Goal: Task Accomplishment & Management: Use online tool/utility

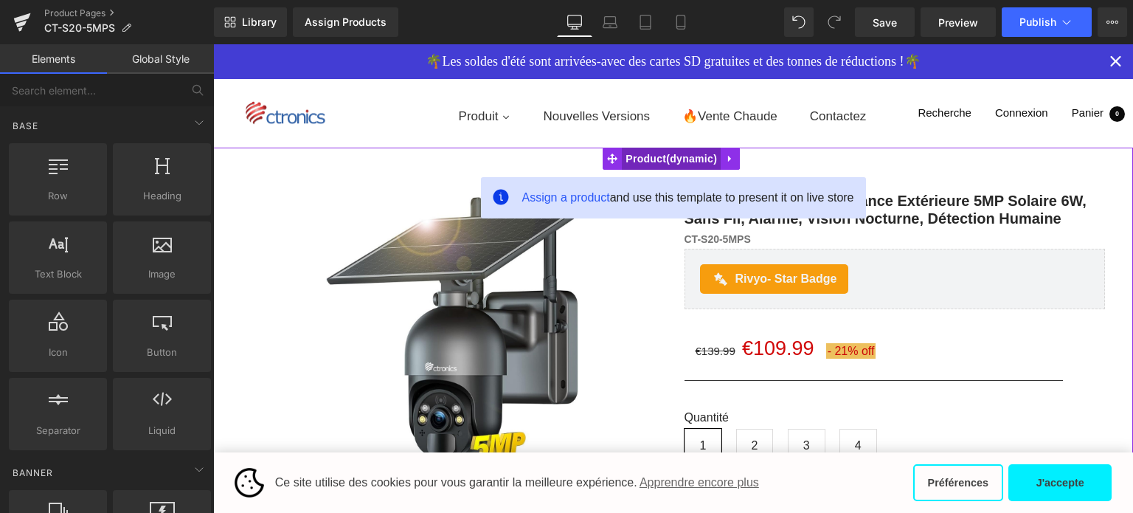
click at [664, 156] on span "Product" at bounding box center [671, 158] width 99 height 22
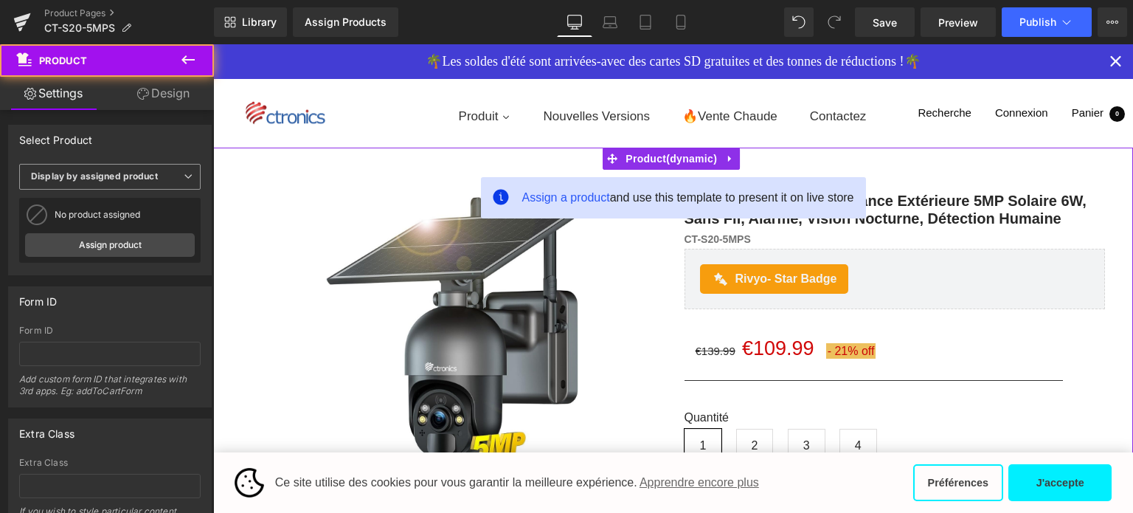
click at [124, 181] on b "Display by assigned product" at bounding box center [94, 175] width 127 height 11
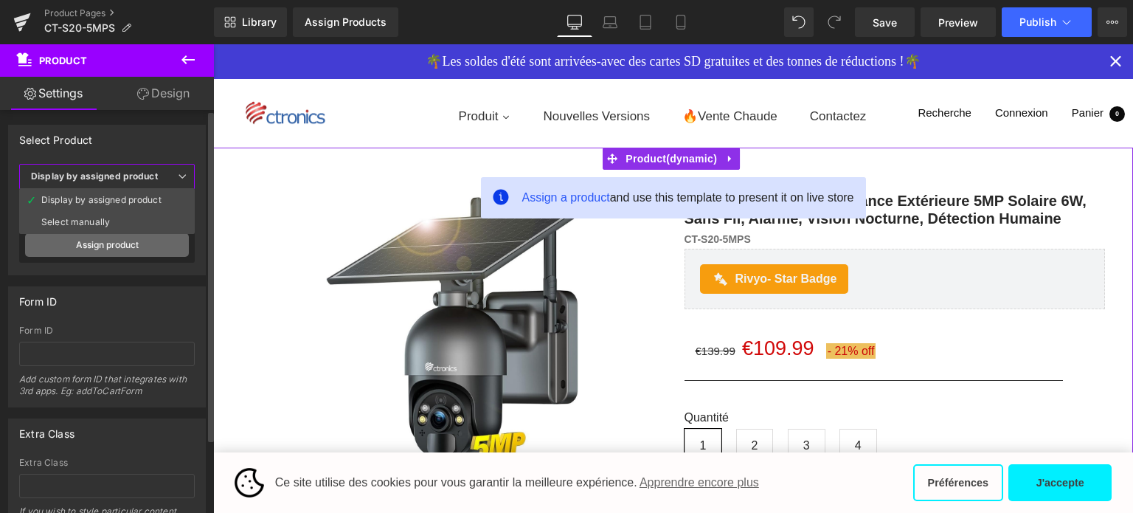
click at [105, 240] on link "Assign product" at bounding box center [107, 245] width 164 height 24
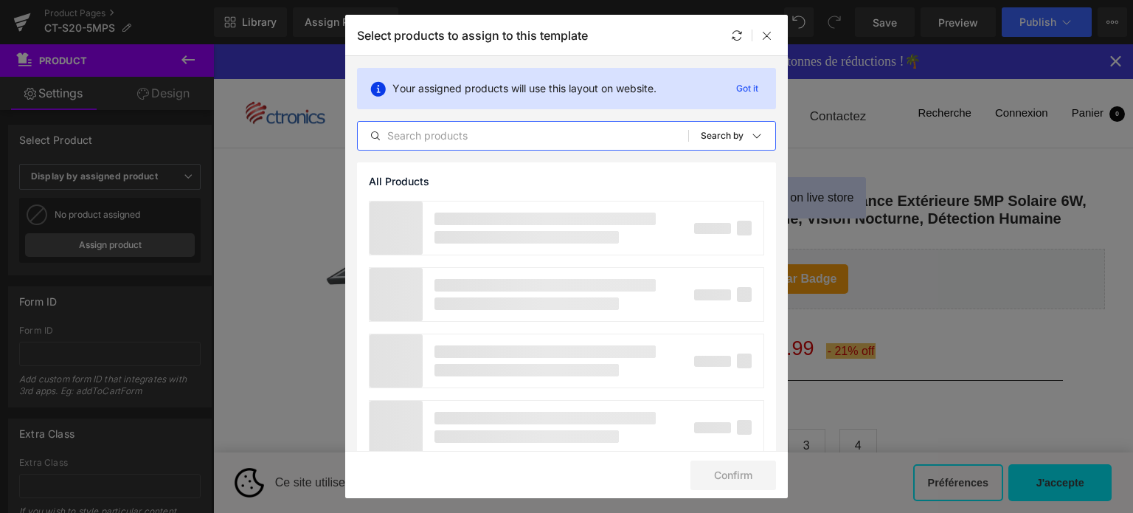
click at [504, 144] on input "text" at bounding box center [523, 136] width 330 height 18
paste input "Ctronics Caméra Surveillance Extérieure 5MP"
type input "Ctronics Caméra Surveillance Extérieure 5MP"
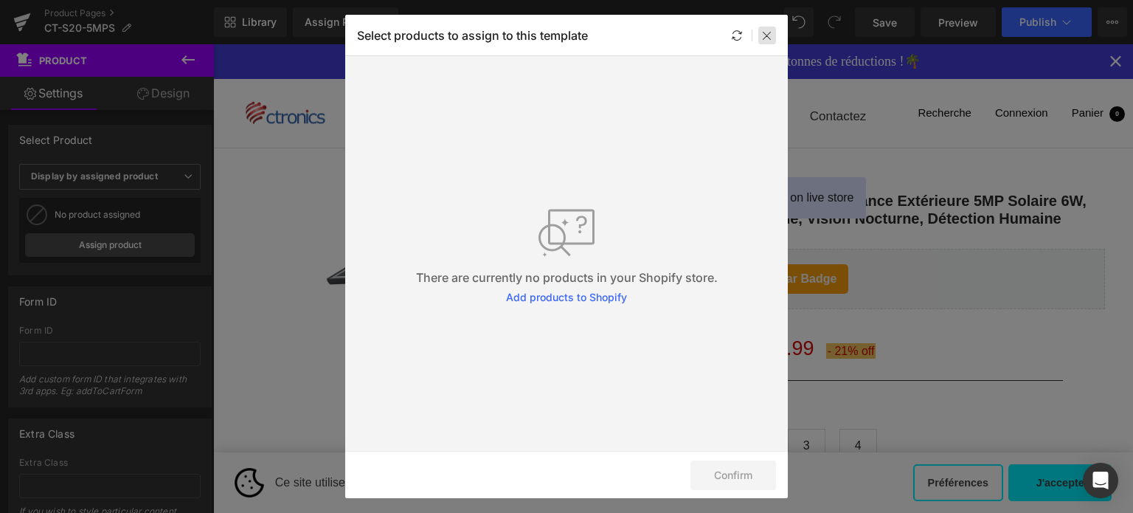
click at [759, 32] on div at bounding box center [767, 36] width 18 height 18
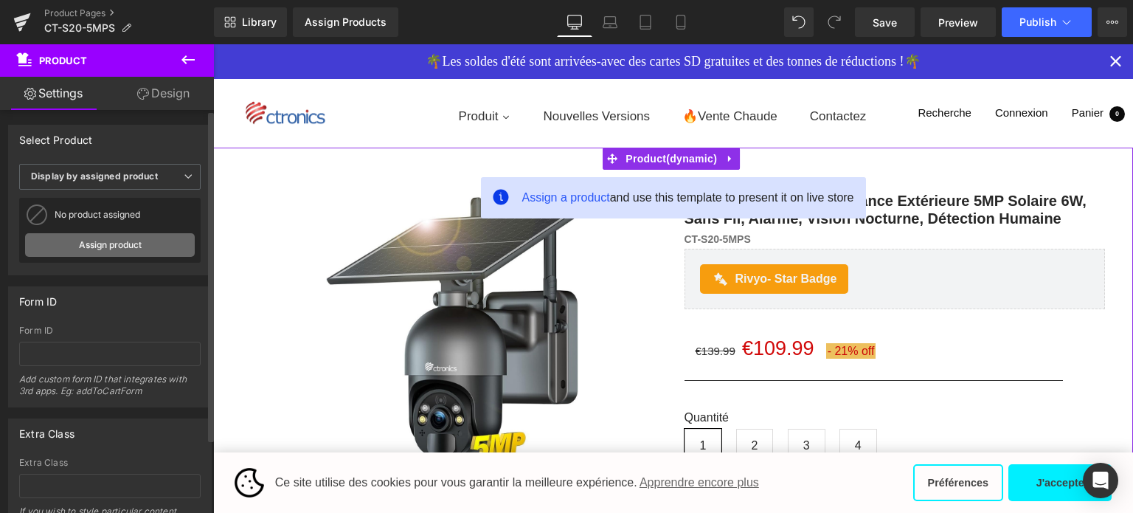
click at [110, 244] on link "Assign product" at bounding box center [110, 245] width 170 height 24
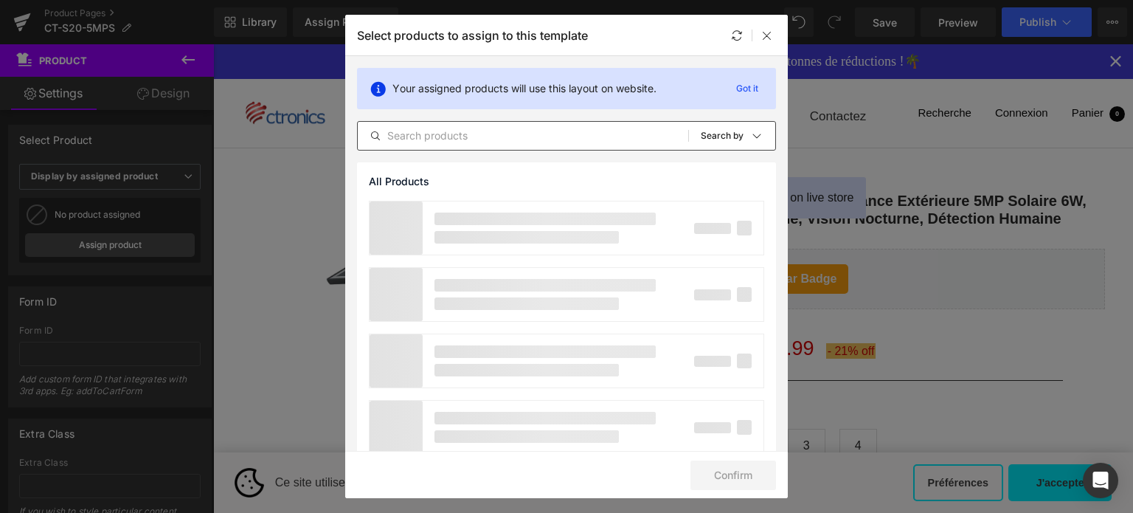
click at [510, 148] on div "All Products Shopify Collections Product Templates Shopify Collections Sort: Se…" at bounding box center [566, 135] width 419 height 29
click at [508, 142] on input "text" at bounding box center [523, 136] width 330 height 18
paste input "Ctronics Caméra Surveillance Extérieure 5MP"
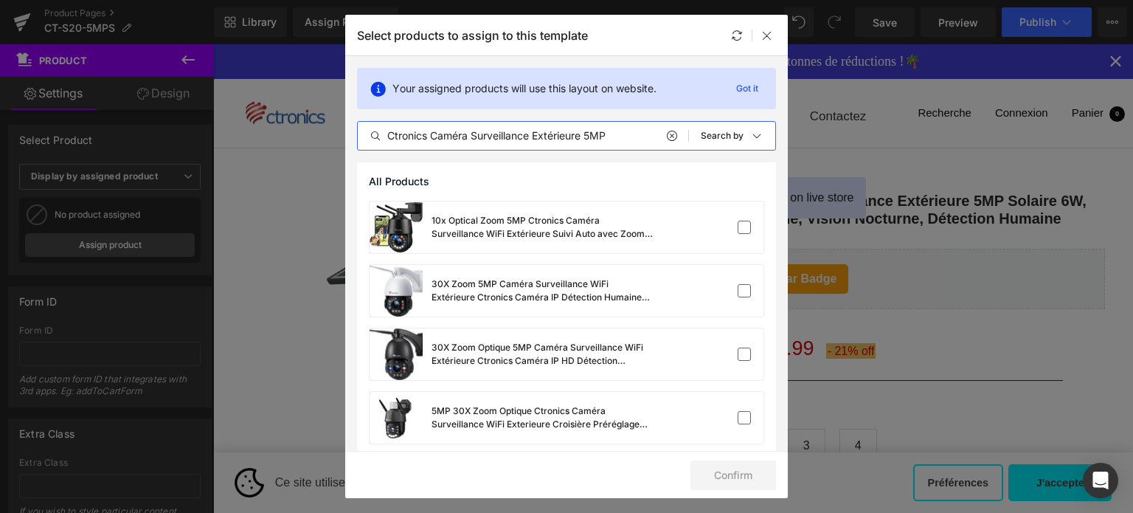
type input "Ctronics Caméra Surveillance Extérieure 5MP"
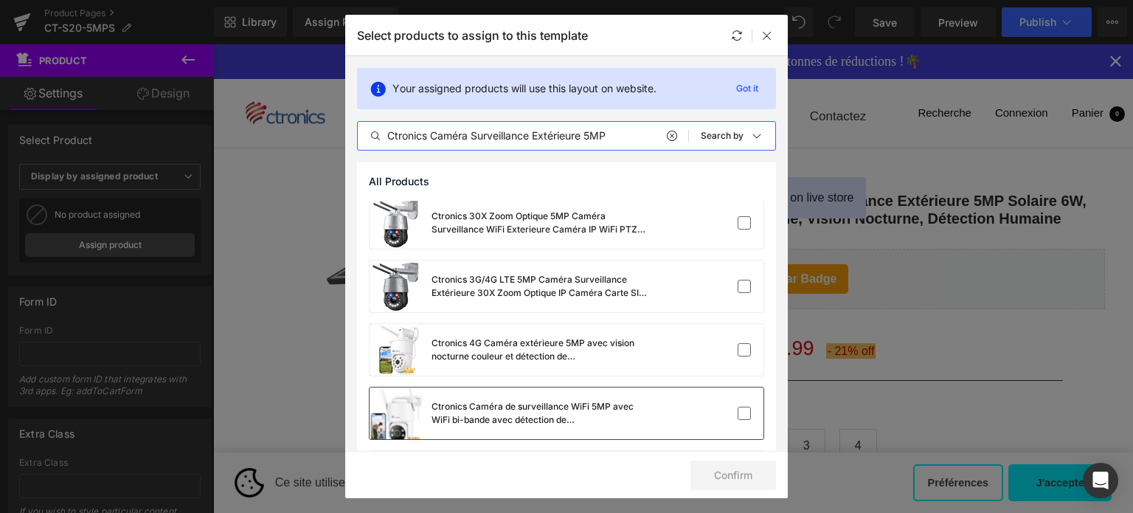
scroll to position [395, 0]
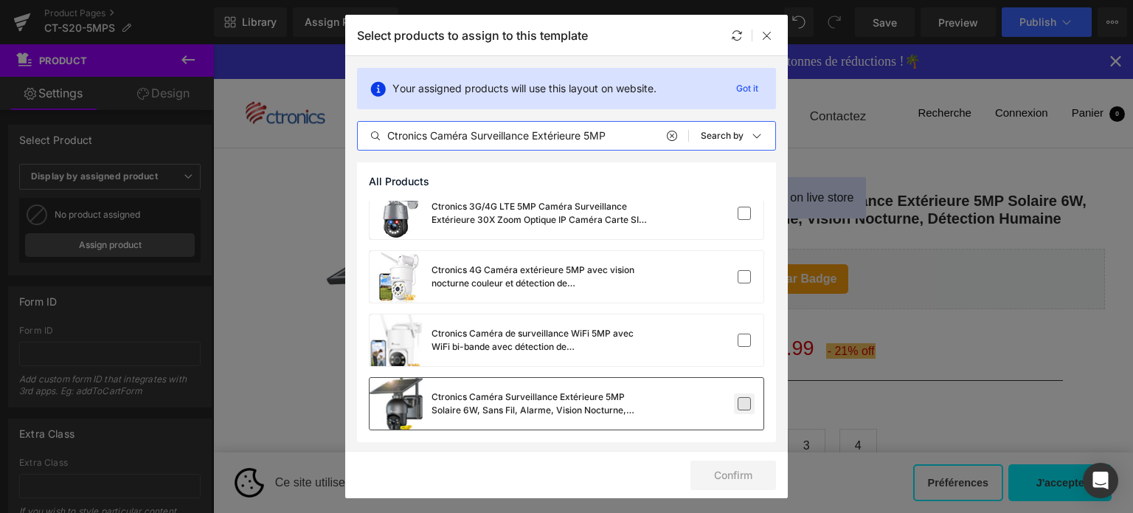
click at [737, 401] on label at bounding box center [743, 403] width 13 height 13
click at [744, 403] on input "checkbox" at bounding box center [744, 403] width 0 height 0
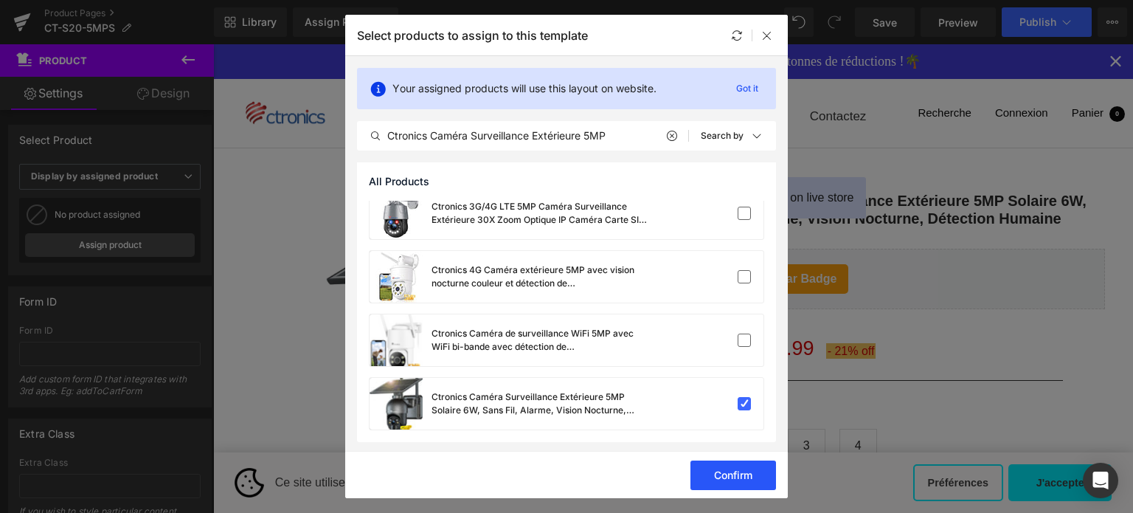
click at [726, 467] on button "Confirm" at bounding box center [733, 474] width 86 height 29
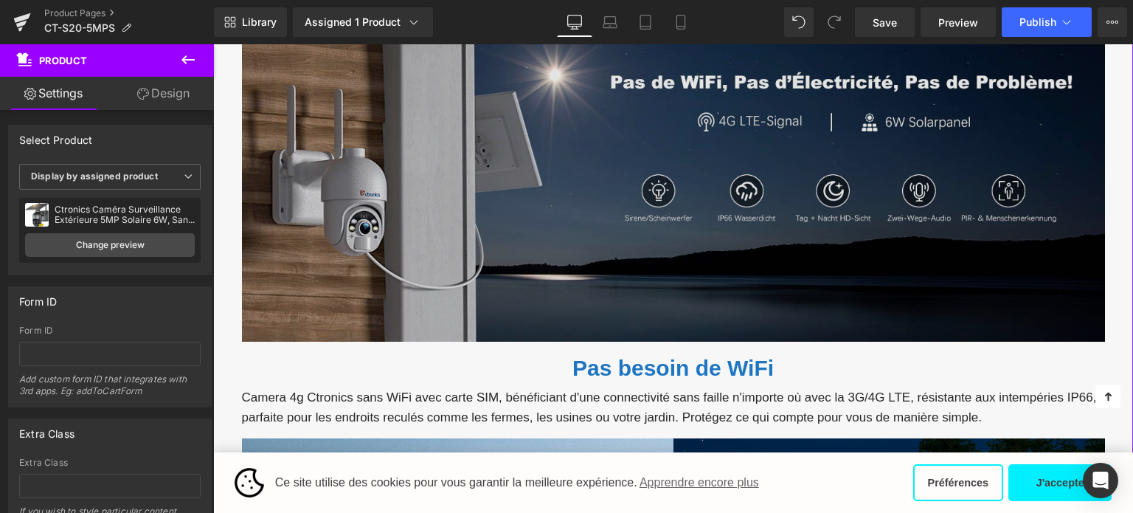
scroll to position [811, 0]
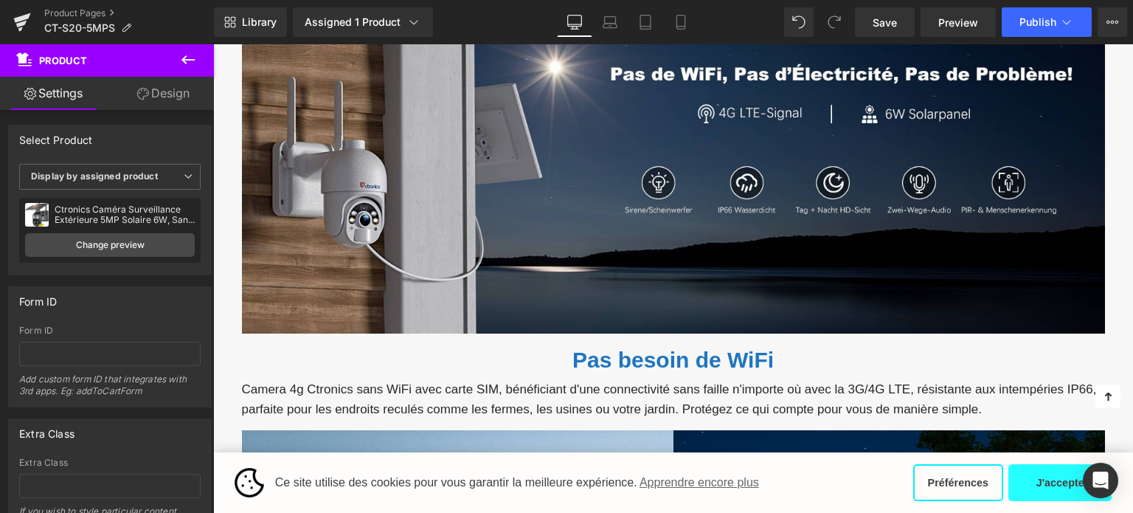
click at [1018, 482] on button "J'accepte" at bounding box center [1059, 482] width 103 height 37
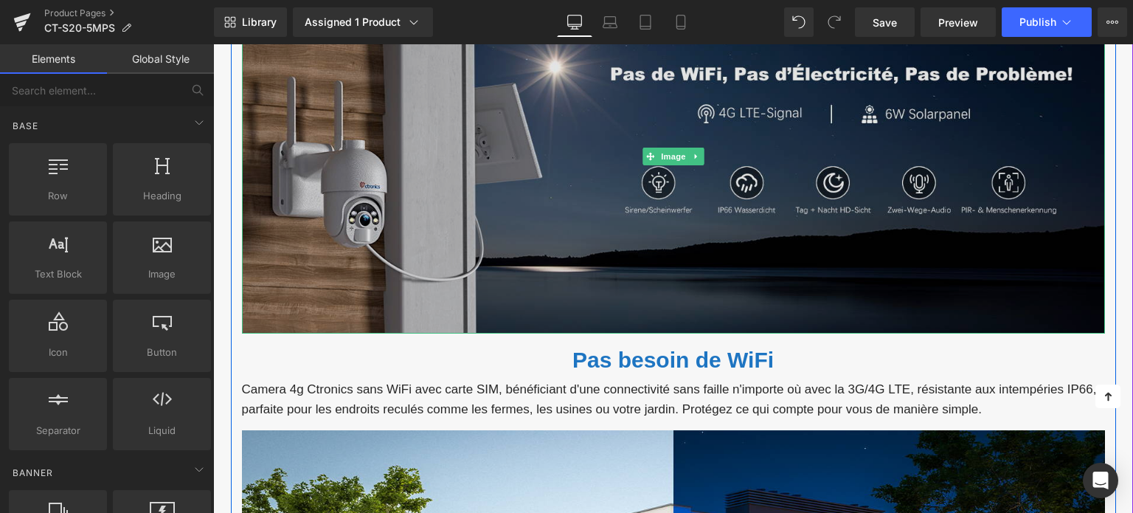
click at [628, 204] on img at bounding box center [673, 157] width 863 height 354
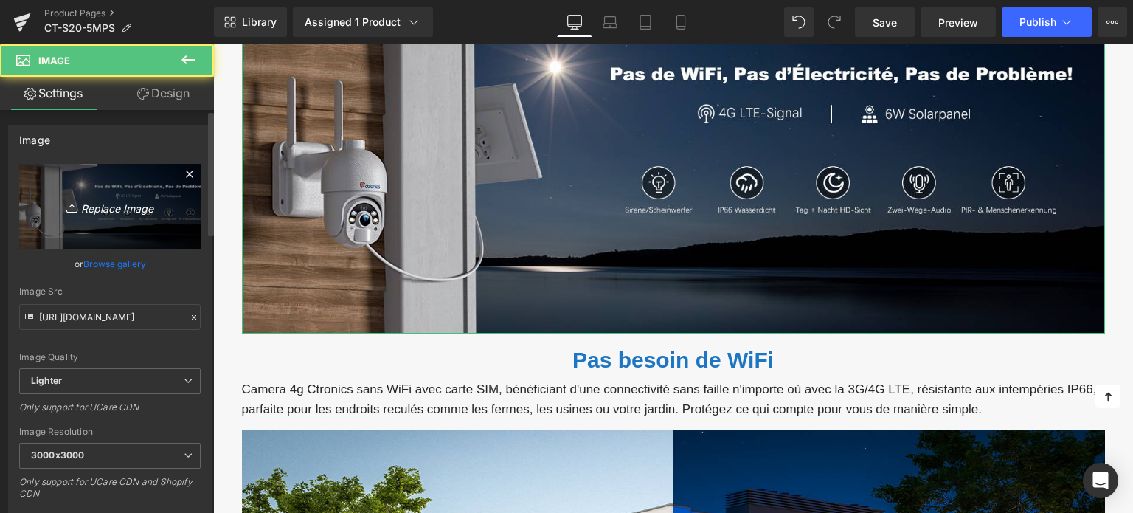
click at [141, 198] on icon "Replace Image" at bounding box center [110, 206] width 118 height 18
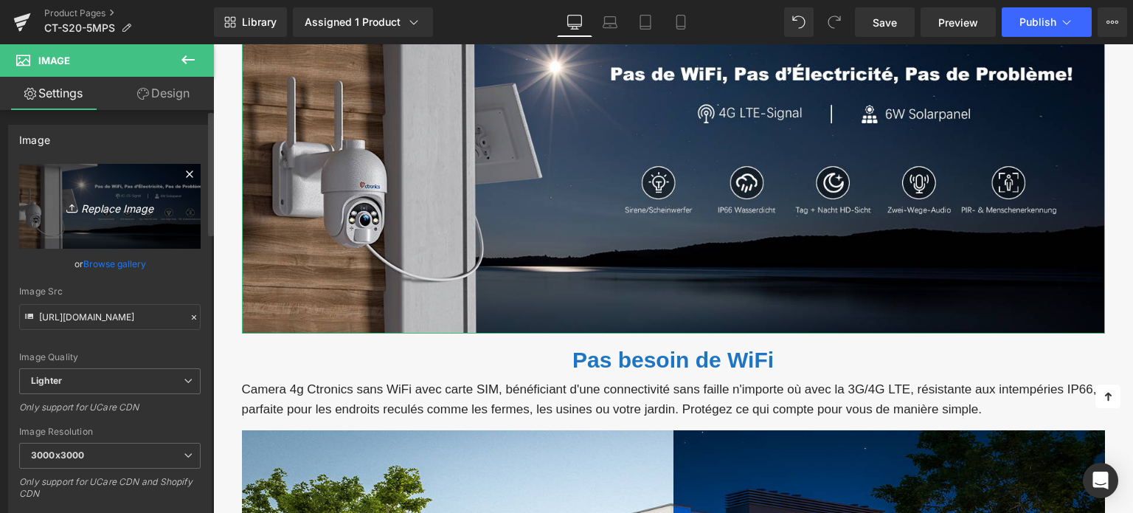
type input "C:\fakepath\2-1.jpg"
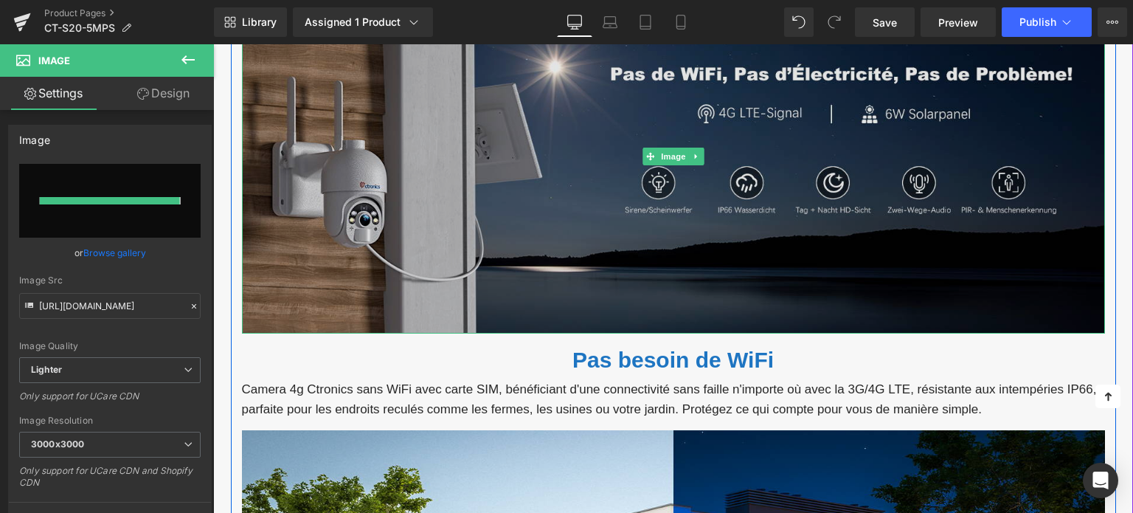
type input "[URL][DOMAIN_NAME]"
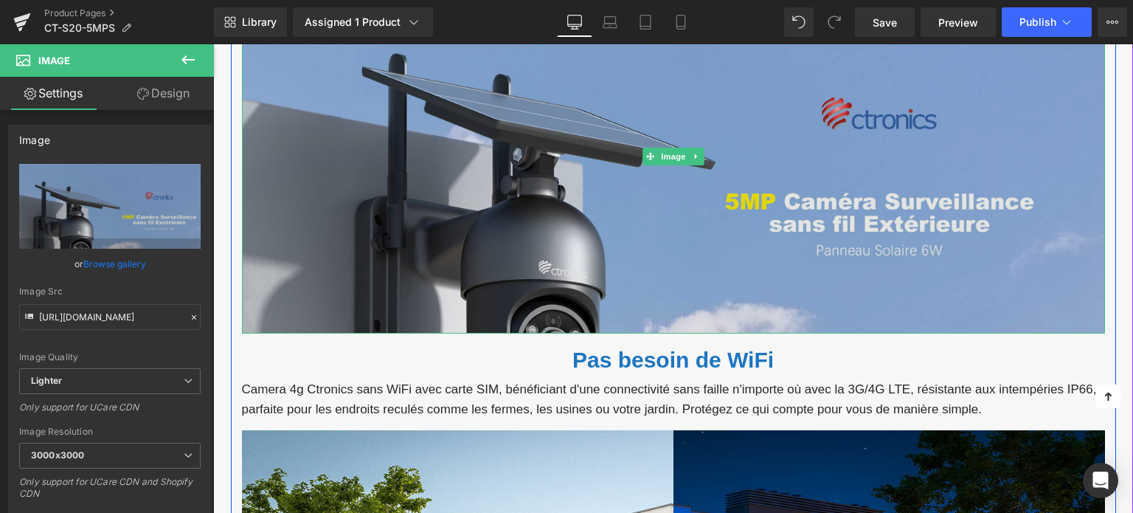
click at [645, 119] on img at bounding box center [673, 157] width 863 height 354
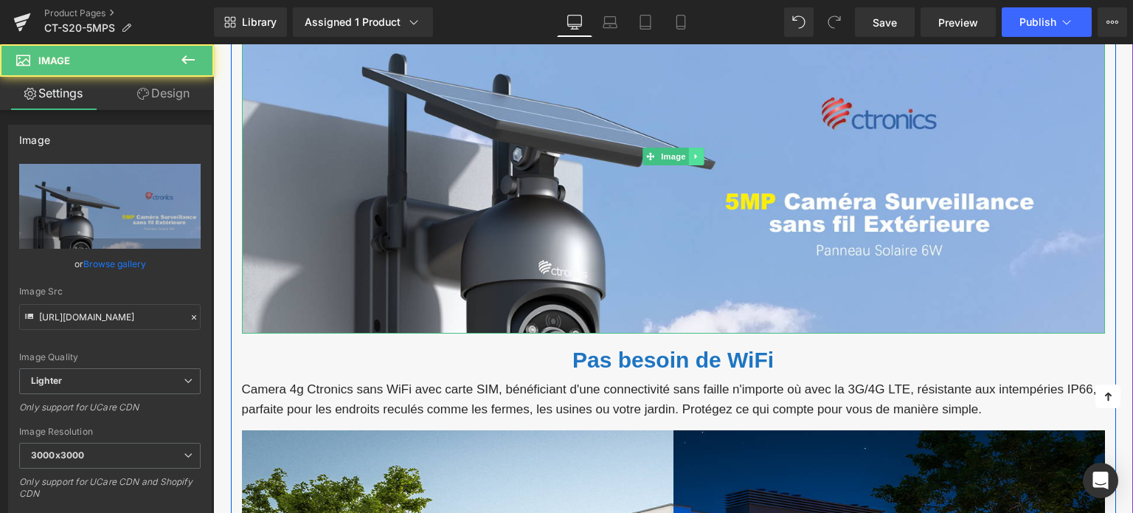
click at [695, 154] on icon at bounding box center [695, 156] width 2 height 5
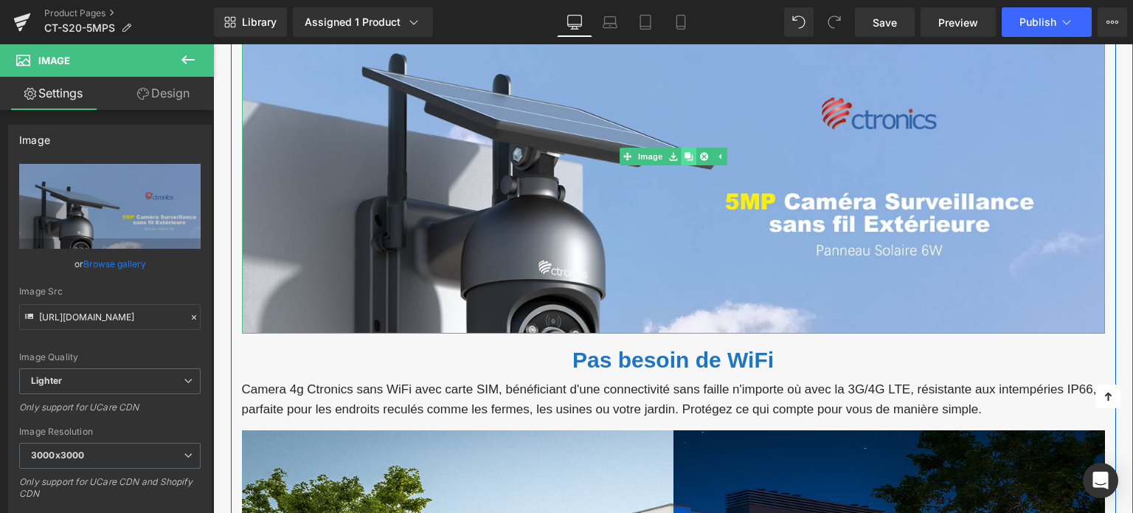
click at [685, 155] on icon at bounding box center [688, 157] width 8 height 8
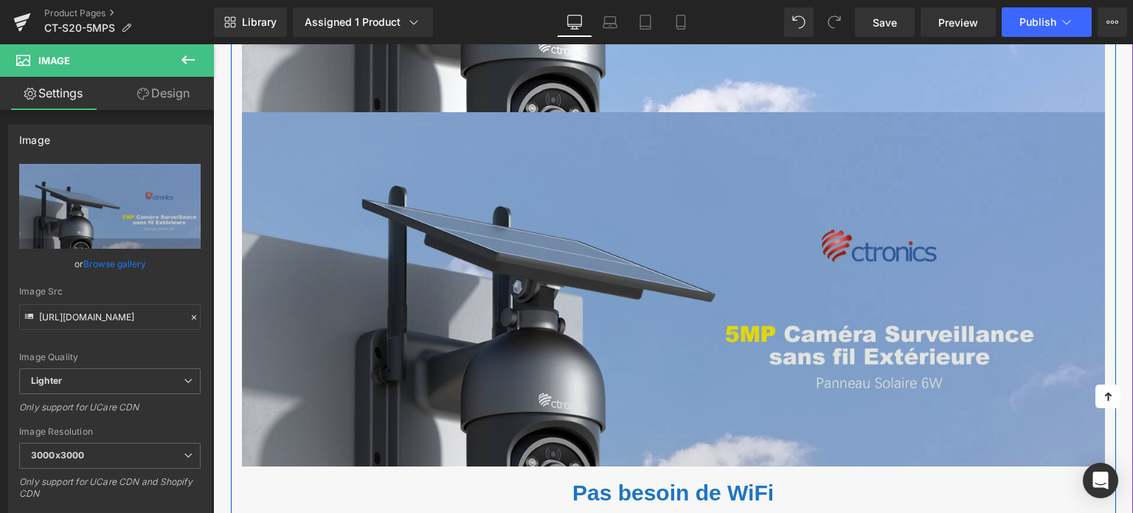
click at [584, 209] on img at bounding box center [673, 289] width 863 height 354
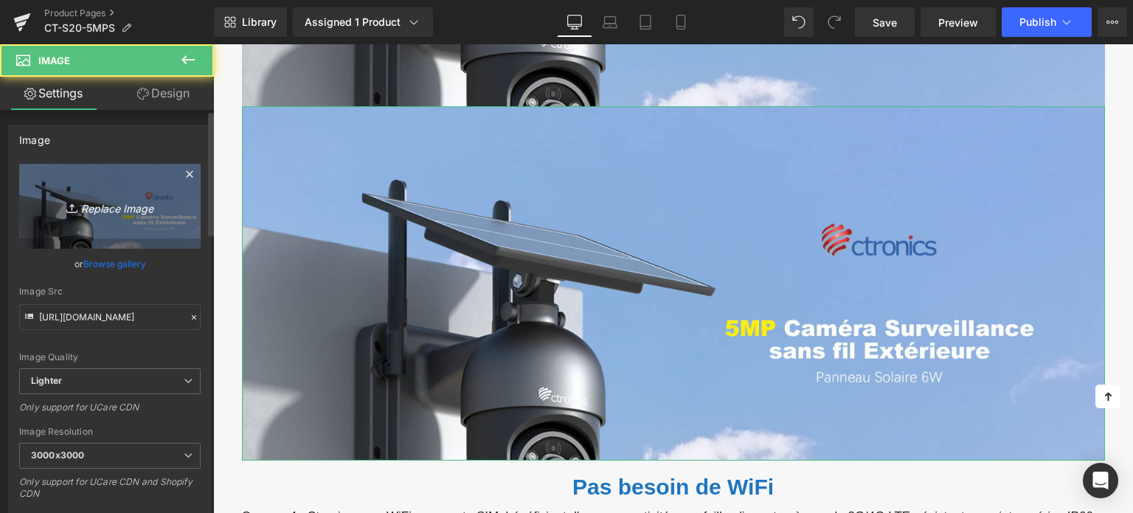
click at [130, 206] on icon "Replace Image" at bounding box center [110, 206] width 118 height 18
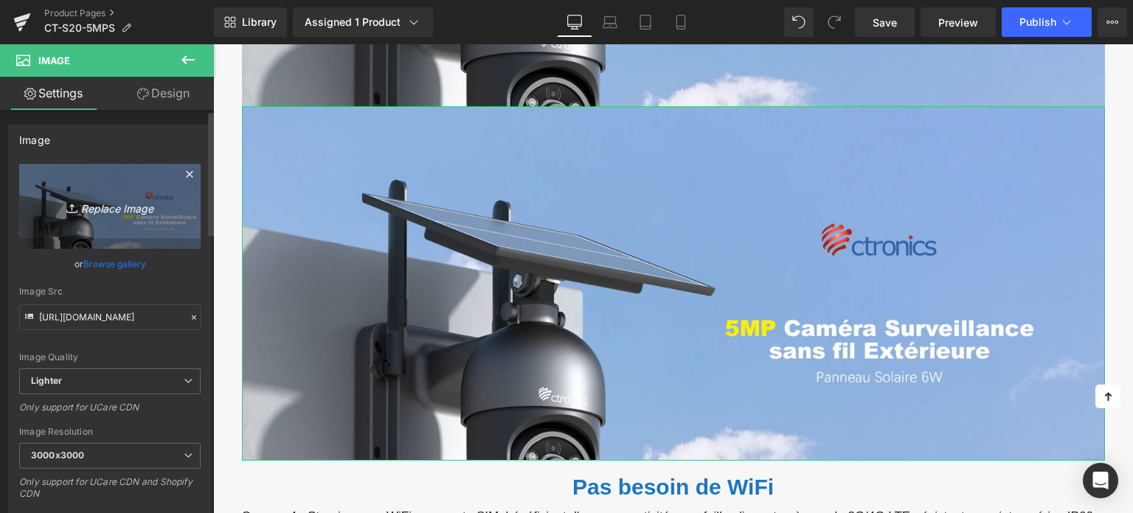
type input "C:\fakepath\2-2.jpg"
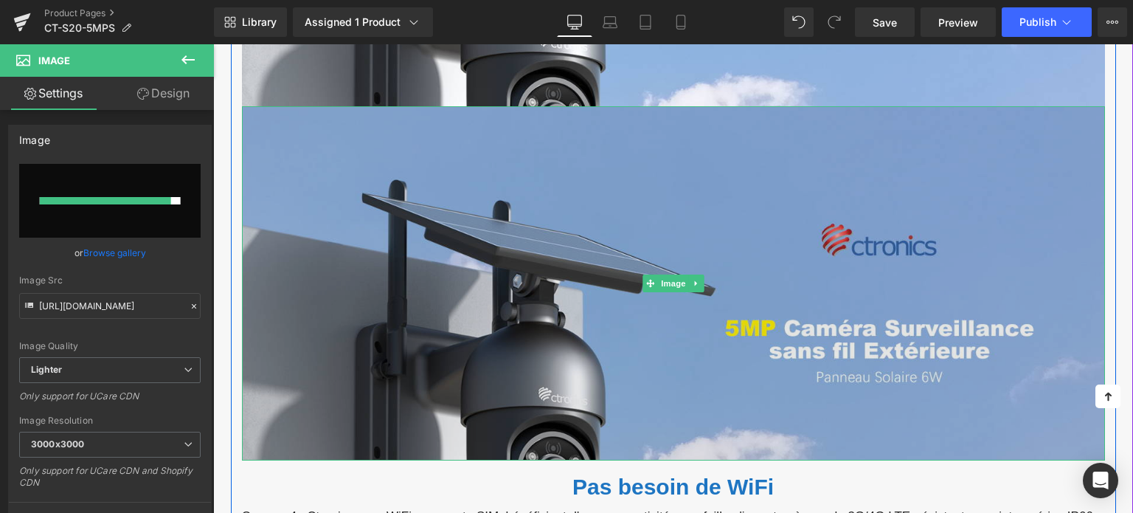
type input "[URL][DOMAIN_NAME]"
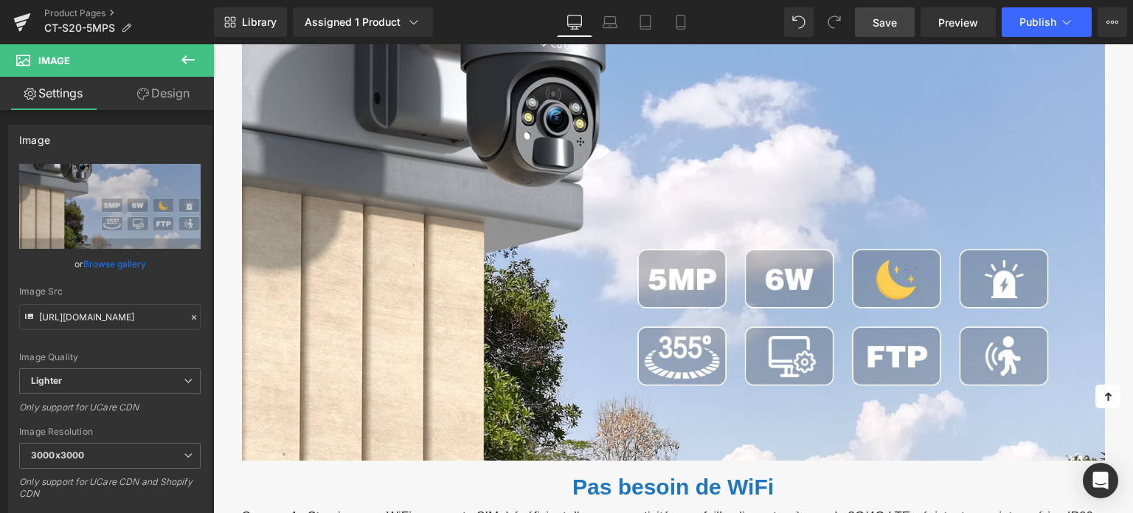
click at [883, 18] on span "Save" at bounding box center [884, 22] width 24 height 15
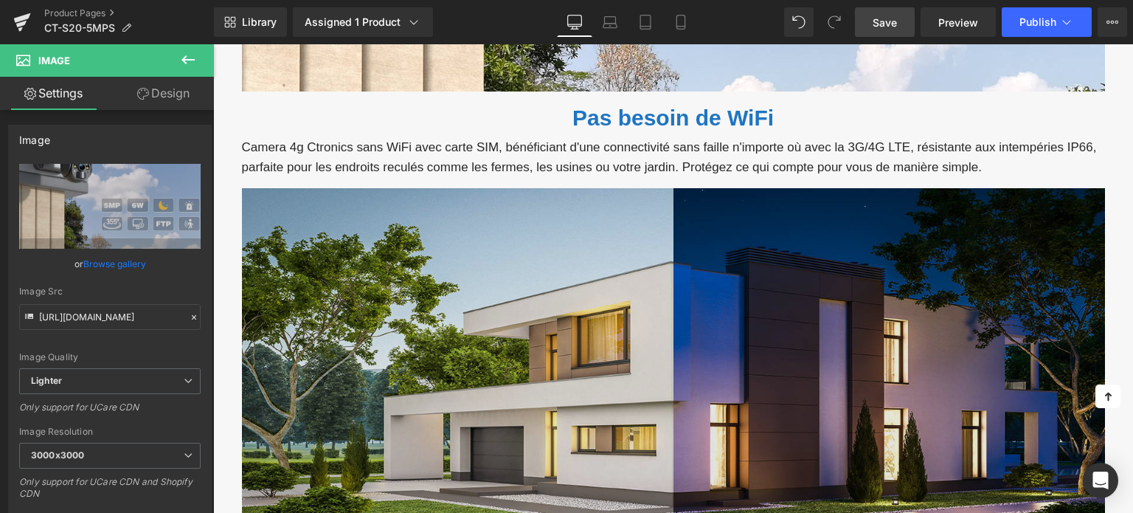
scroll to position [1407, 0]
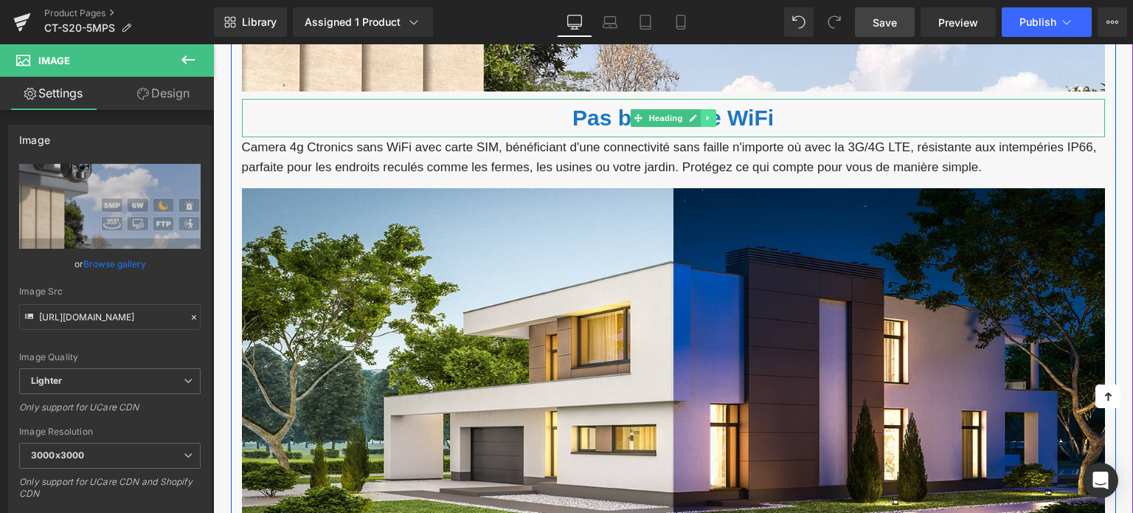
click at [704, 119] on link at bounding box center [708, 118] width 15 height 18
click at [712, 114] on icon at bounding box center [716, 118] width 8 height 8
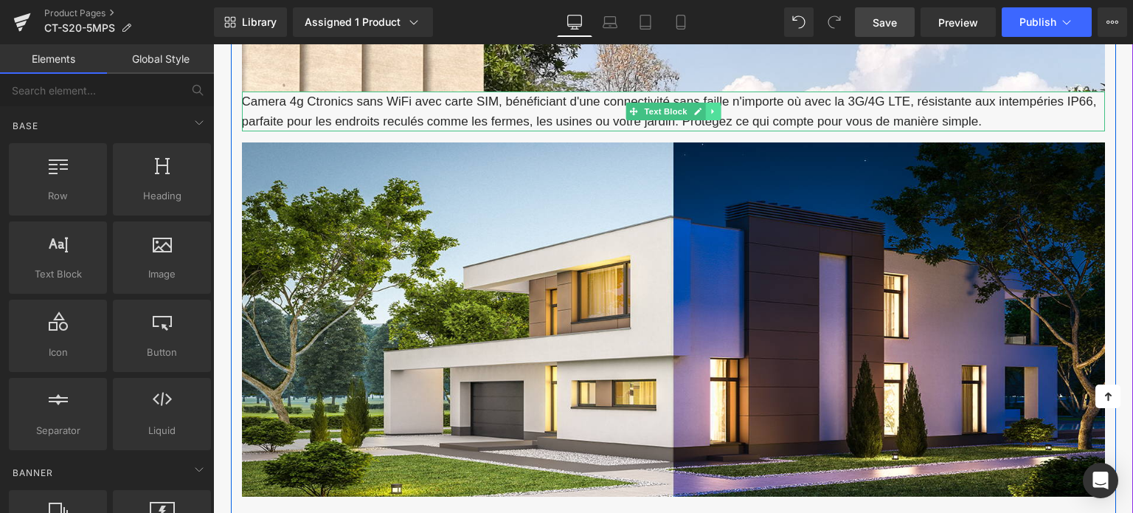
click at [705, 105] on link at bounding box center [712, 112] width 15 height 18
click at [716, 108] on icon at bounding box center [720, 111] width 8 height 9
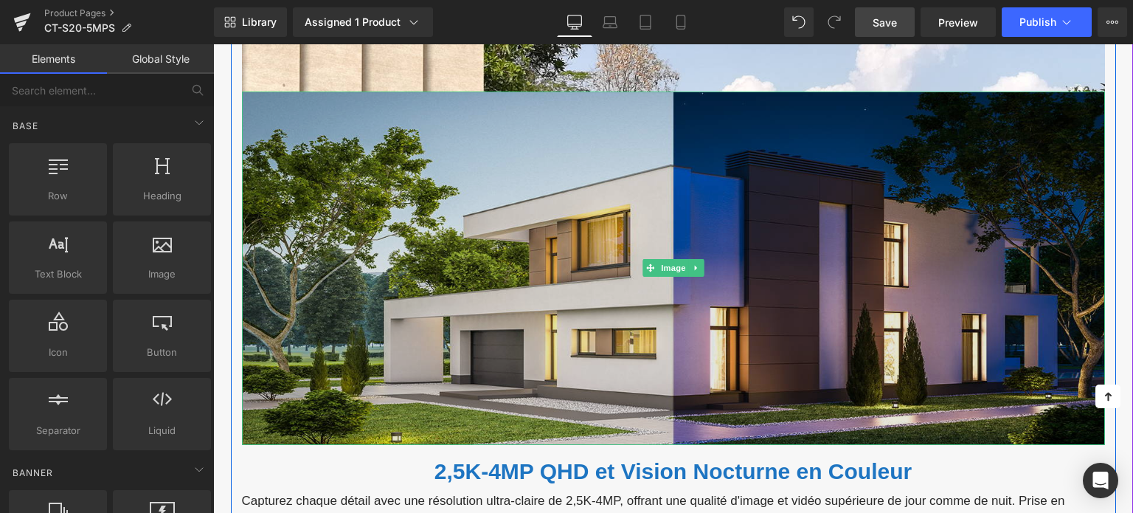
click at [481, 144] on img at bounding box center [673, 268] width 863 height 354
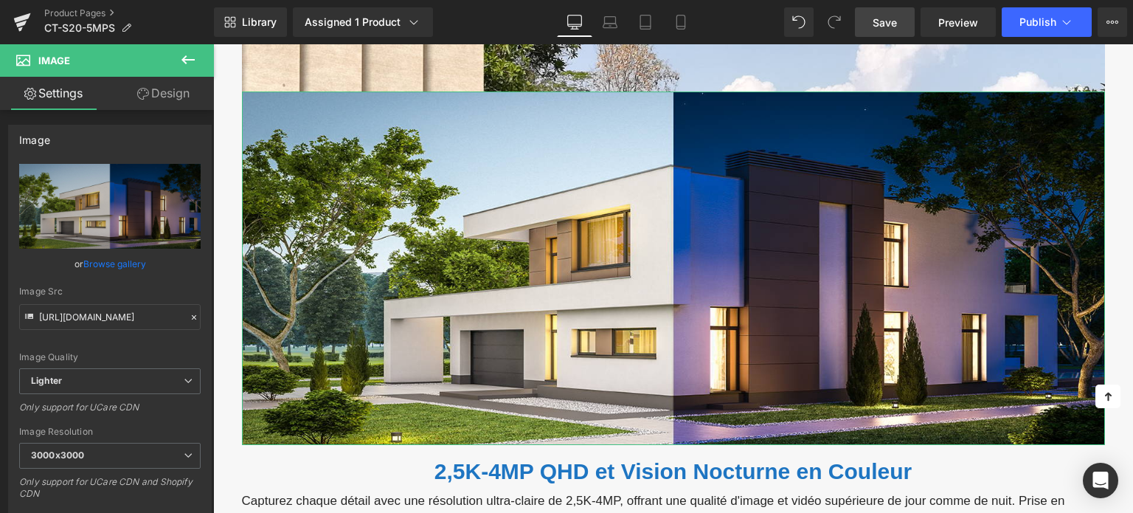
click at [159, 96] on link "Design" at bounding box center [163, 93] width 107 height 33
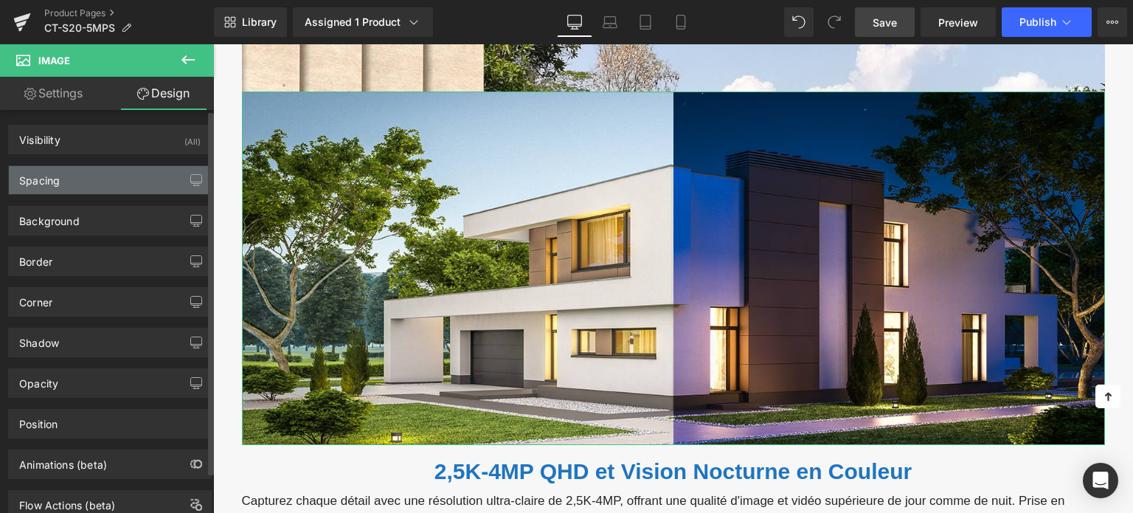
click at [111, 170] on div "Spacing" at bounding box center [110, 180] width 202 height 28
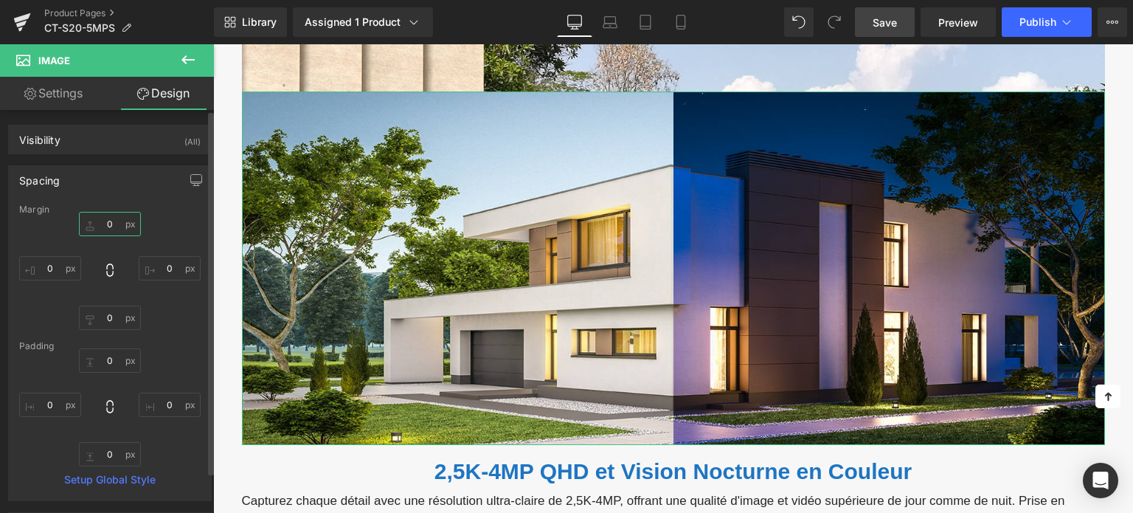
click at [103, 220] on input "0" at bounding box center [110, 224] width 62 height 24
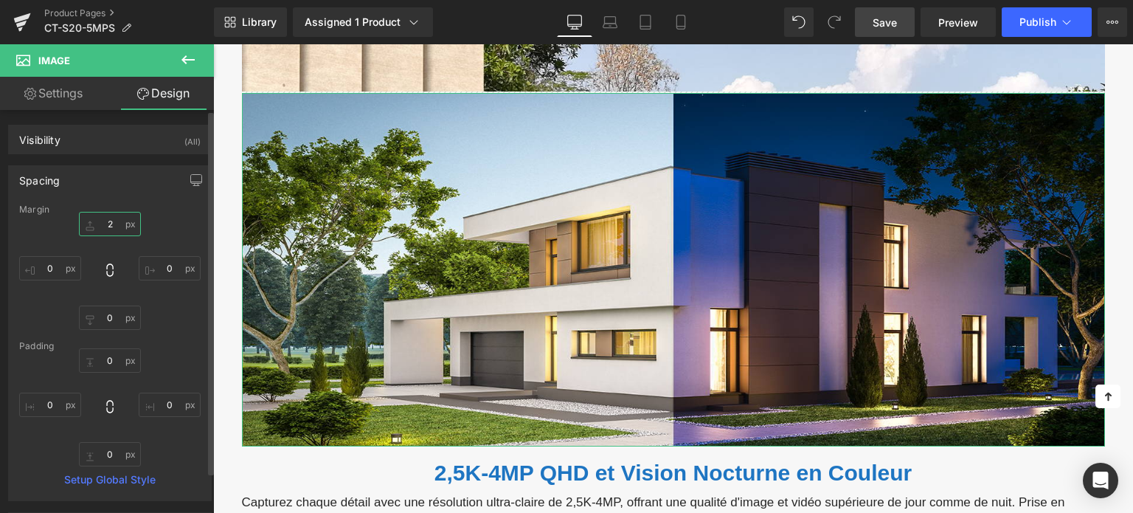
type input "20"
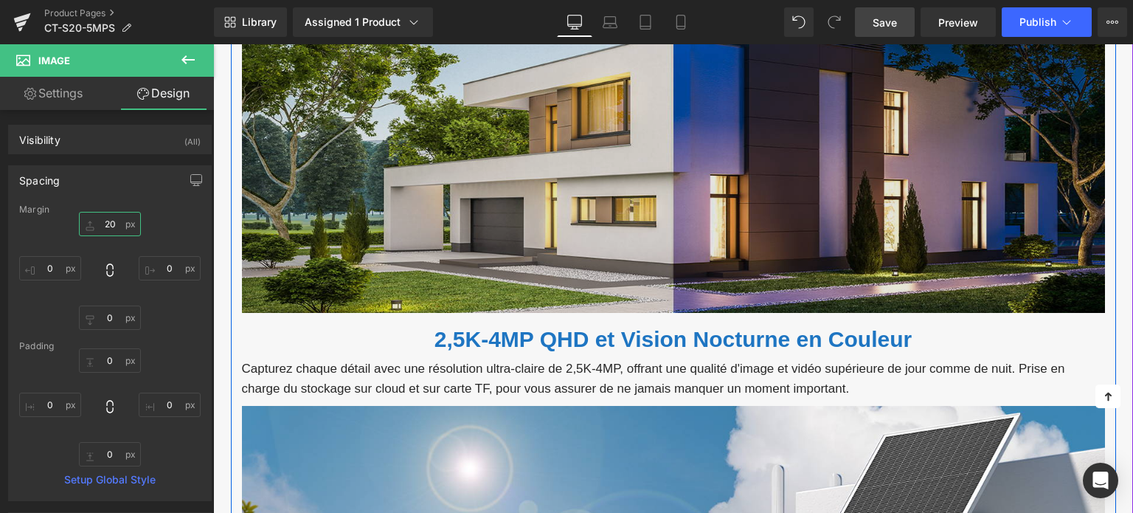
scroll to position [1555, 0]
click at [617, 177] on img at bounding box center [673, 136] width 863 height 354
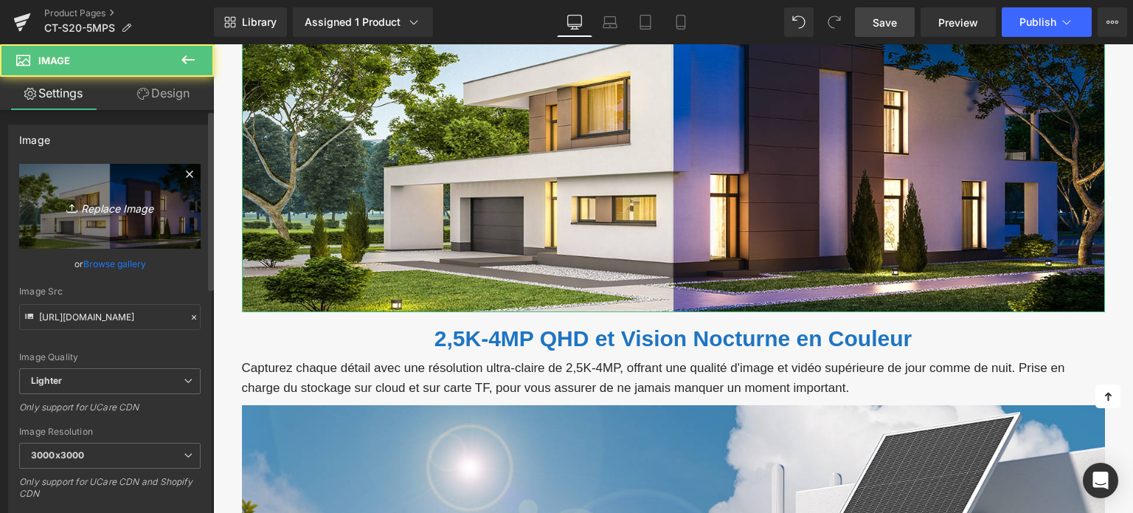
click at [88, 212] on icon "Replace Image" at bounding box center [110, 206] width 118 height 18
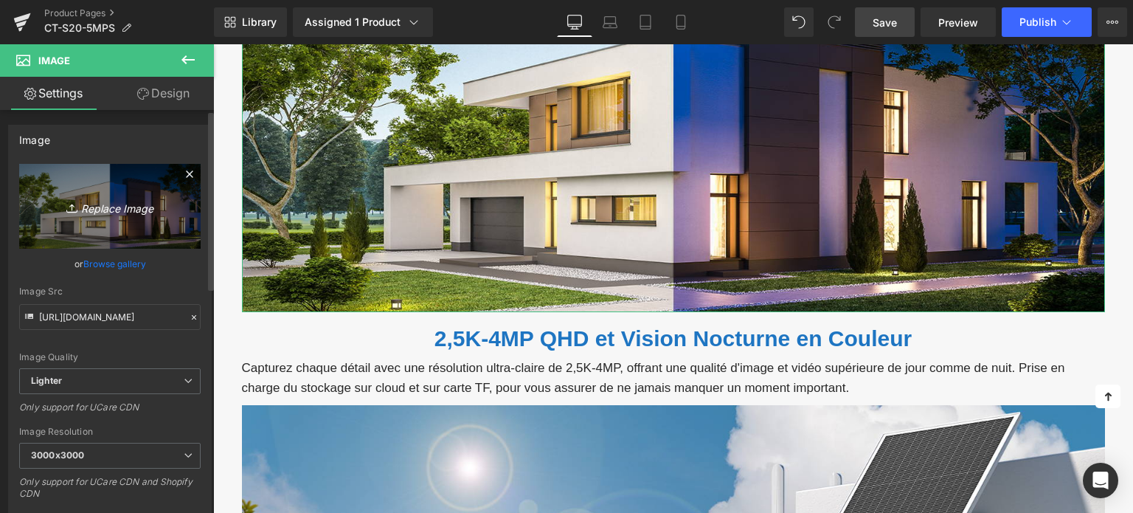
type input "C:\fakepath\2-3.jpg"
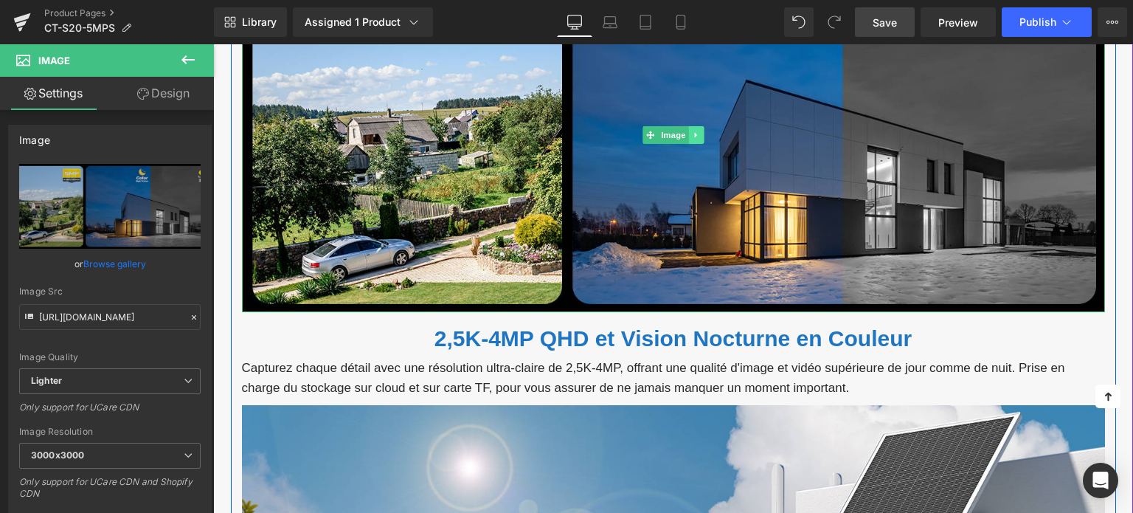
click at [694, 135] on icon at bounding box center [695, 135] width 2 height 5
click at [691, 138] on link at bounding box center [688, 135] width 15 height 18
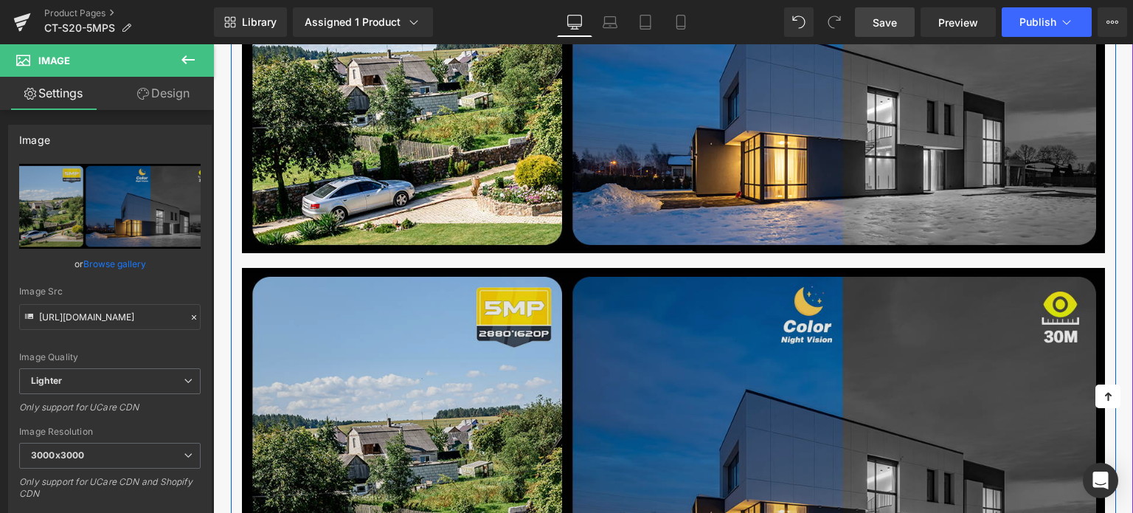
scroll to position [1776, 0]
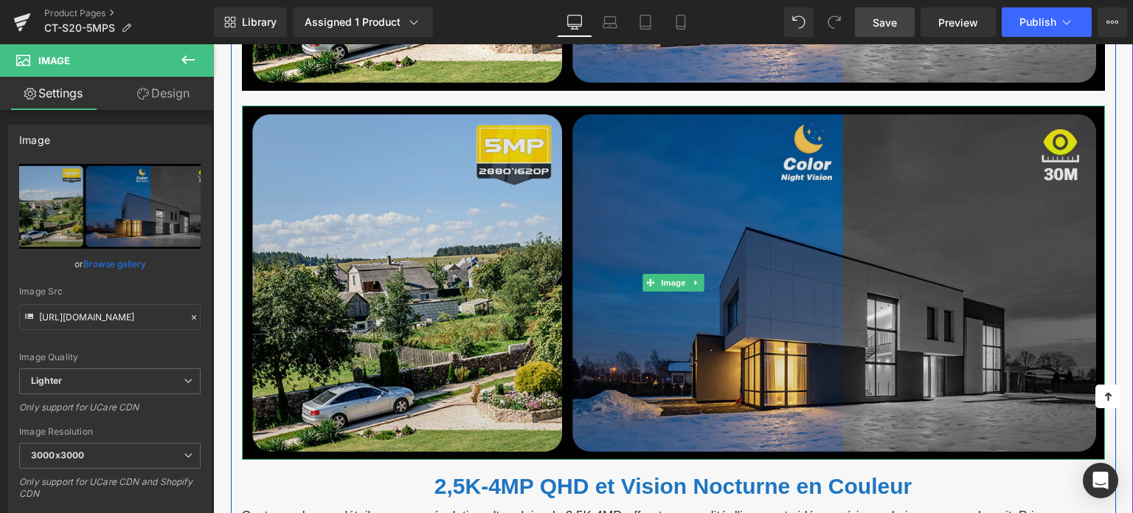
click at [524, 233] on img at bounding box center [673, 282] width 863 height 354
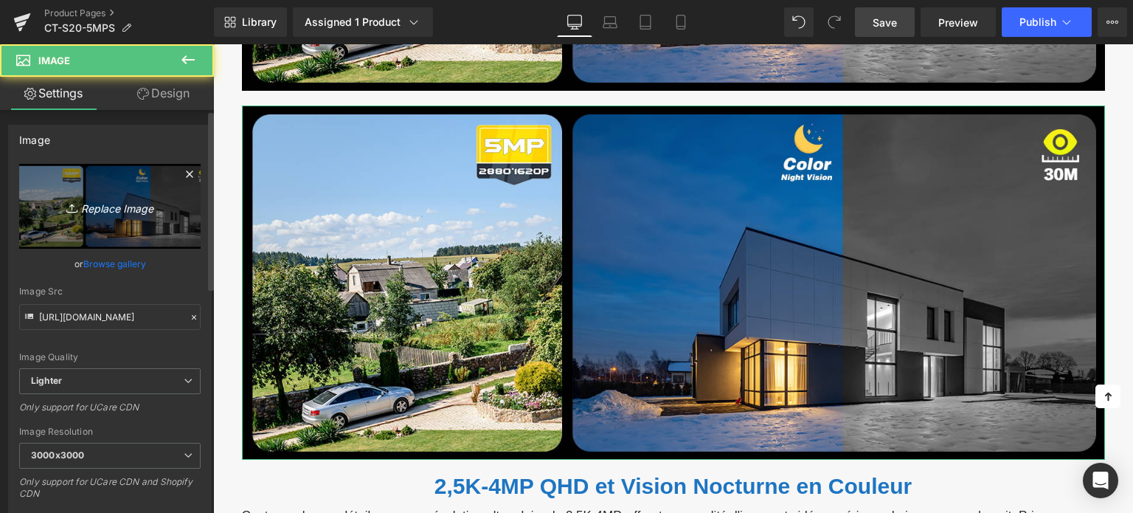
click at [123, 212] on icon "Replace Image" at bounding box center [110, 206] width 118 height 18
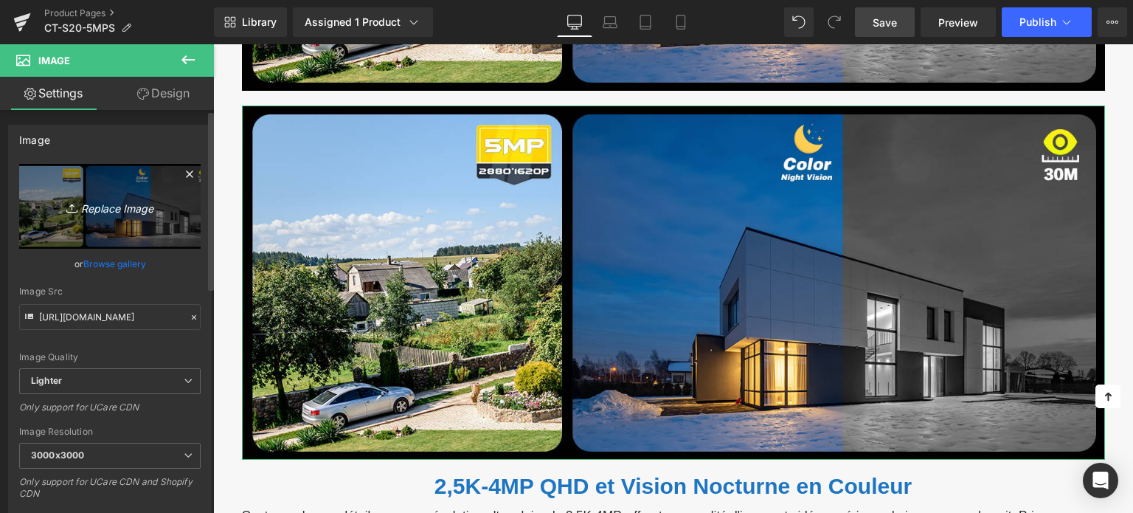
type input "C:\fakepath\2-4.jpg"
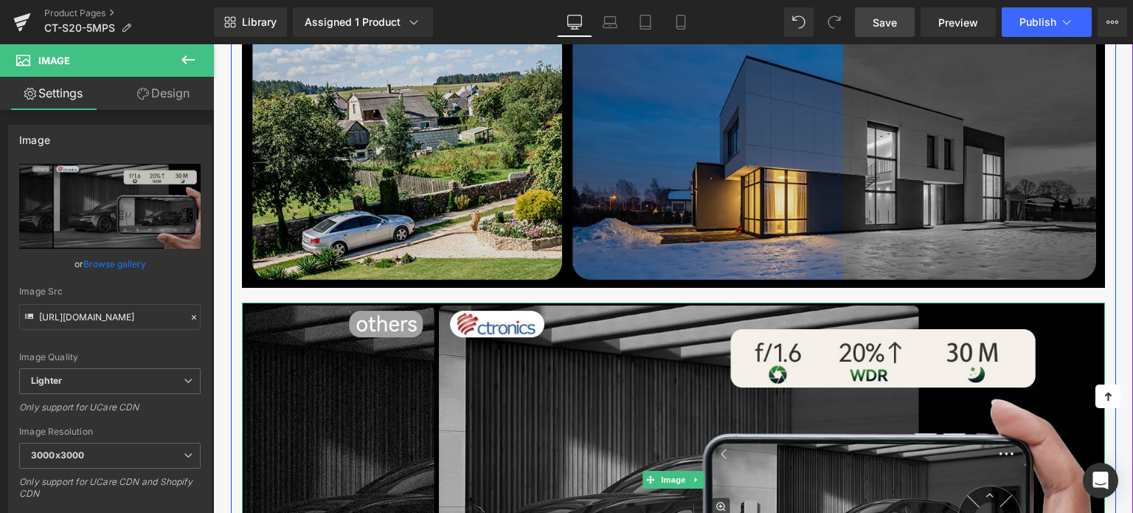
scroll to position [1555, 0]
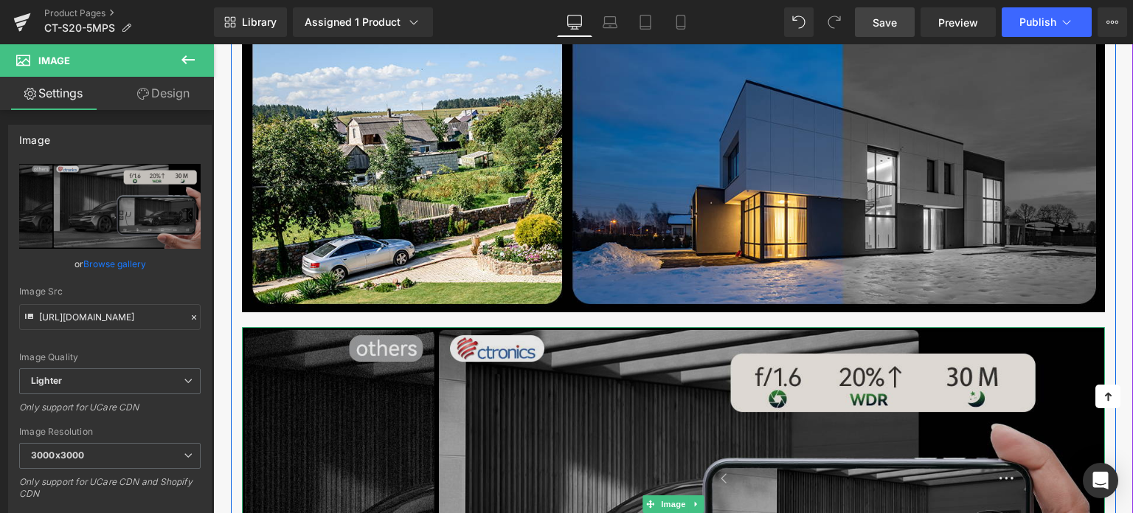
click at [568, 338] on img at bounding box center [673, 504] width 863 height 354
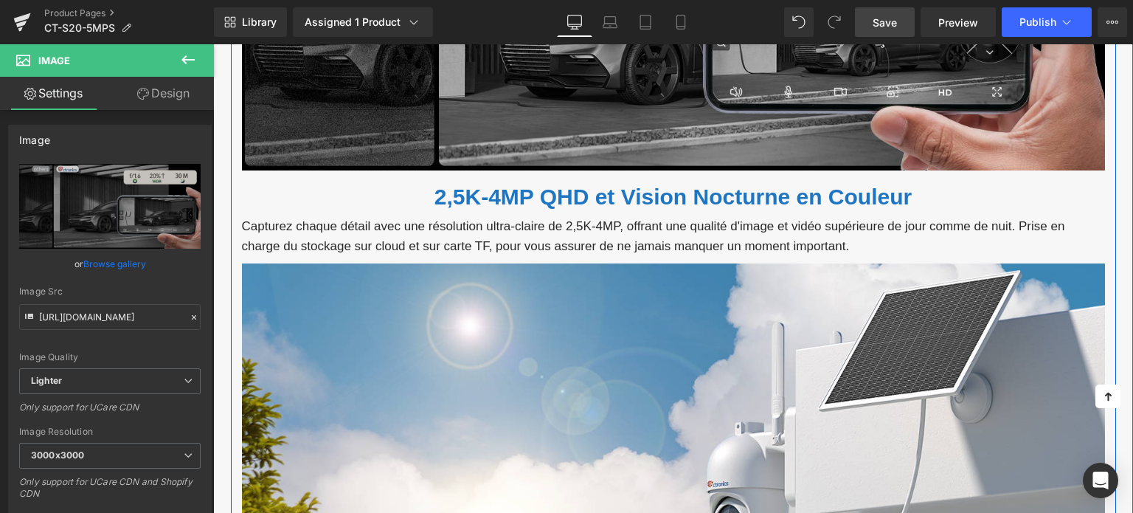
scroll to position [2071, 0]
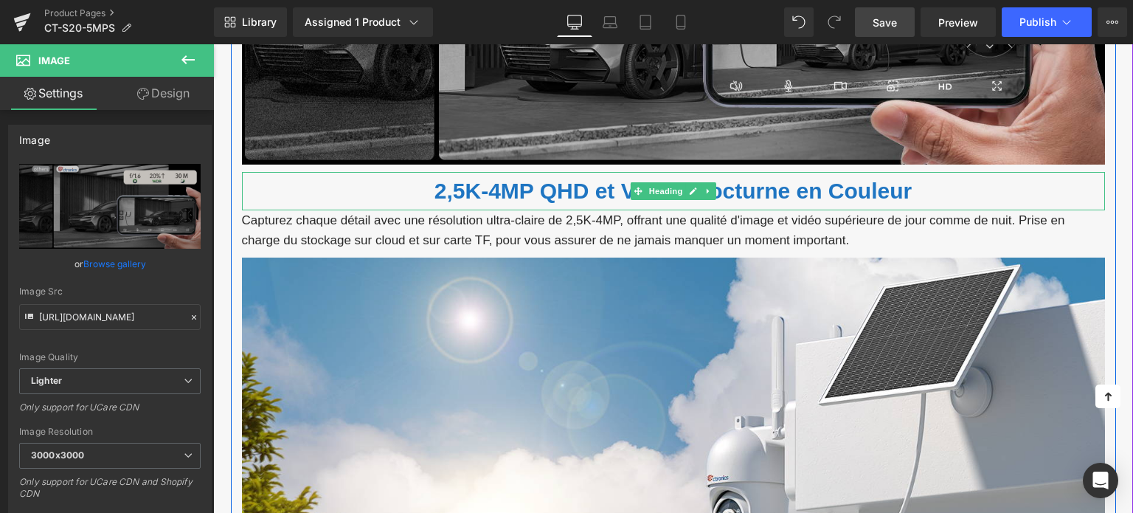
click at [493, 181] on font "2,5K-4MP QHD et Vision Nocturne en Couleur" at bounding box center [672, 190] width 477 height 24
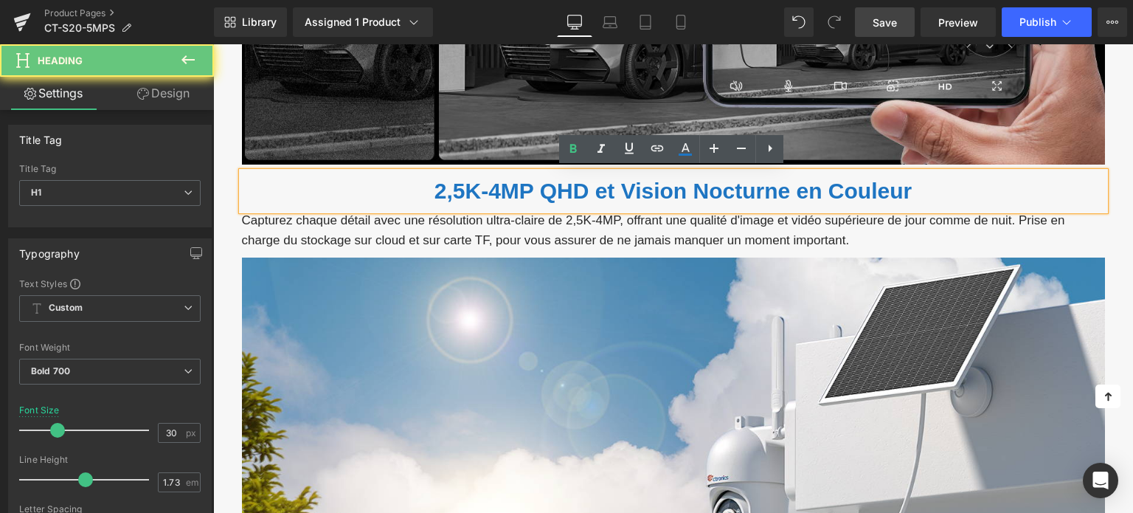
click at [493, 181] on font "2,5K-4MP QHD et Vision Nocturne en Couleur" at bounding box center [672, 190] width 477 height 24
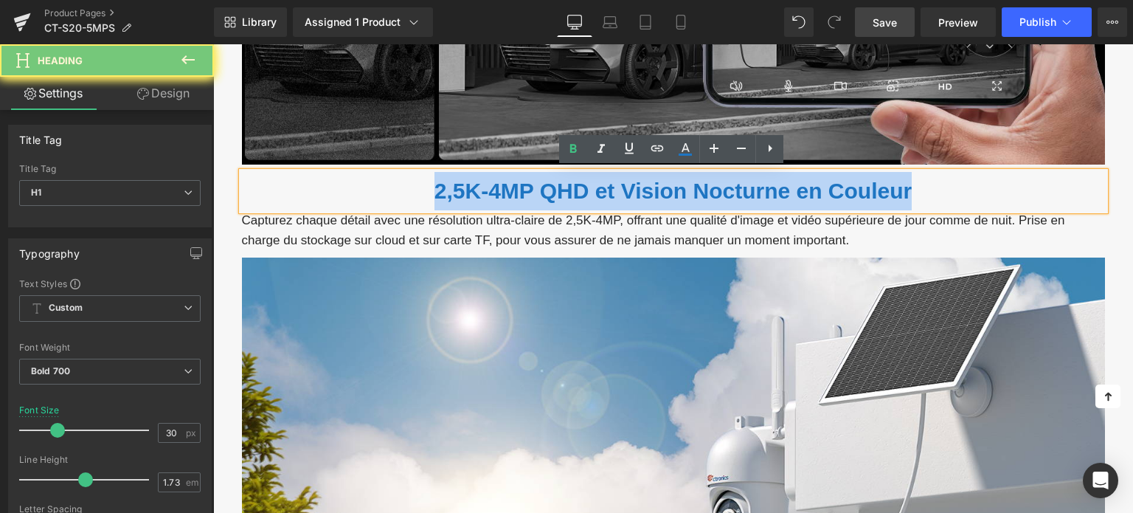
click at [493, 181] on font "2,5K-4MP QHD et Vision Nocturne en Couleur" at bounding box center [672, 190] width 477 height 24
paste div
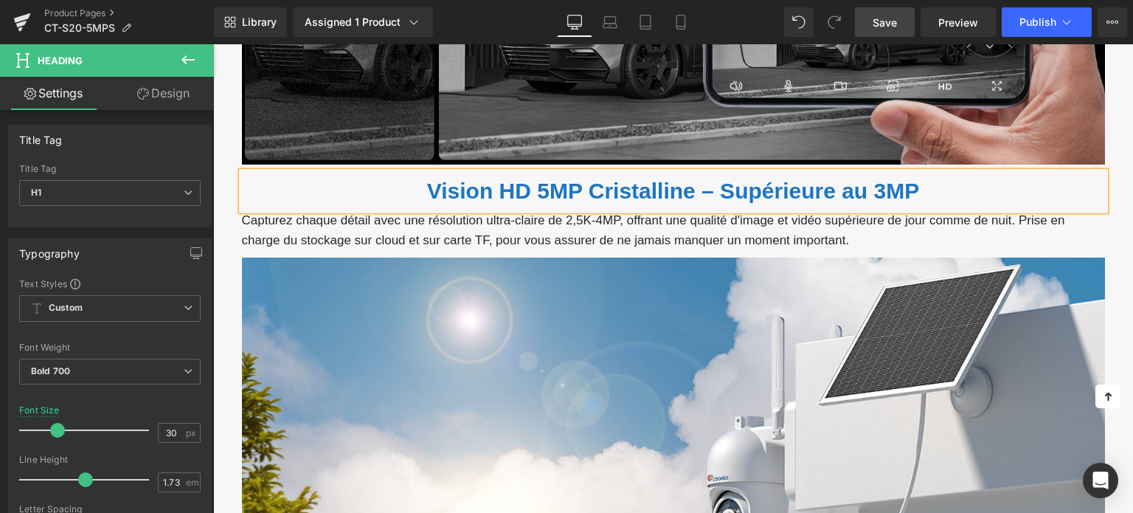
click at [487, 225] on p "Capturez chaque détail avec une résolution ultra-claire de 2,5K-4MP, offrant un…" at bounding box center [673, 230] width 863 height 40
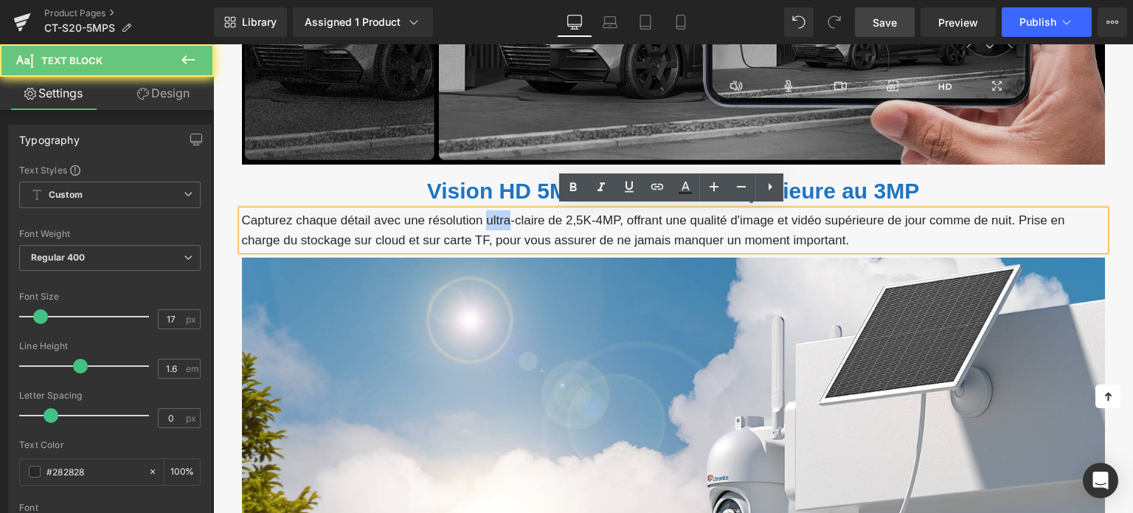
click at [487, 225] on p "Capturez chaque détail avec une résolution ultra-claire de 2,5K-4MP, offrant un…" at bounding box center [673, 230] width 863 height 40
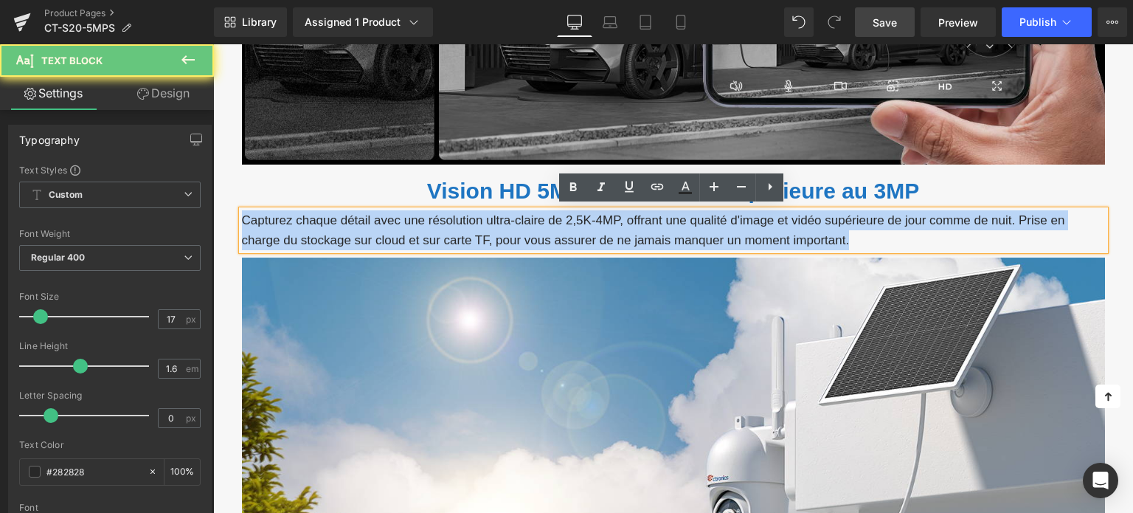
click at [487, 225] on p "Capturez chaque détail avec une résolution ultra-claire de 2,5K-4MP, offrant un…" at bounding box center [673, 230] width 863 height 40
paste div
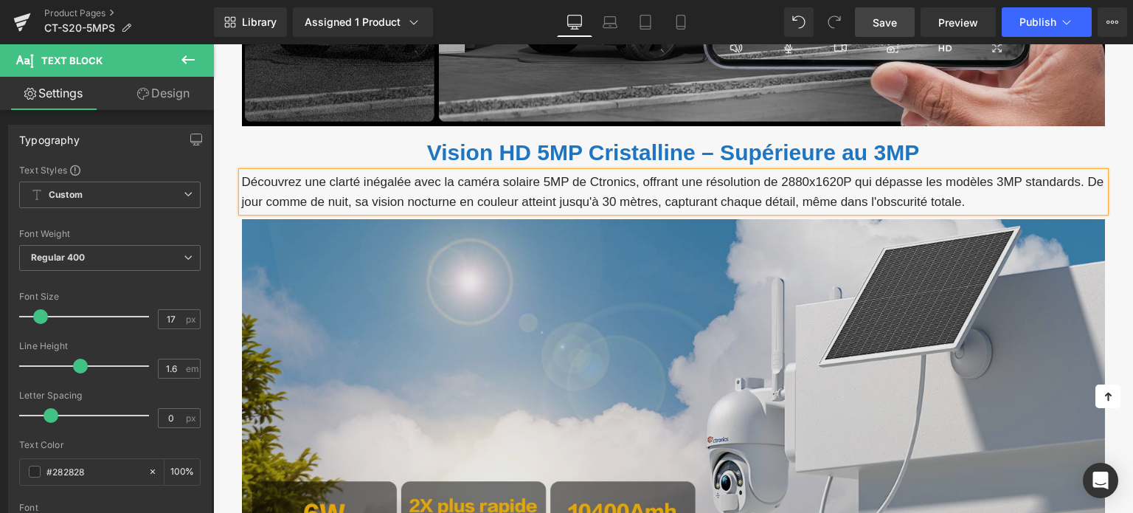
scroll to position [2218, 0]
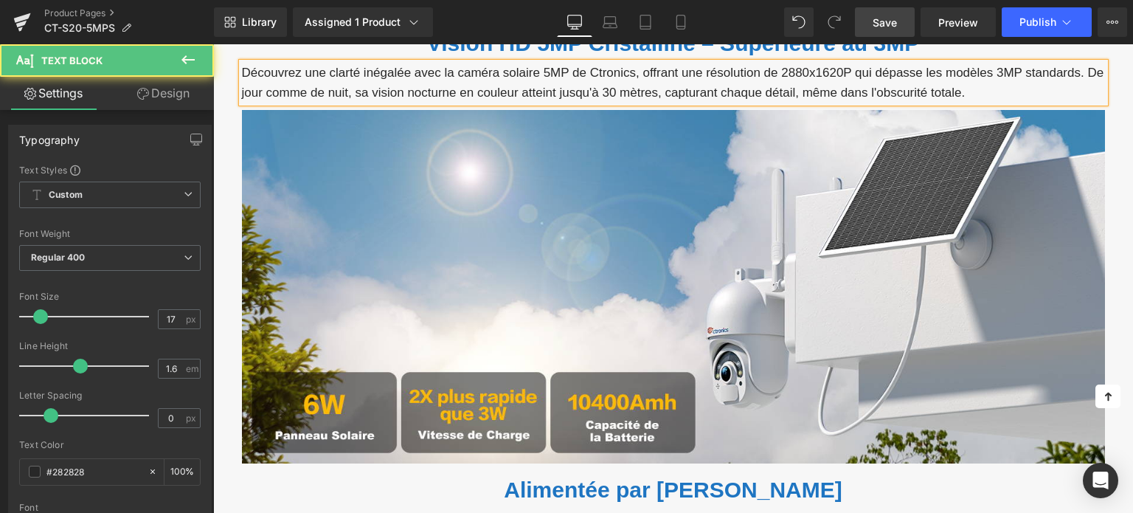
click at [395, 73] on p "Découvrez une clarté inégalée avec la caméra solaire 5MP de Ctronics, offrant u…" at bounding box center [673, 83] width 863 height 40
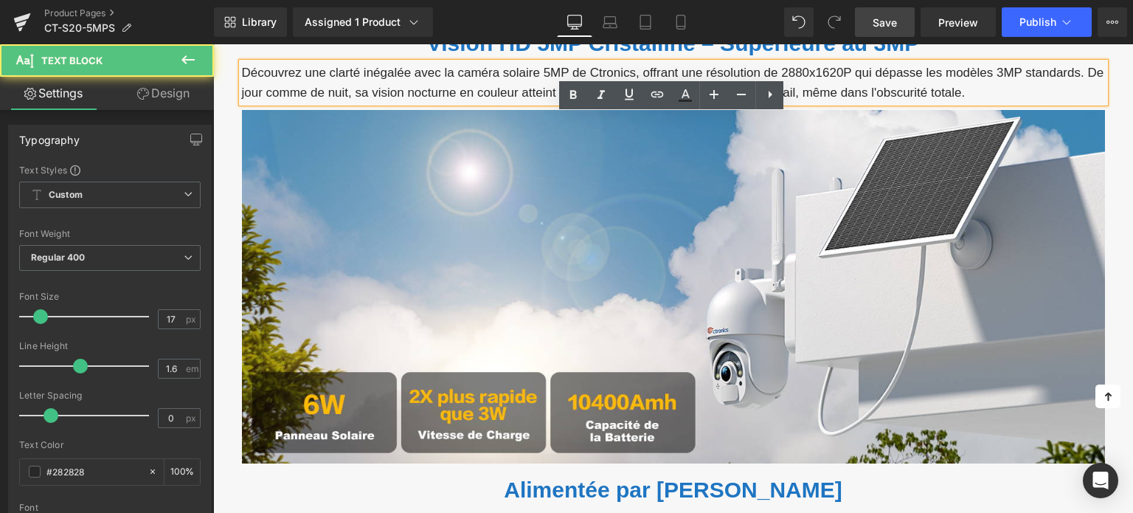
click at [168, 100] on link "Design" at bounding box center [163, 93] width 107 height 33
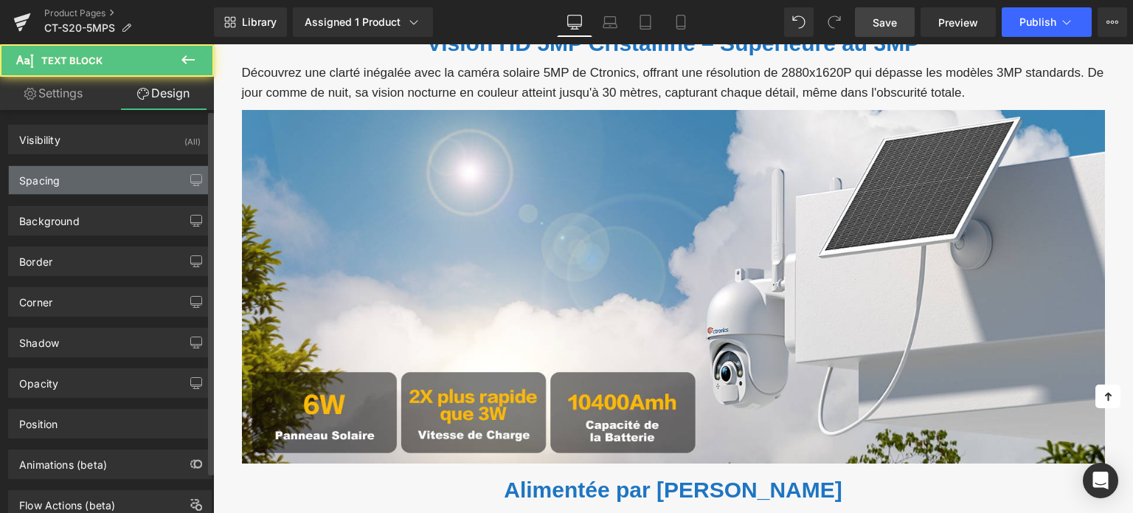
click at [93, 188] on div "Spacing" at bounding box center [110, 180] width 202 height 28
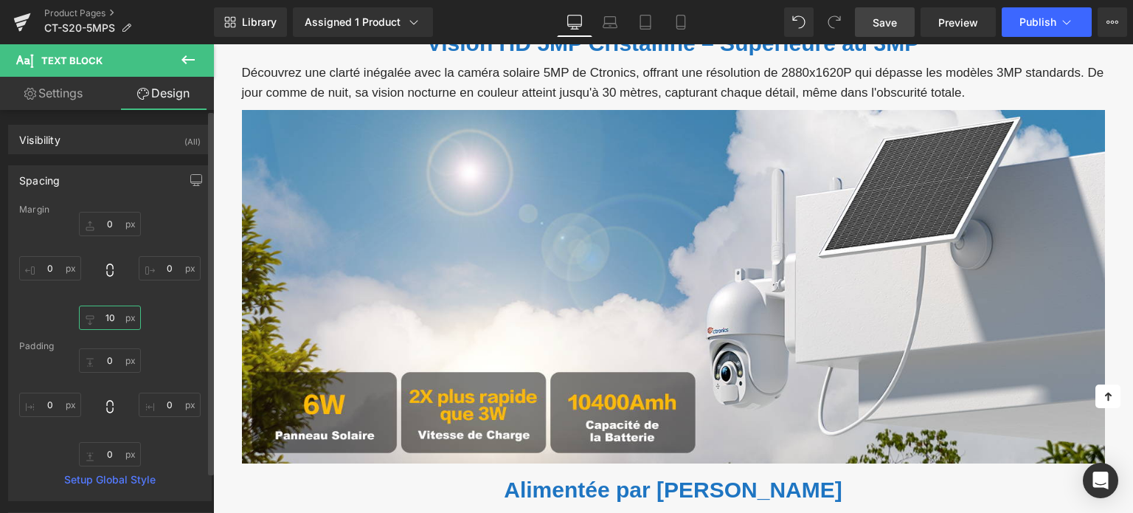
click at [108, 324] on input "text" at bounding box center [110, 317] width 62 height 24
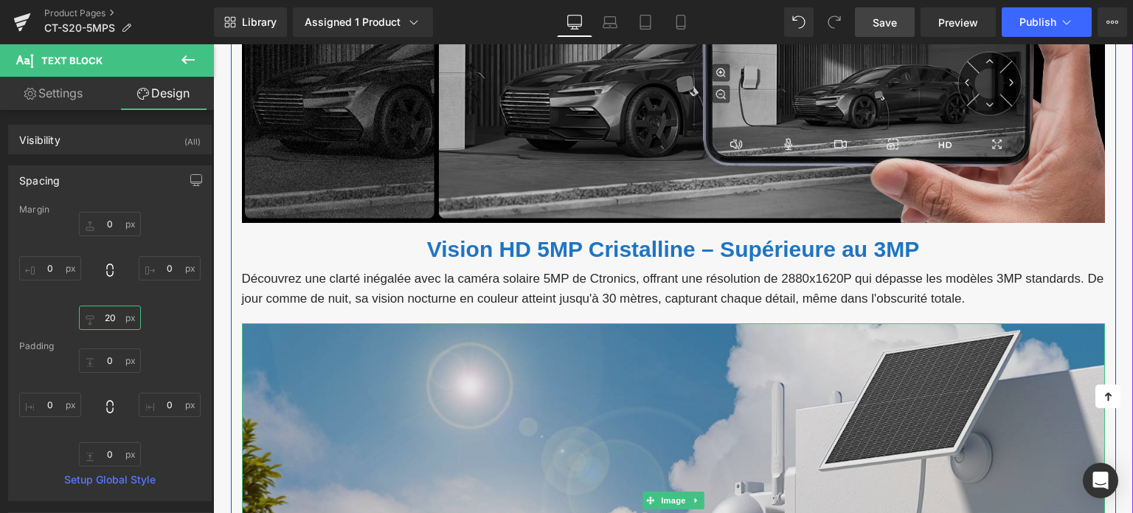
scroll to position [1997, 0]
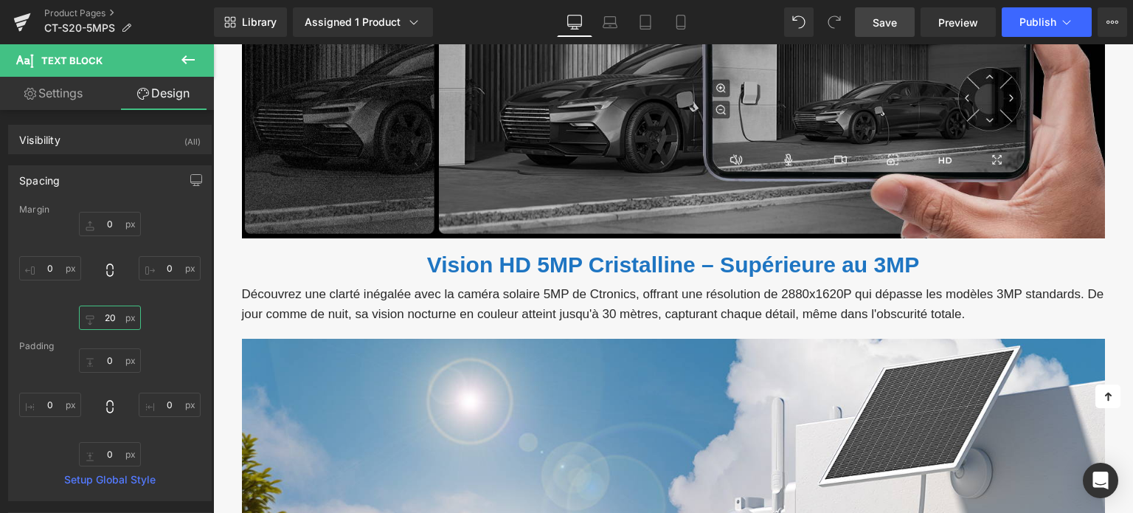
type input "20"
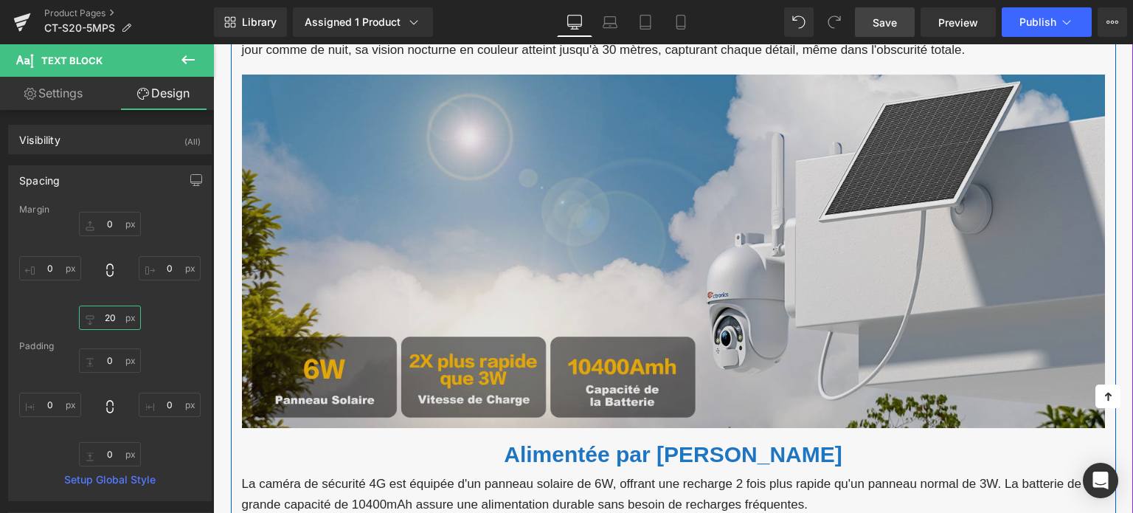
scroll to position [2366, 0]
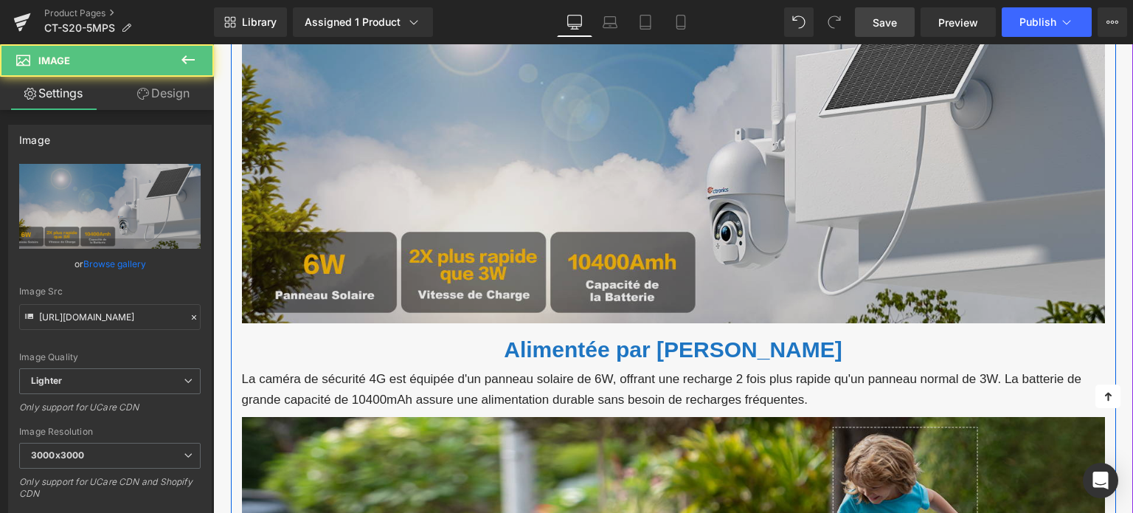
drag, startPoint x: 489, startPoint y: 183, endPoint x: 481, endPoint y: 185, distance: 8.4
click at [489, 183] on img at bounding box center [673, 147] width 863 height 354
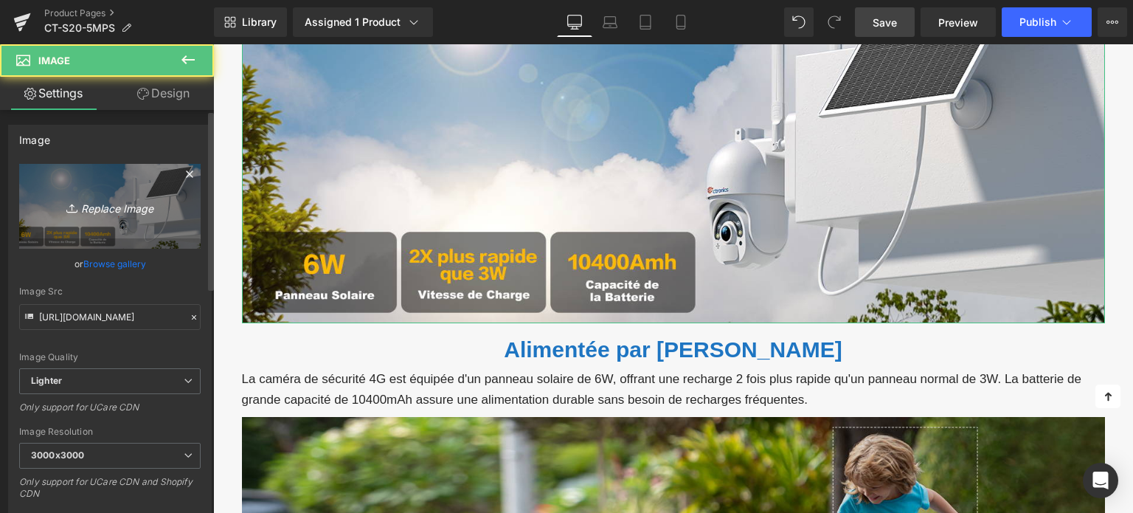
click at [133, 195] on link "Replace Image" at bounding box center [109, 206] width 181 height 85
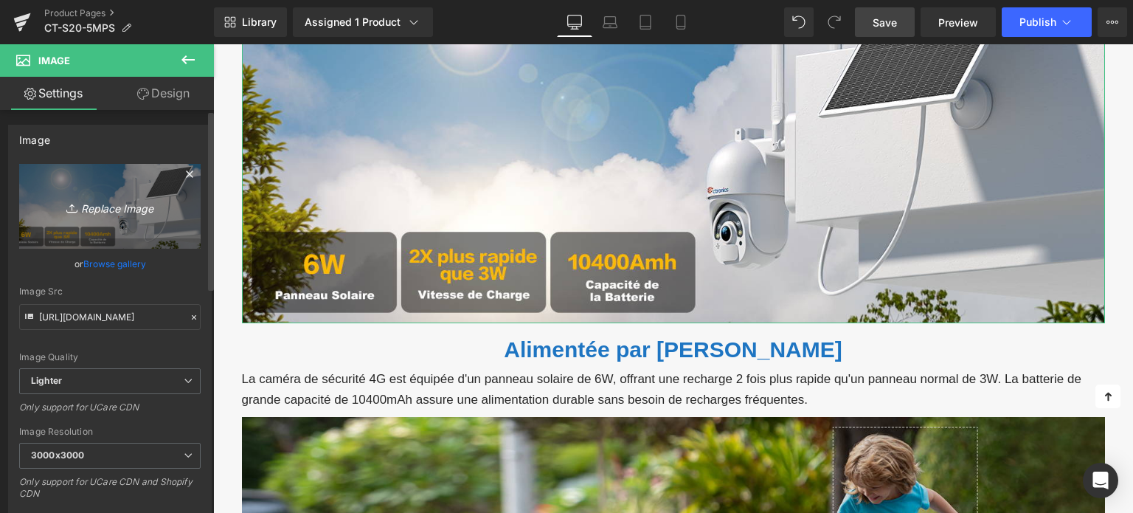
type input "C:\fakepath\2-6.jpg"
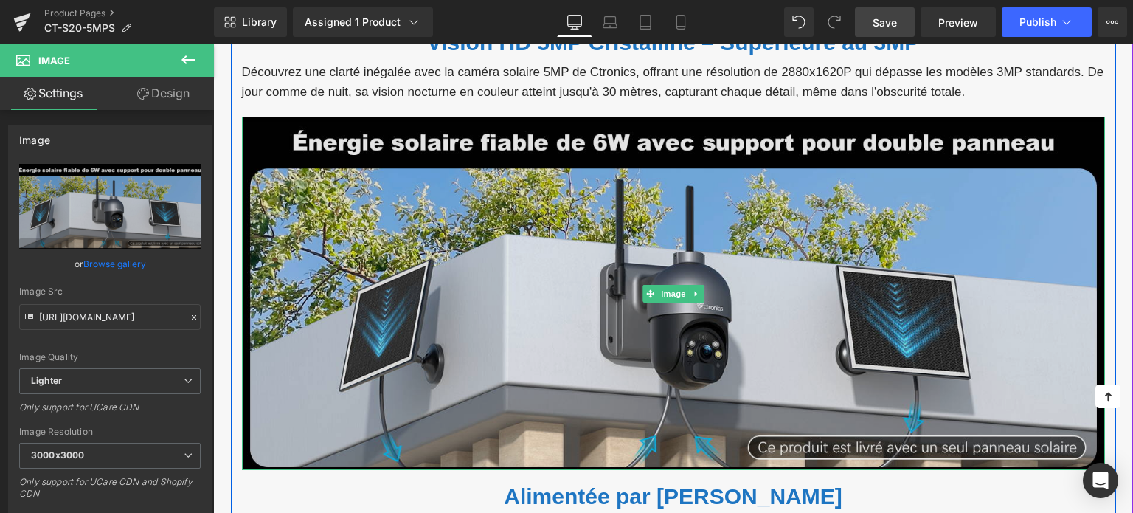
scroll to position [2218, 0]
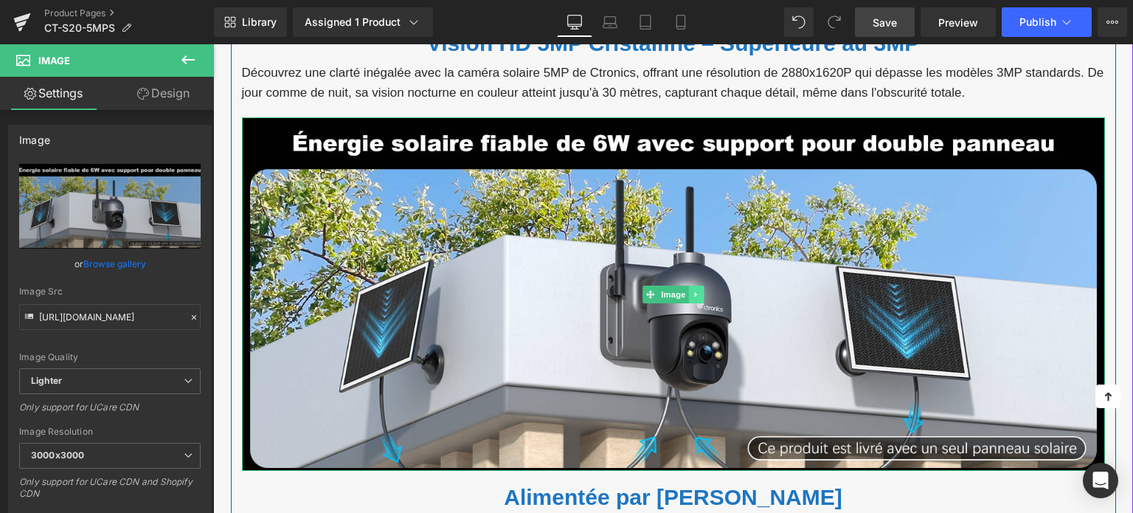
click at [696, 291] on icon at bounding box center [696, 294] width 8 height 9
click at [687, 291] on icon at bounding box center [688, 294] width 8 height 8
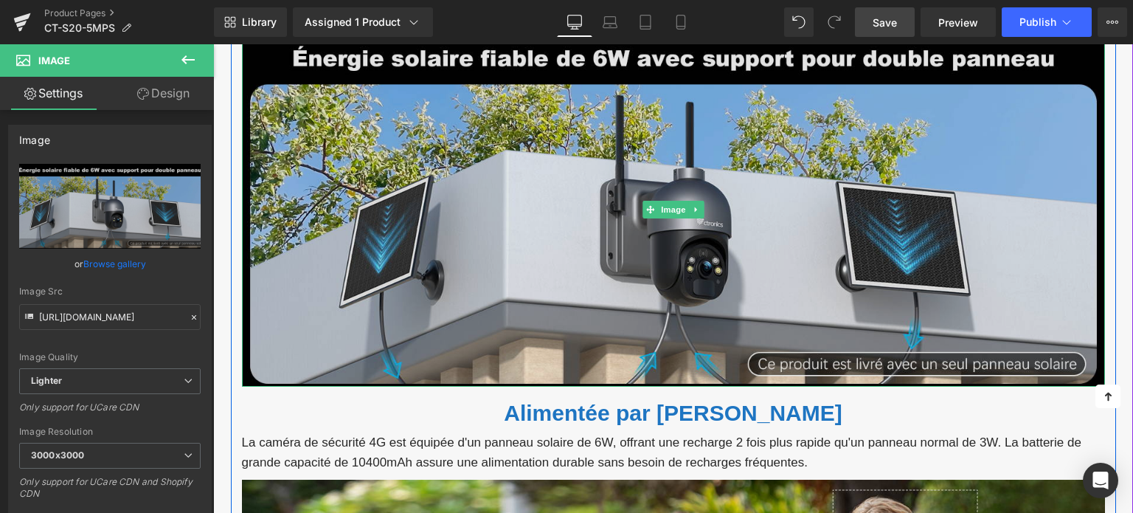
scroll to position [2657, 0]
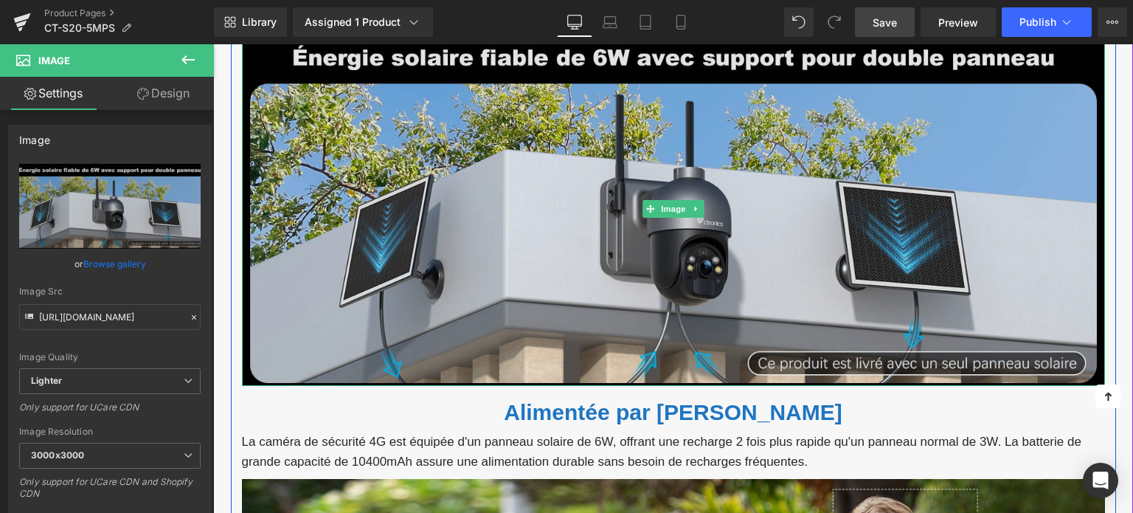
click at [520, 230] on img at bounding box center [673, 209] width 863 height 354
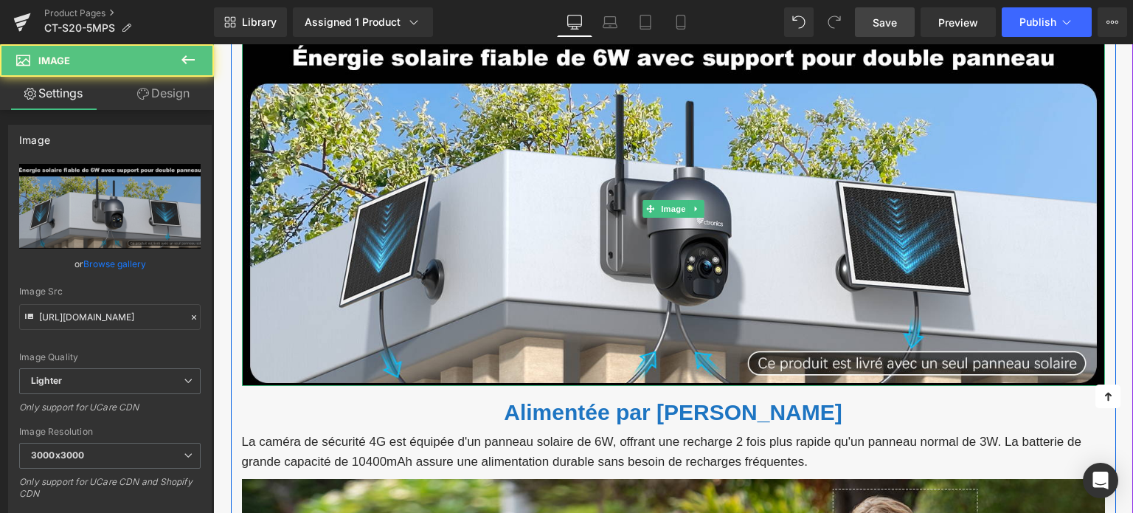
click at [693, 206] on icon at bounding box center [696, 208] width 8 height 9
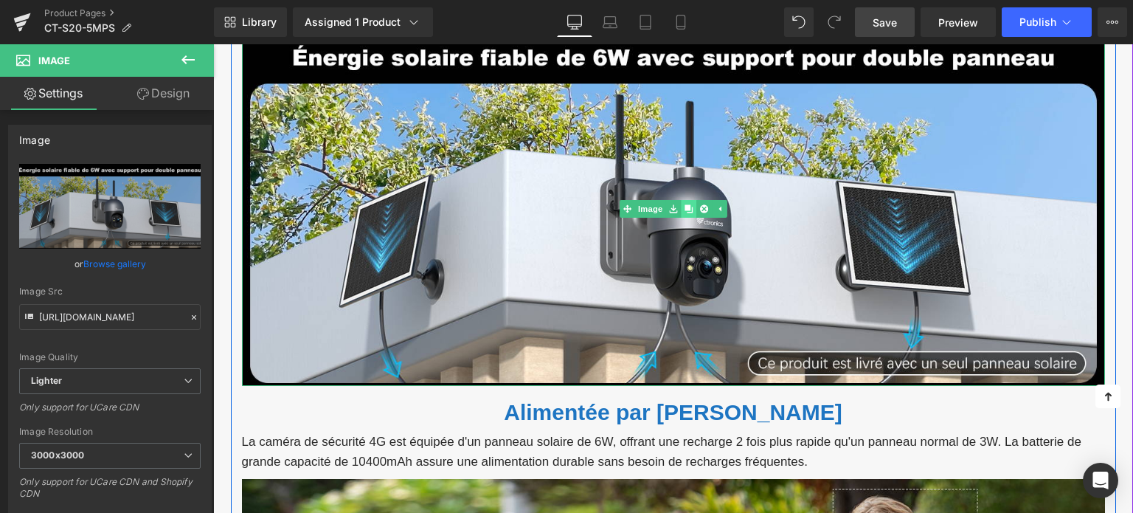
click at [686, 209] on icon at bounding box center [688, 208] width 8 height 9
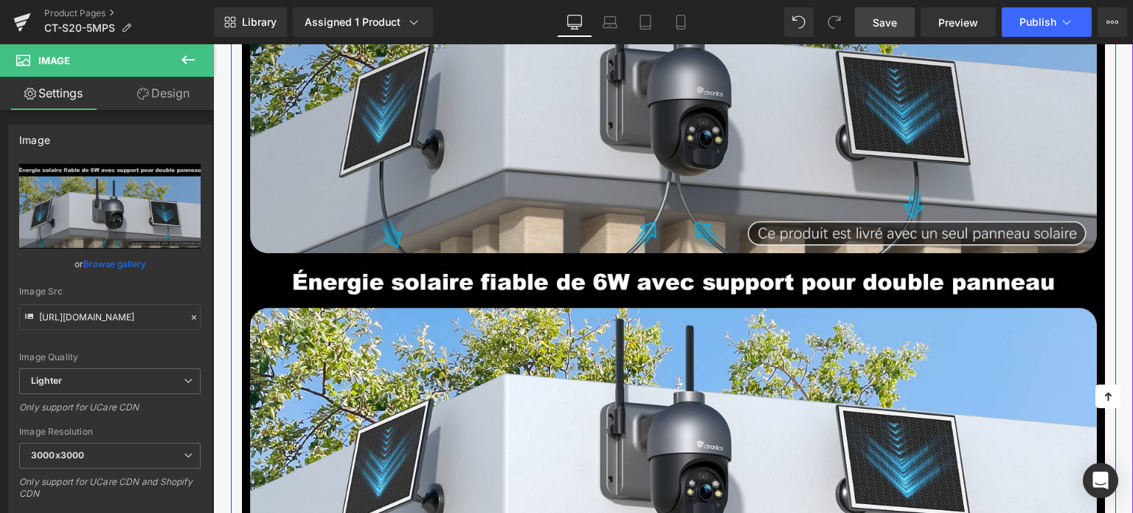
scroll to position [2785, 0]
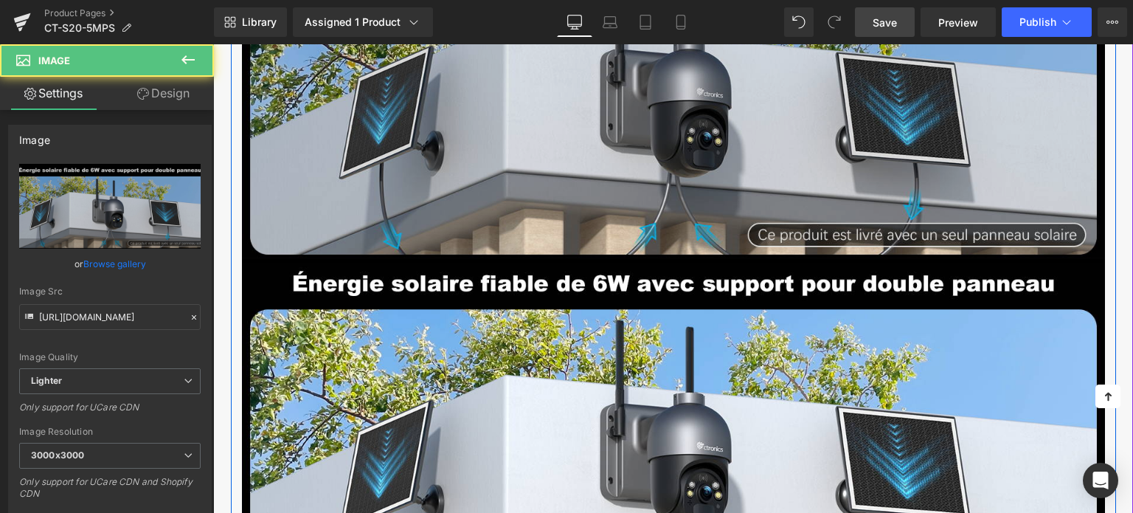
click at [517, 123] on img at bounding box center [673, 80] width 863 height 354
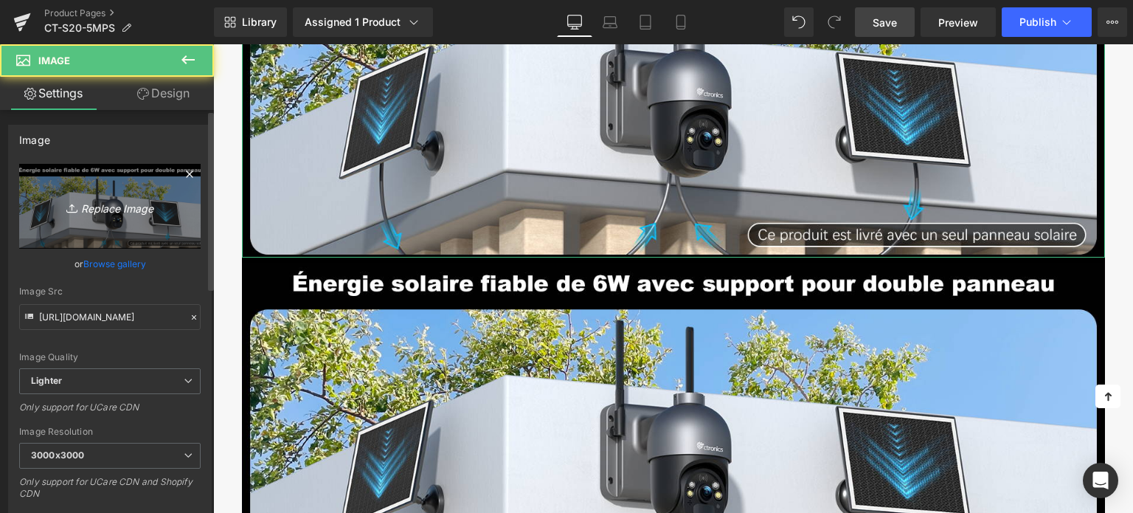
click at [103, 205] on icon "Replace Image" at bounding box center [110, 206] width 118 height 18
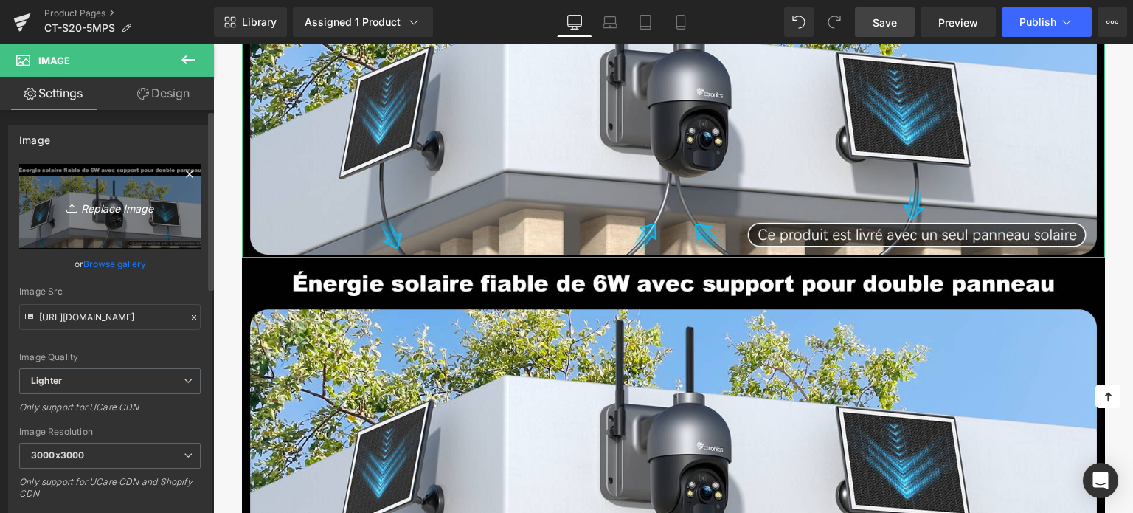
type input "C:\fakepath\2-7.jpg"
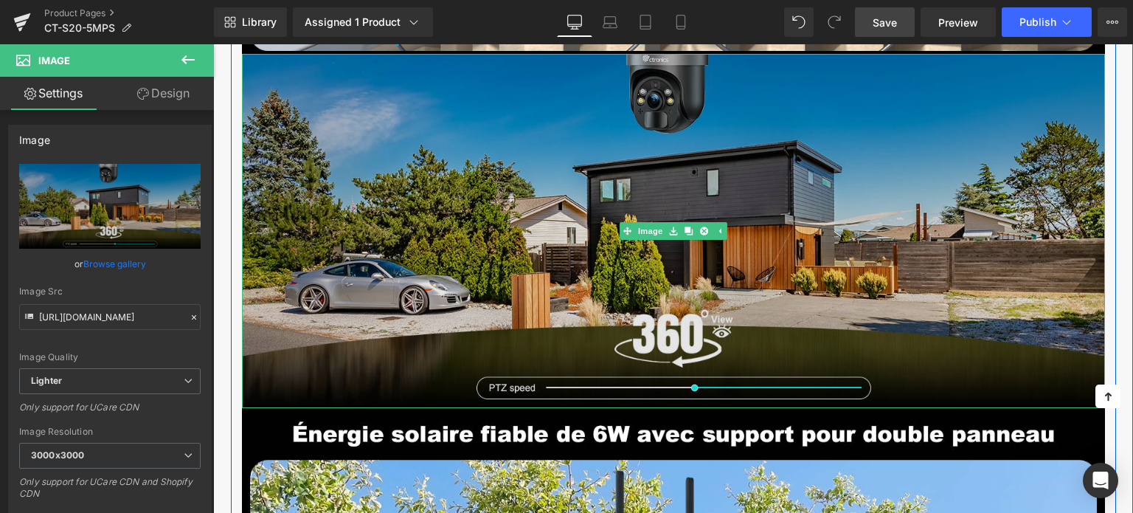
scroll to position [2638, 0]
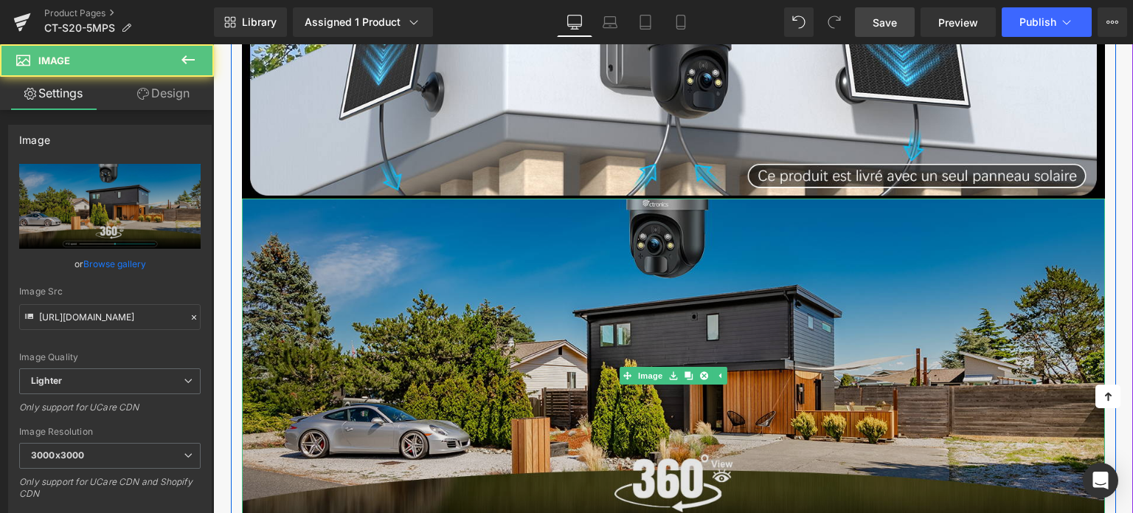
click at [524, 308] on img at bounding box center [673, 375] width 863 height 354
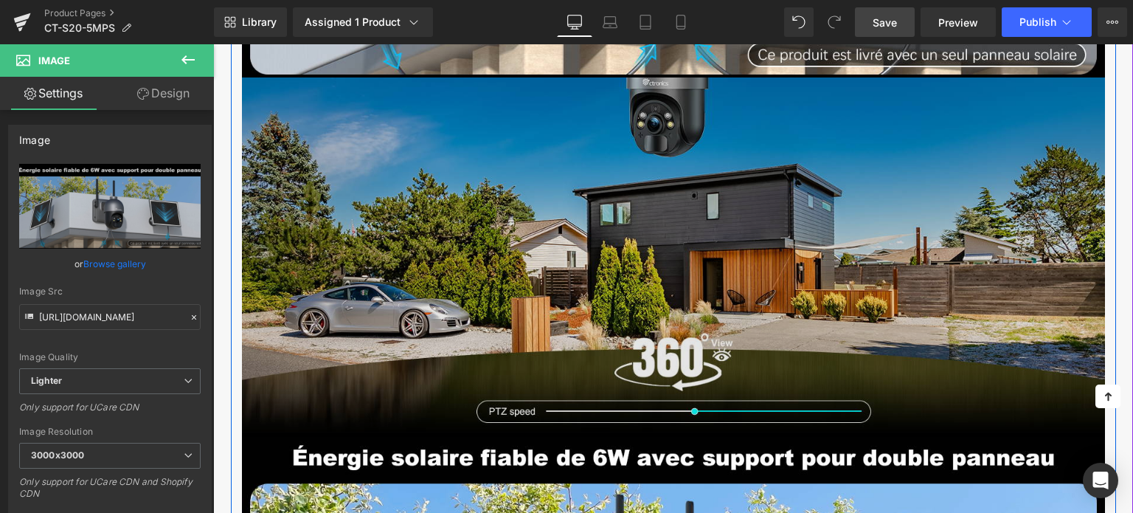
scroll to position [2564, 0]
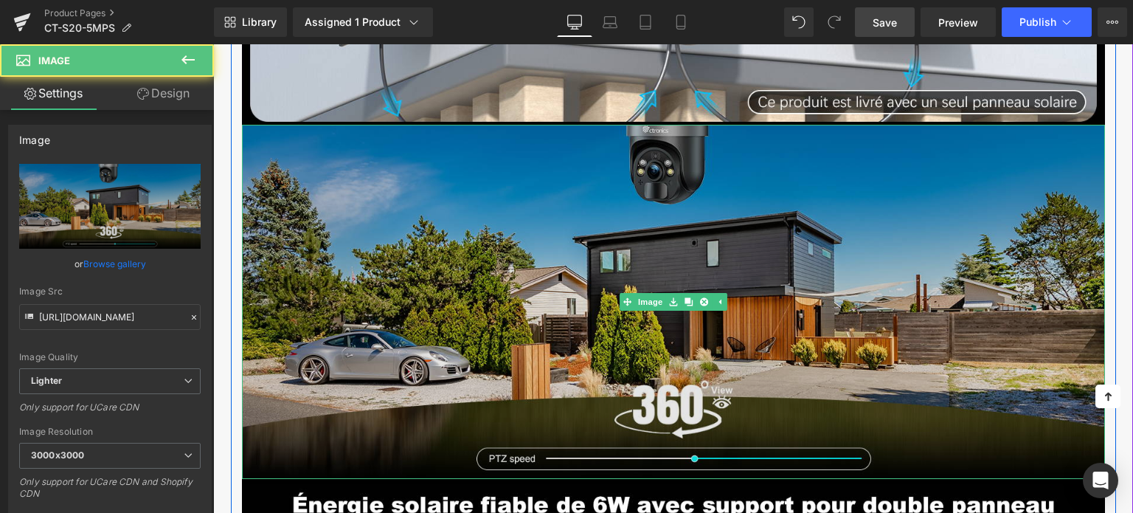
click at [455, 183] on img at bounding box center [673, 302] width 863 height 354
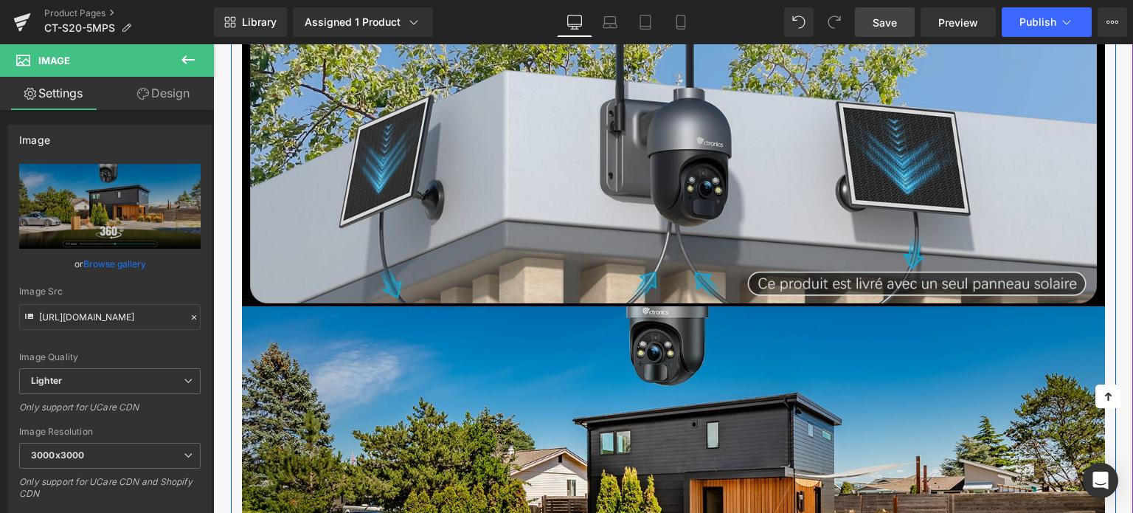
scroll to position [2417, 0]
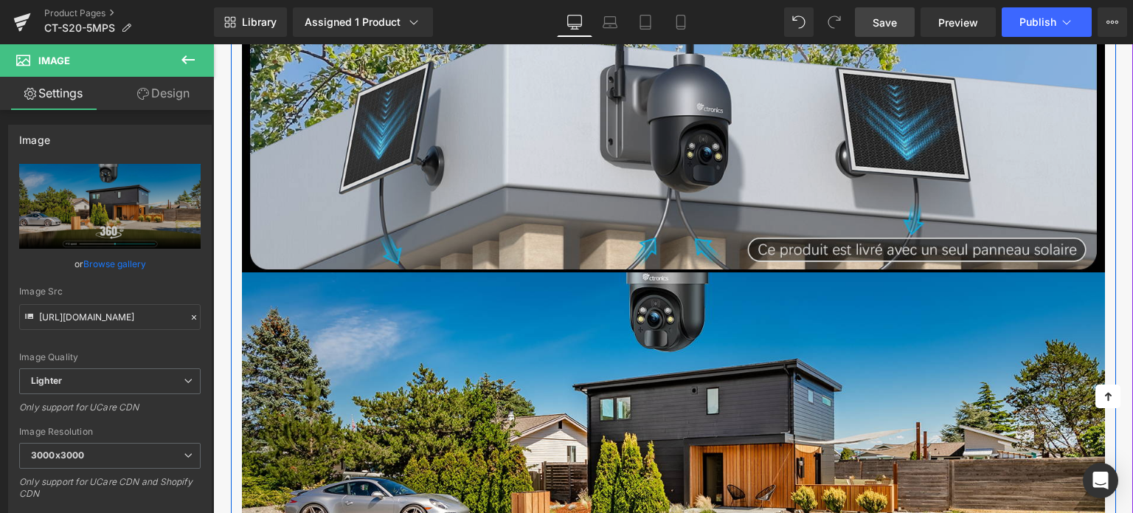
click at [473, 170] on img at bounding box center [673, 96] width 863 height 354
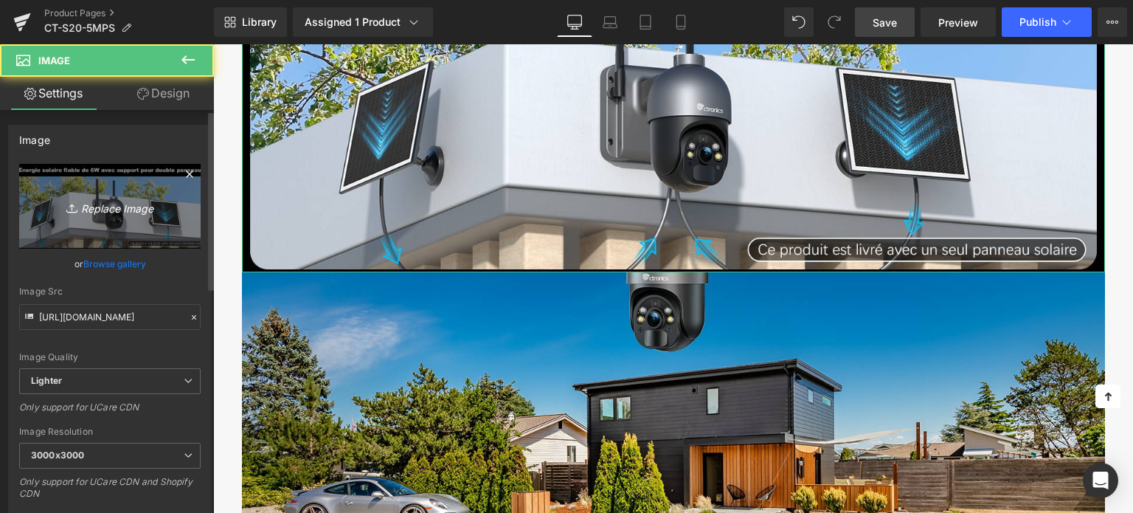
click at [134, 206] on icon "Replace Image" at bounding box center [110, 206] width 118 height 18
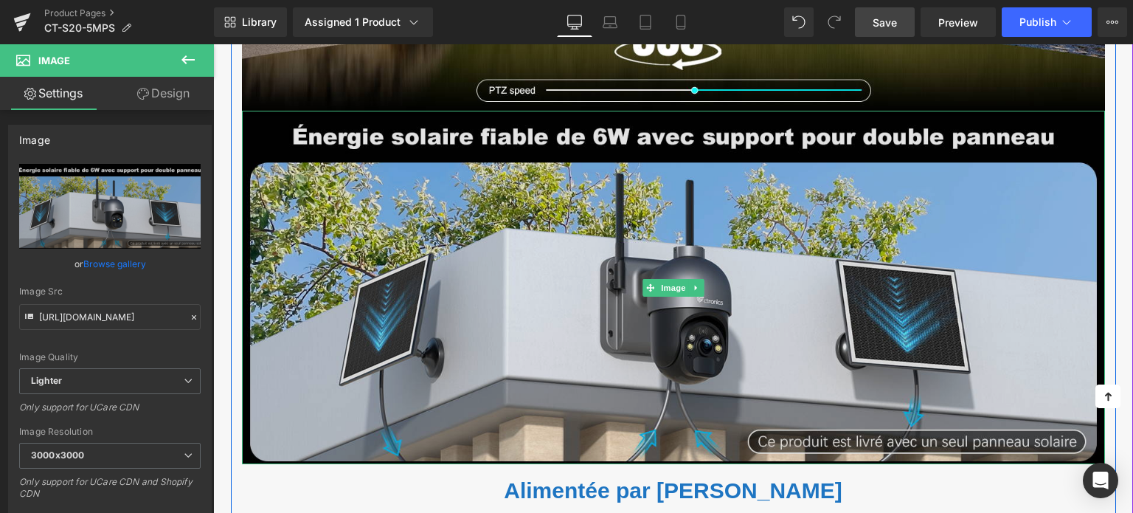
scroll to position [2933, 0]
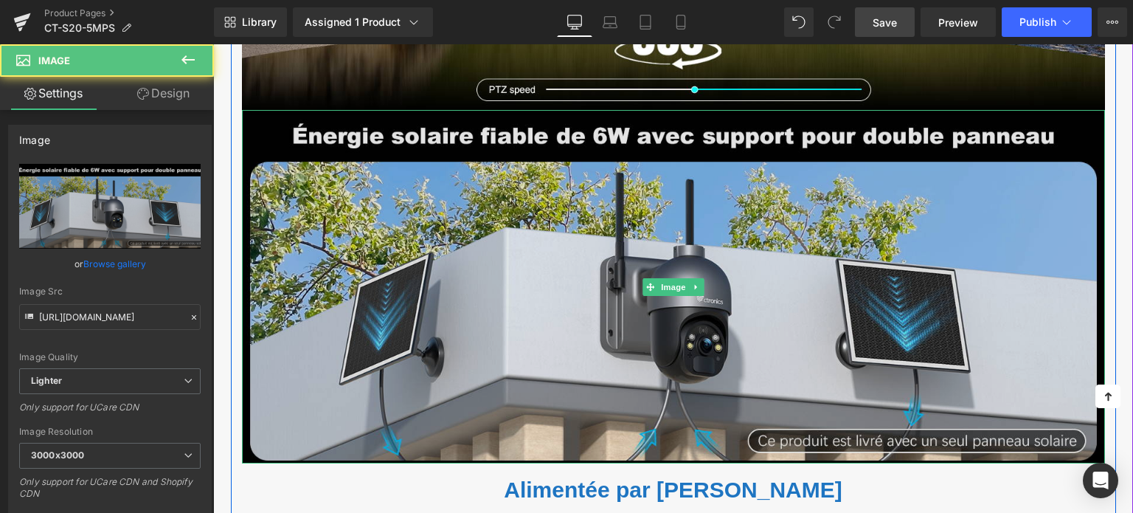
click at [569, 268] on img at bounding box center [673, 287] width 863 height 354
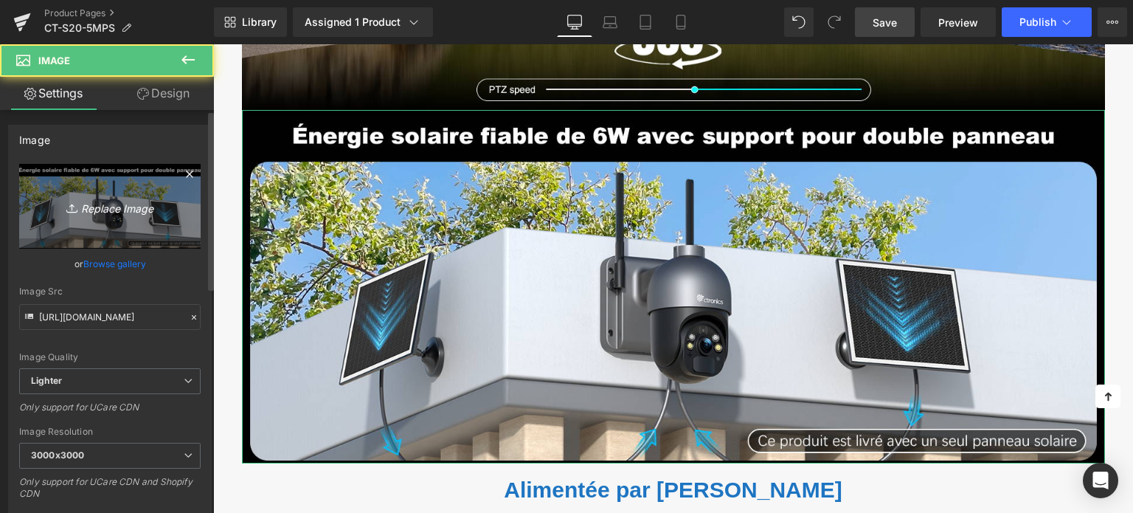
click at [97, 209] on icon "Replace Image" at bounding box center [110, 206] width 118 height 18
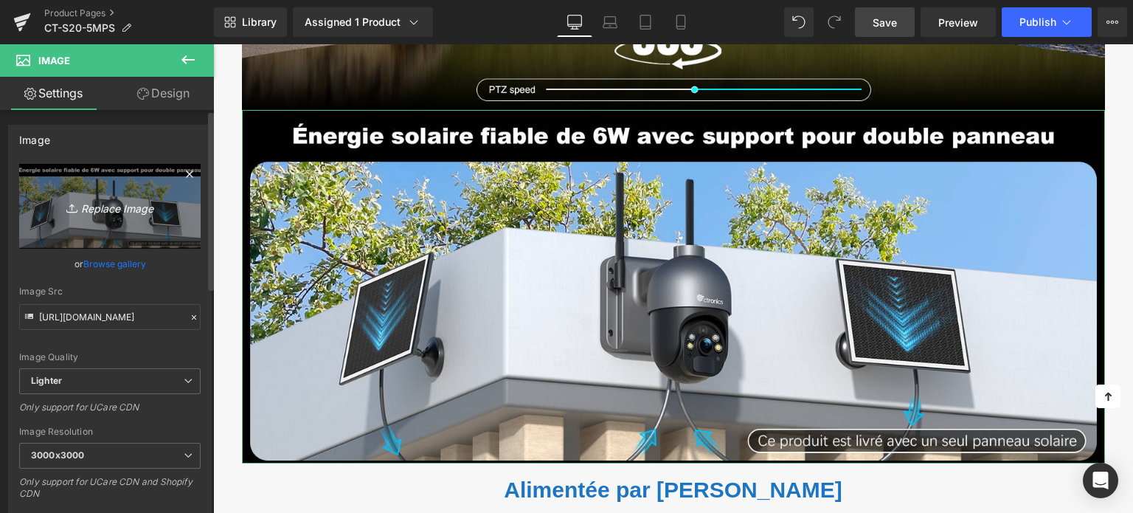
type input "C:\fakepath\2-8.jpg"
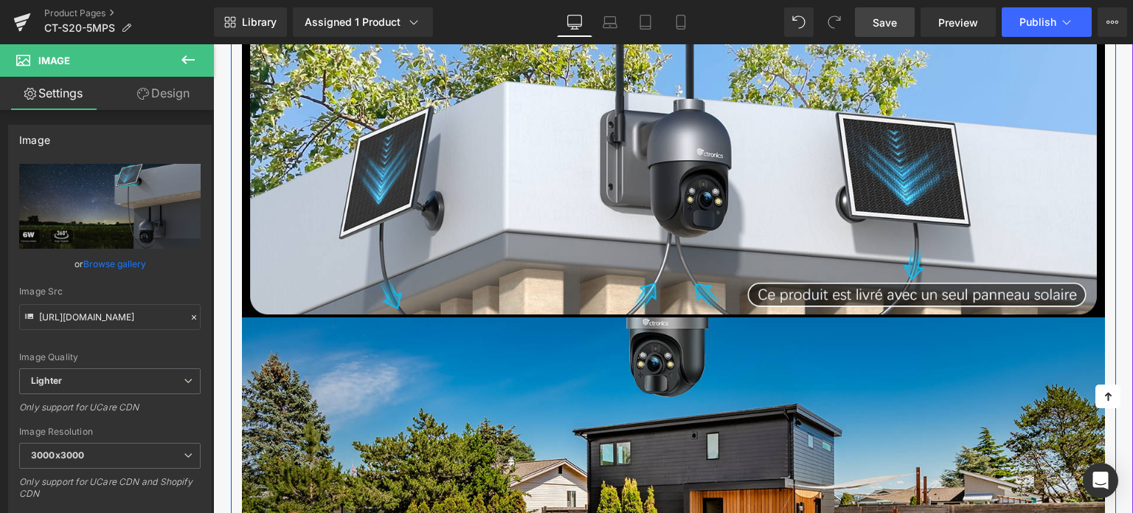
scroll to position [2417, 0]
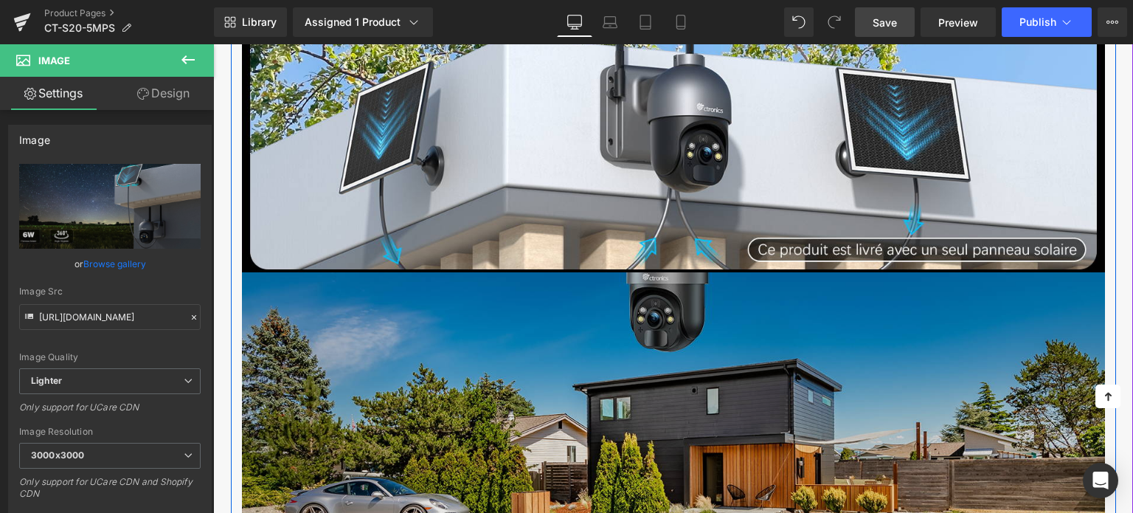
click at [489, 299] on img at bounding box center [673, 449] width 863 height 354
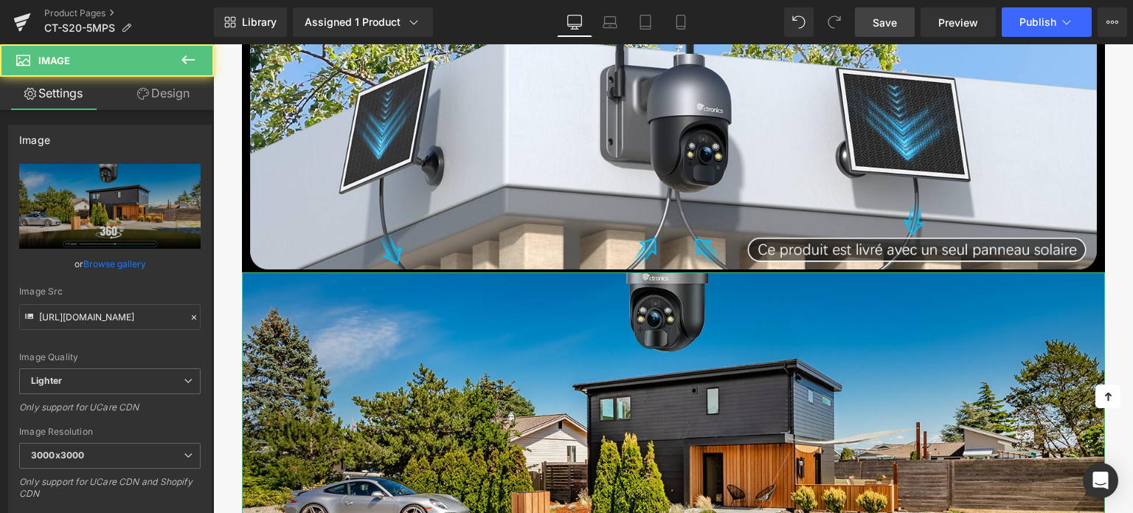
click at [147, 100] on link "Design" at bounding box center [163, 93] width 107 height 33
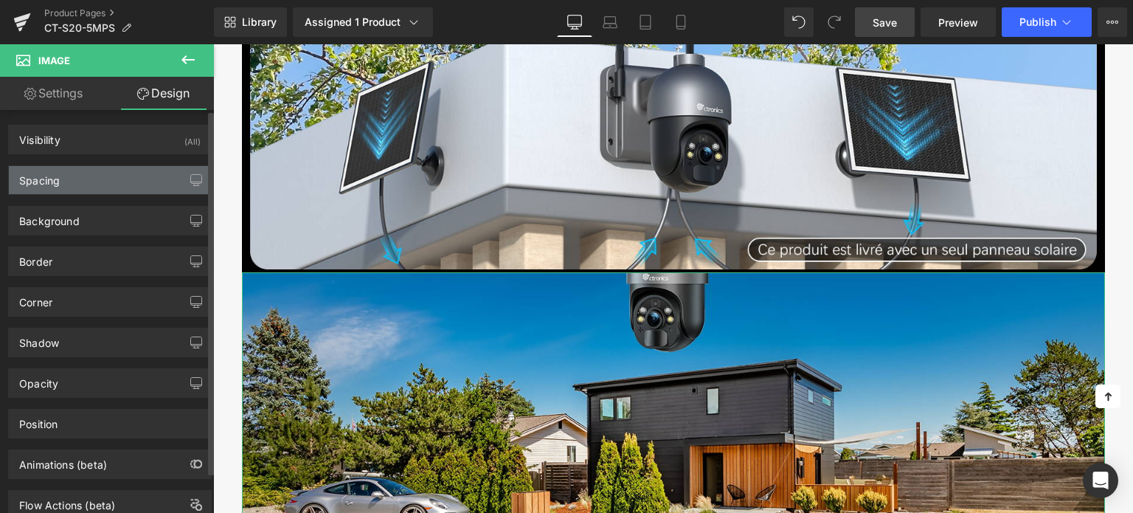
click at [110, 176] on div "Spacing" at bounding box center [110, 180] width 202 height 28
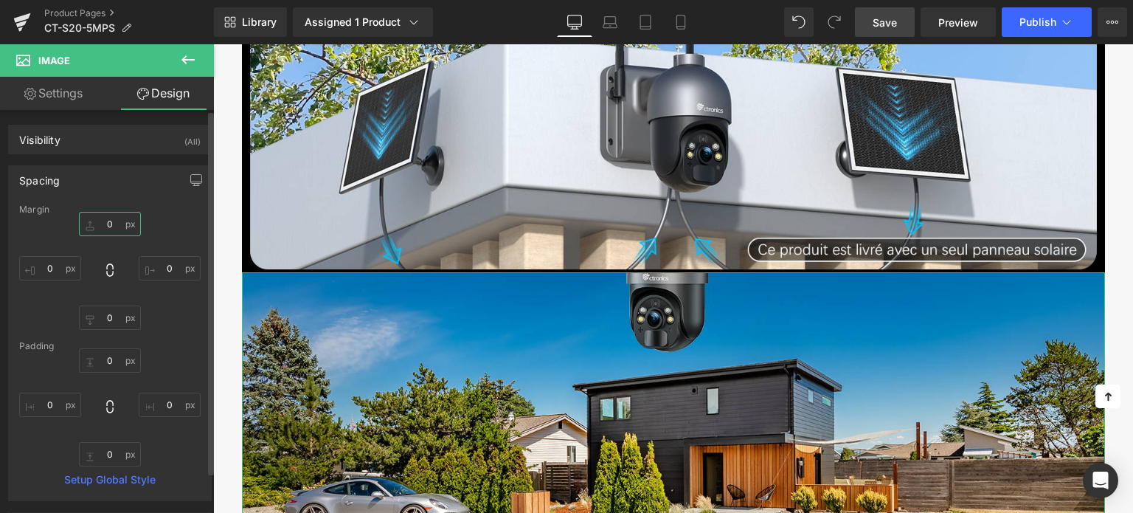
click at [111, 220] on input "0" at bounding box center [110, 224] width 62 height 24
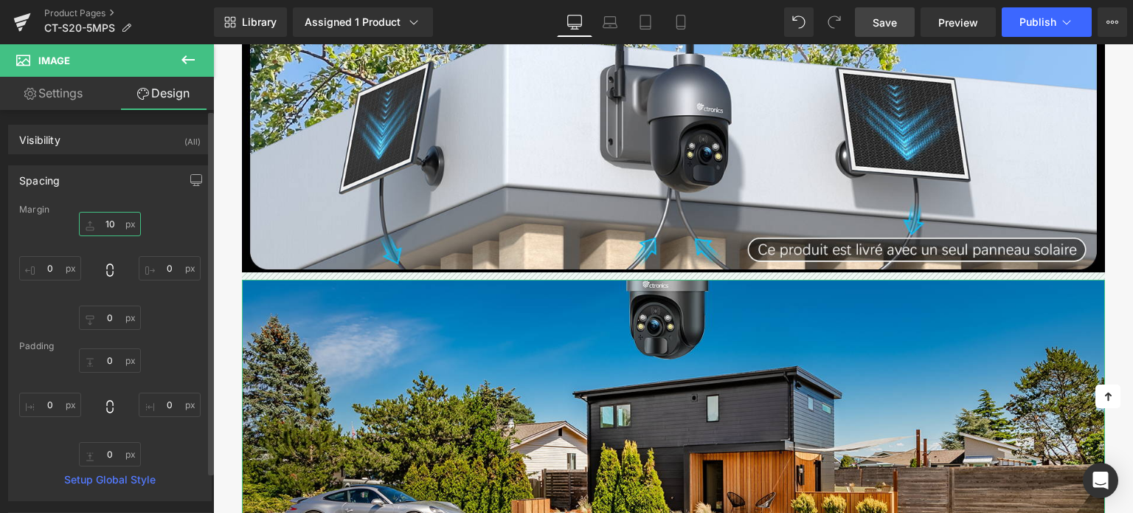
drag, startPoint x: 118, startPoint y: 223, endPoint x: 88, endPoint y: 222, distance: 30.2
click at [88, 222] on input "10" at bounding box center [110, 224] width 62 height 24
type input "20"
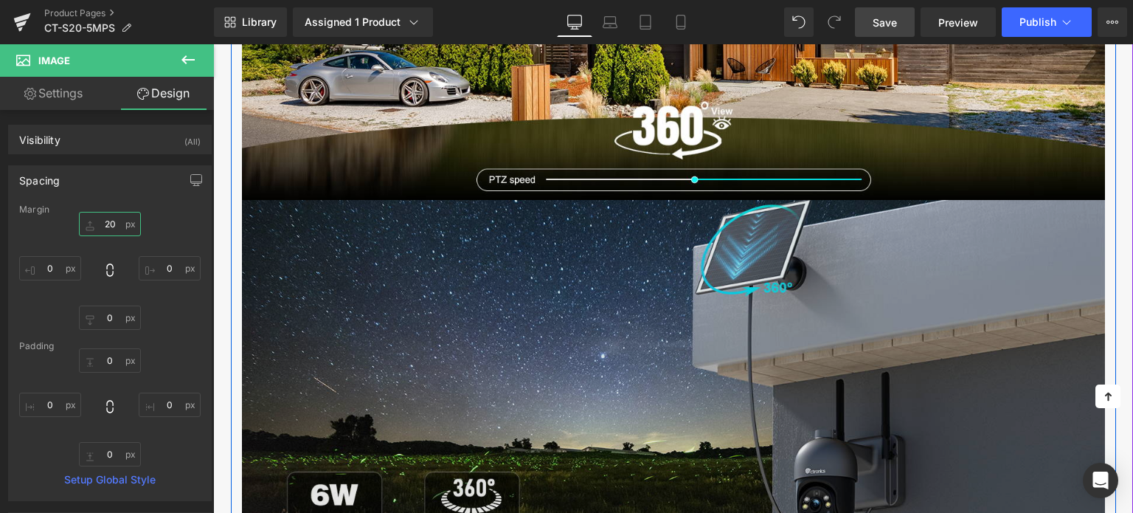
scroll to position [2859, 0]
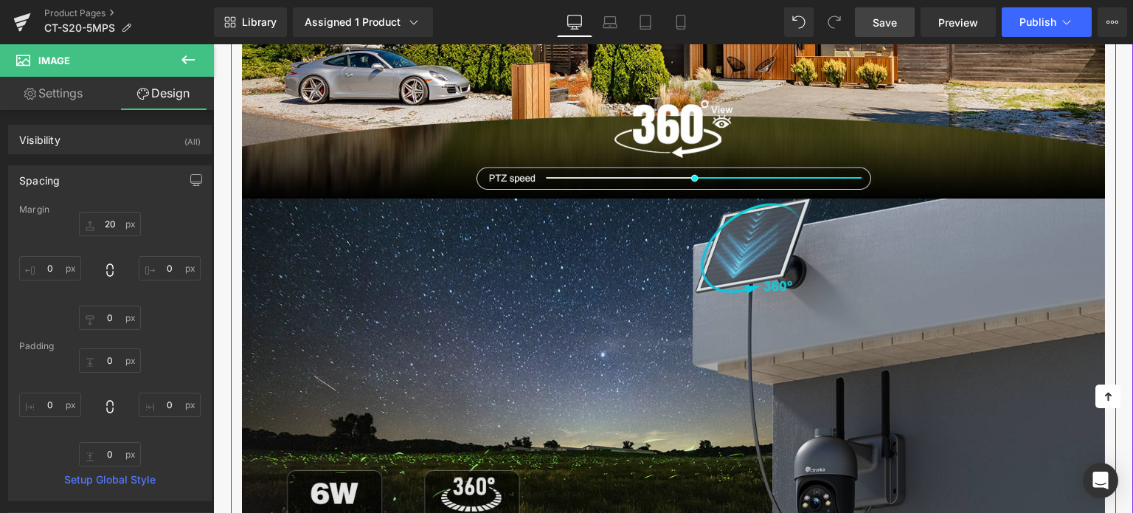
click at [486, 264] on img at bounding box center [673, 375] width 863 height 354
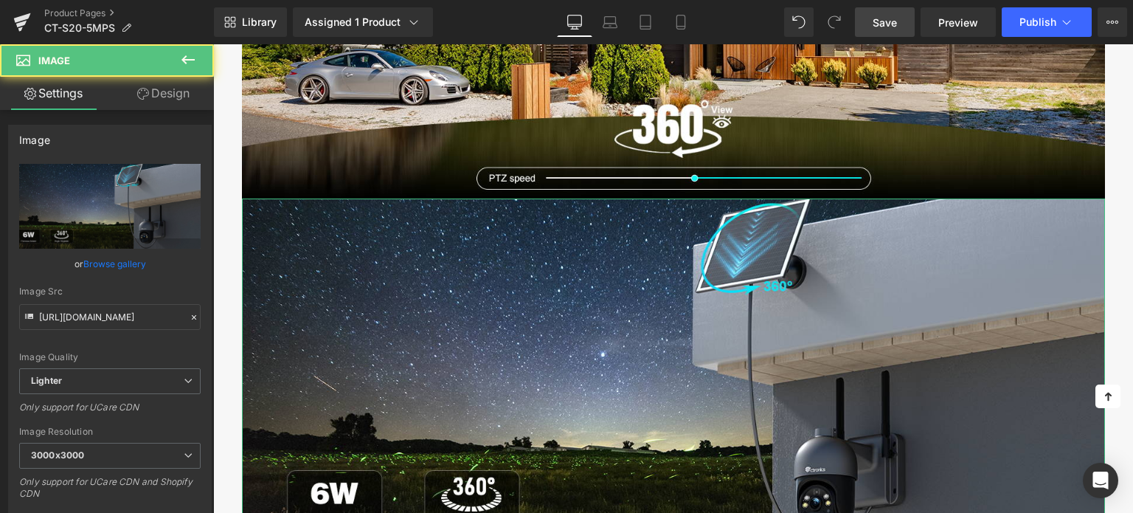
click at [154, 94] on link "Design" at bounding box center [163, 93] width 107 height 33
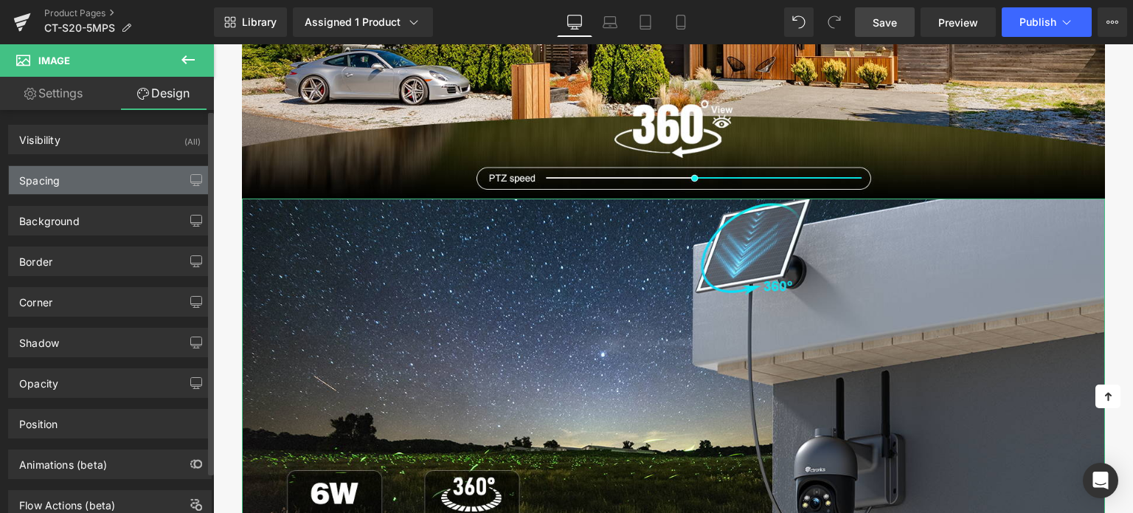
click at [86, 172] on div "Spacing" at bounding box center [110, 180] width 202 height 28
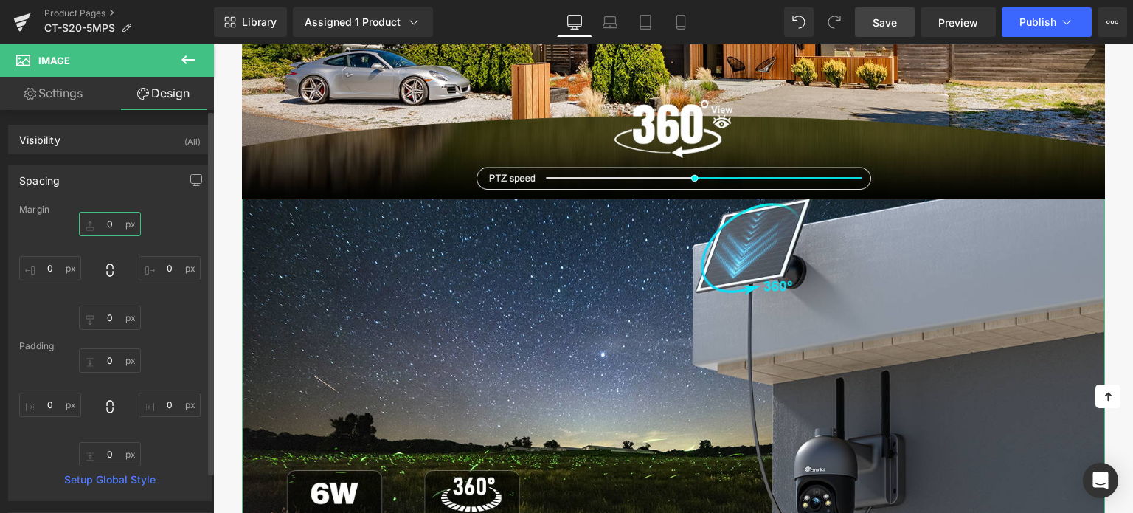
click at [109, 232] on input "text" at bounding box center [110, 224] width 62 height 24
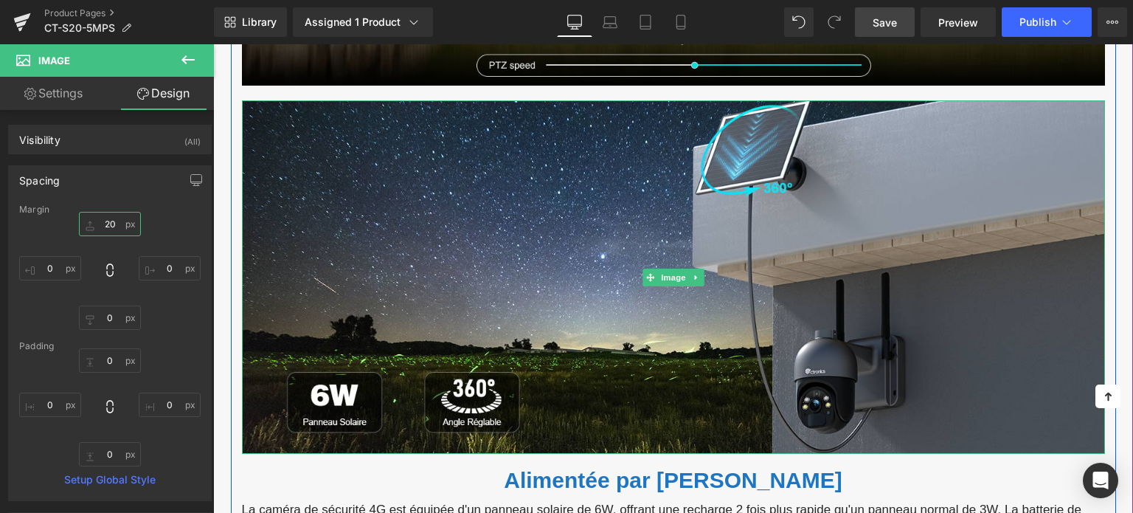
scroll to position [2785, 0]
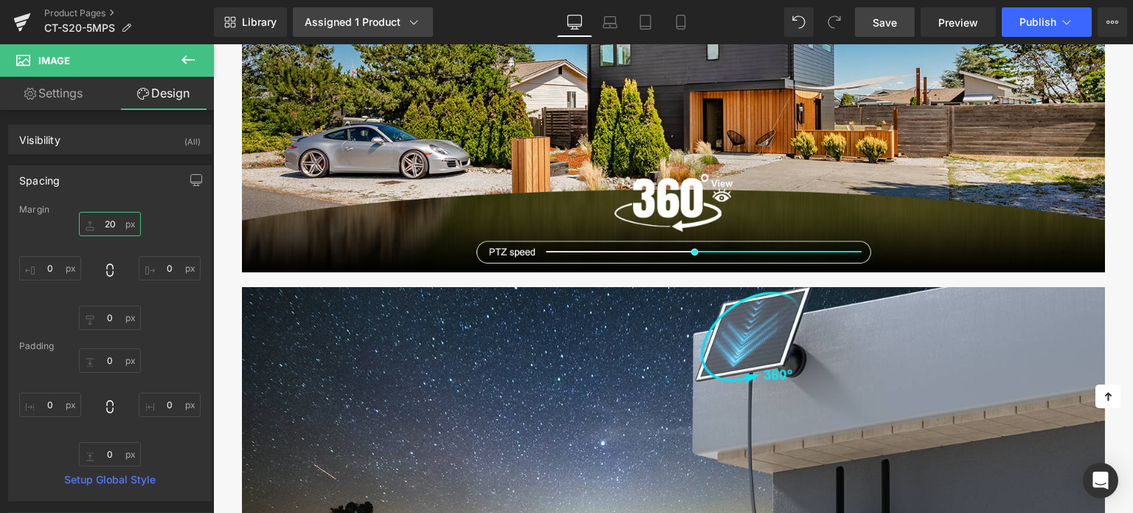
type input "20"
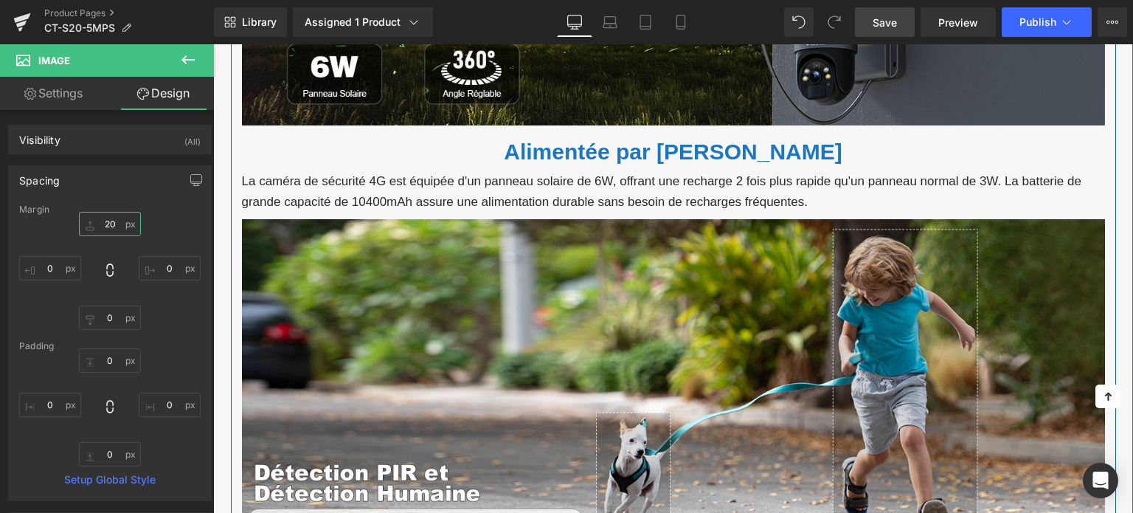
scroll to position [3302, 0]
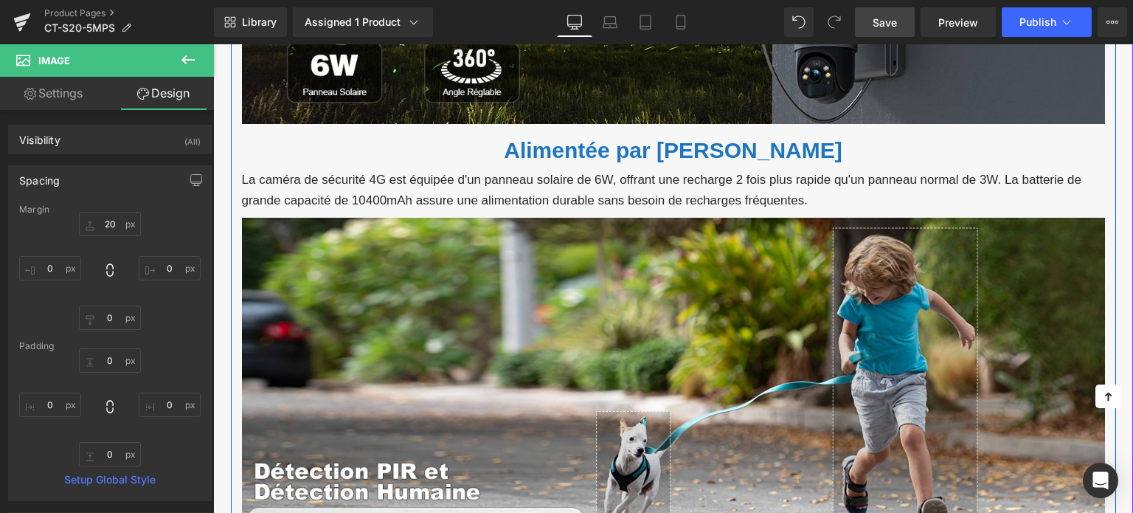
click at [583, 150] on font "Alimentée par [PERSON_NAME]" at bounding box center [673, 150] width 338 height 24
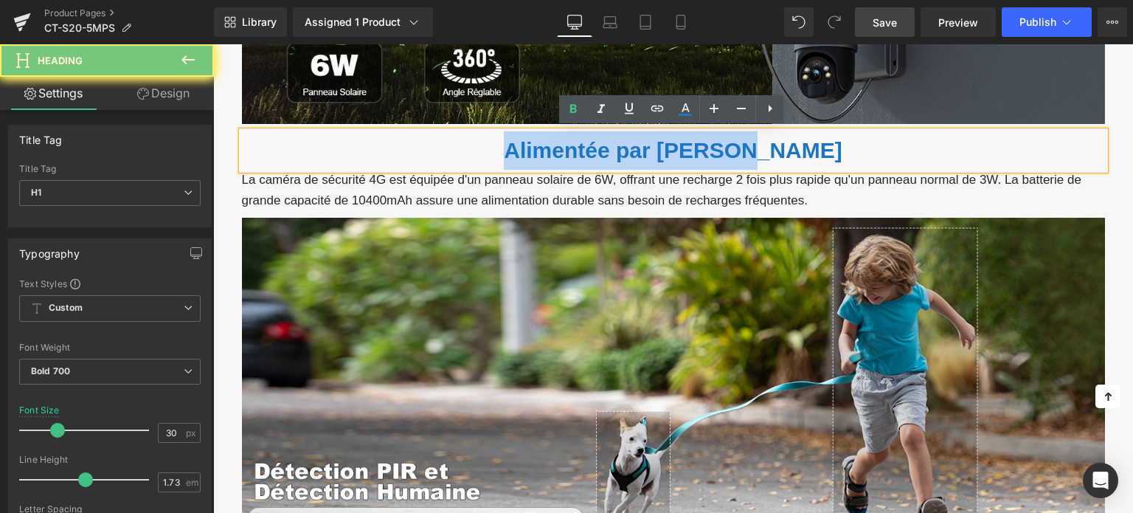
click at [583, 150] on font "Alimentée par [PERSON_NAME]" at bounding box center [673, 150] width 338 height 24
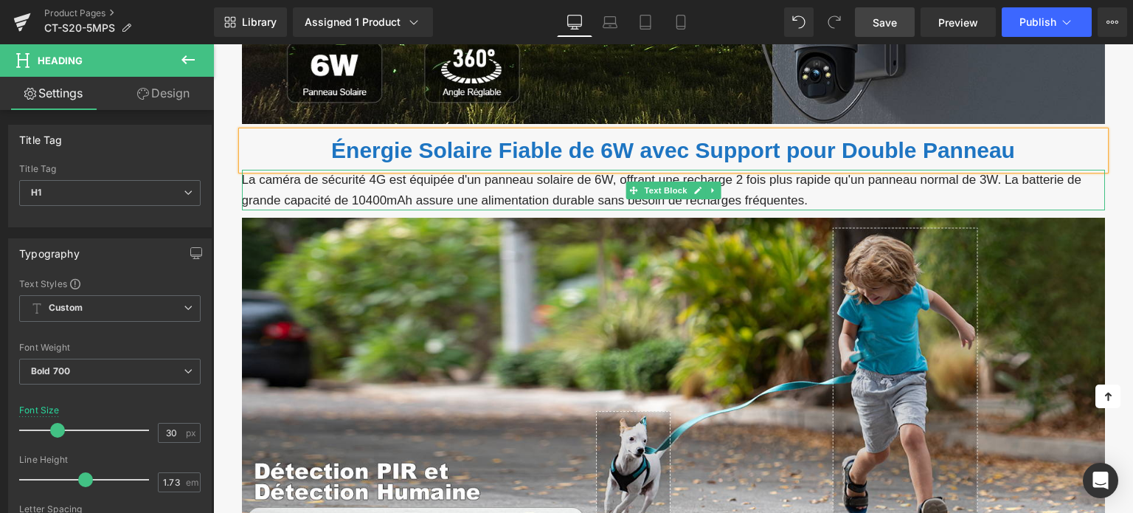
click at [456, 187] on p "La caméra de sécurité 4G est équipée d'un panneau solaire de 6W, offrant une re…" at bounding box center [673, 190] width 863 height 40
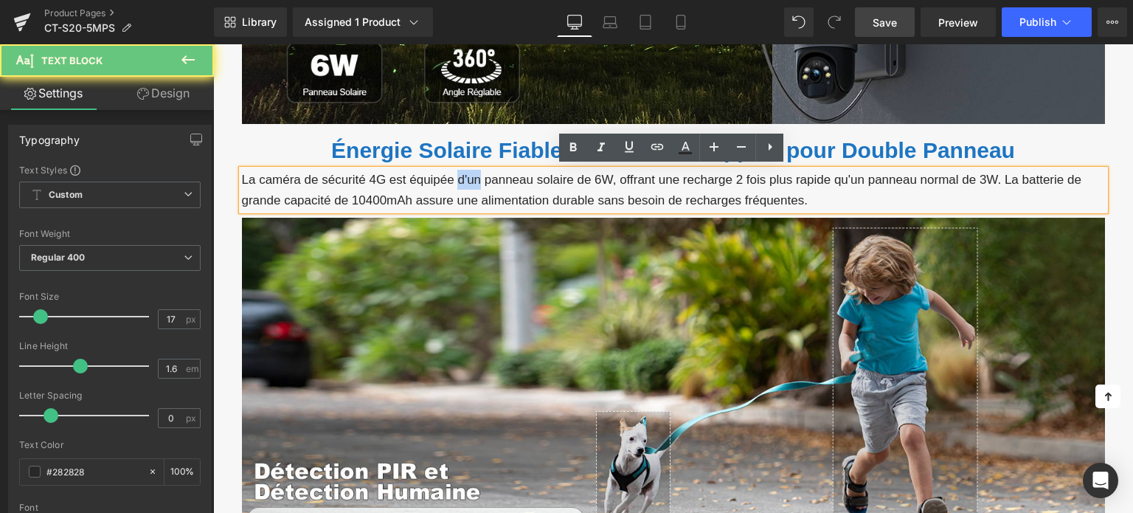
click at [456, 187] on p "La caméra de sécurité 4G est équipée d'un panneau solaire de 6W, offrant une re…" at bounding box center [673, 190] width 863 height 40
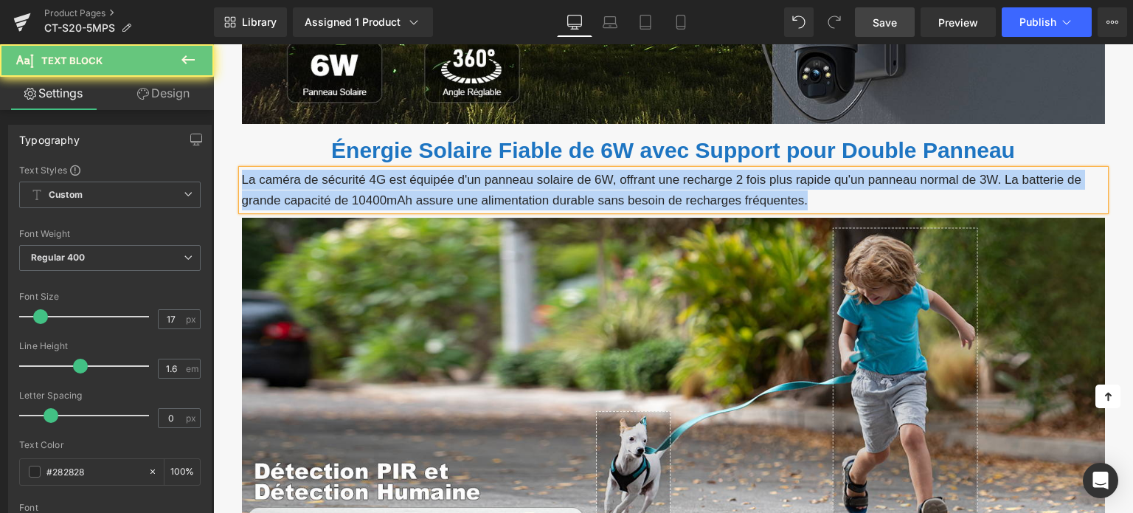
paste div
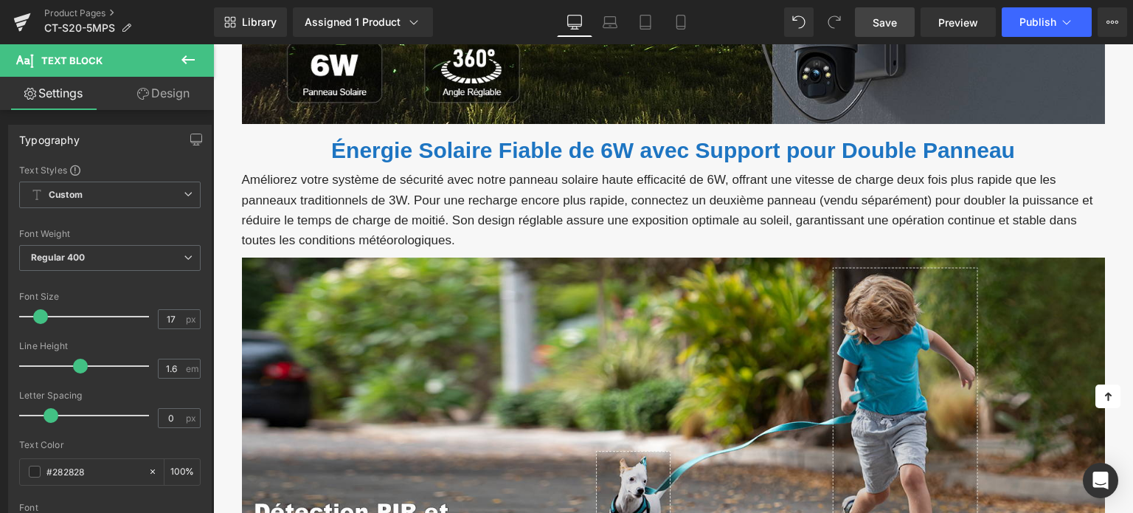
click at [147, 93] on icon at bounding box center [143, 94] width 12 height 12
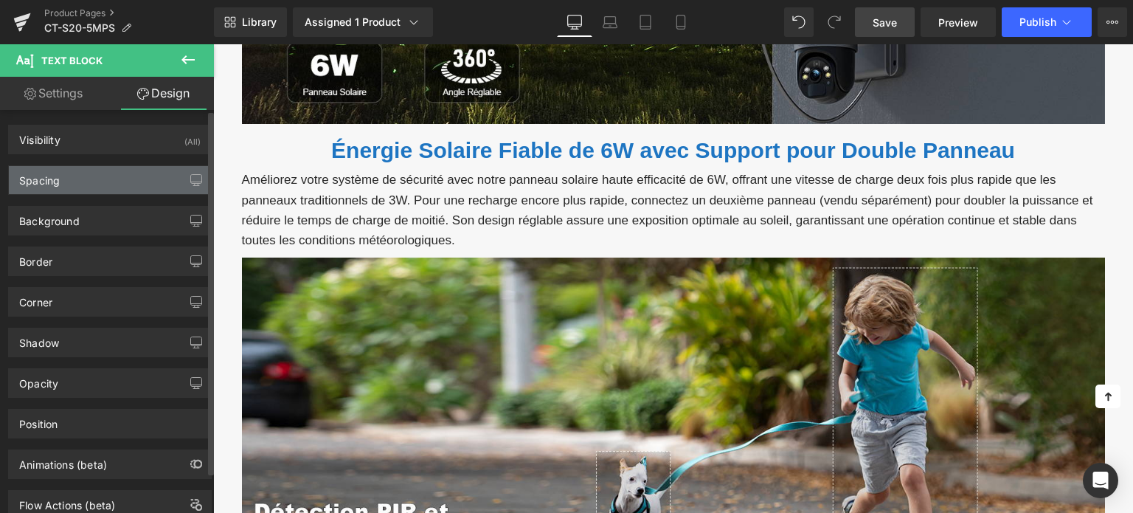
click at [101, 182] on div "Spacing" at bounding box center [110, 180] width 202 height 28
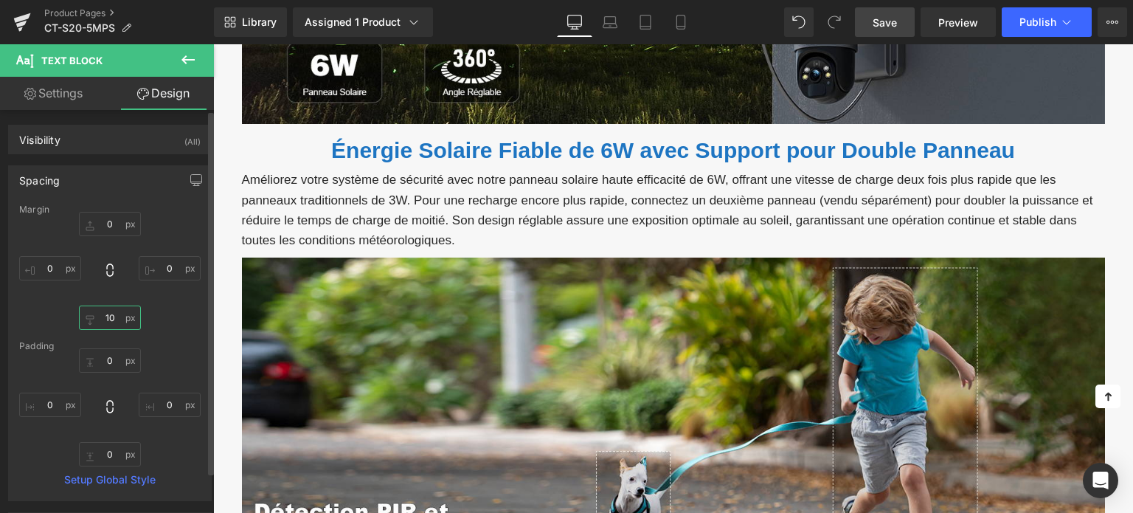
click at [103, 318] on input "10" at bounding box center [110, 317] width 62 height 24
type input "20"
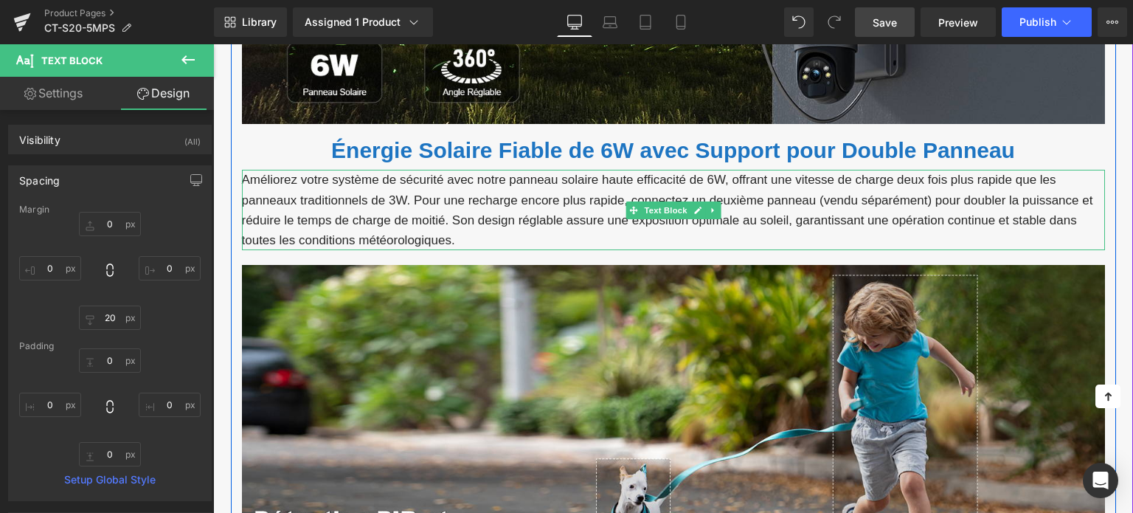
click at [521, 206] on p "Améliorez votre système de sécurité avec notre panneau solaire haute efficacité…" at bounding box center [673, 210] width 863 height 80
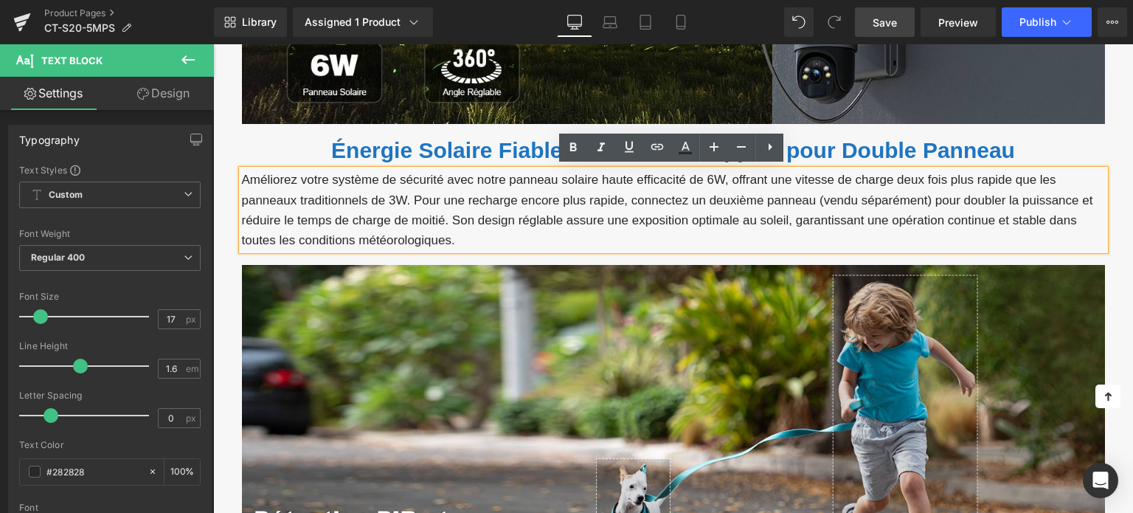
click at [415, 197] on p "Améliorez votre système de sécurité avec notre panneau solaire haute efficacité…" at bounding box center [673, 210] width 863 height 80
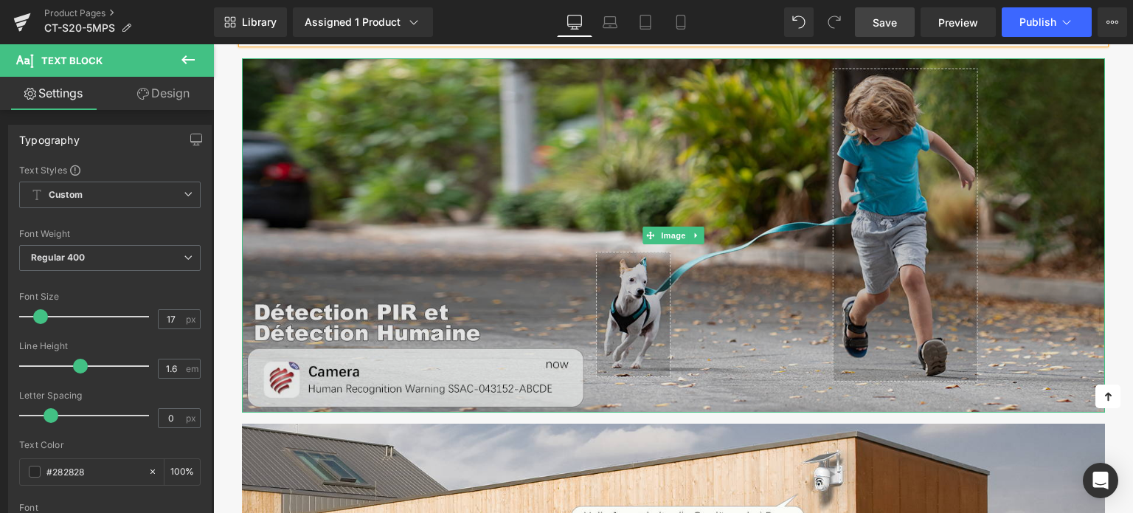
scroll to position [3523, 0]
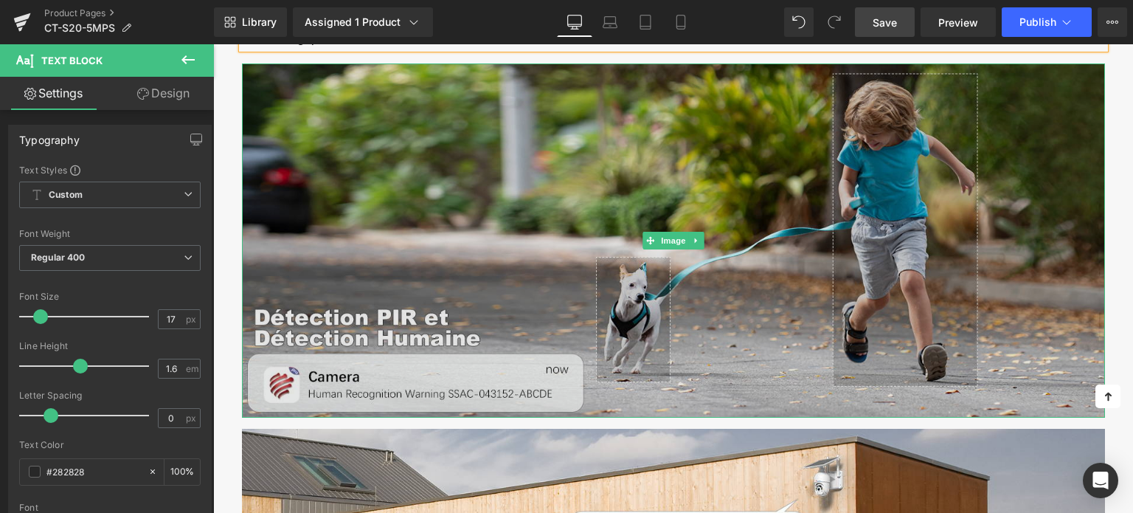
click at [411, 194] on img at bounding box center [673, 240] width 863 height 354
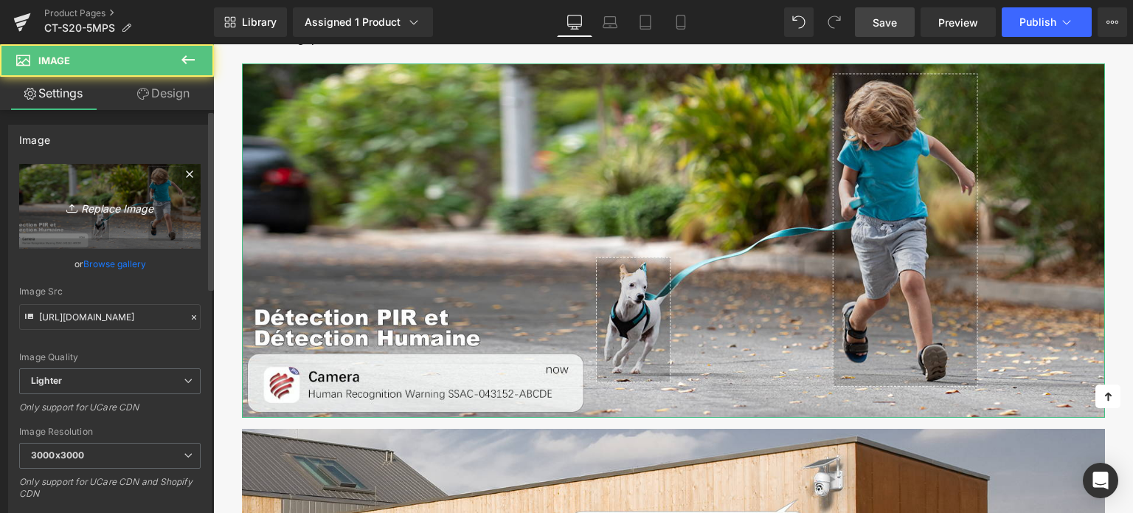
click at [147, 202] on icon "Replace Image" at bounding box center [110, 206] width 118 height 18
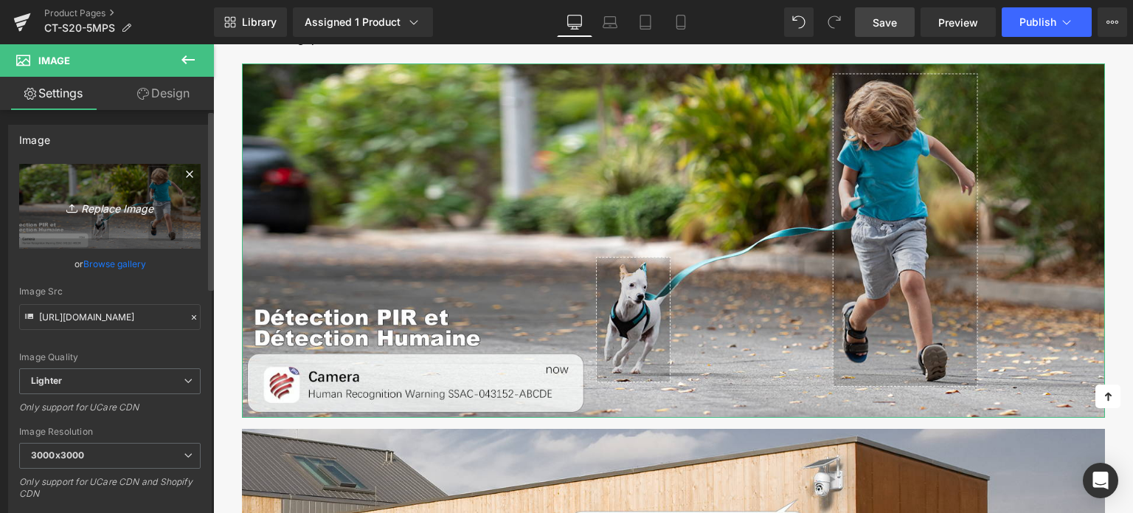
type input "C:\fakepath\4-2.jpg"
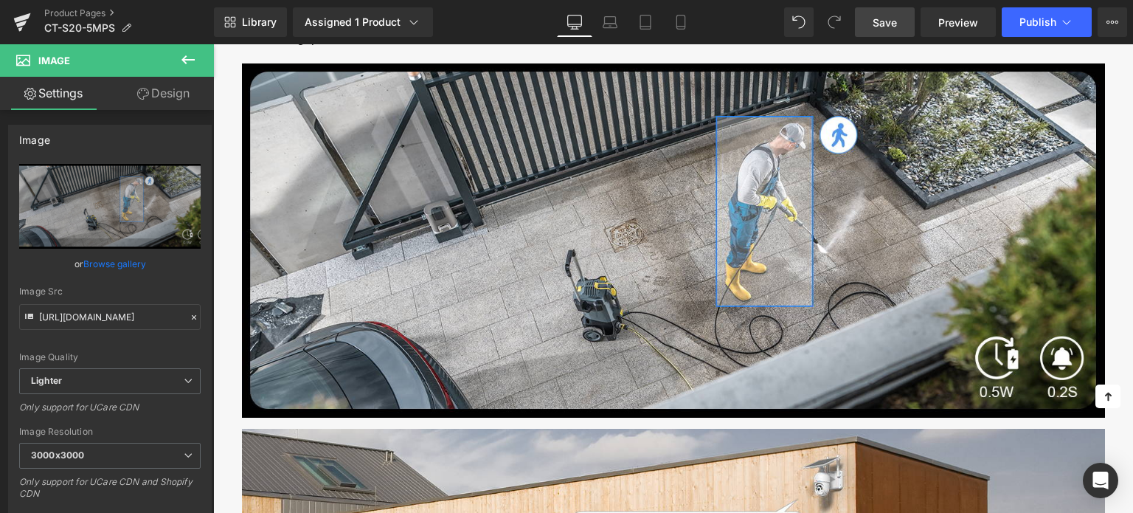
click at [884, 21] on span "Save" at bounding box center [884, 22] width 24 height 15
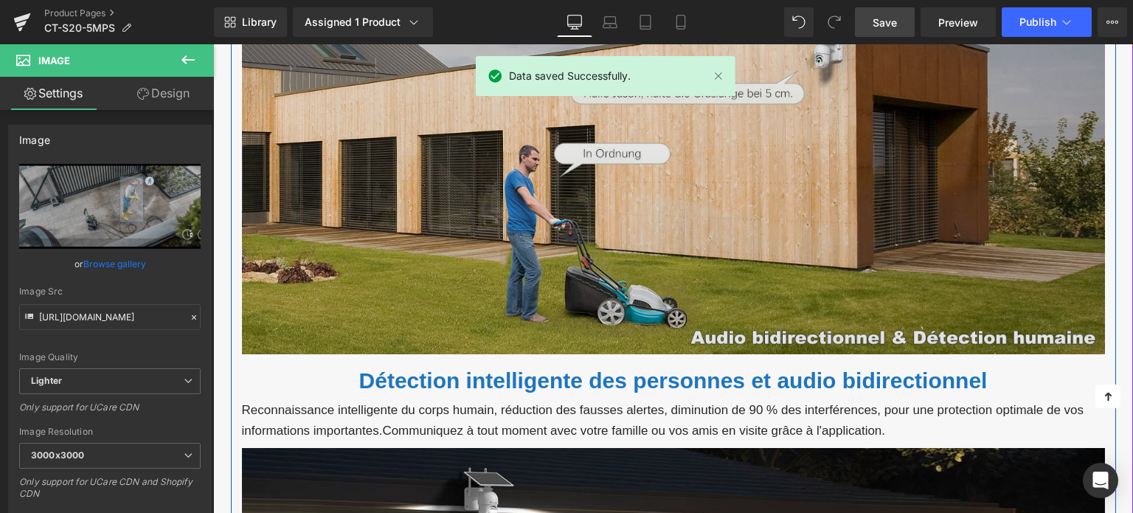
scroll to position [3965, 0]
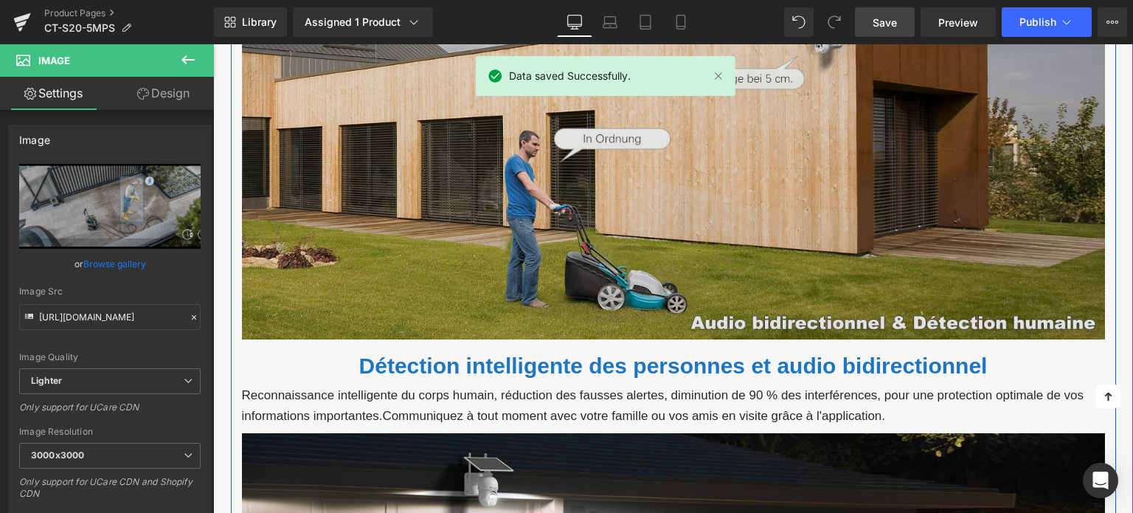
click at [525, 234] on img at bounding box center [673, 163] width 863 height 354
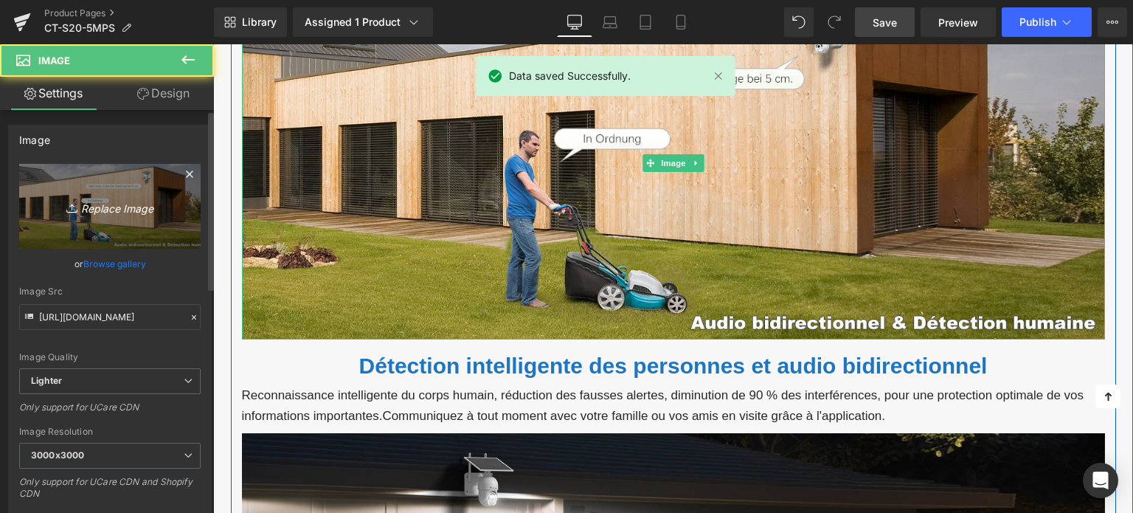
click at [163, 215] on link "Replace Image" at bounding box center [109, 206] width 181 height 85
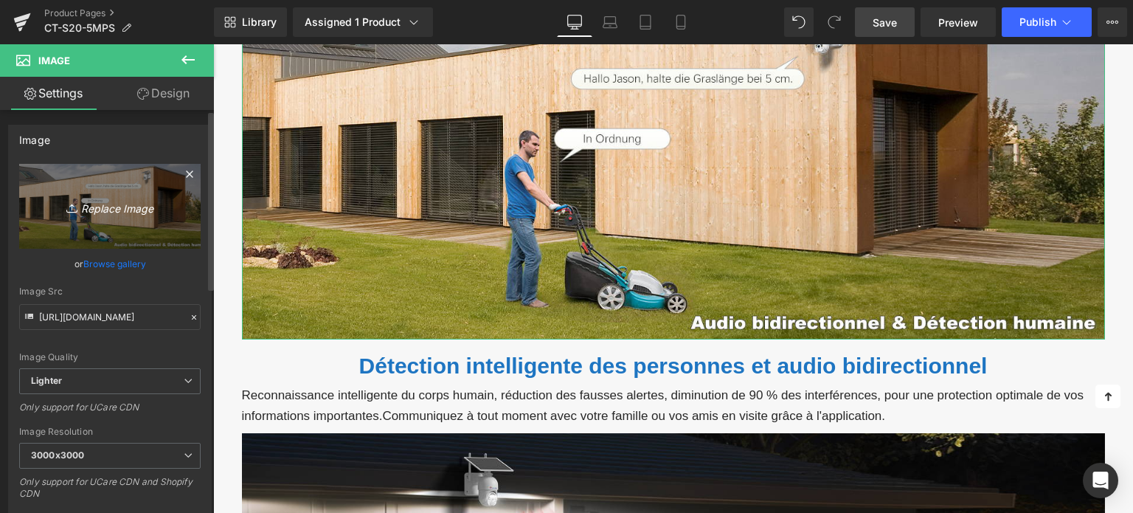
type input "C:\fakepath\4-1.jpg"
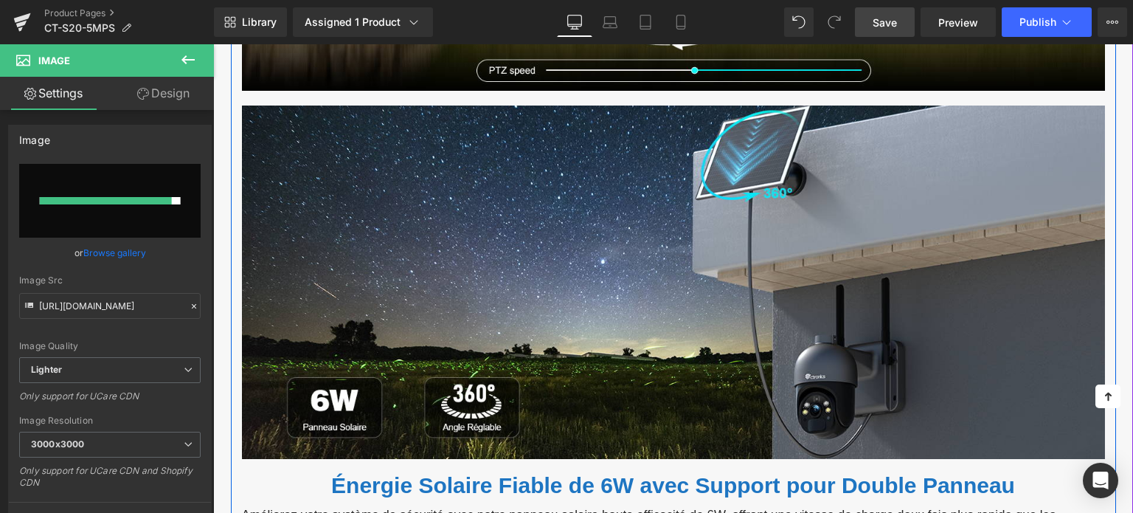
scroll to position [3228, 0]
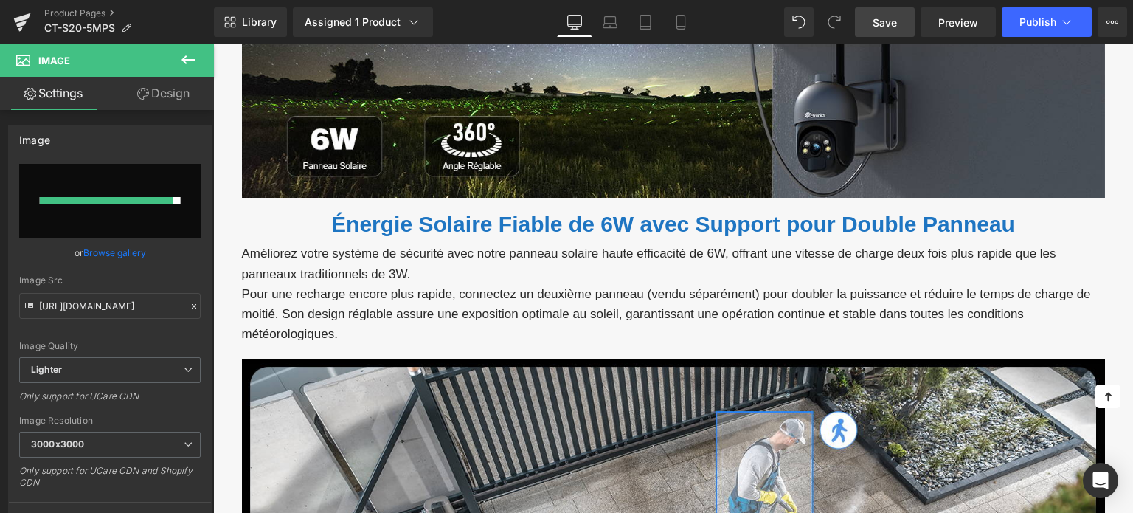
click at [894, 24] on span "Save" at bounding box center [884, 22] width 24 height 15
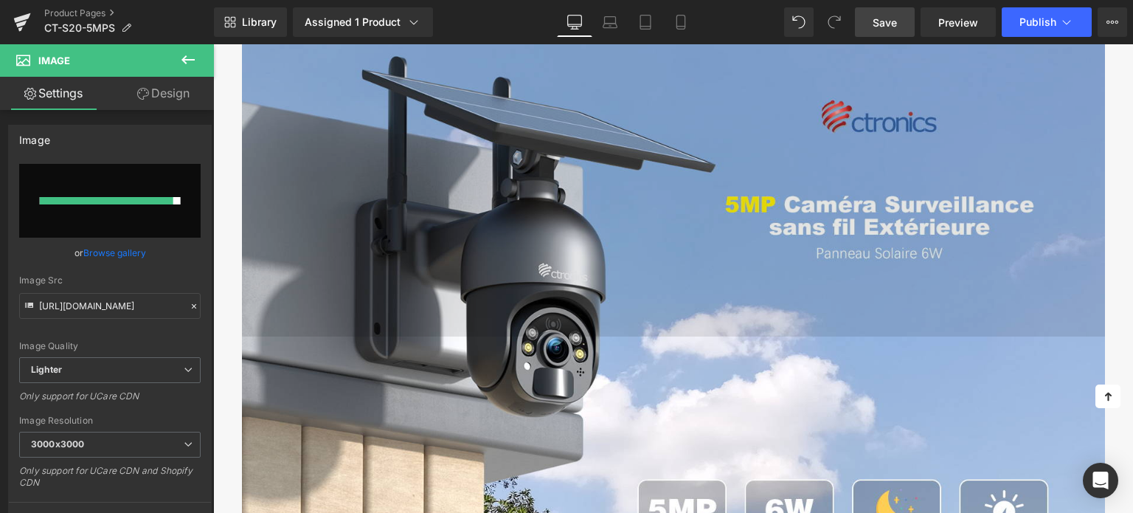
scroll to position [811, 0]
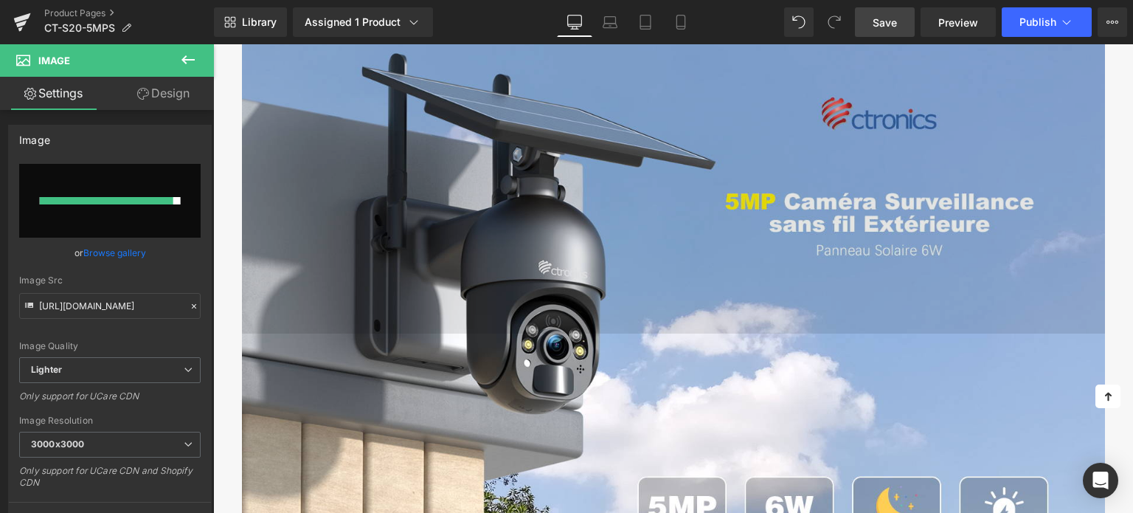
click at [516, 212] on img at bounding box center [673, 157] width 863 height 354
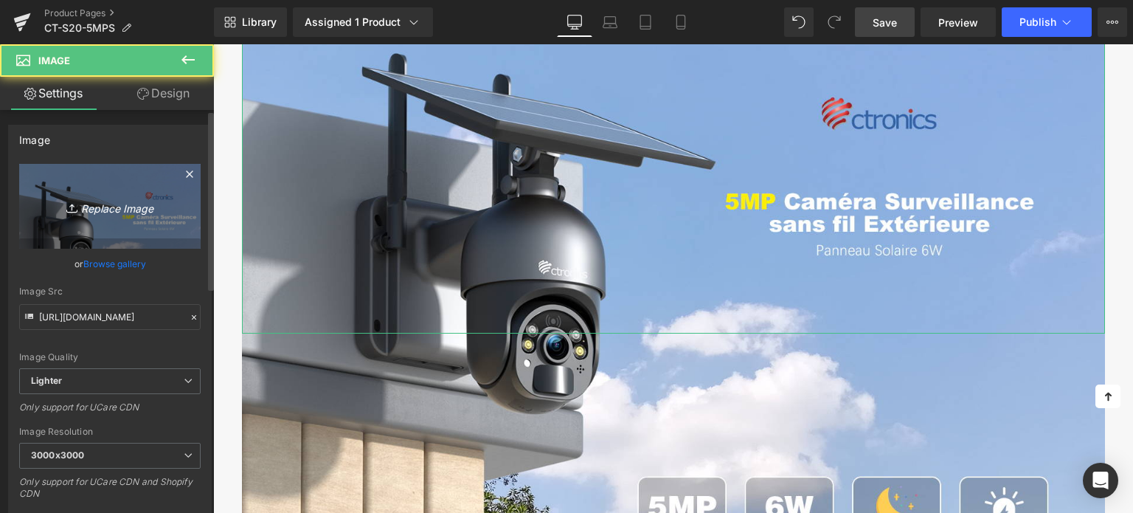
click at [120, 207] on icon "Replace Image" at bounding box center [110, 206] width 118 height 18
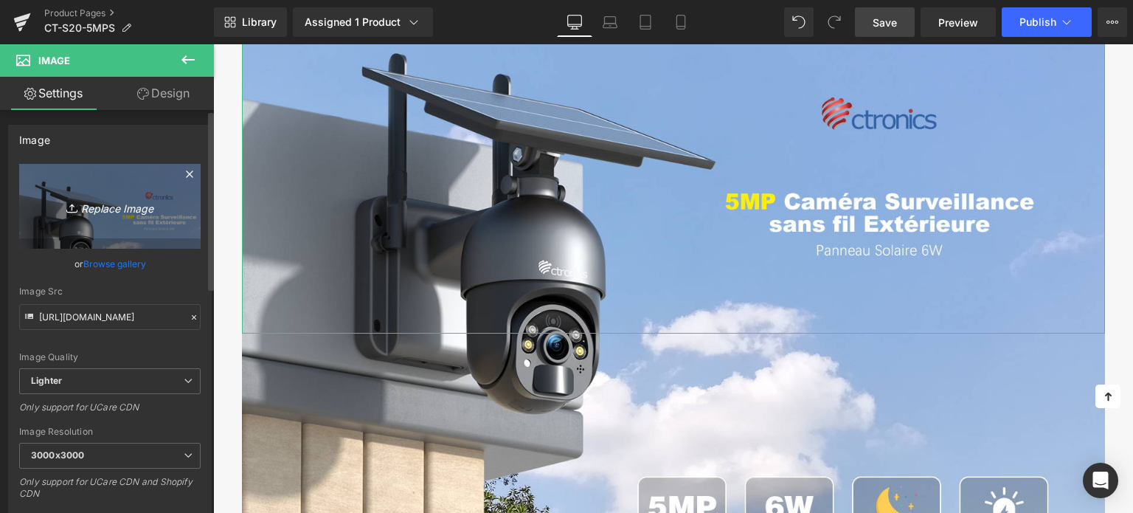
type input "C:\fakepath\2-1.jpg"
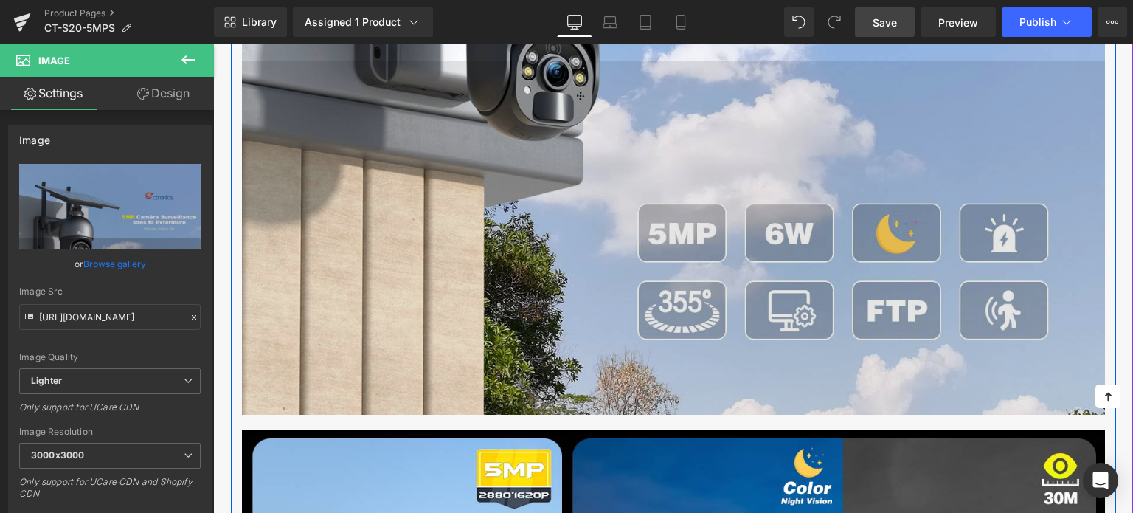
scroll to position [1106, 0]
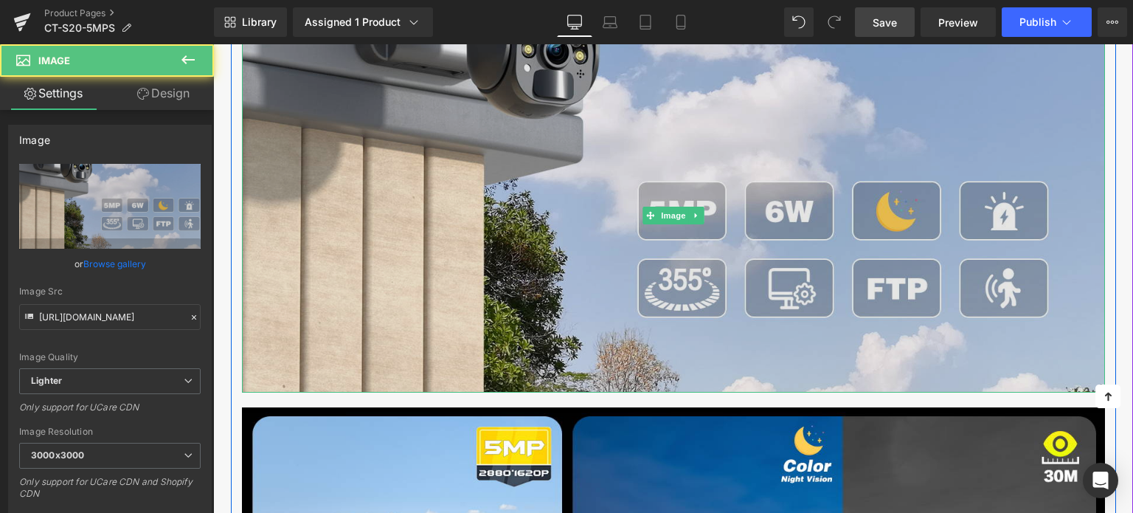
click at [463, 227] on img at bounding box center [673, 215] width 863 height 354
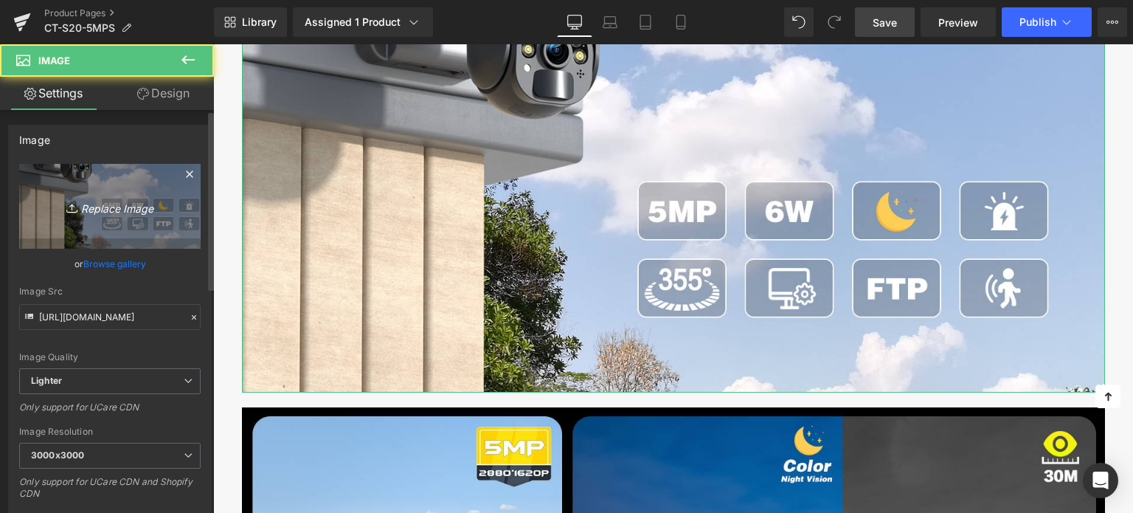
click at [145, 226] on link "Replace Image" at bounding box center [109, 206] width 181 height 85
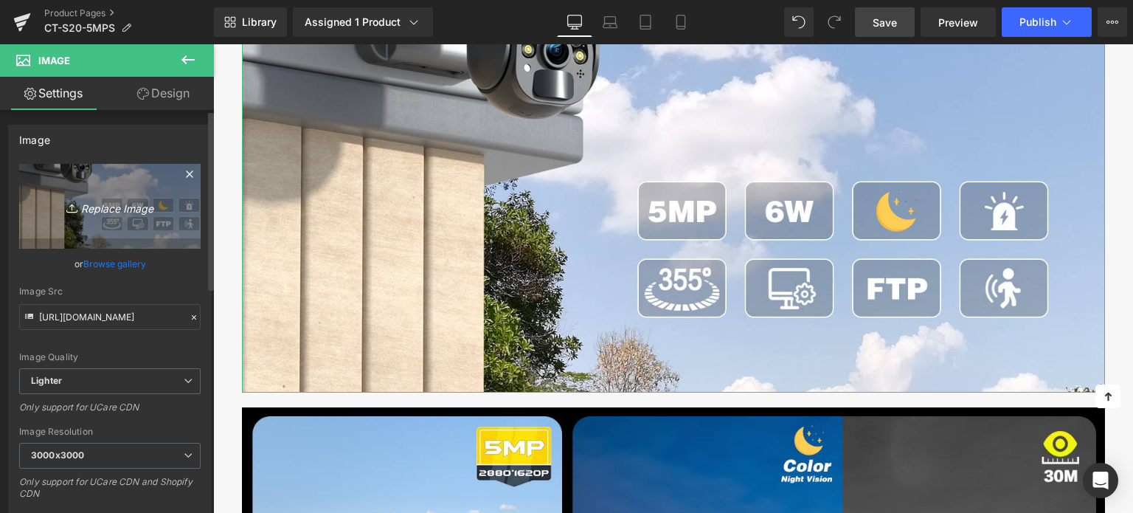
type input "C:\fakepath\2-2.jpg"
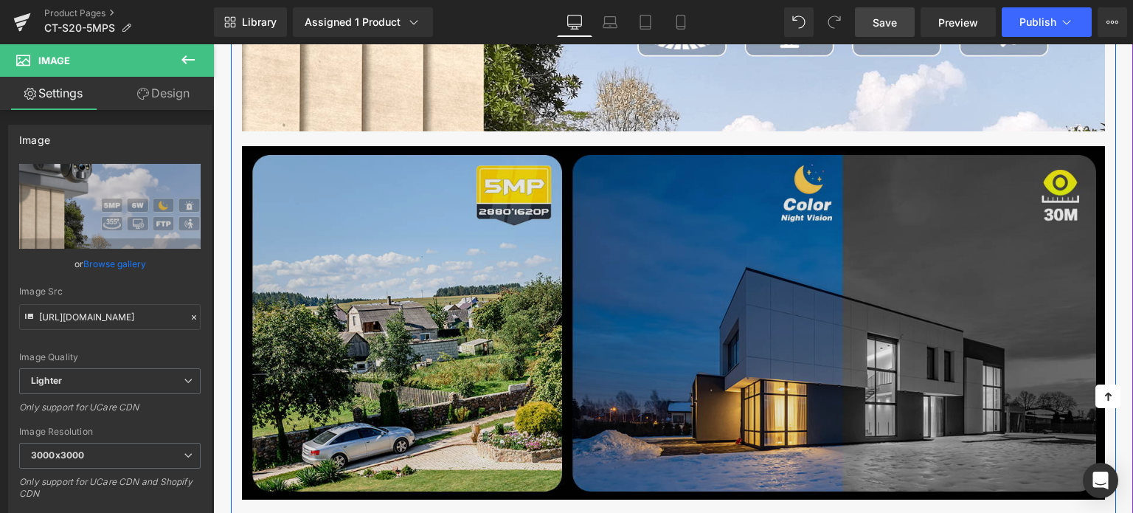
scroll to position [1401, 0]
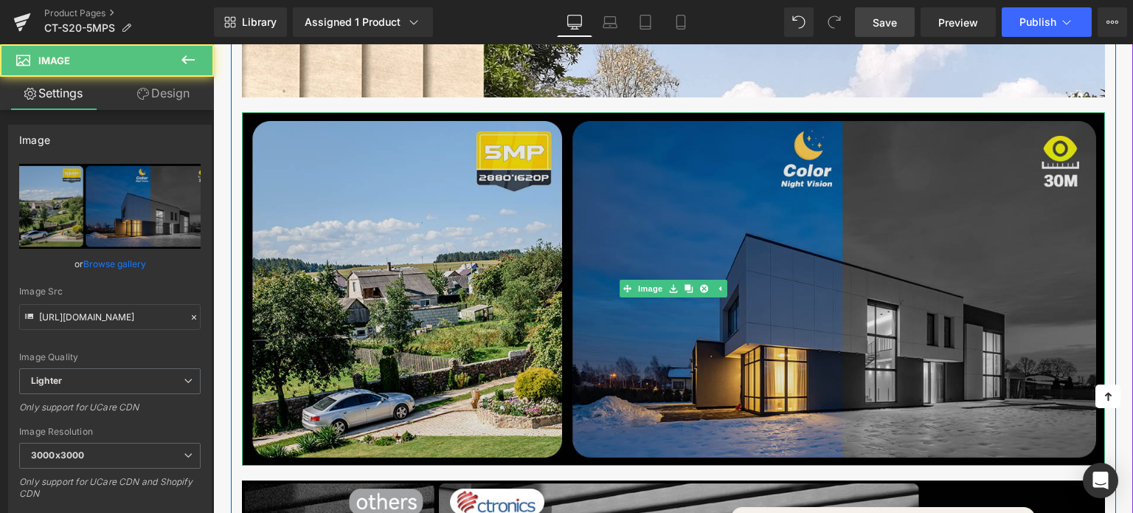
click at [413, 235] on img at bounding box center [673, 289] width 863 height 354
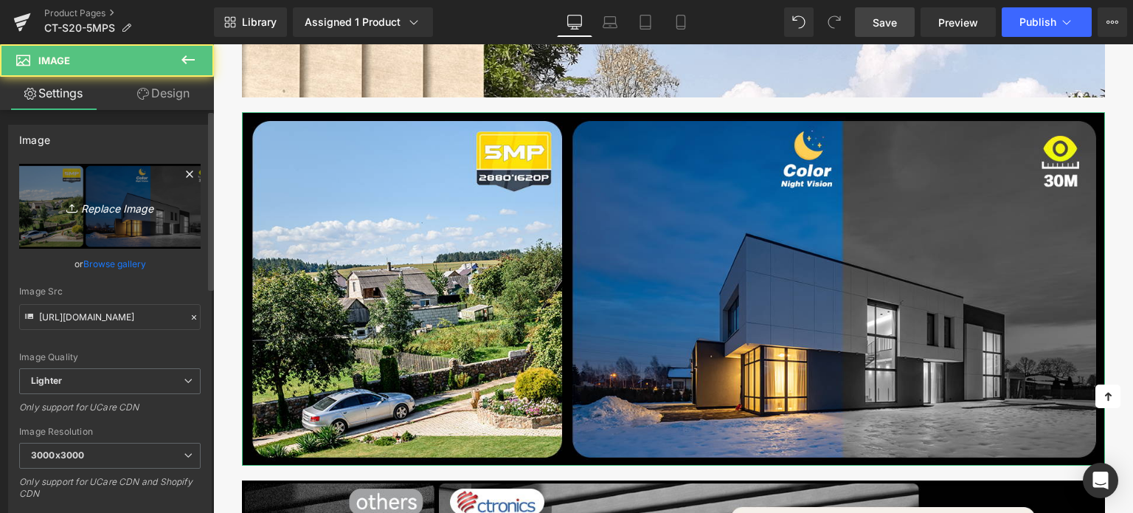
click at [152, 205] on icon "Replace Image" at bounding box center [110, 206] width 118 height 18
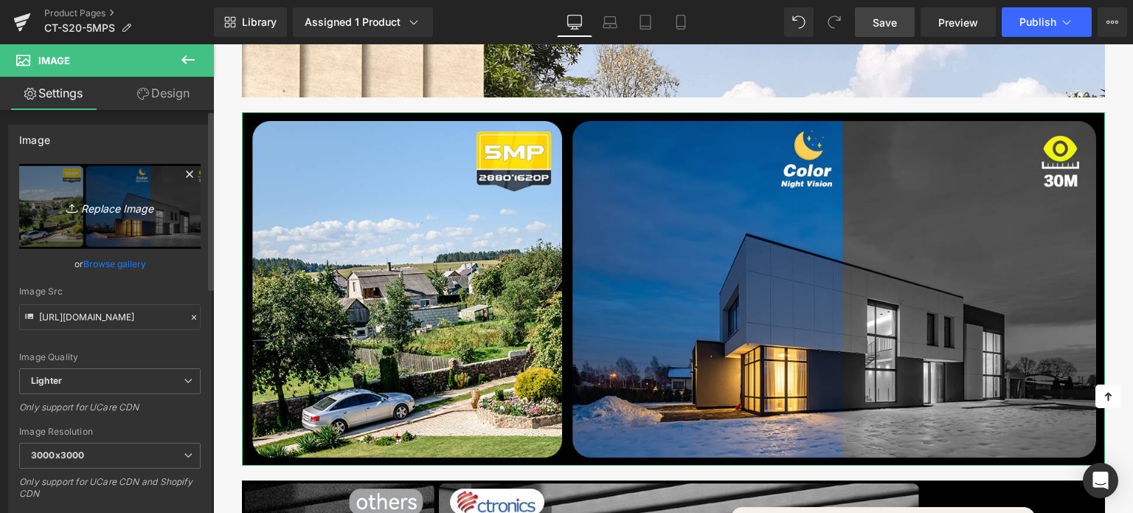
type input "C:\fakepath\2-3.jpg"
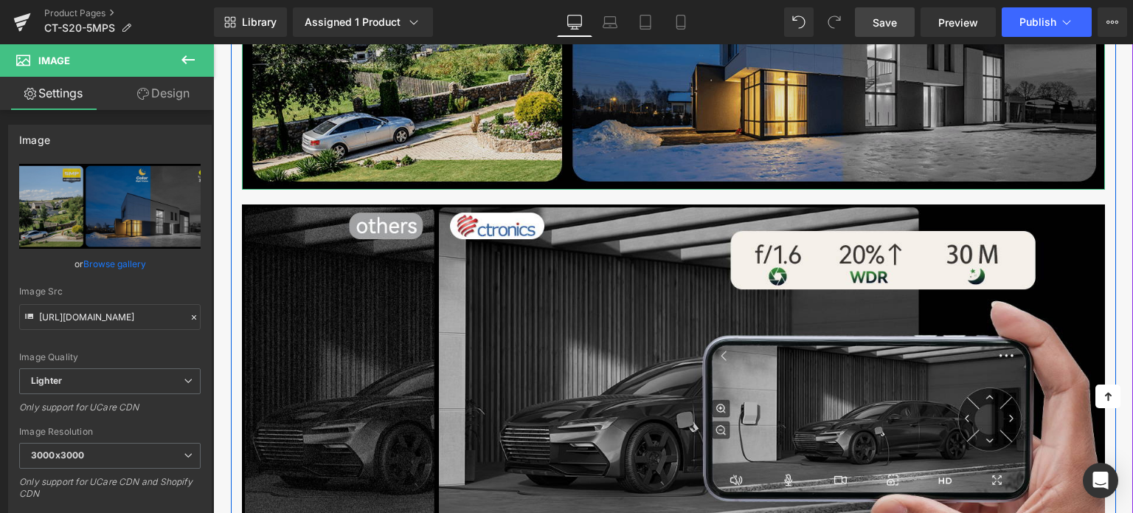
scroll to position [1770, 0]
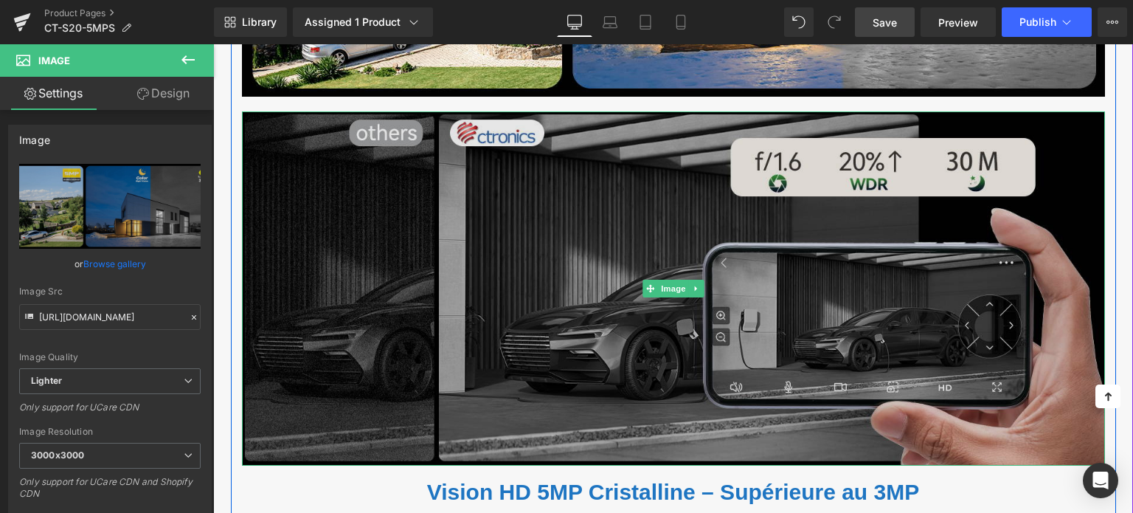
click at [386, 229] on img at bounding box center [673, 288] width 863 height 354
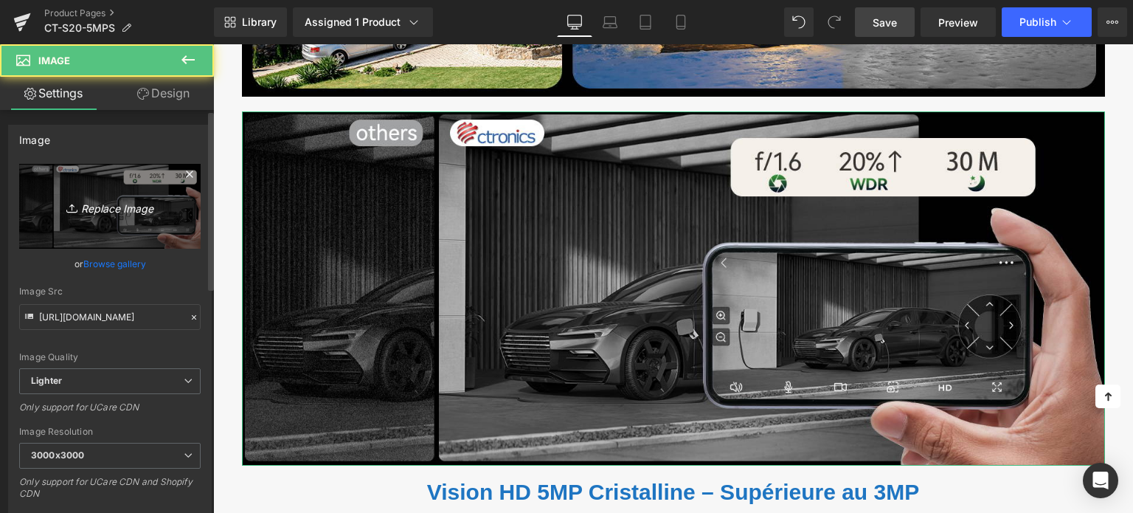
click at [138, 222] on link "Replace Image" at bounding box center [109, 206] width 181 height 85
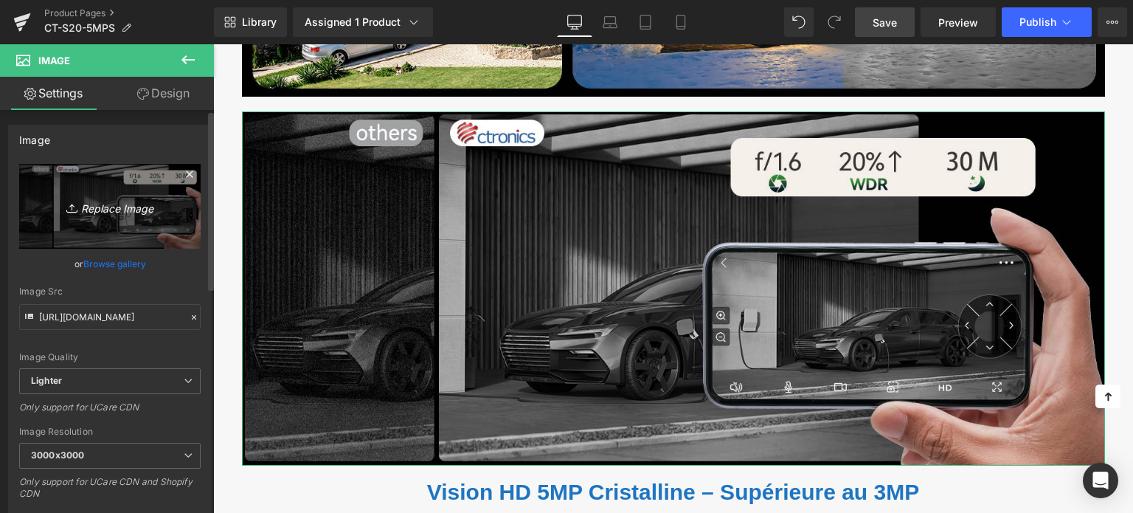
type input "C:\fakepath\2-4.jpg"
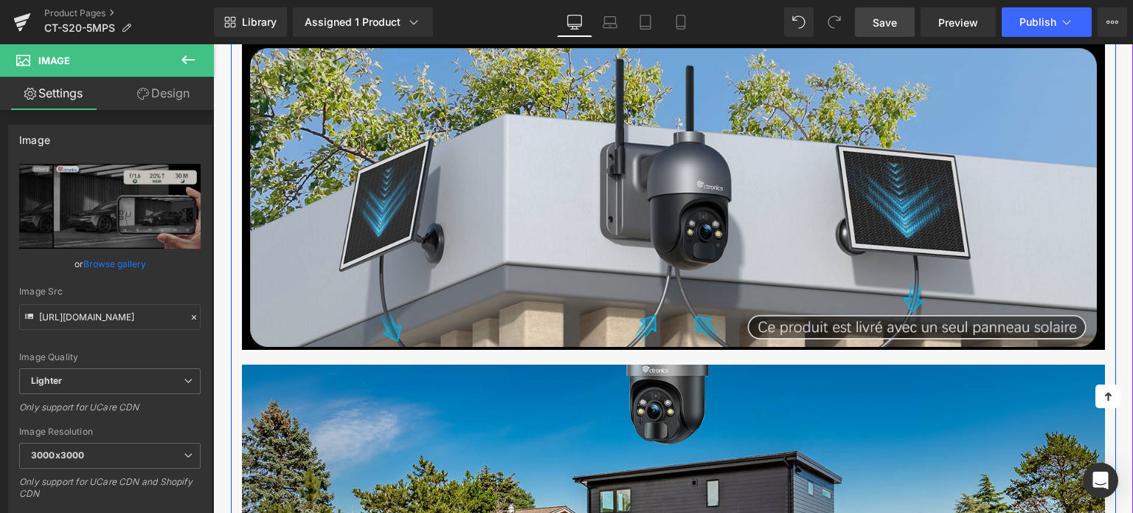
scroll to position [2360, 0]
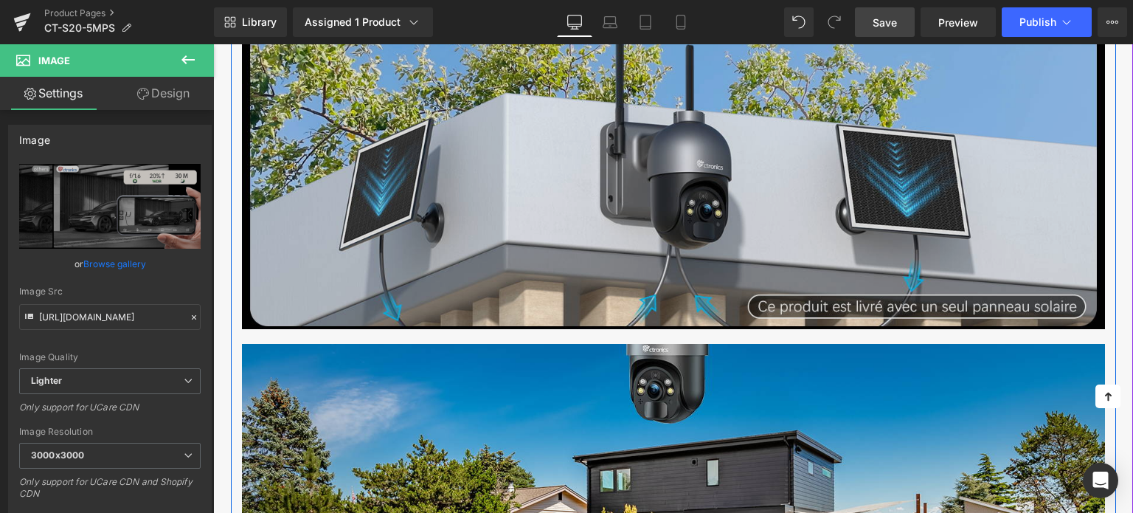
click at [427, 215] on img at bounding box center [673, 153] width 863 height 354
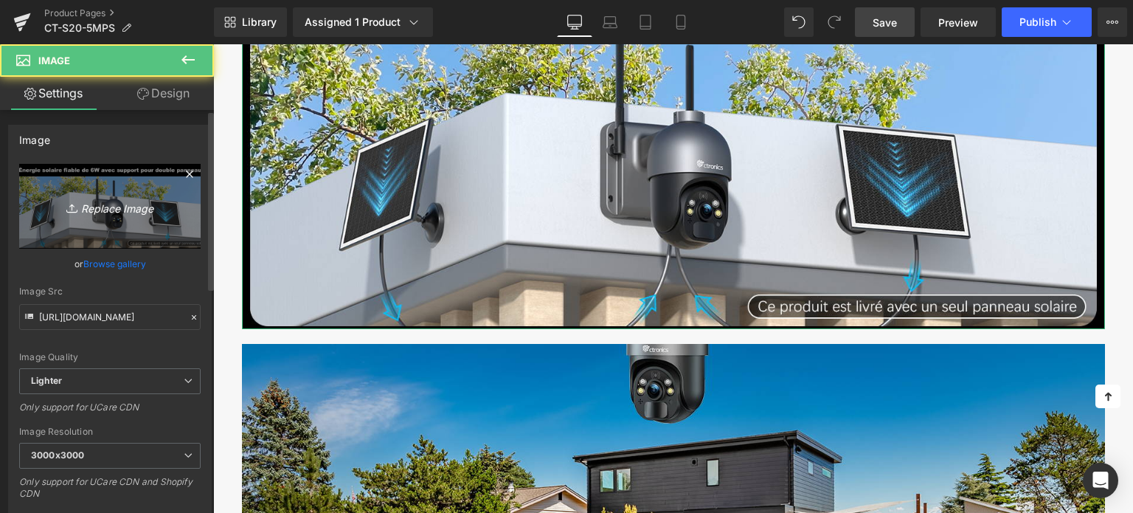
click at [130, 212] on icon "Replace Image" at bounding box center [110, 206] width 118 height 18
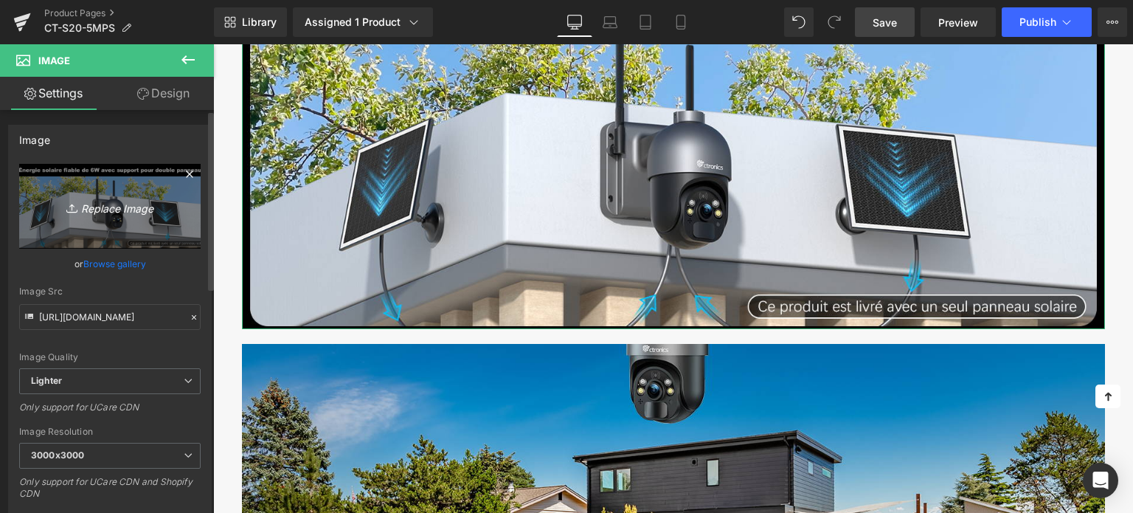
type input "C:\fakepath\2-6.jpg"
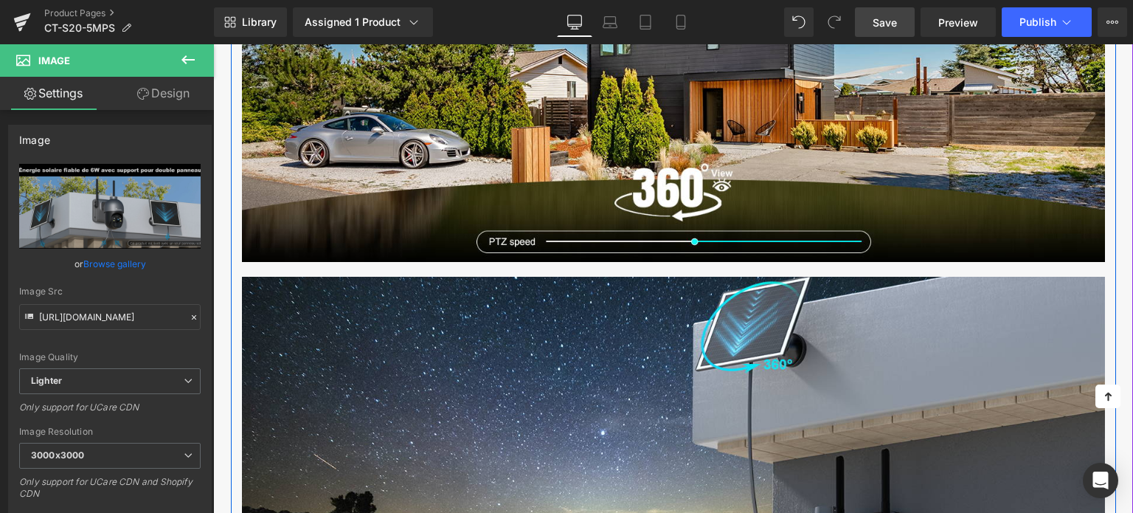
scroll to position [2802, 0]
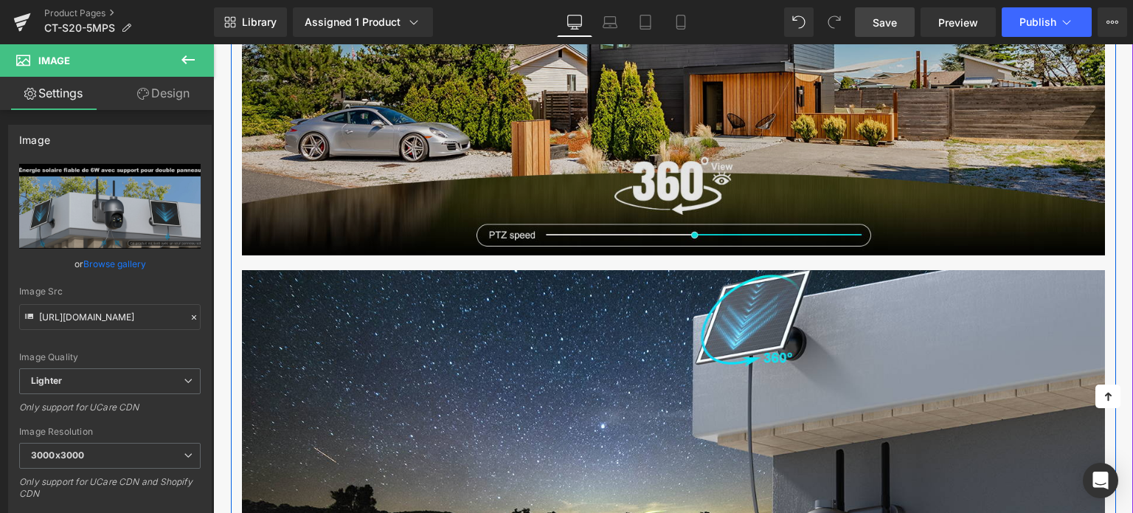
click at [503, 150] on img at bounding box center [673, 78] width 863 height 354
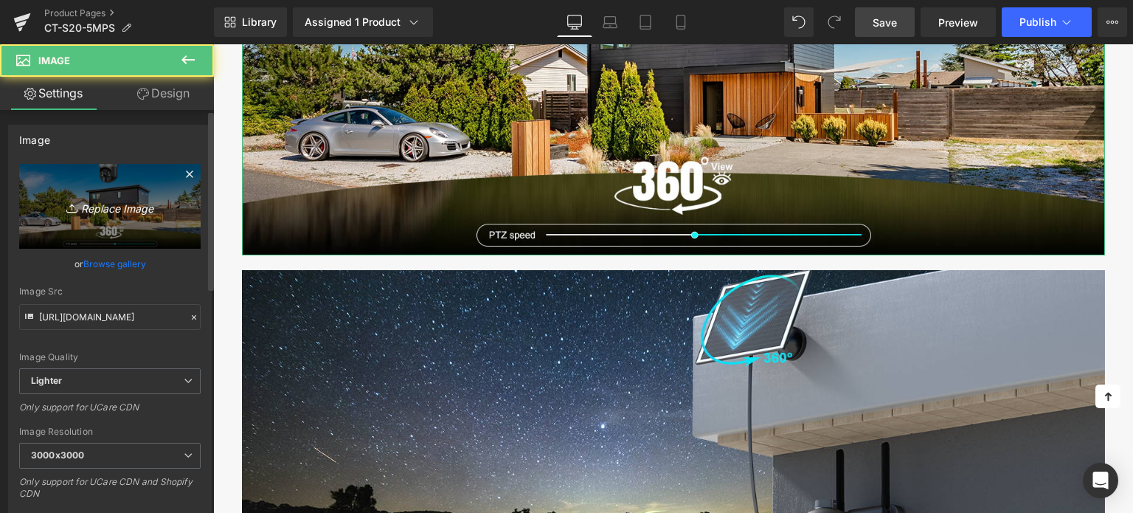
click at [142, 206] on icon "Replace Image" at bounding box center [110, 206] width 118 height 18
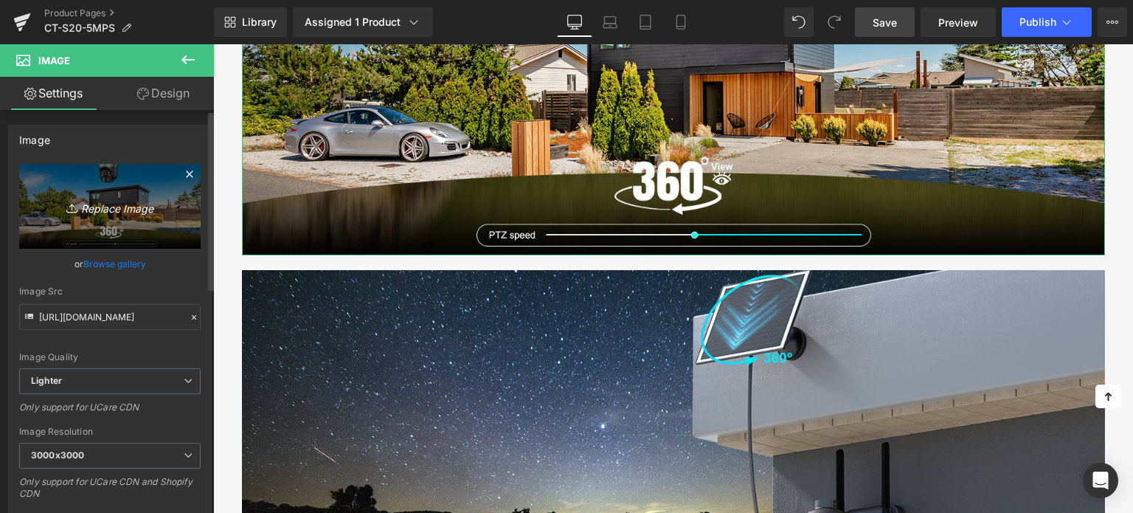
type input "C:\fakepath\2-7.jpg"
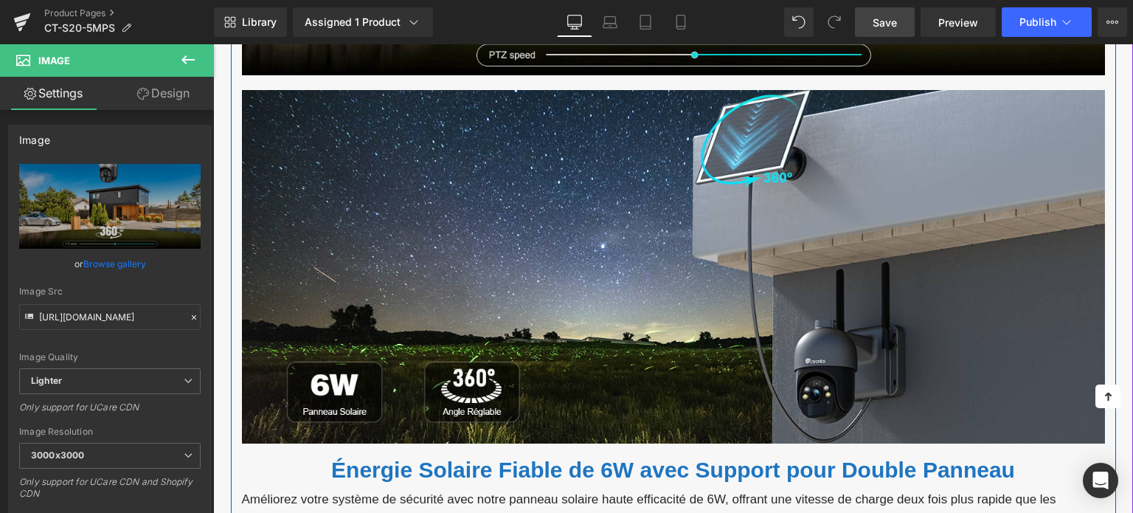
scroll to position [3024, 0]
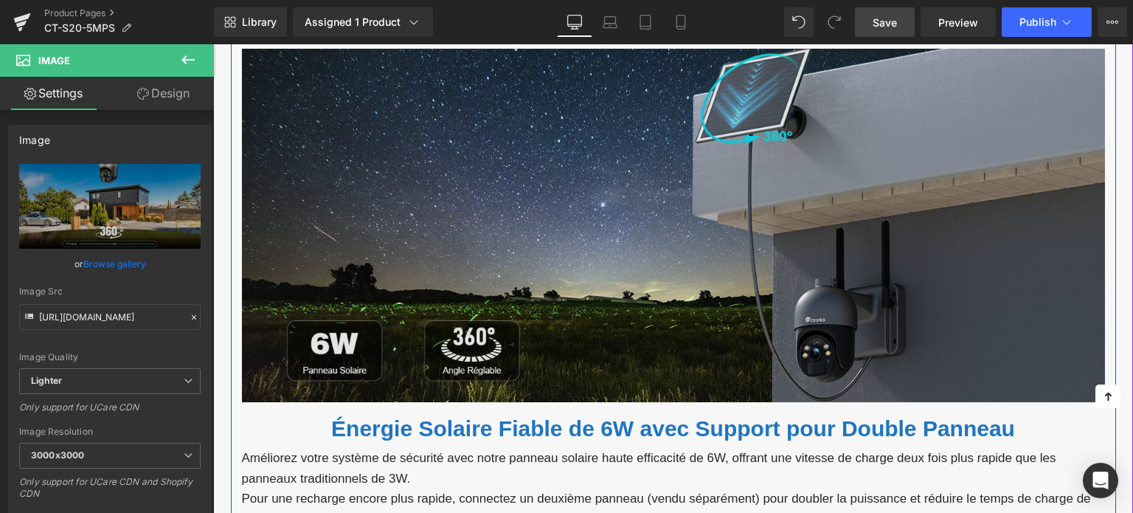
click at [428, 233] on img at bounding box center [673, 226] width 863 height 354
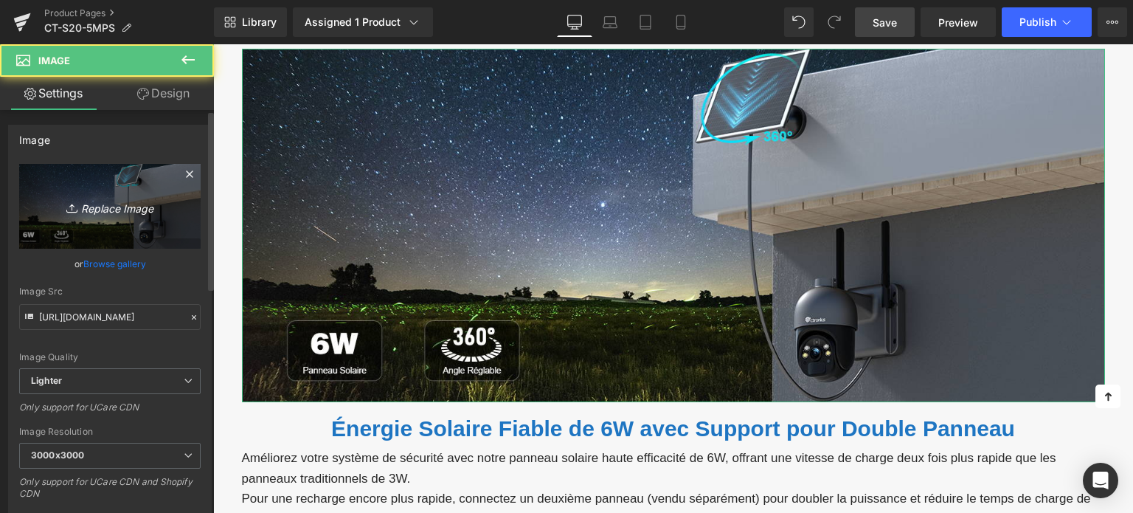
click at [142, 228] on link "Replace Image" at bounding box center [109, 206] width 181 height 85
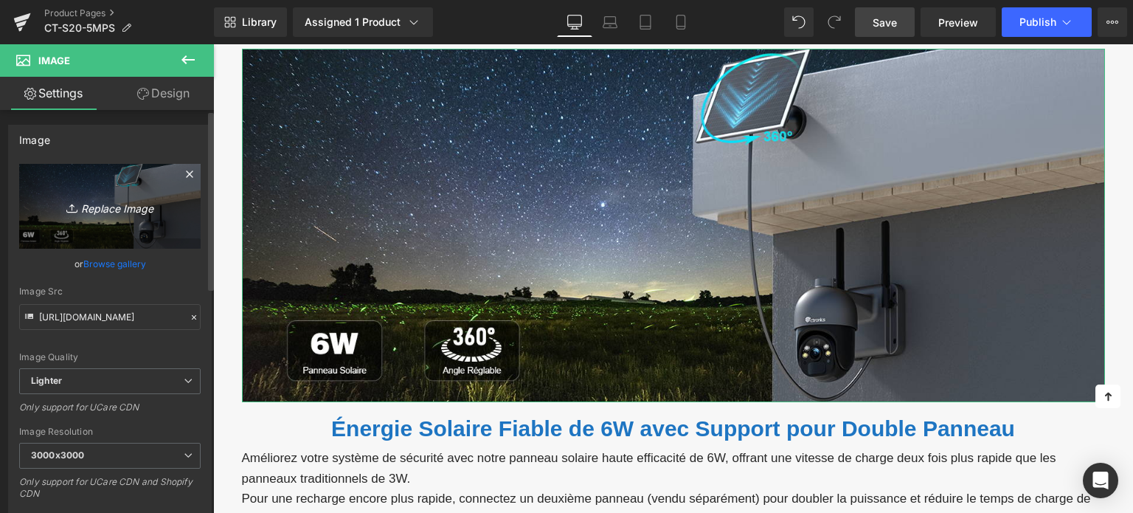
type input "C:\fakepath\2-8.jpg"
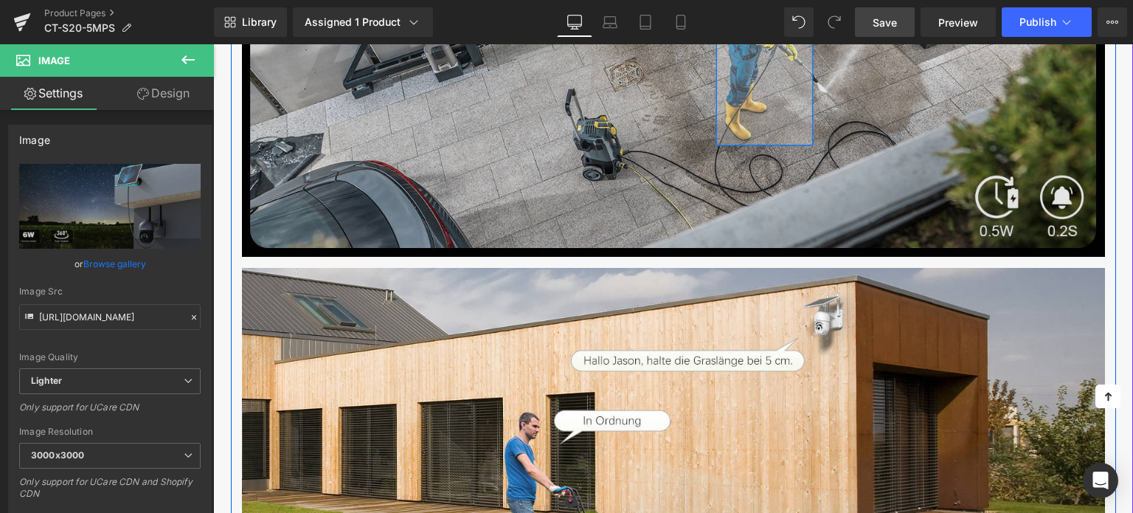
scroll to position [3687, 0]
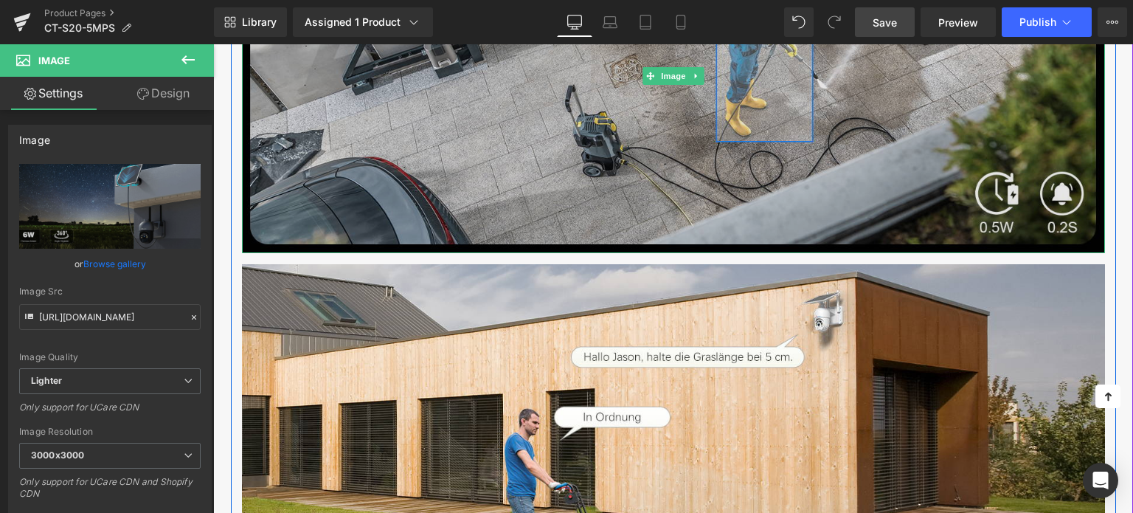
click at [499, 165] on img at bounding box center [673, 76] width 863 height 354
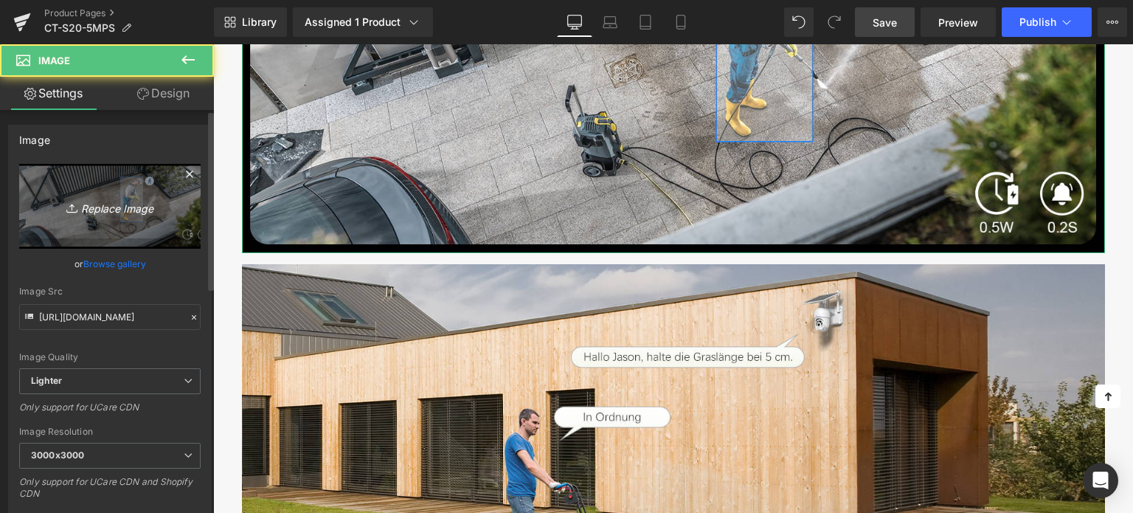
click at [132, 206] on icon "Replace Image" at bounding box center [110, 206] width 118 height 18
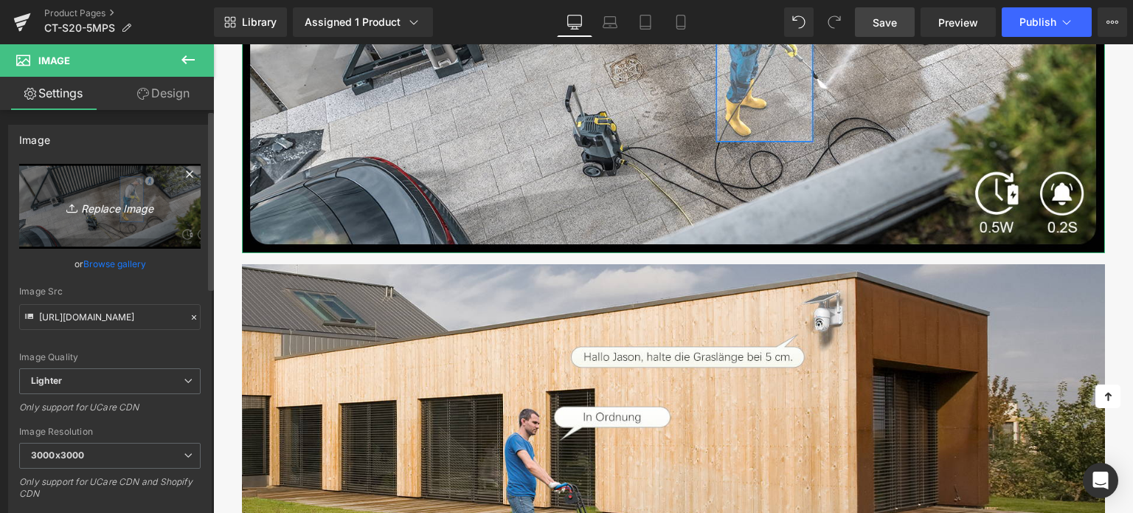
type input "C:\fakepath\4-2.jpg"
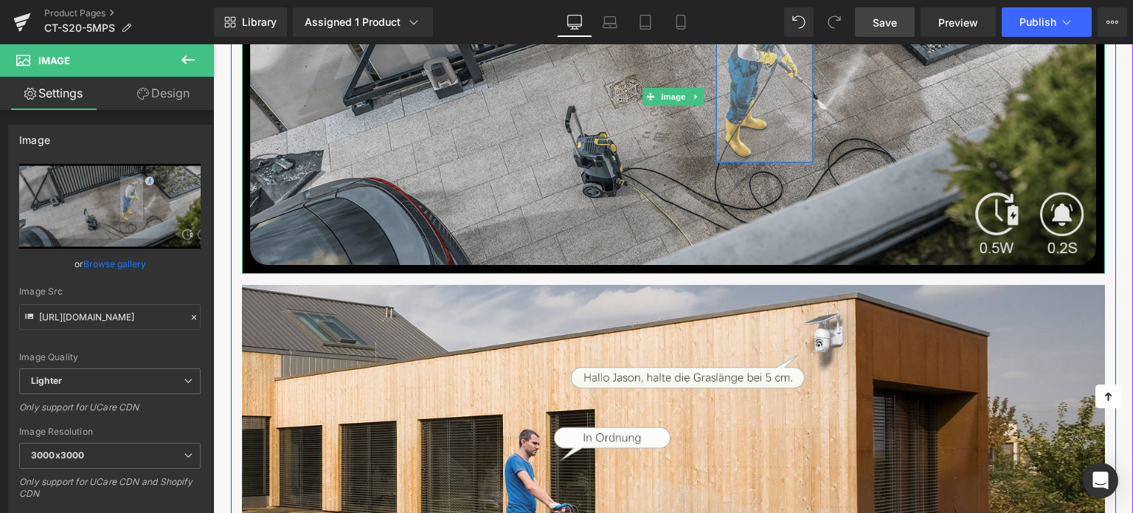
scroll to position [3835, 0]
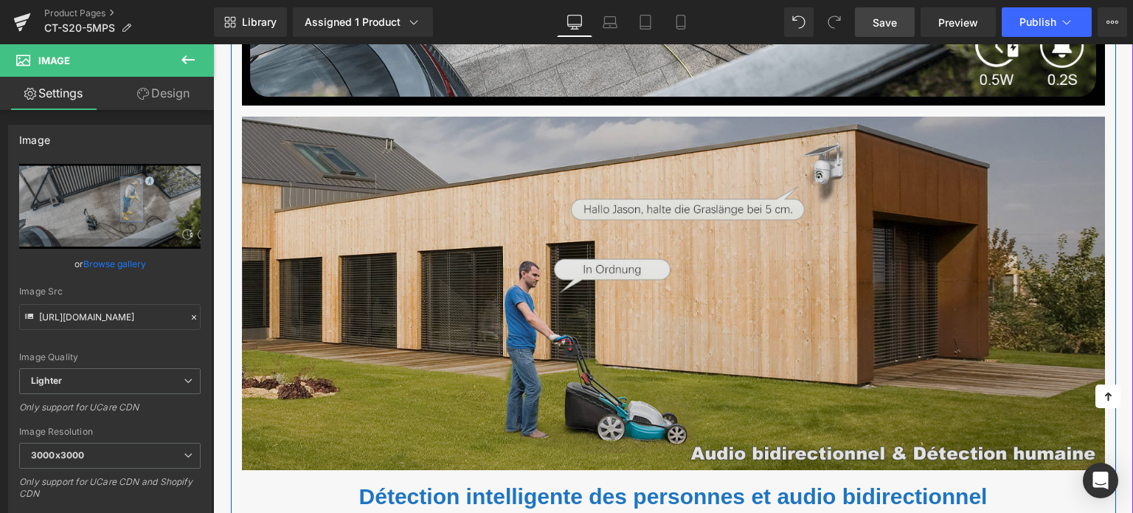
click at [463, 251] on img at bounding box center [673, 294] width 863 height 354
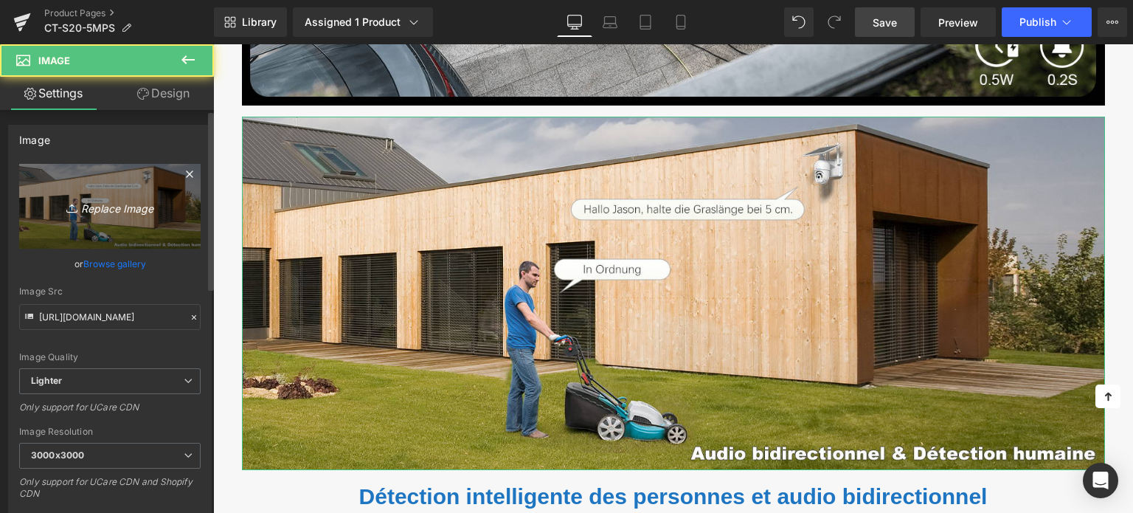
click at [150, 204] on icon "Replace Image" at bounding box center [110, 206] width 118 height 18
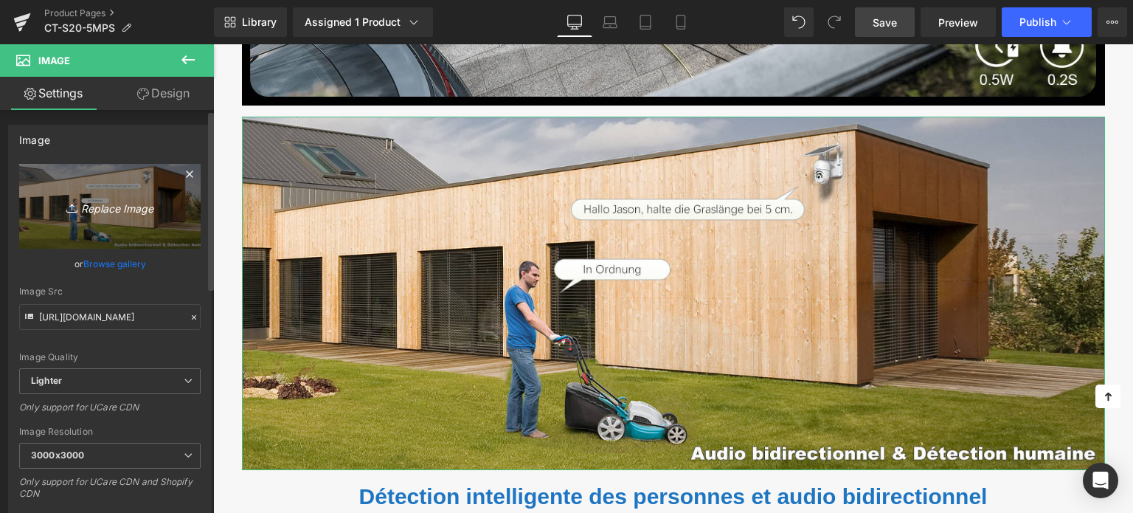
type input "C:\fakepath\4-1.jpg"
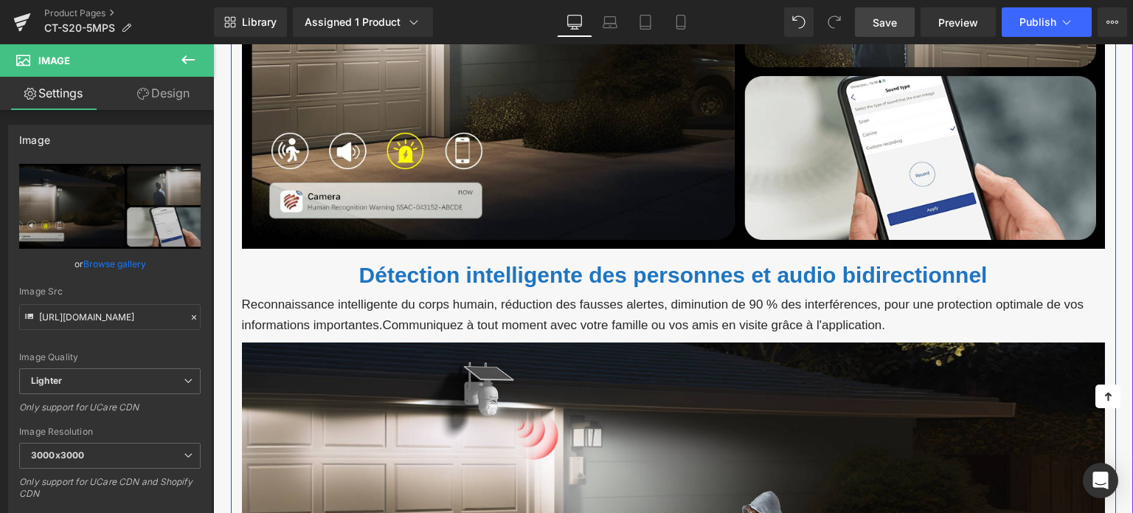
scroll to position [4056, 0]
click at [430, 272] on font "Détection intelligente des personnes et audio bidirectionnel" at bounding box center [673, 275] width 628 height 24
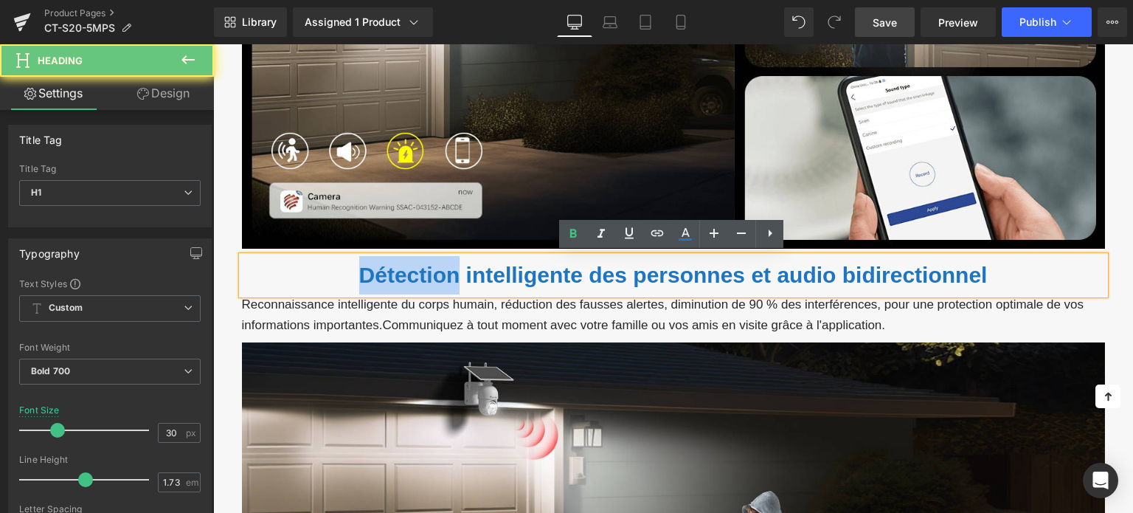
click at [430, 272] on font "Détection intelligente des personnes et audio bidirectionnel" at bounding box center [673, 275] width 628 height 24
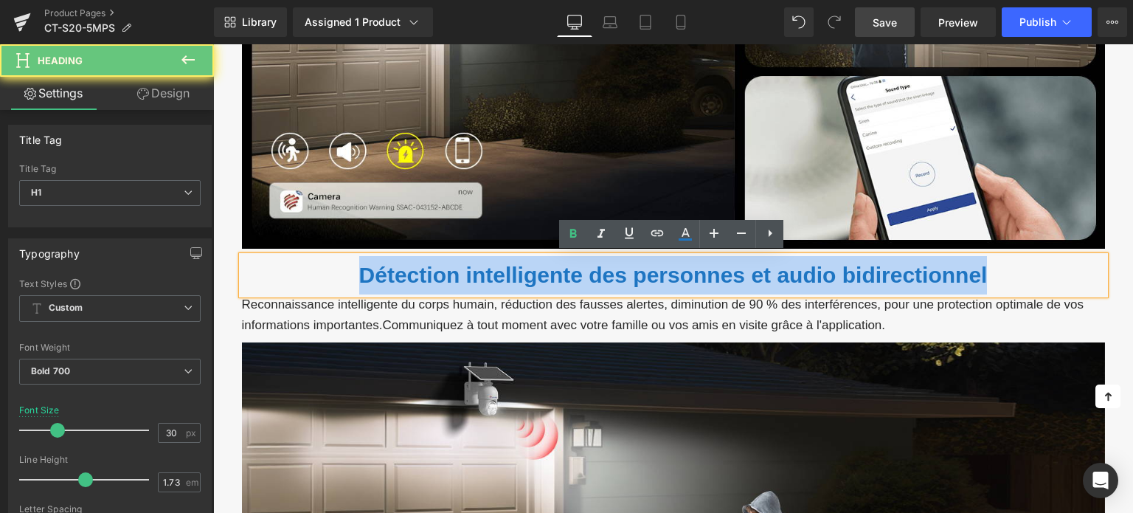
click at [430, 272] on font "Détection intelligente des personnes et audio bidirectionnel" at bounding box center [673, 275] width 628 height 24
paste div
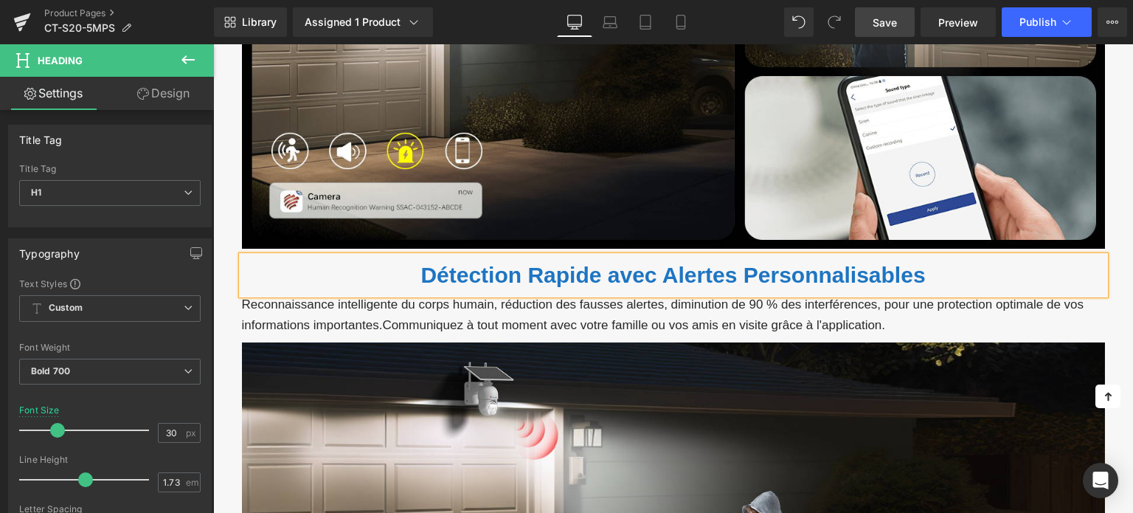
click at [463, 308] on p "Reconnaissance intelligente du corps humain, réduction des fausses alertes, dim…" at bounding box center [673, 314] width 863 height 40
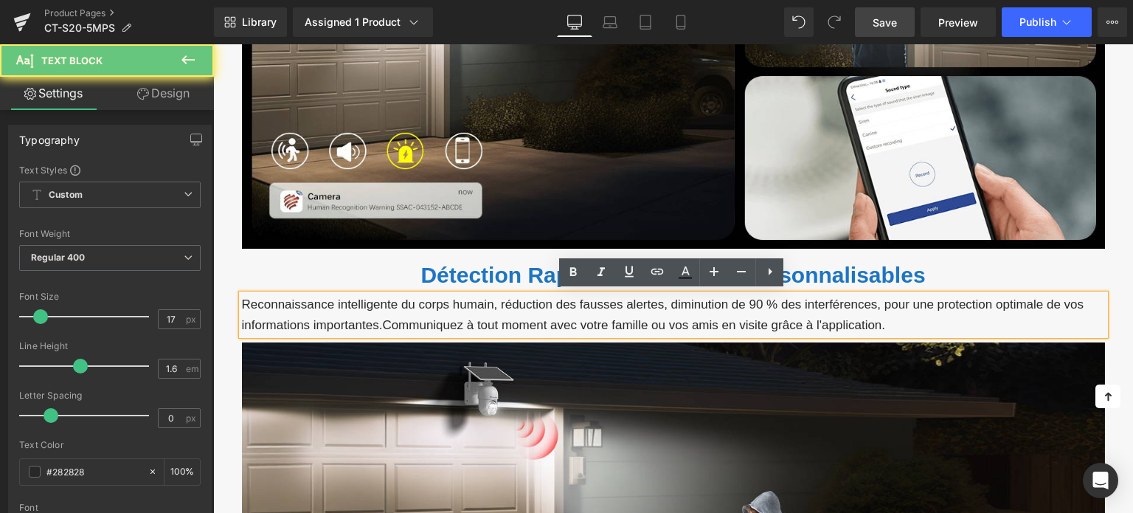
click at [463, 308] on p "Reconnaissance intelligente du corps humain, réduction des fausses alertes, dim…" at bounding box center [673, 314] width 863 height 40
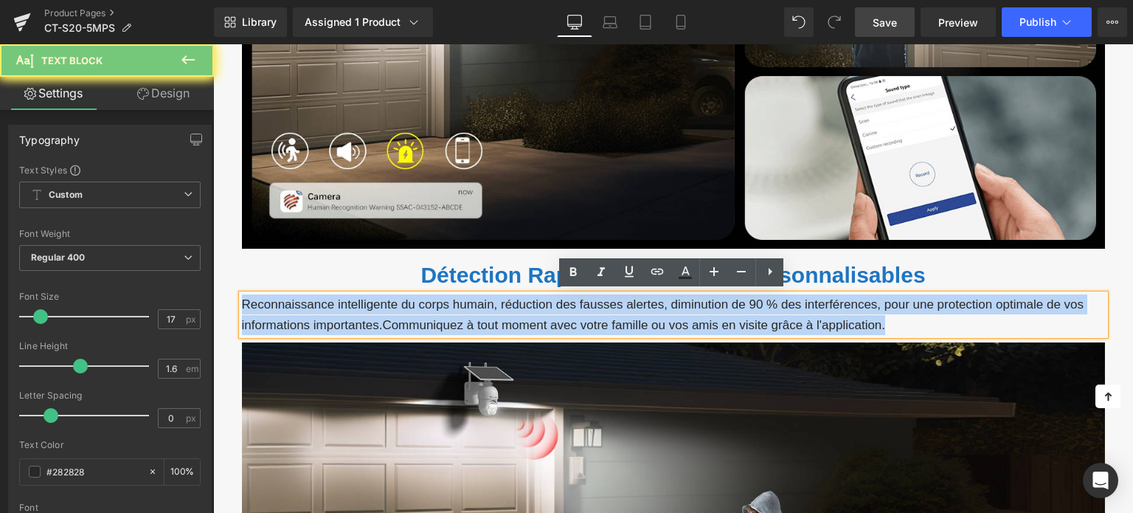
click at [463, 308] on p "Reconnaissance intelligente du corps humain, réduction des fausses alertes, dim…" at bounding box center [673, 314] width 863 height 40
paste div
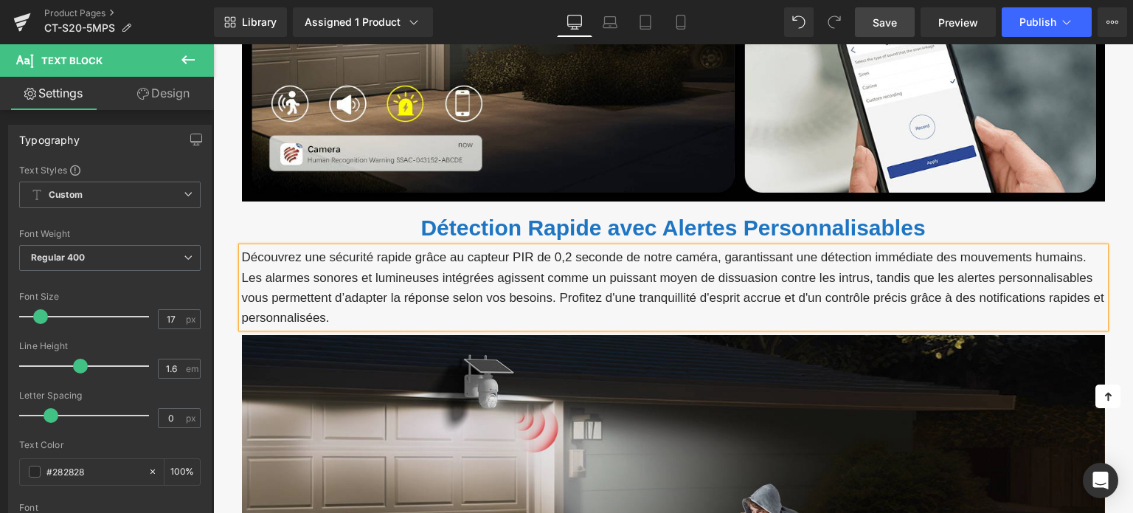
scroll to position [4277, 0]
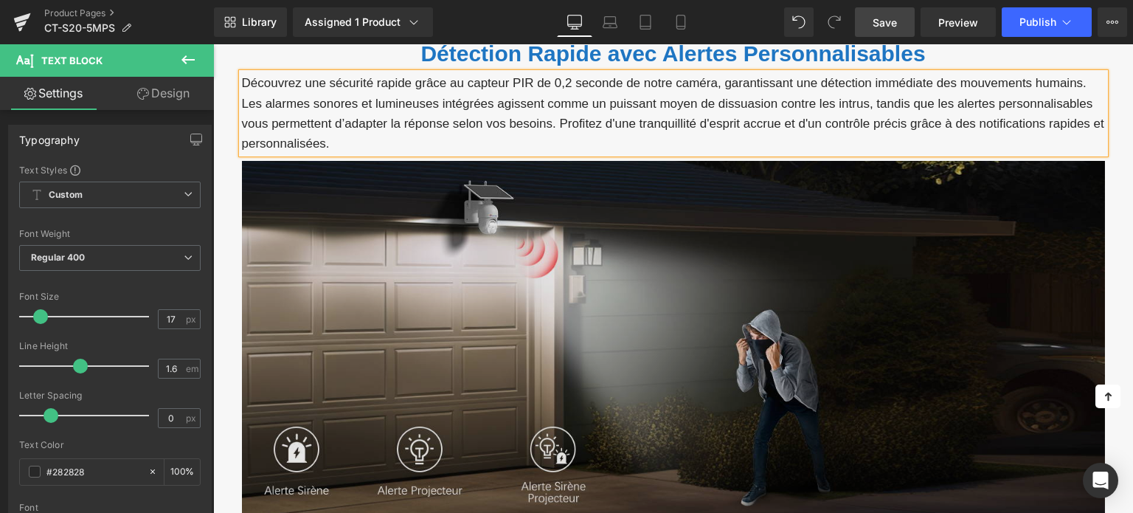
click at [383, 211] on img at bounding box center [673, 338] width 863 height 354
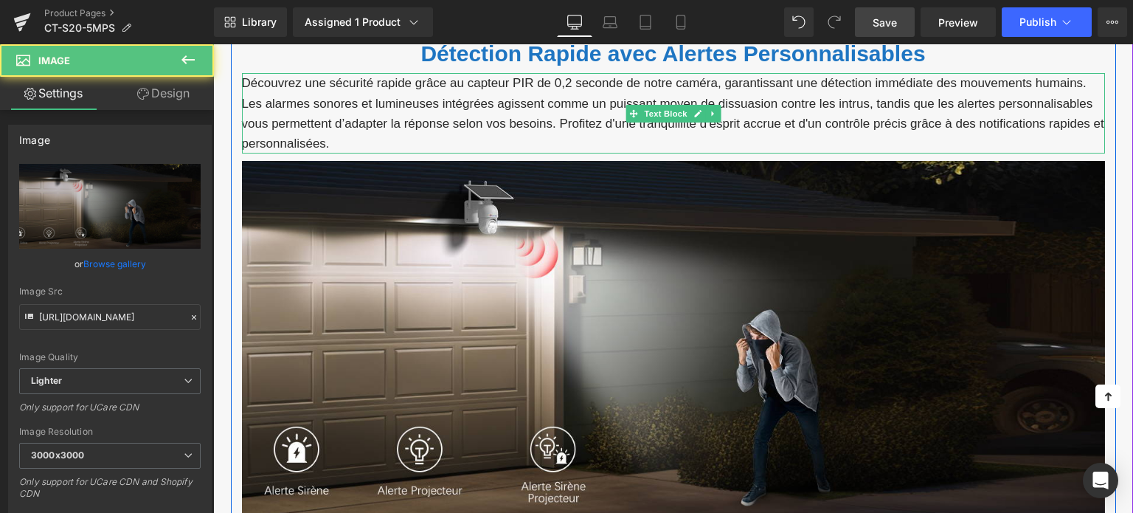
click at [359, 144] on p "Découvrez une sécurité rapide grâce au capteur PIR de 0,2 seconde de notre camé…" at bounding box center [673, 113] width 863 height 80
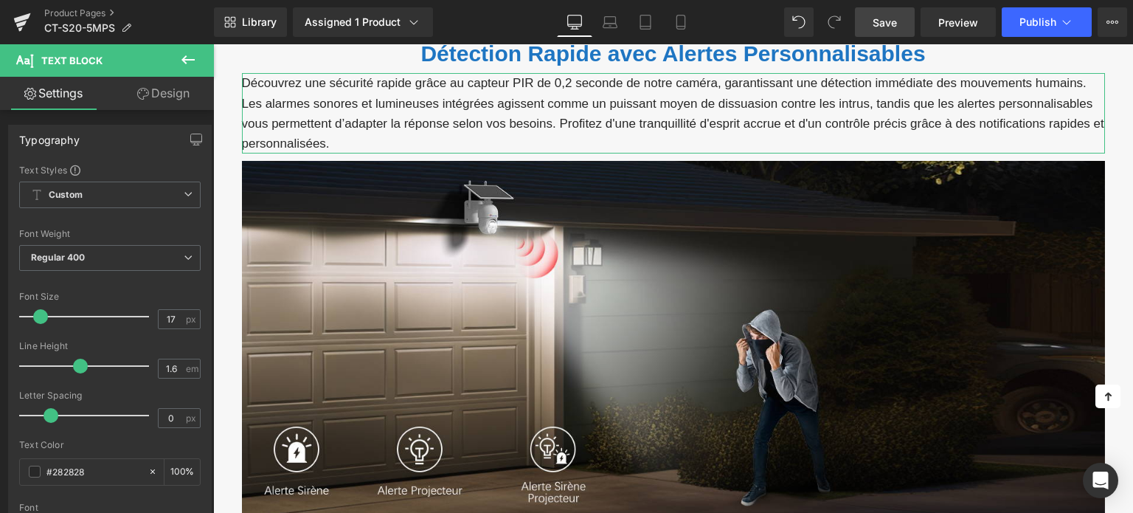
click at [131, 85] on link "Design" at bounding box center [163, 93] width 107 height 33
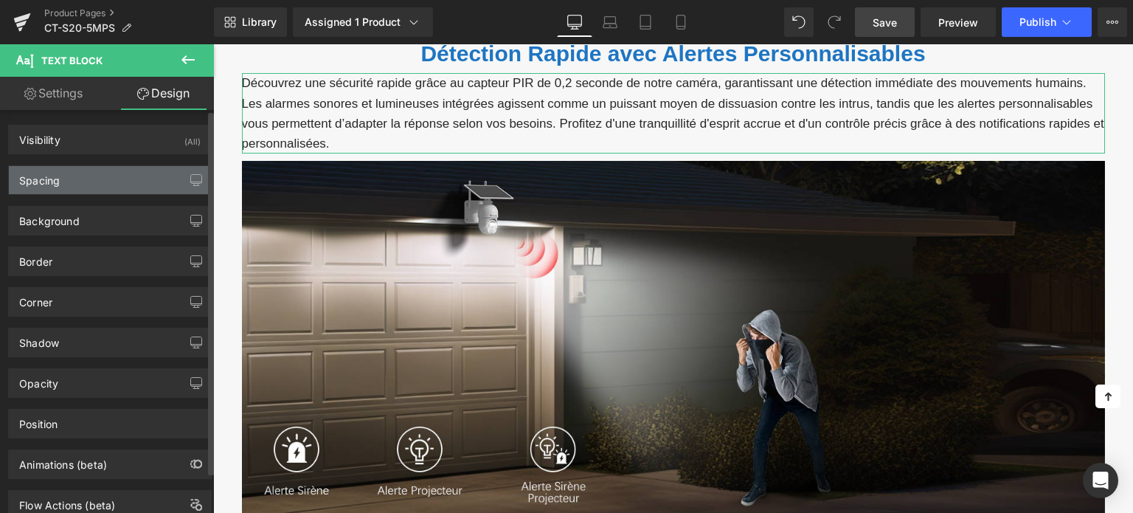
click at [91, 187] on div "Spacing" at bounding box center [110, 180] width 202 height 28
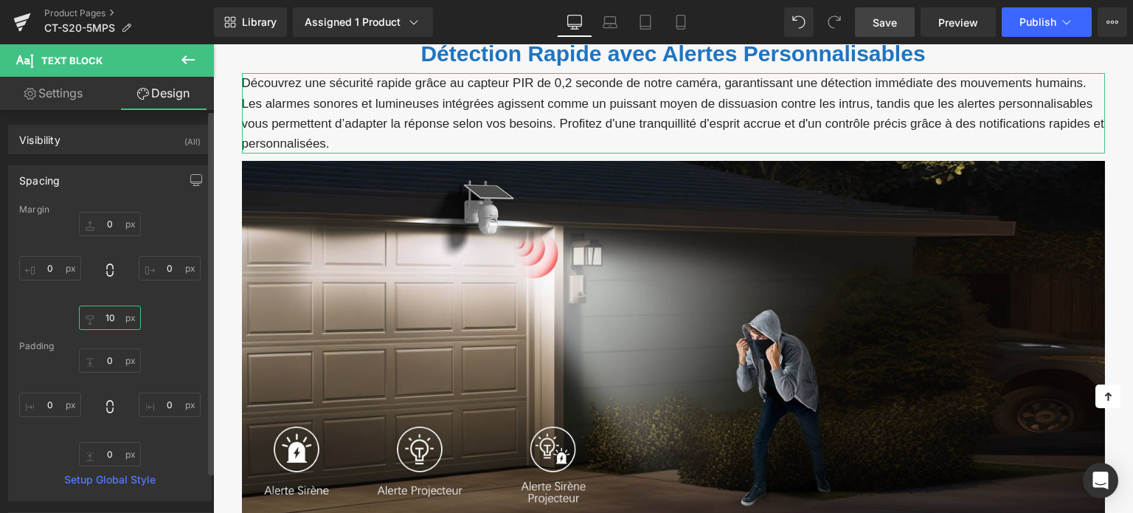
click at [113, 315] on input "10" at bounding box center [110, 317] width 62 height 24
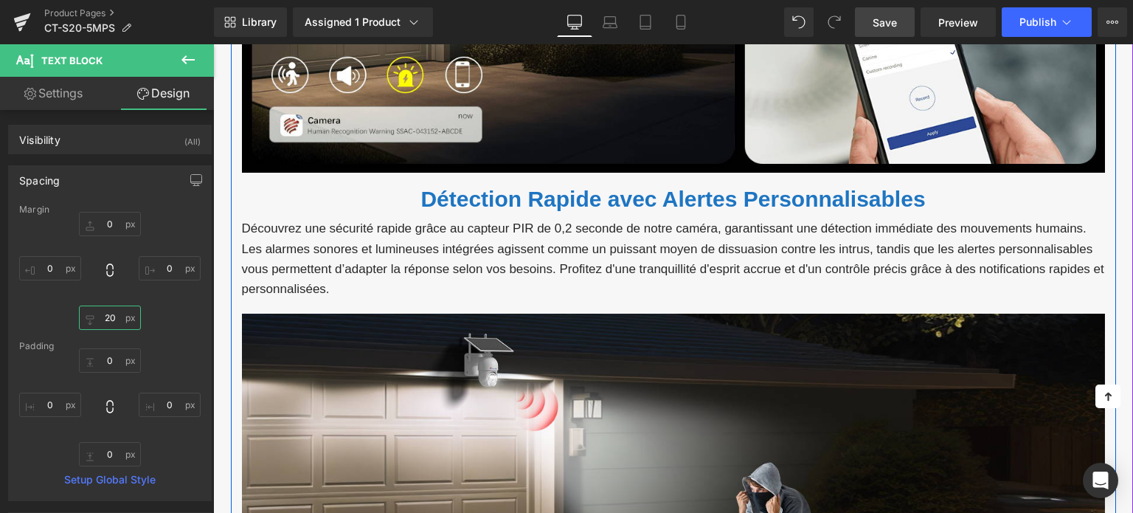
scroll to position [4351, 0]
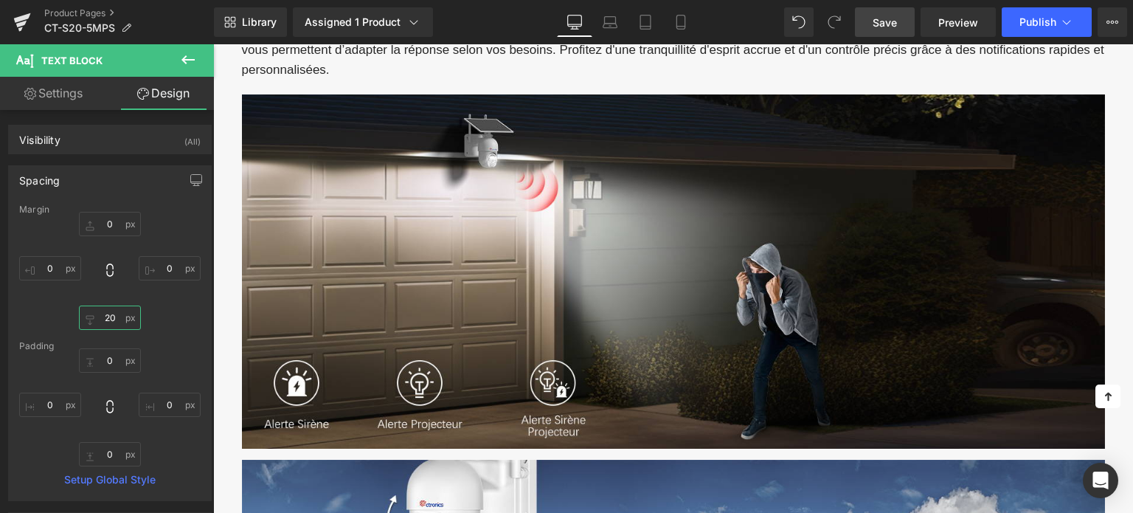
type input "20"
click at [872, 18] on link "Save" at bounding box center [885, 21] width 60 height 29
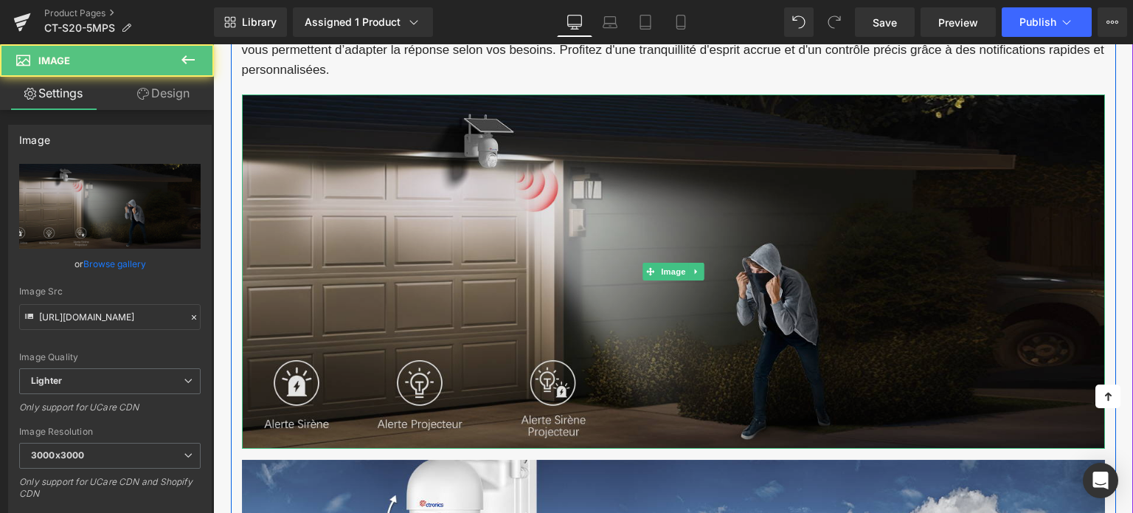
click at [457, 225] on img at bounding box center [673, 271] width 863 height 354
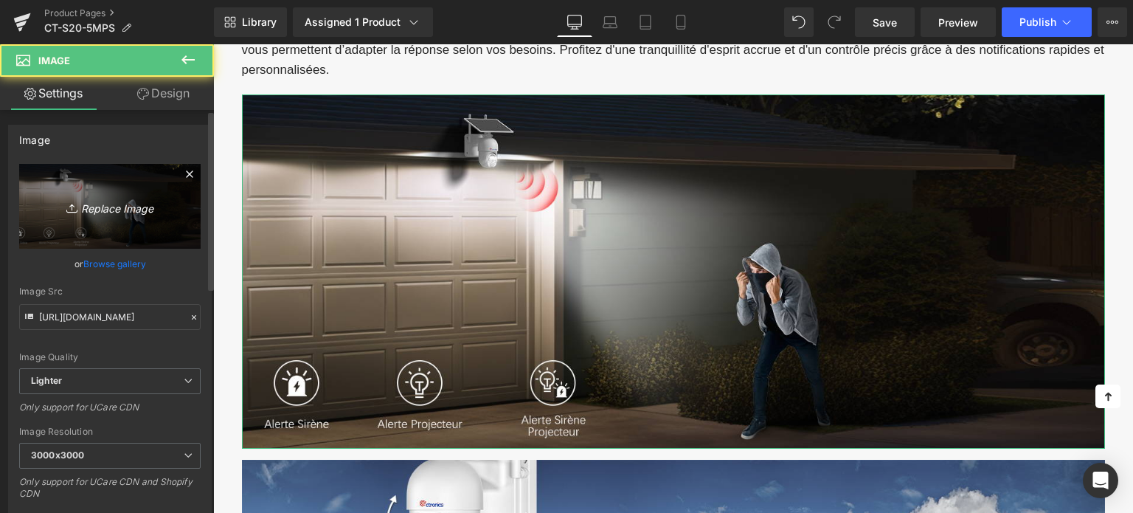
click at [124, 206] on icon "Replace Image" at bounding box center [110, 206] width 118 height 18
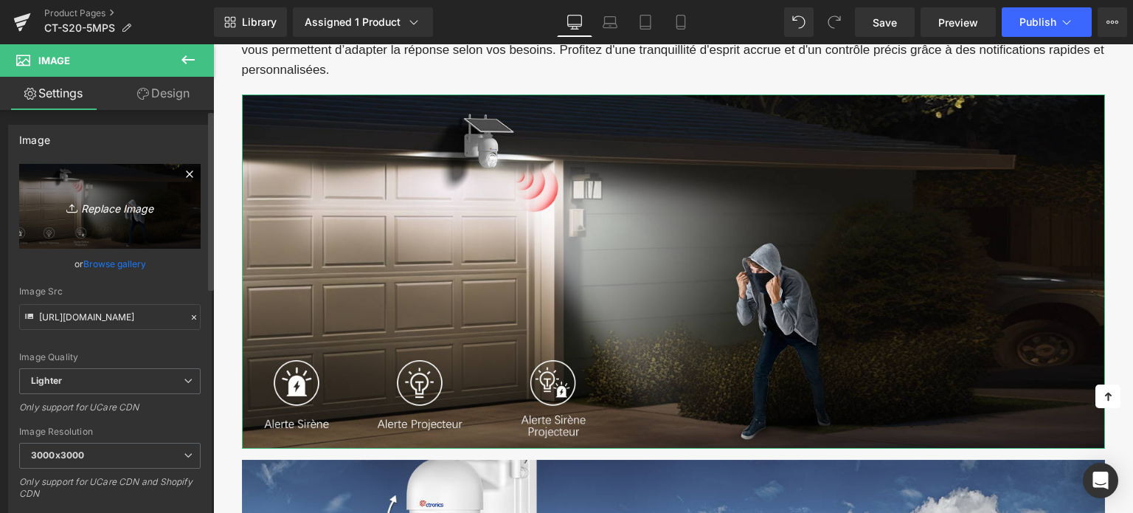
type input "C:\fakepath\3-1.jpg"
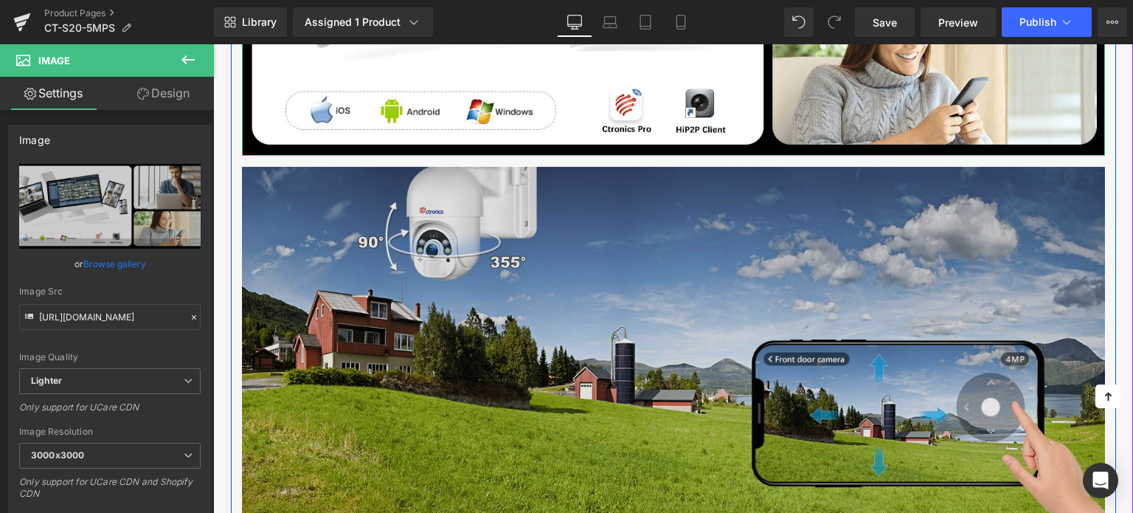
scroll to position [4646, 0]
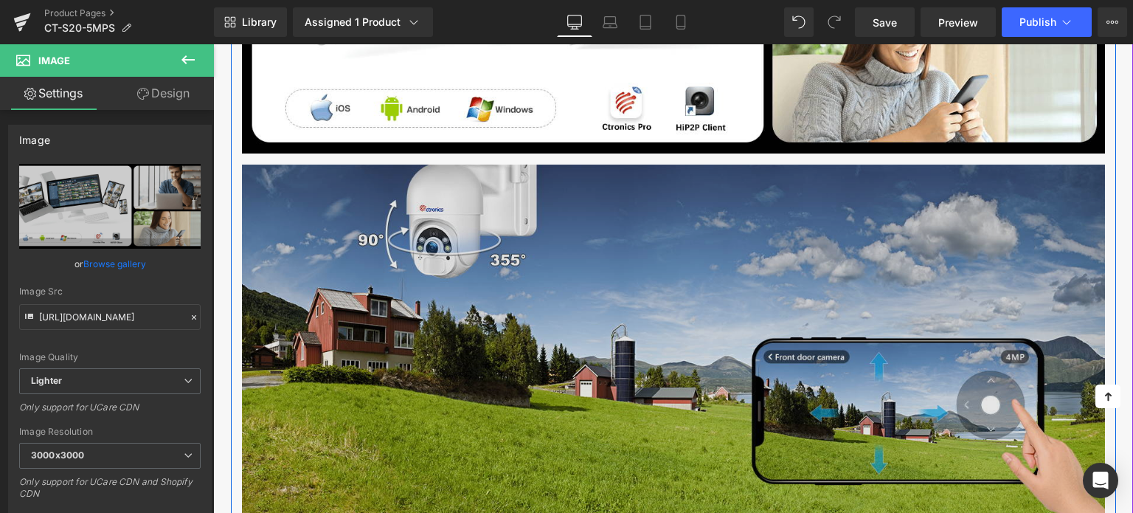
click at [462, 235] on img at bounding box center [673, 341] width 863 height 354
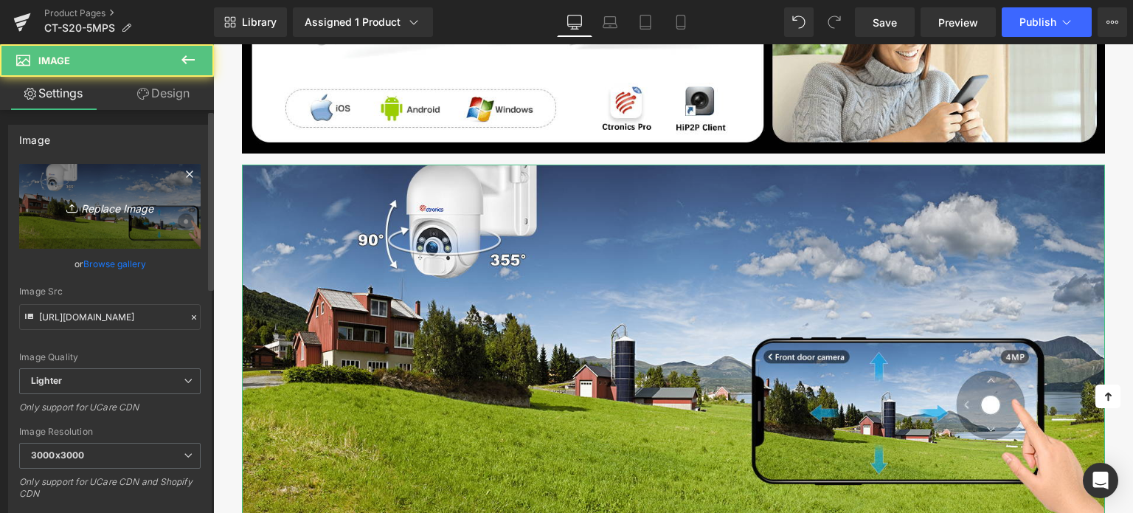
click at [142, 214] on icon "Replace Image" at bounding box center [110, 206] width 118 height 18
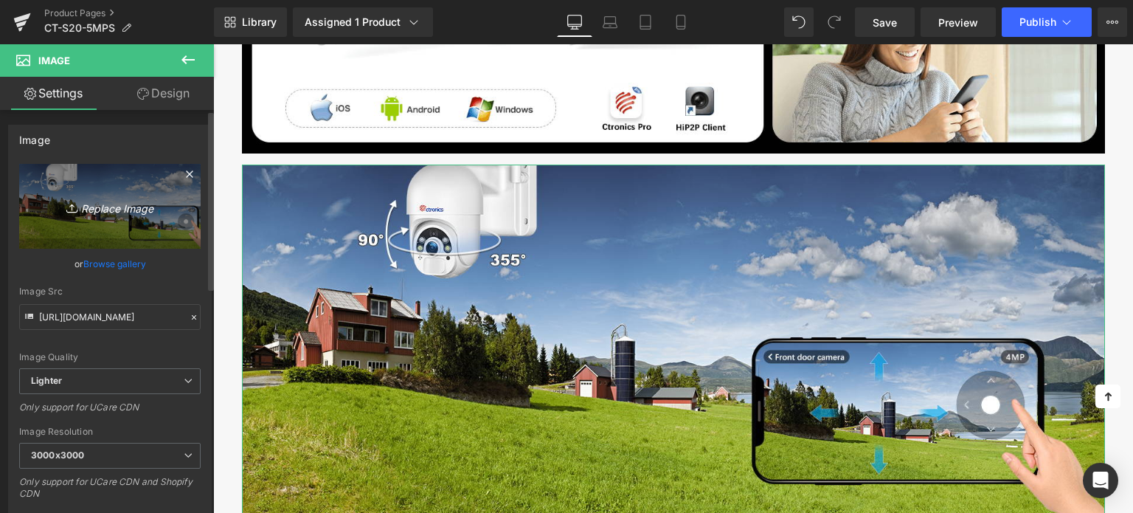
type input "C:\fakepath\3-3.jpg"
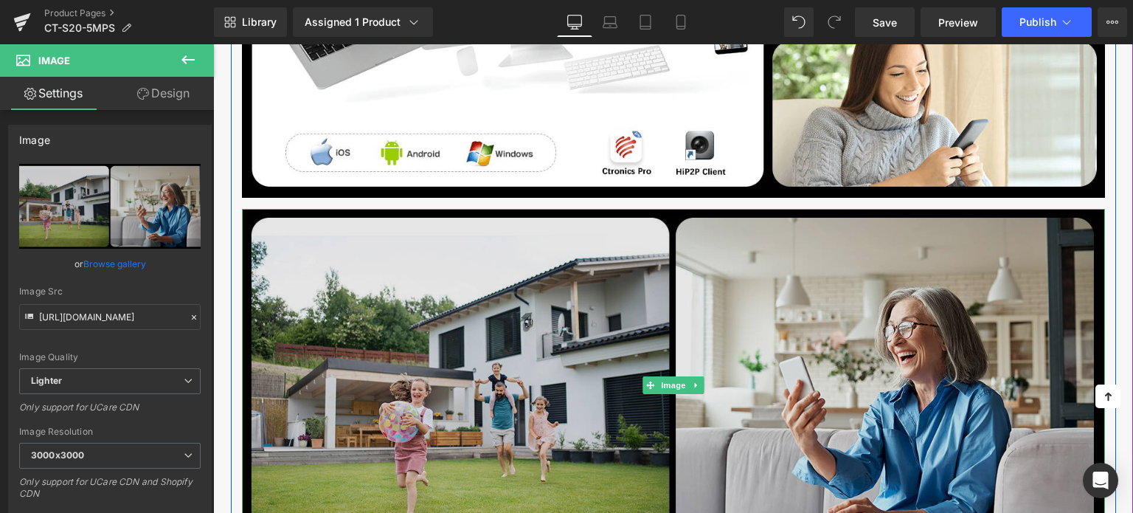
scroll to position [4572, 0]
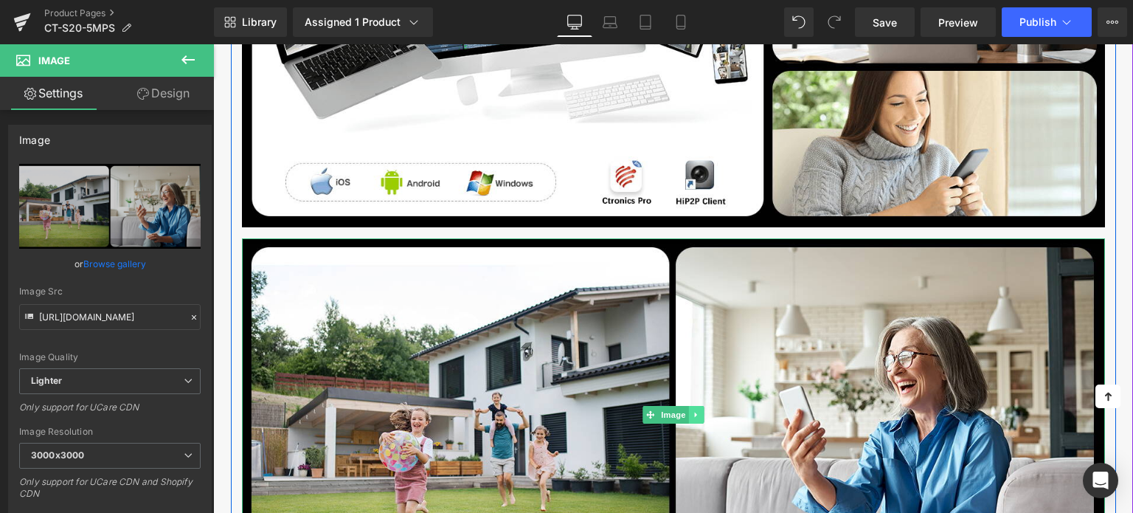
click at [696, 410] on icon at bounding box center [696, 414] width 8 height 9
click at [690, 412] on icon at bounding box center [688, 415] width 8 height 8
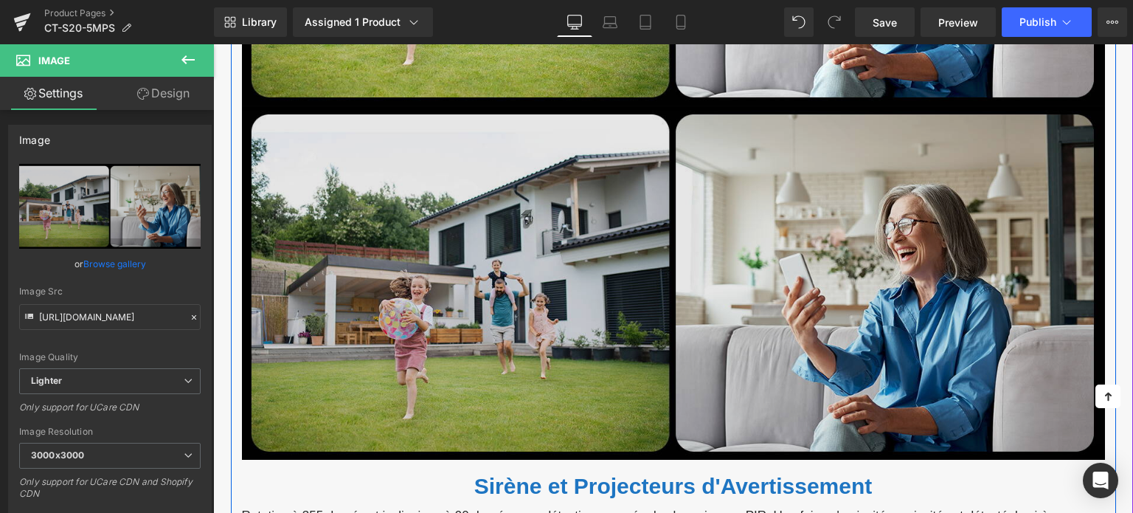
scroll to position [4763, 0]
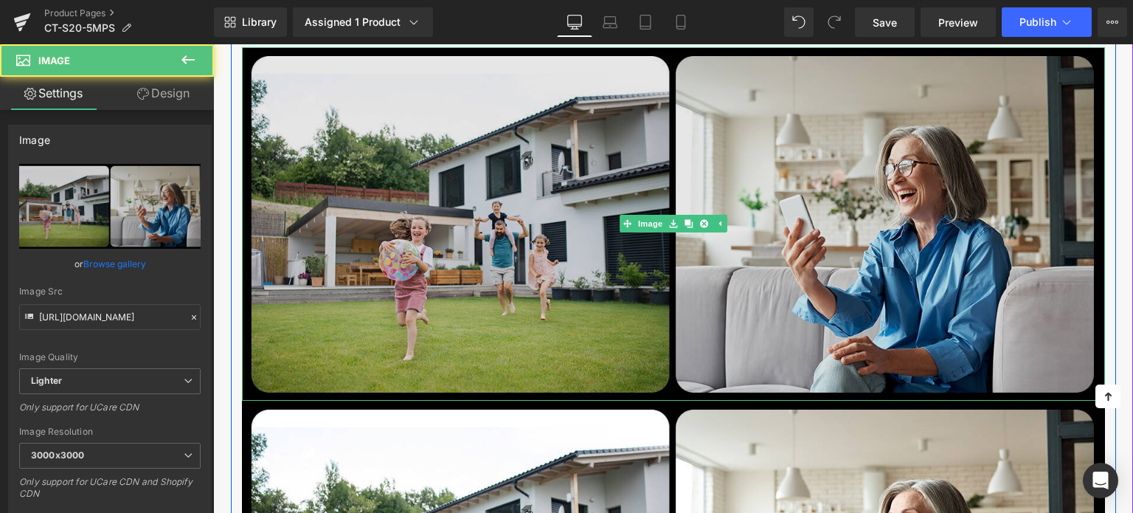
click at [568, 229] on img at bounding box center [673, 224] width 863 height 354
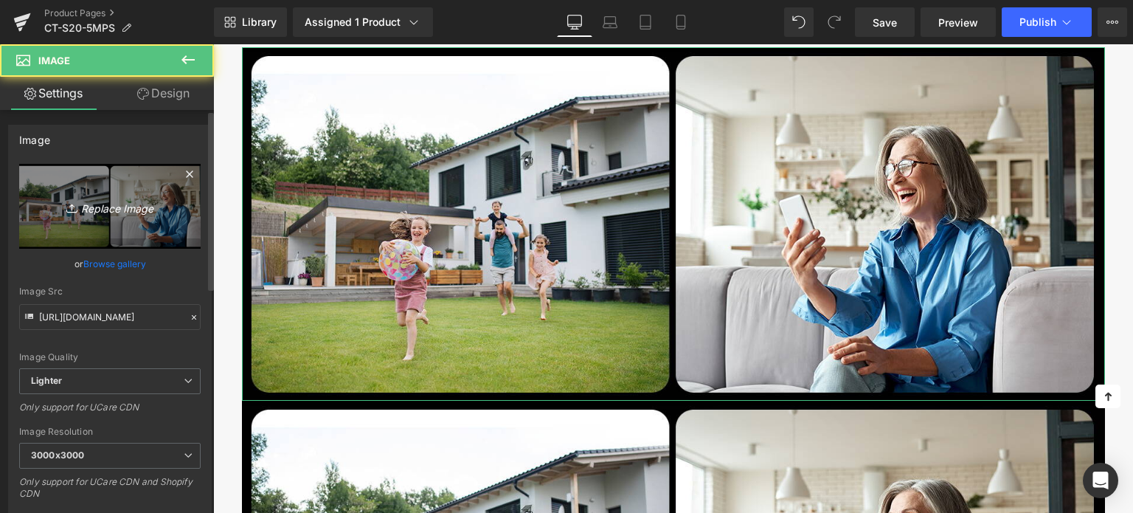
click at [153, 192] on link "Replace Image" at bounding box center [109, 206] width 181 height 85
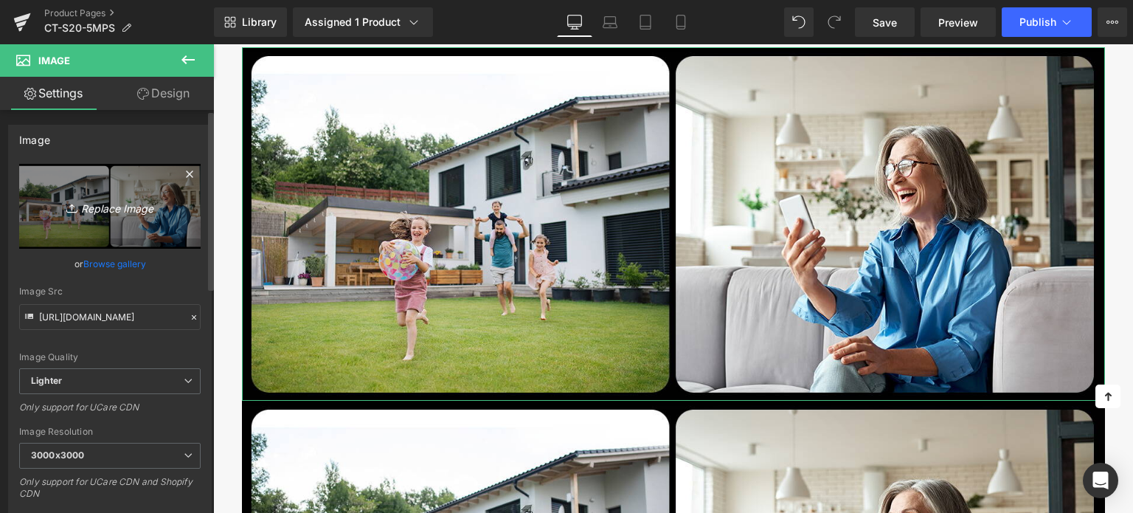
type input "C:\fakepath\3-2.jpg"
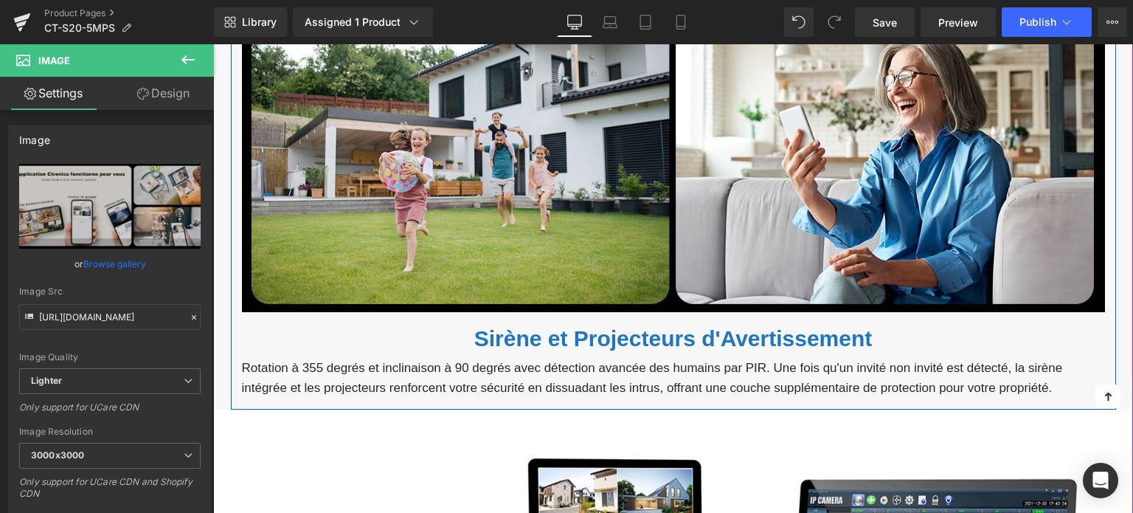
scroll to position [5353, 0]
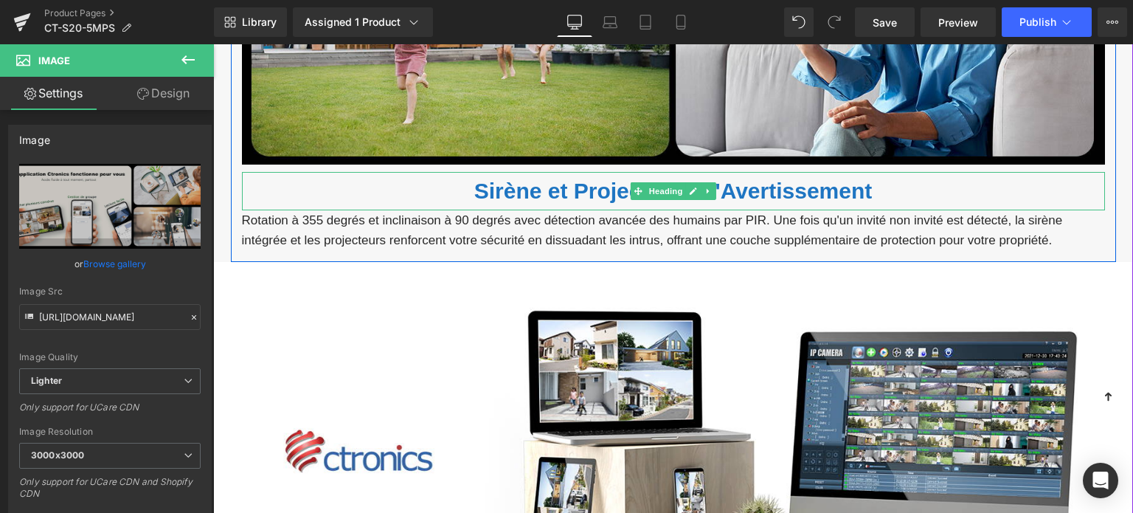
click at [488, 183] on font "Sirène et Projecteurs d'Avertissement" at bounding box center [673, 190] width 398 height 24
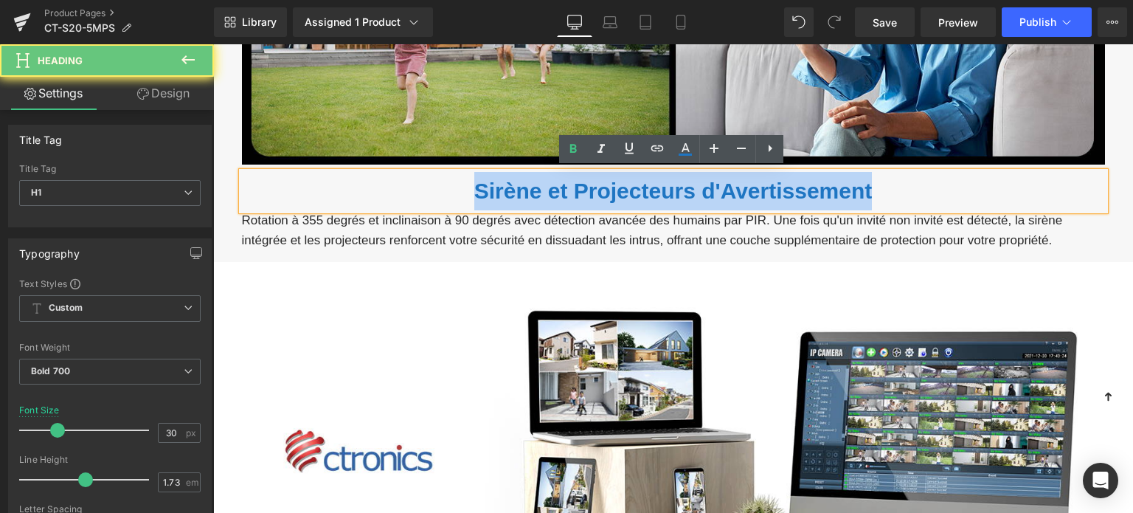
click at [488, 183] on font "Sirène et Projecteurs d'Avertissement" at bounding box center [673, 190] width 398 height 24
paste div
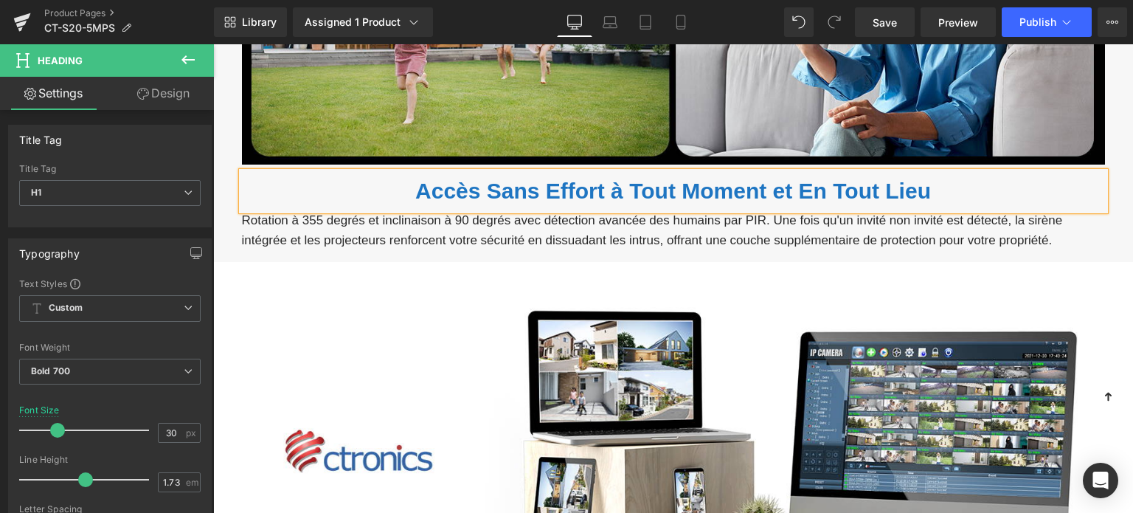
click at [531, 231] on p "Rotation à 355 degrés et inclinaison à 90 degrés avec détection avancée des hum…" at bounding box center [673, 230] width 863 height 40
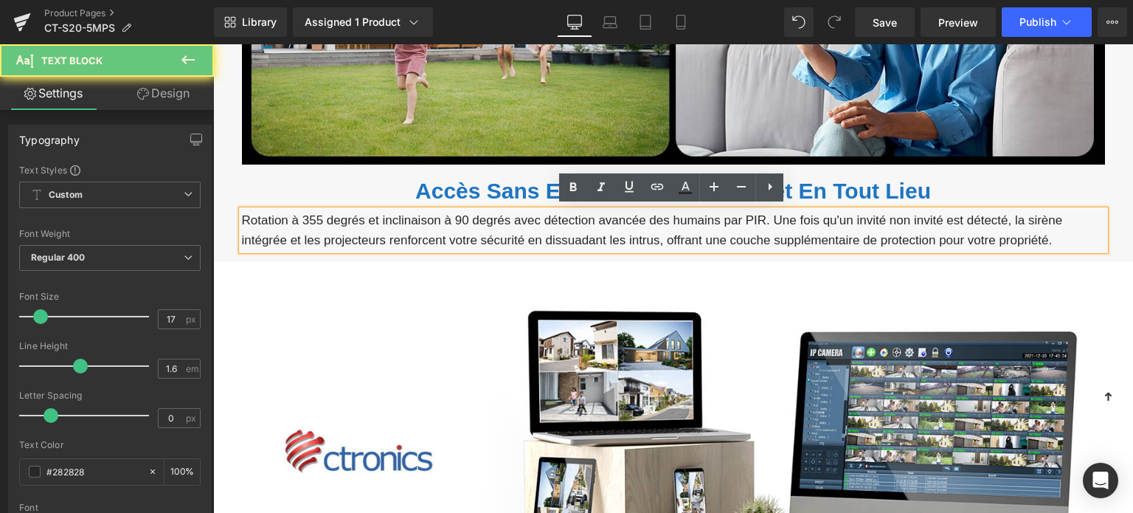
click at [532, 229] on p "Rotation à 355 degrés et inclinaison à 90 degrés avec détection avancée des hum…" at bounding box center [673, 230] width 863 height 40
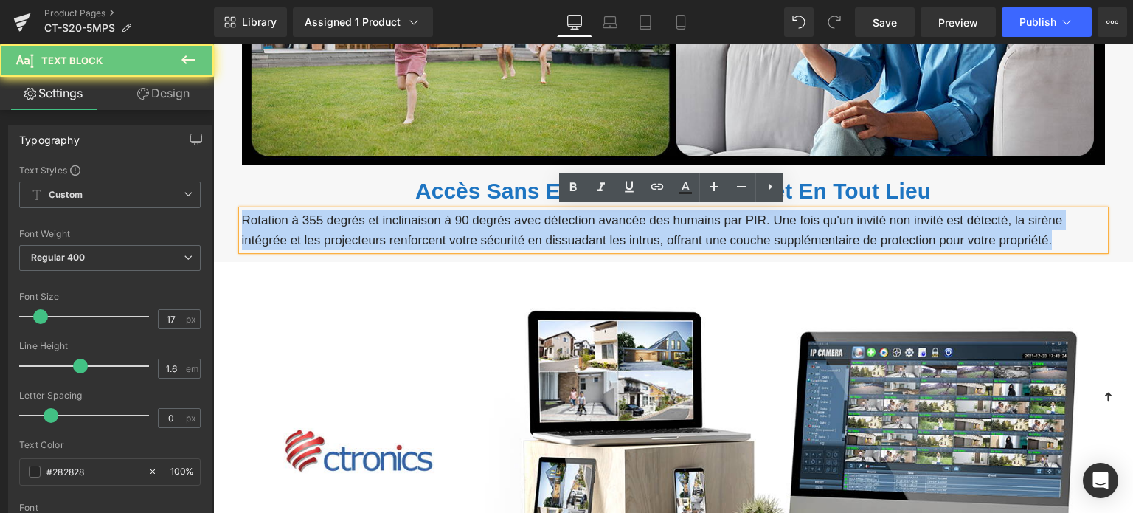
paste div
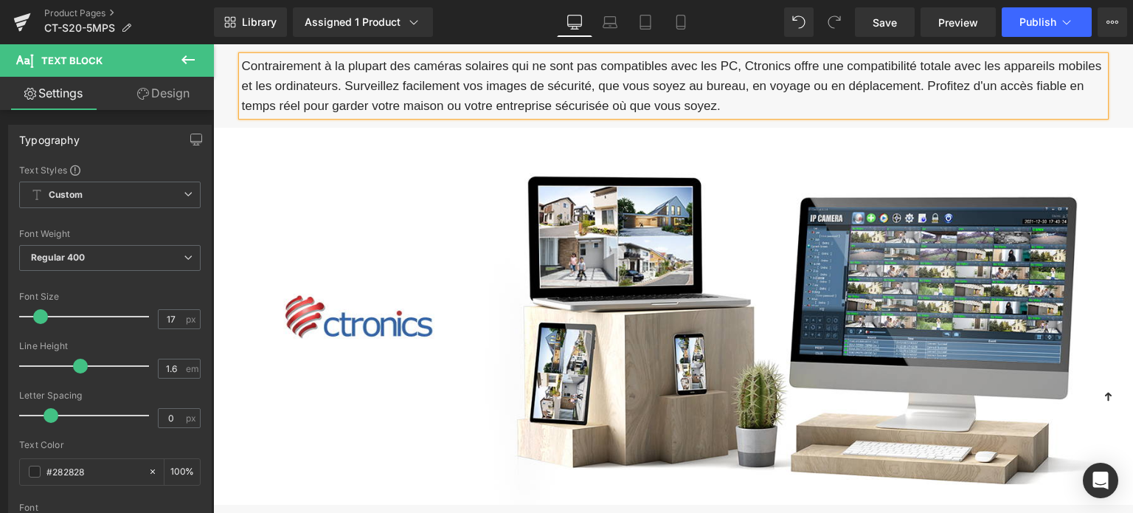
scroll to position [5501, 0]
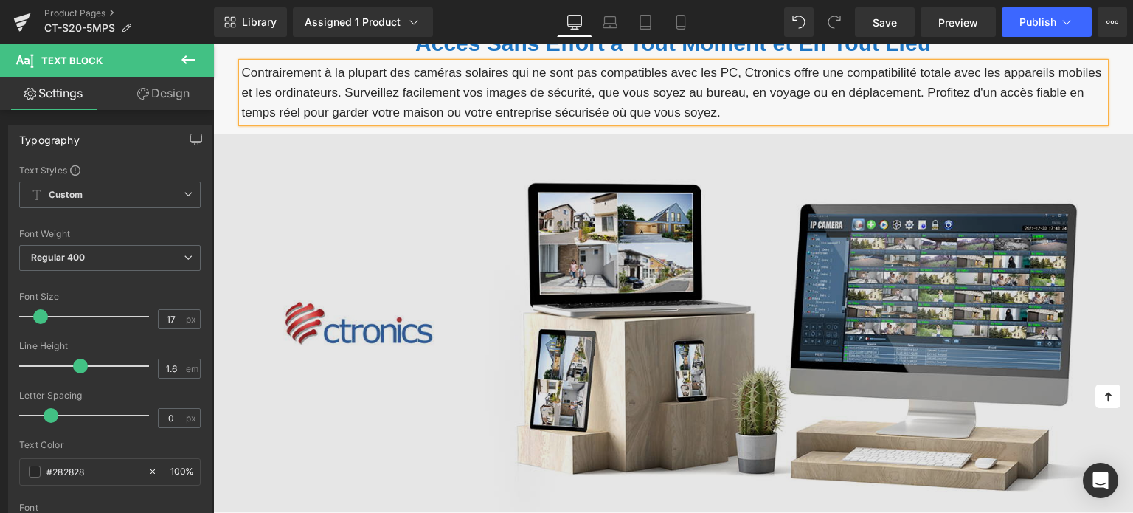
click at [403, 288] on img at bounding box center [673, 322] width 920 height 377
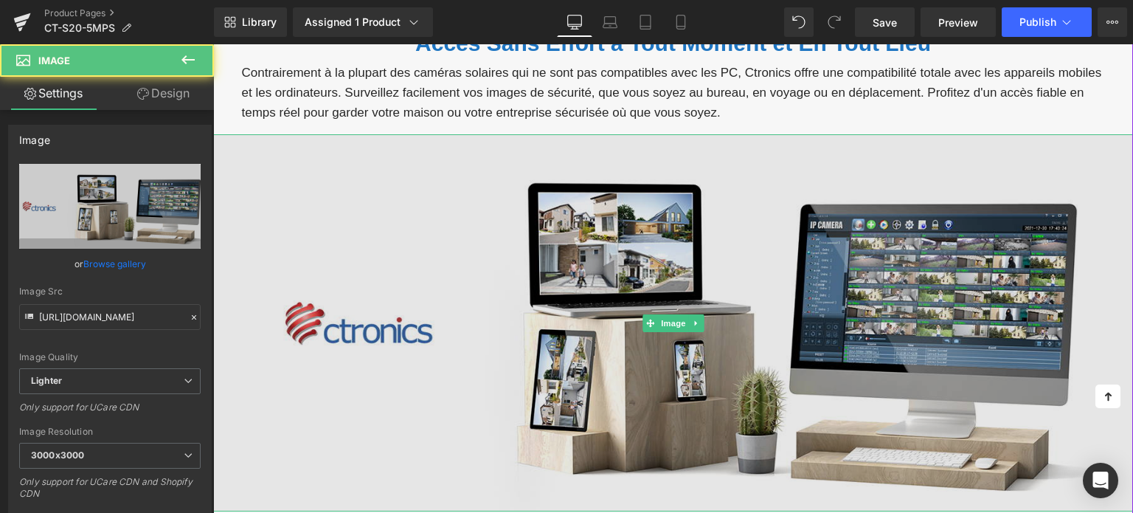
click at [493, 239] on img at bounding box center [673, 322] width 920 height 377
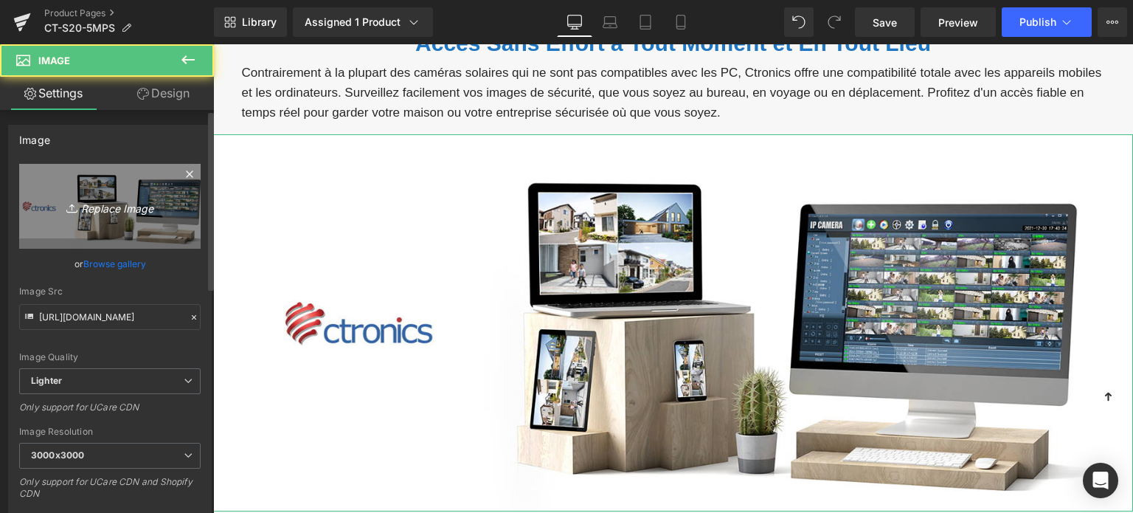
click at [126, 214] on icon "Replace Image" at bounding box center [110, 206] width 118 height 18
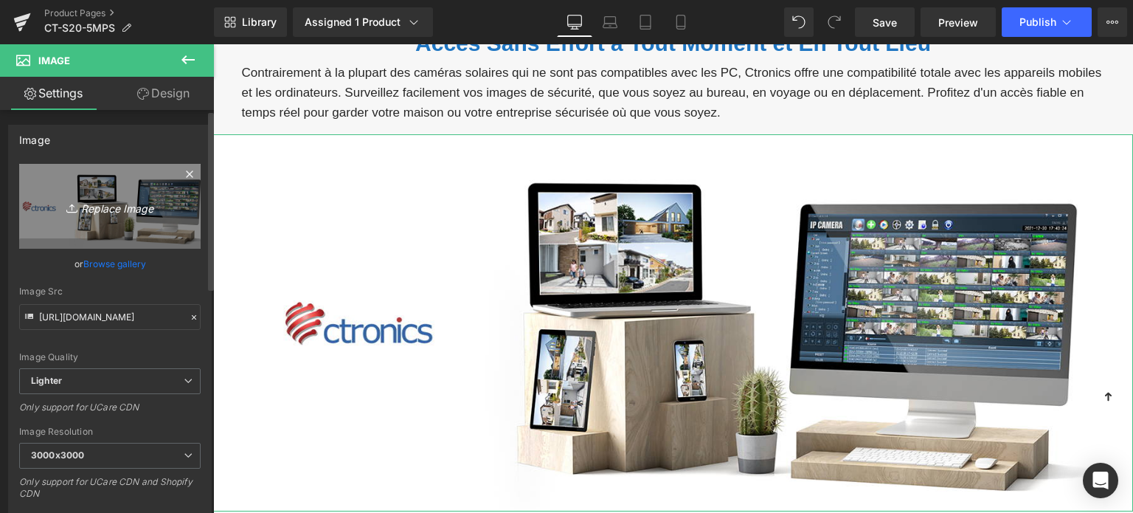
type input "C:\fakepath\4-3.jpg"
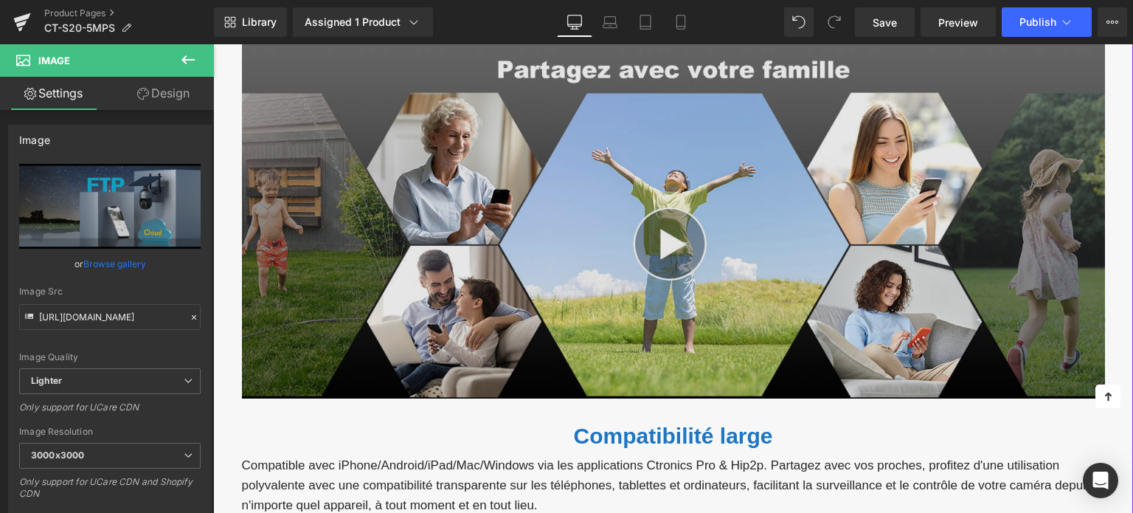
scroll to position [5943, 0]
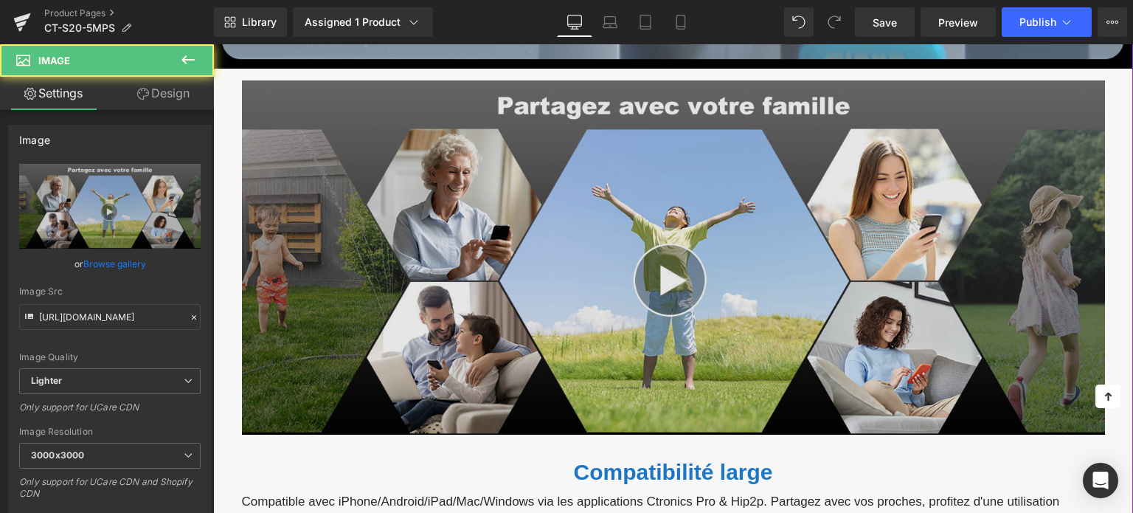
click at [469, 217] on img at bounding box center [673, 257] width 863 height 354
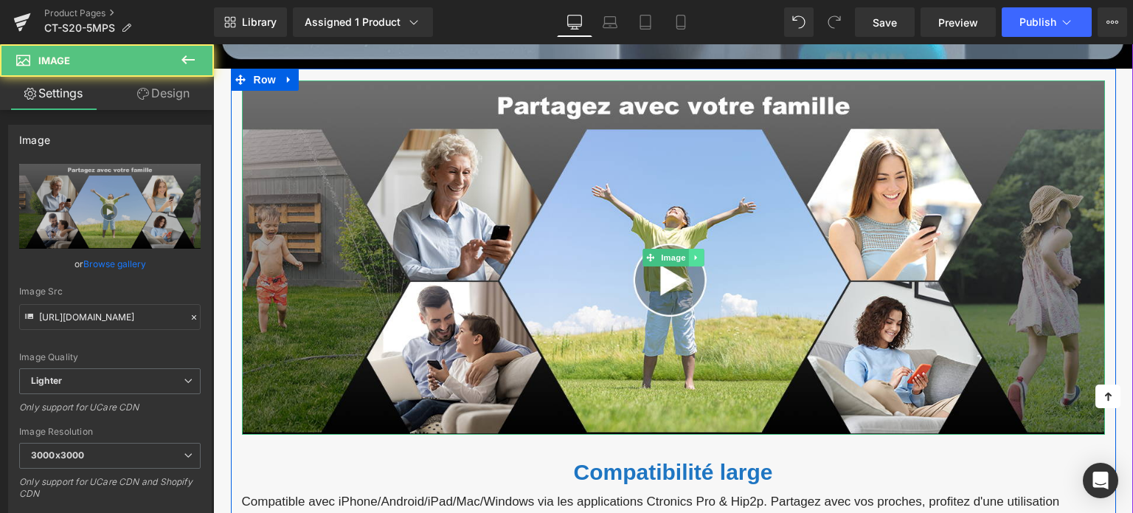
click at [694, 256] on icon at bounding box center [695, 257] width 2 height 5
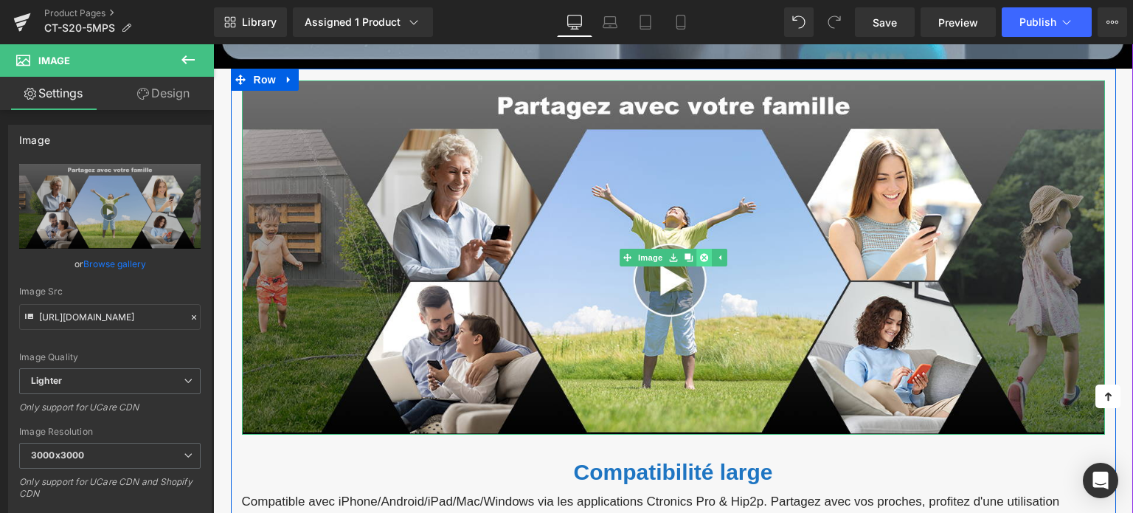
click at [699, 256] on icon at bounding box center [703, 257] width 8 height 9
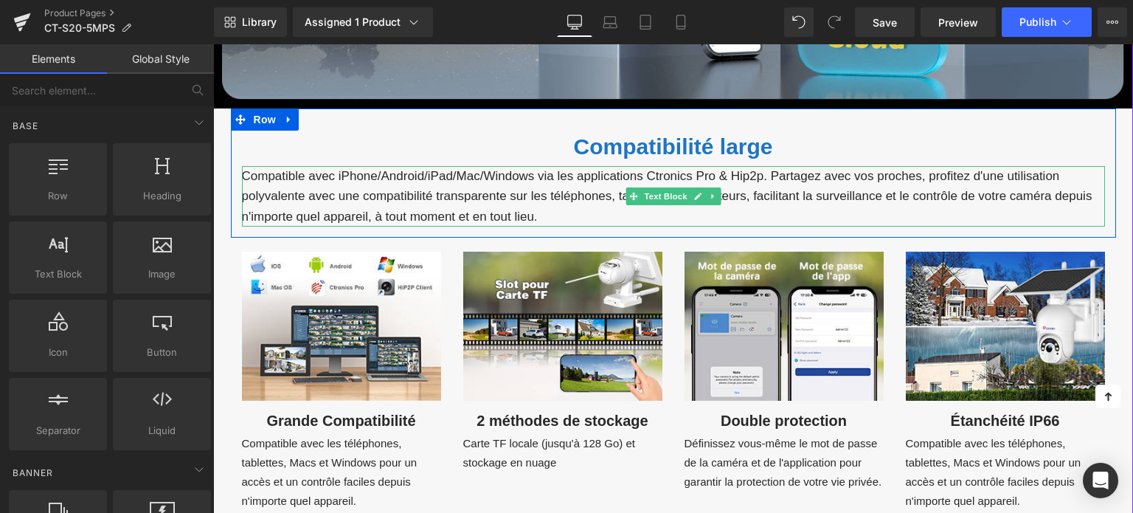
scroll to position [5796, 0]
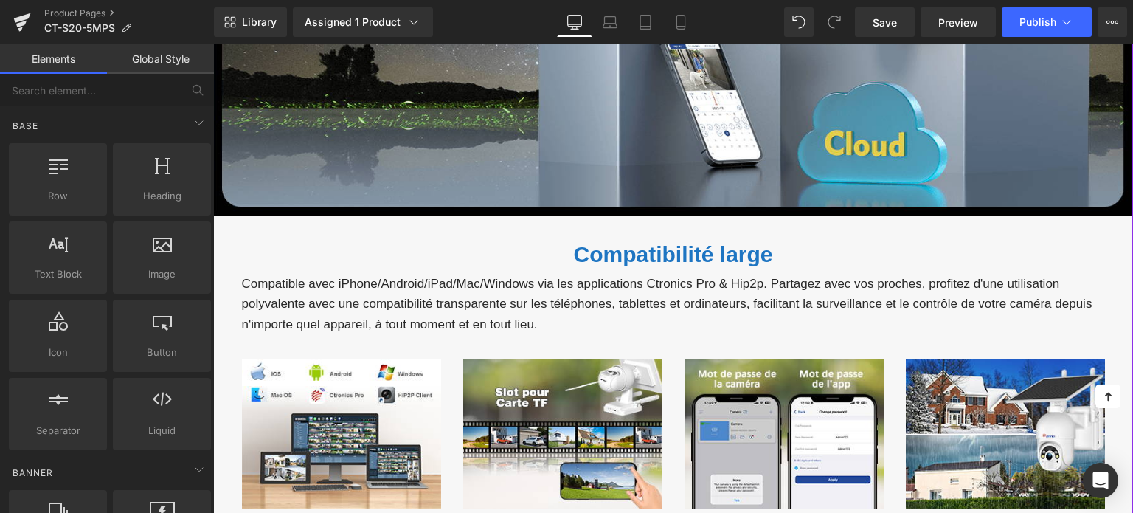
click at [591, 247] on font "Compatibilité large" at bounding box center [672, 254] width 199 height 24
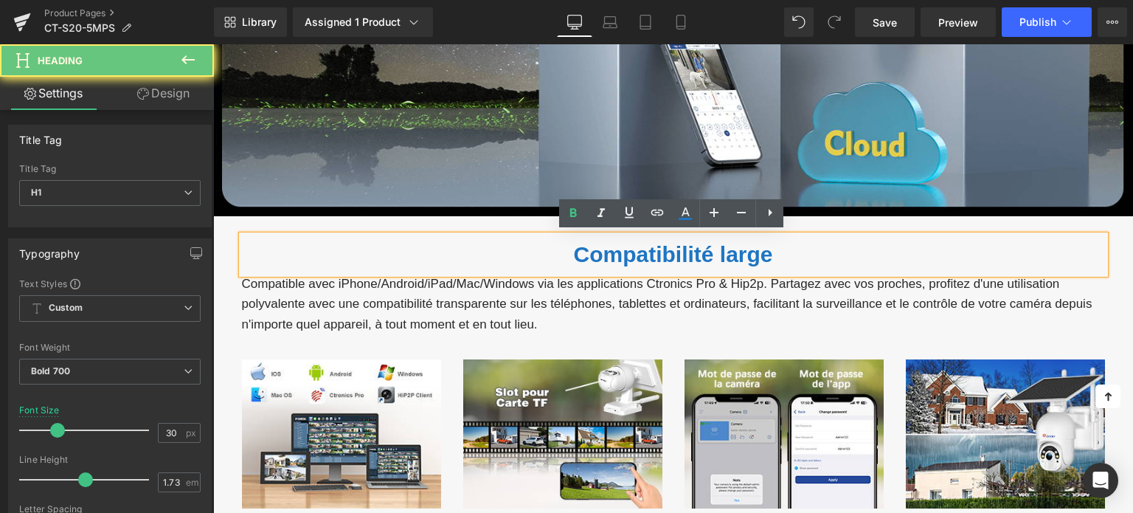
click at [591, 247] on font "Compatibilité large" at bounding box center [672, 254] width 199 height 24
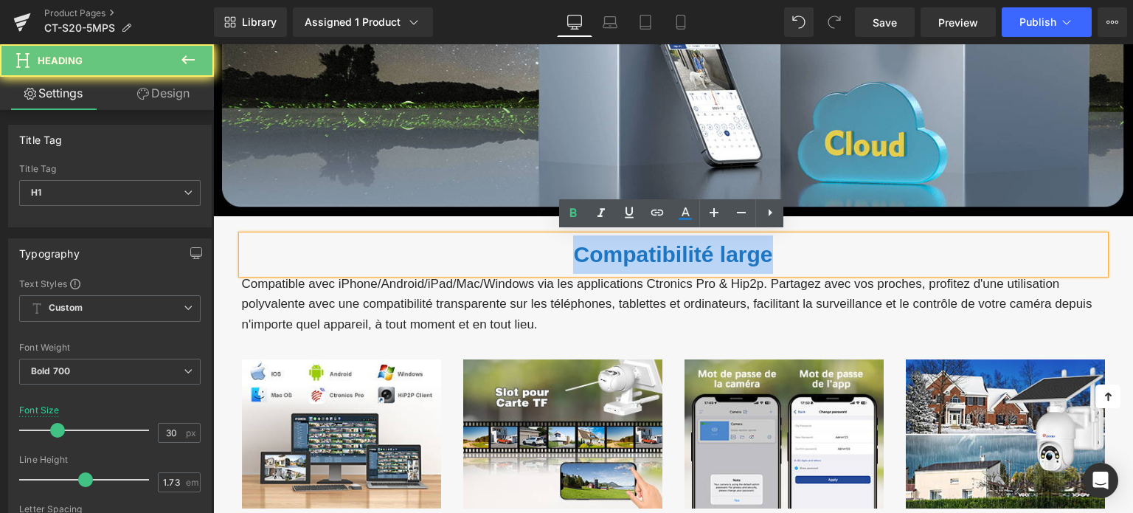
click at [591, 247] on font "Compatibilité large" at bounding box center [672, 254] width 199 height 24
paste div
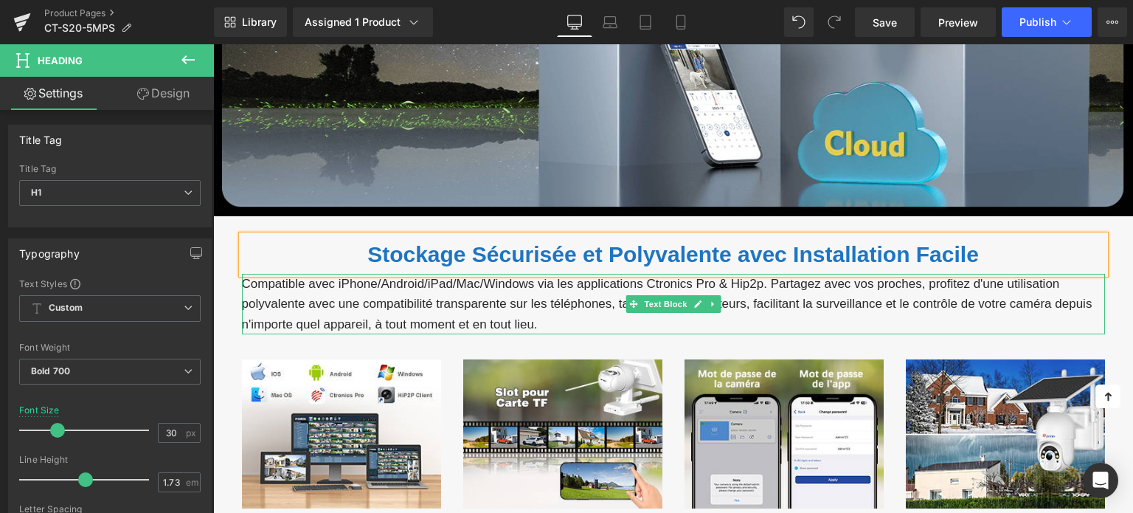
click at [451, 312] on p "Compatible avec iPhone/Android/iPad/Mac/Windows via les applications Ctronics P…" at bounding box center [673, 304] width 863 height 60
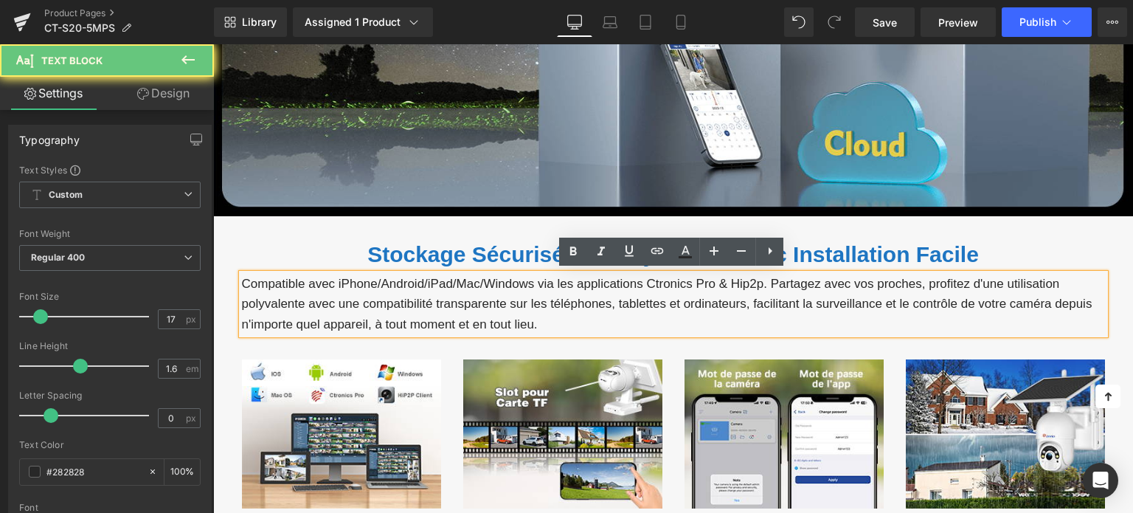
click at [455, 303] on p "Compatible avec iPhone/Android/iPad/Mac/Windows via les applications Ctronics P…" at bounding box center [673, 304] width 863 height 60
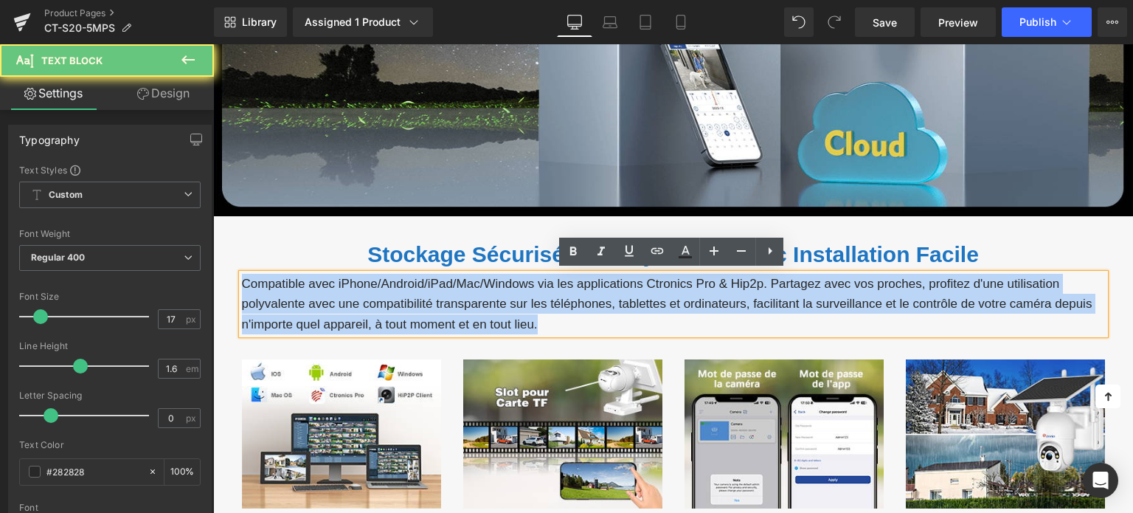
paste div
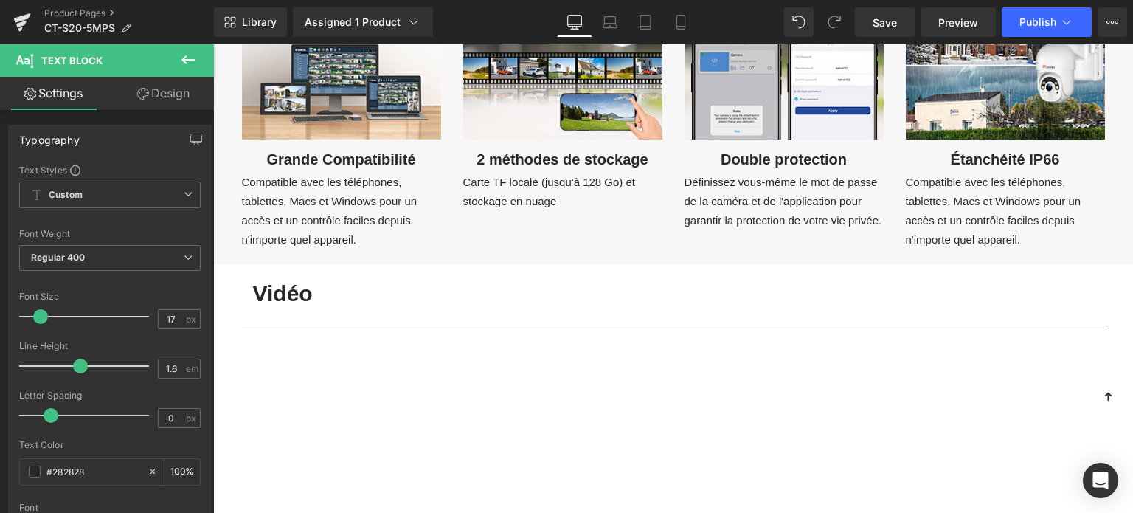
scroll to position [5943, 0]
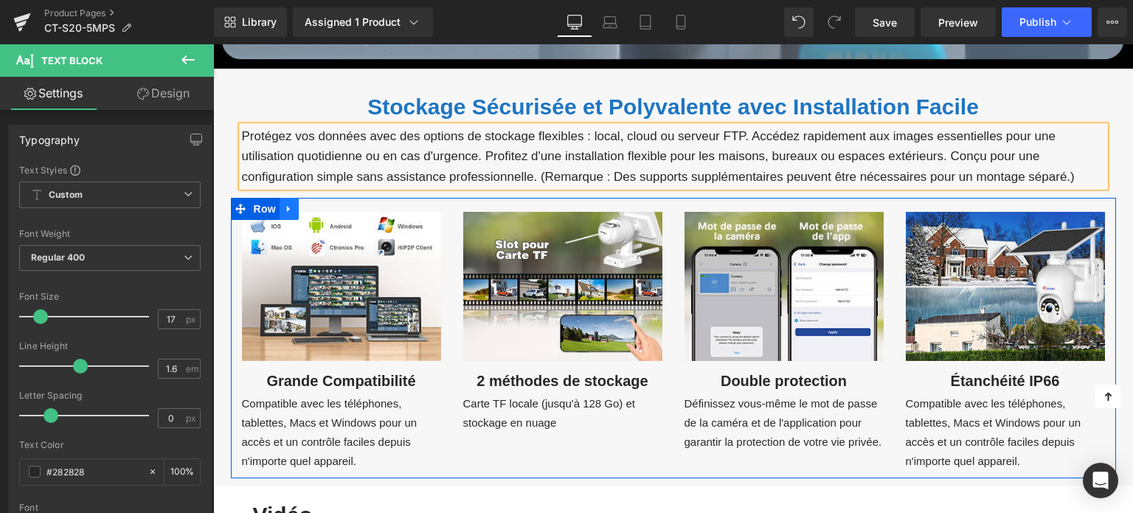
click at [284, 210] on icon at bounding box center [289, 208] width 10 height 11
click at [324, 209] on icon at bounding box center [327, 208] width 10 height 11
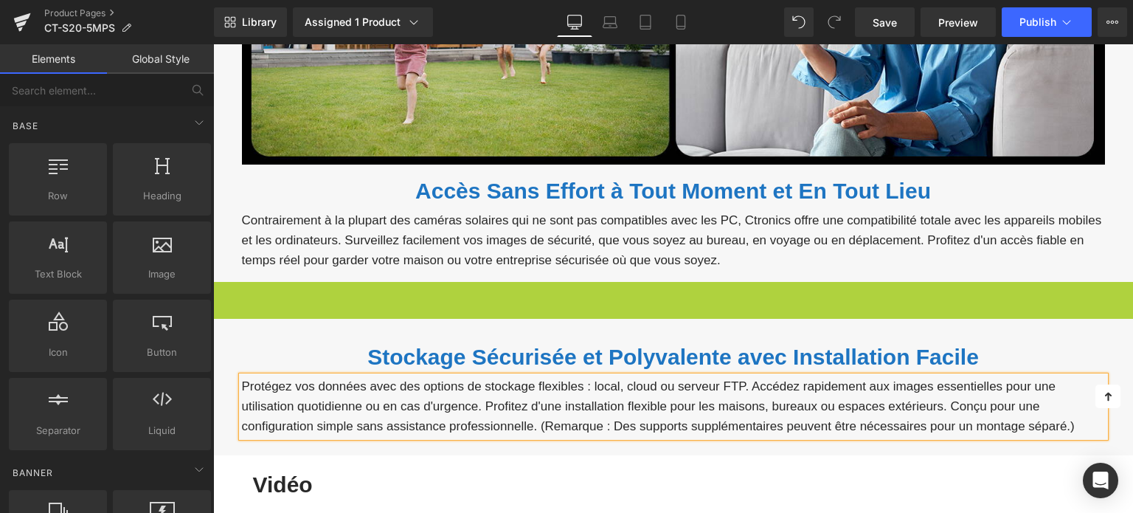
scroll to position [5368, 0]
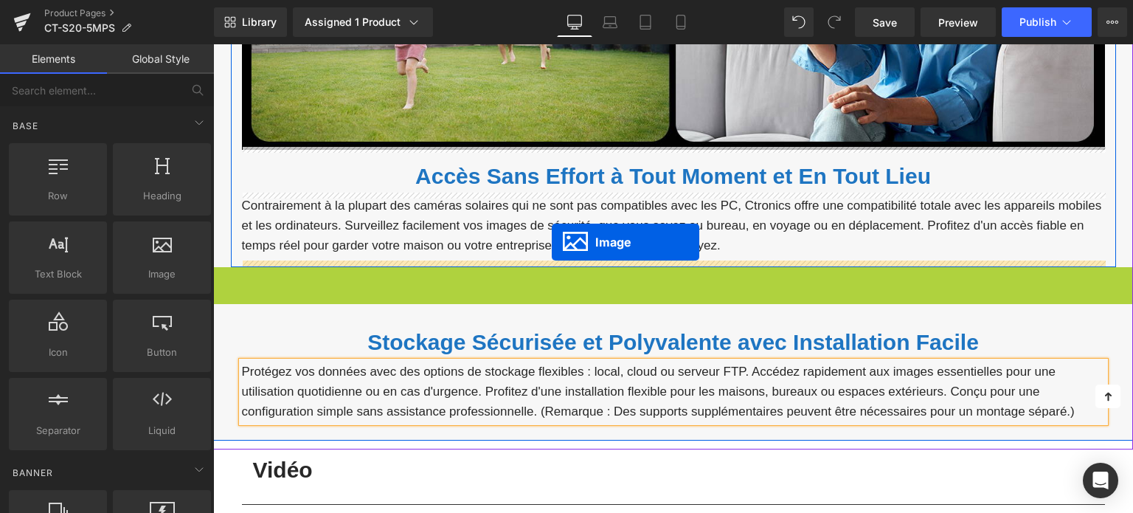
drag, startPoint x: 645, startPoint y: 463, endPoint x: 552, endPoint y: 242, distance: 240.3
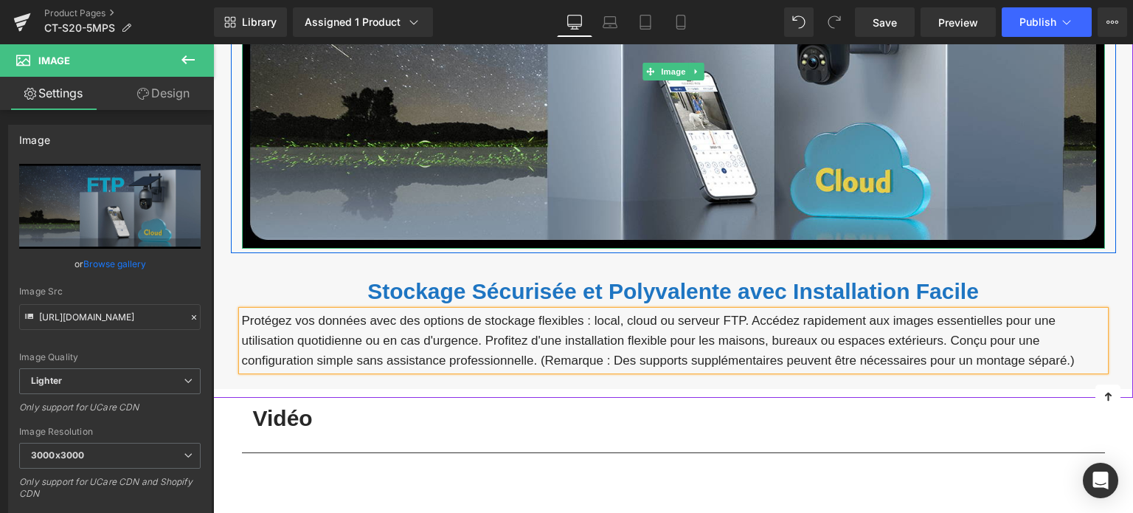
scroll to position [5737, 0]
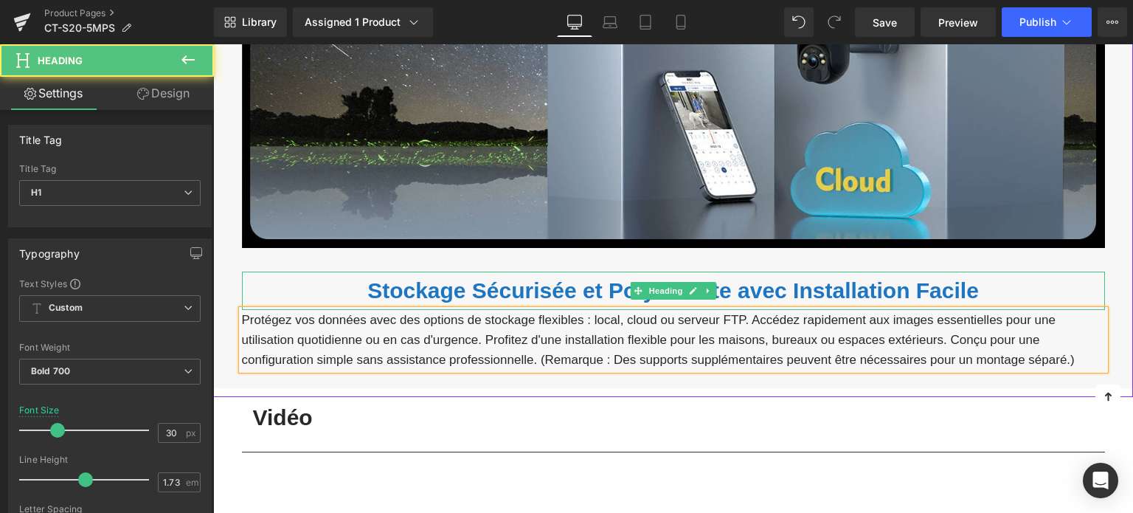
click at [627, 285] on font "Stockage Sécurisée et Polyvalente avec Installation Facile" at bounding box center [672, 290] width 611 height 24
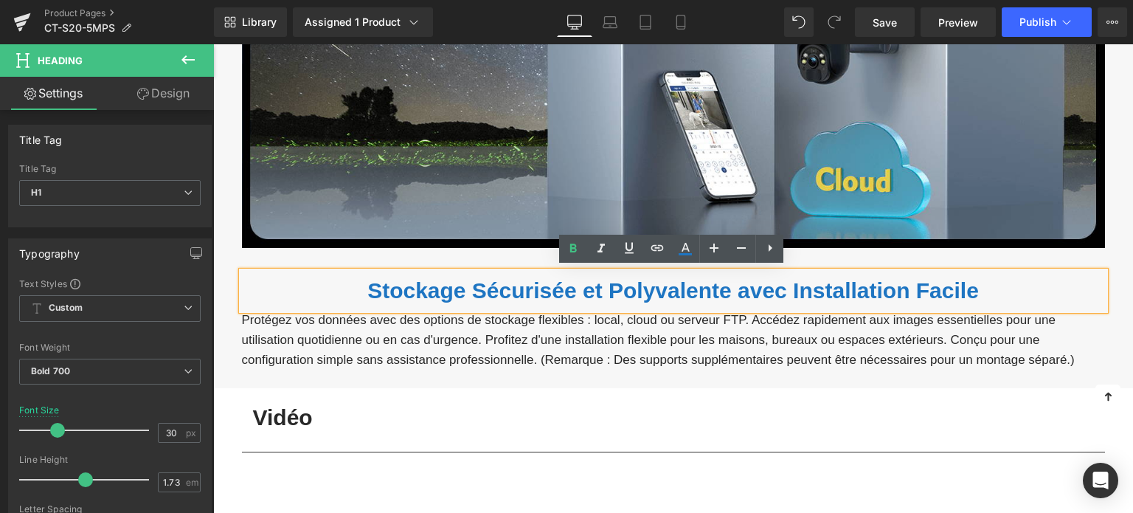
click at [279, 256] on div "Stockage Sécurisée et Polyvalente avec Installation Facile Heading Protégez vos…" at bounding box center [673, 316] width 885 height 129
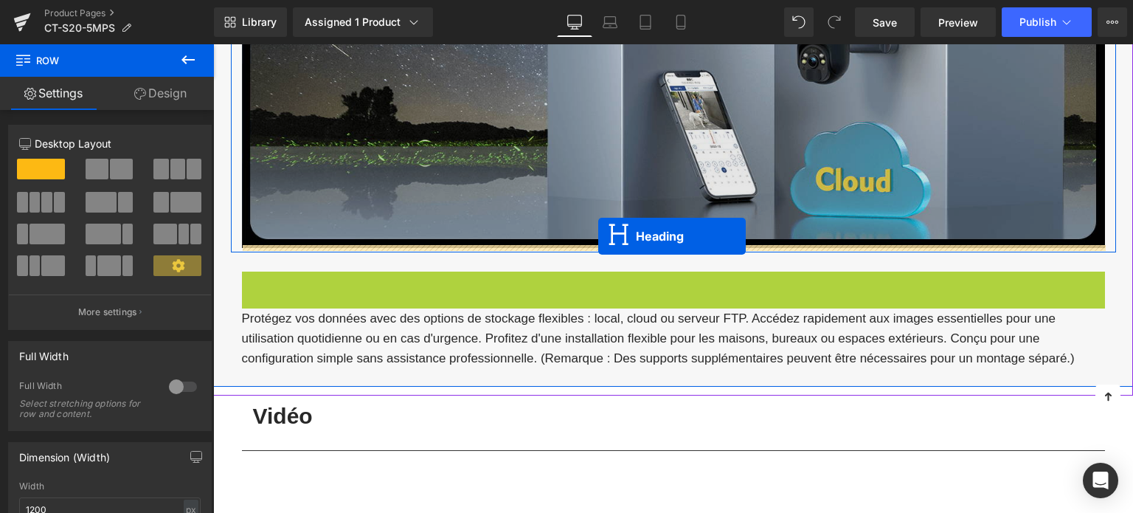
drag, startPoint x: 635, startPoint y: 286, endPoint x: 598, endPoint y: 236, distance: 62.2
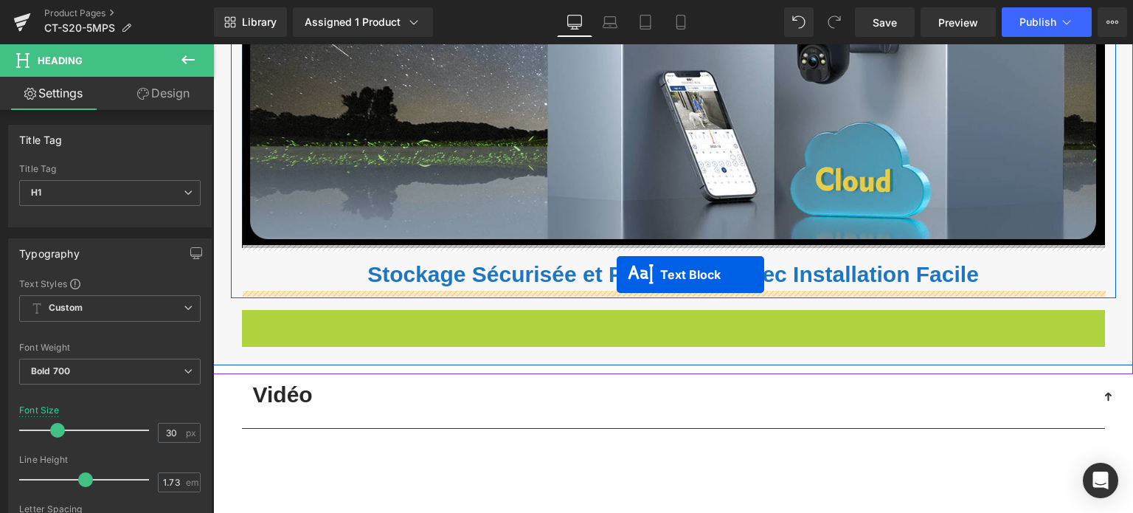
drag, startPoint x: 632, startPoint y: 335, endPoint x: 617, endPoint y: 274, distance: 62.4
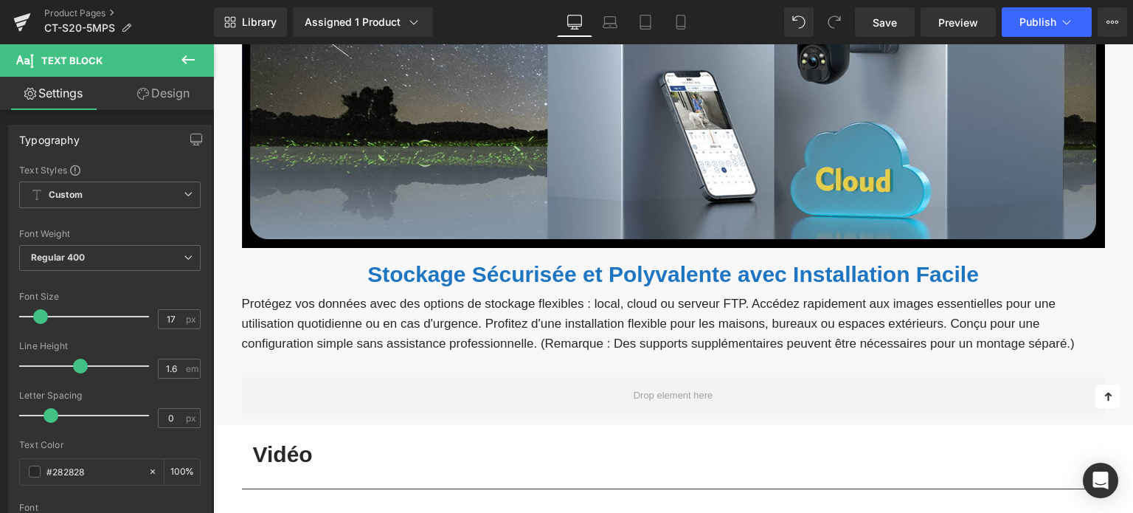
click at [186, 55] on icon at bounding box center [187, 59] width 13 height 9
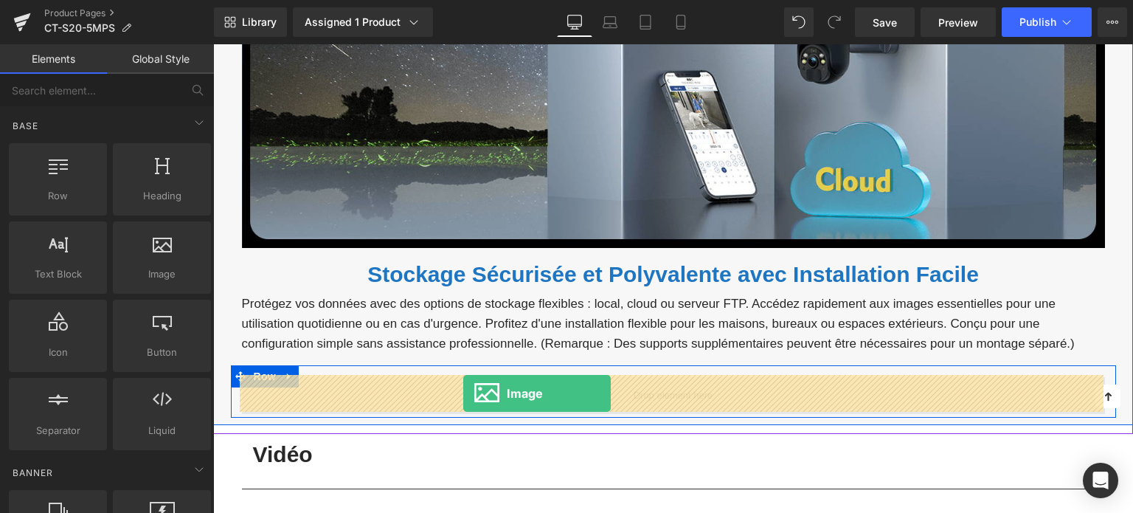
drag, startPoint x: 370, startPoint y: 297, endPoint x: 463, endPoint y: 393, distance: 133.5
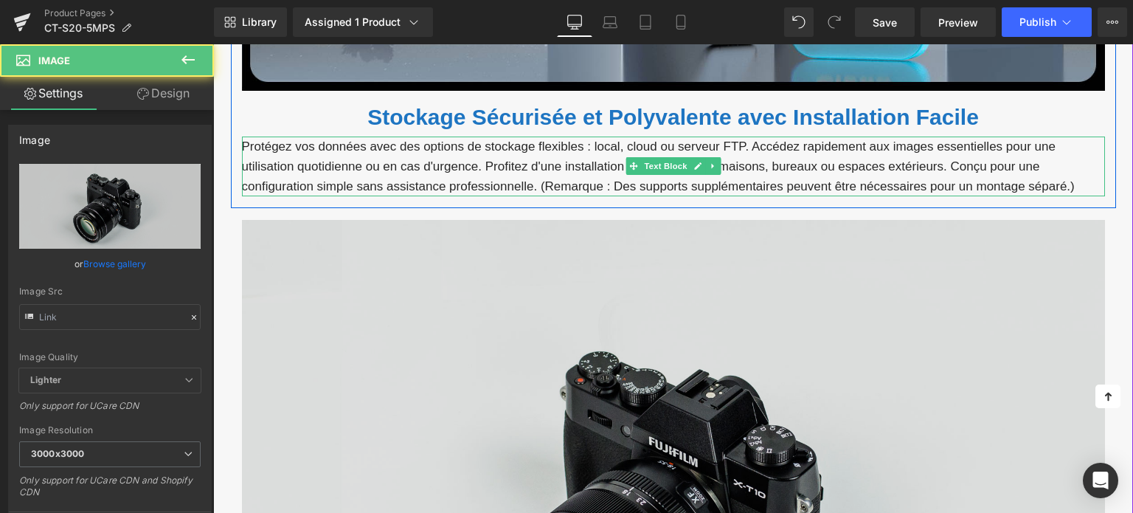
scroll to position [5958, 0]
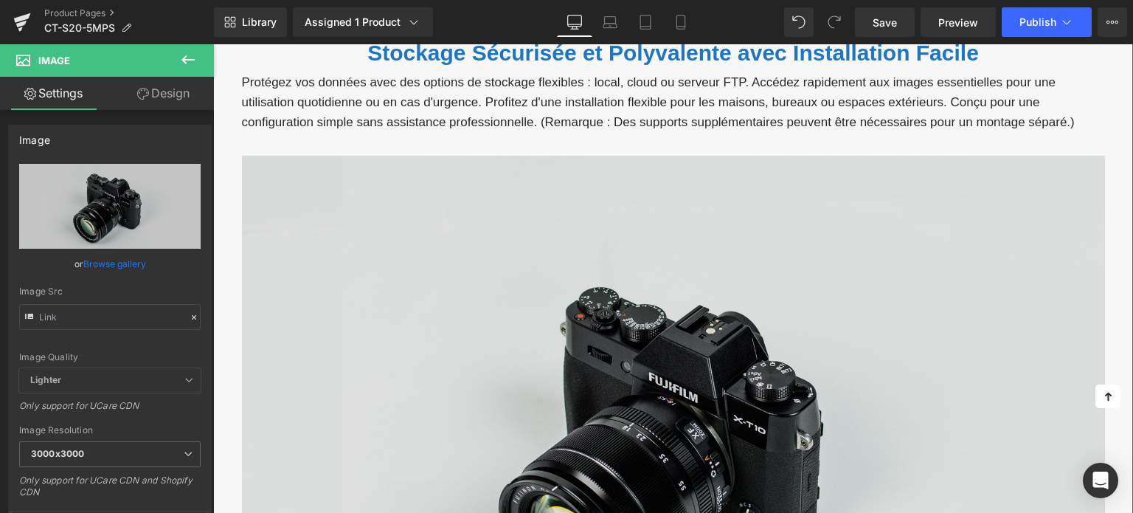
click at [441, 300] on img at bounding box center [673, 442] width 863 height 572
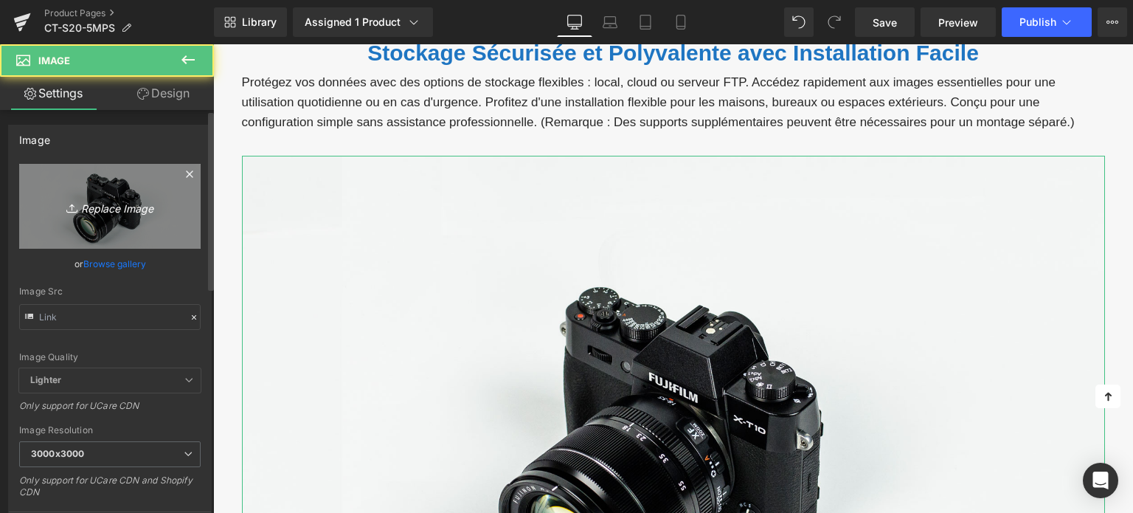
click at [108, 218] on link "Replace Image" at bounding box center [109, 206] width 181 height 85
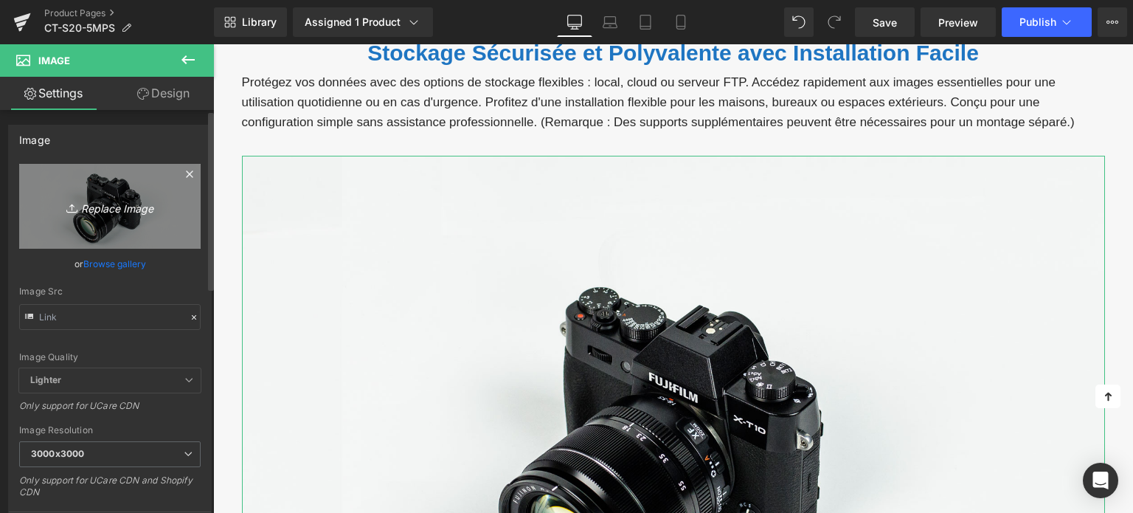
type input "C:\fakepath\3-4.jpg"
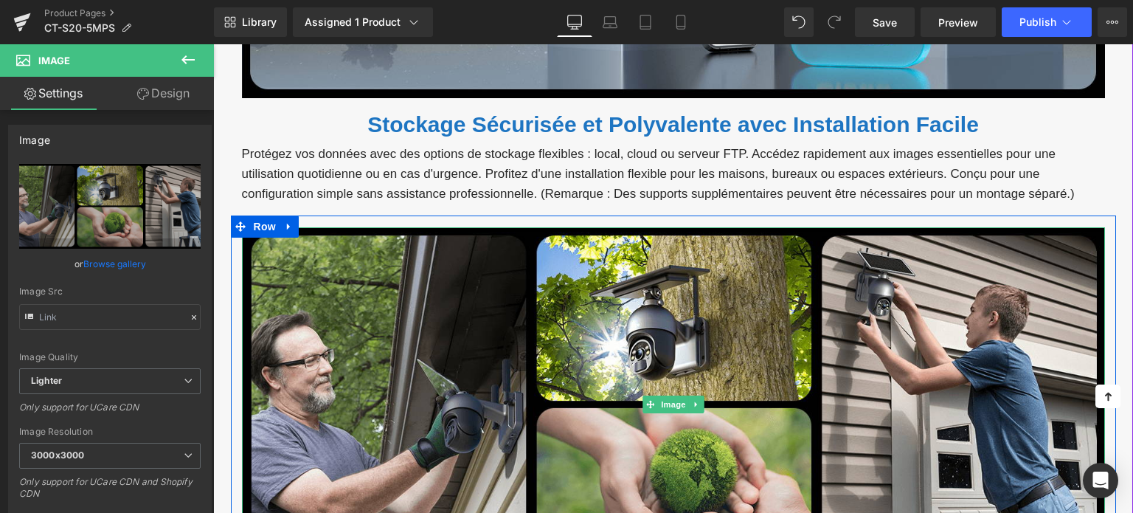
scroll to position [5884, 0]
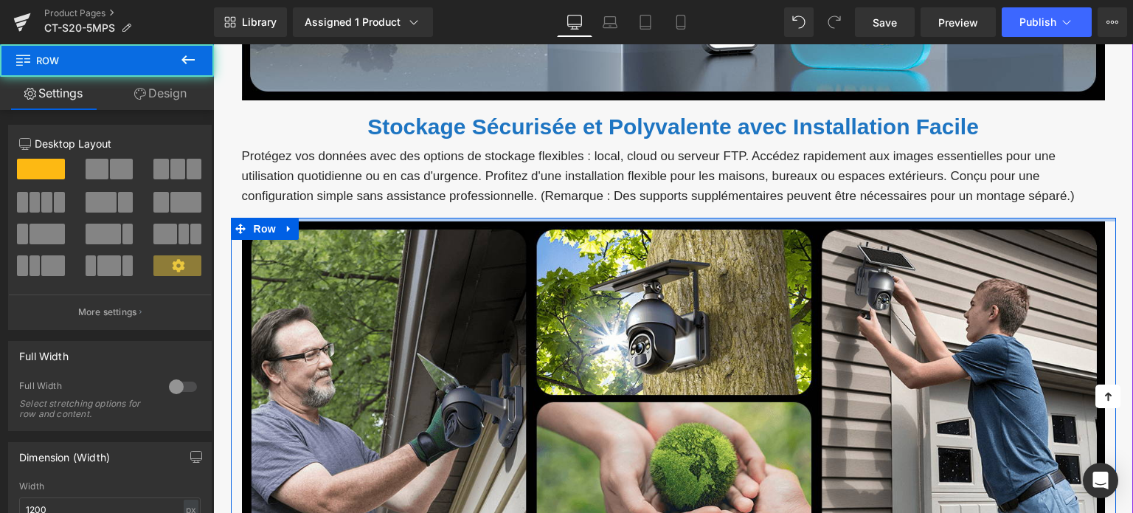
drag, startPoint x: 367, startPoint y: 219, endPoint x: 371, endPoint y: 211, distance: 8.9
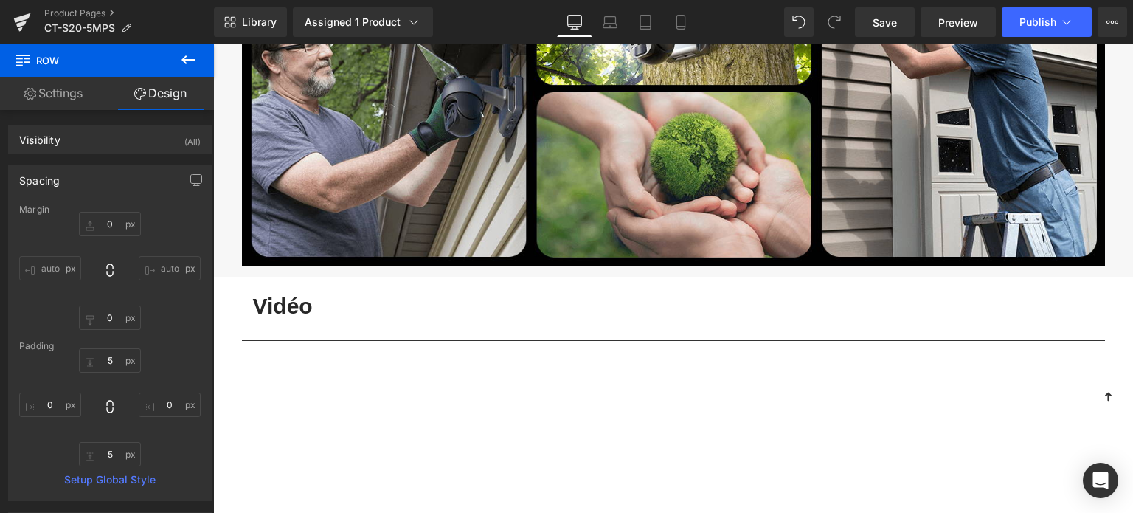
scroll to position [6179, 0]
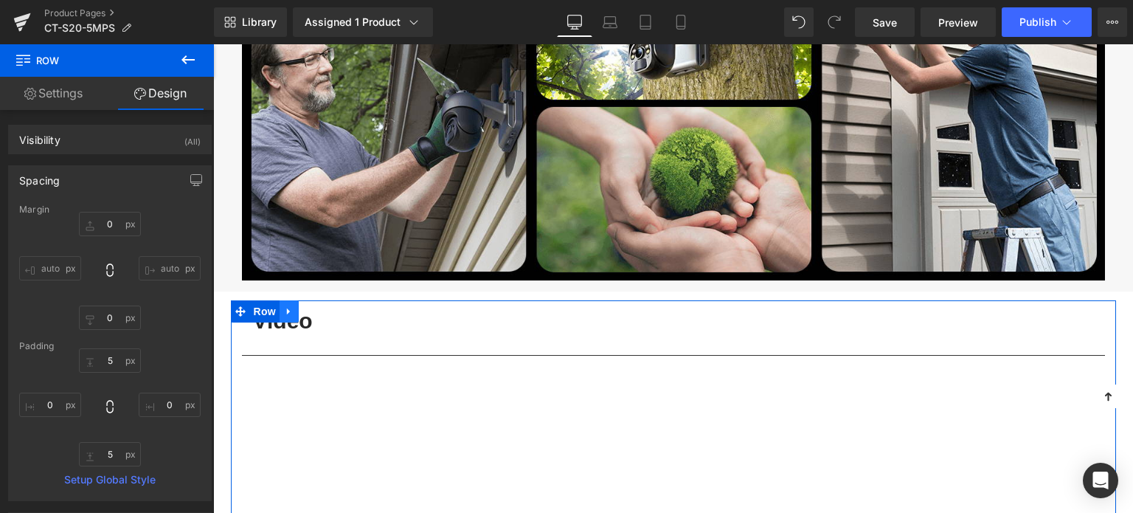
click at [289, 309] on icon at bounding box center [289, 310] width 10 height 11
click at [322, 309] on icon at bounding box center [327, 311] width 10 height 10
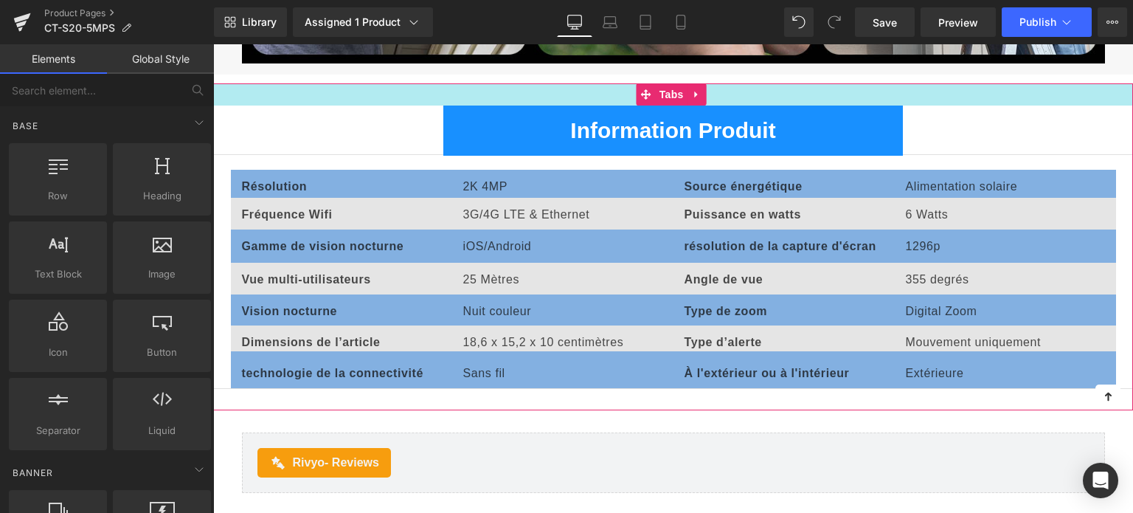
scroll to position [6401, 0]
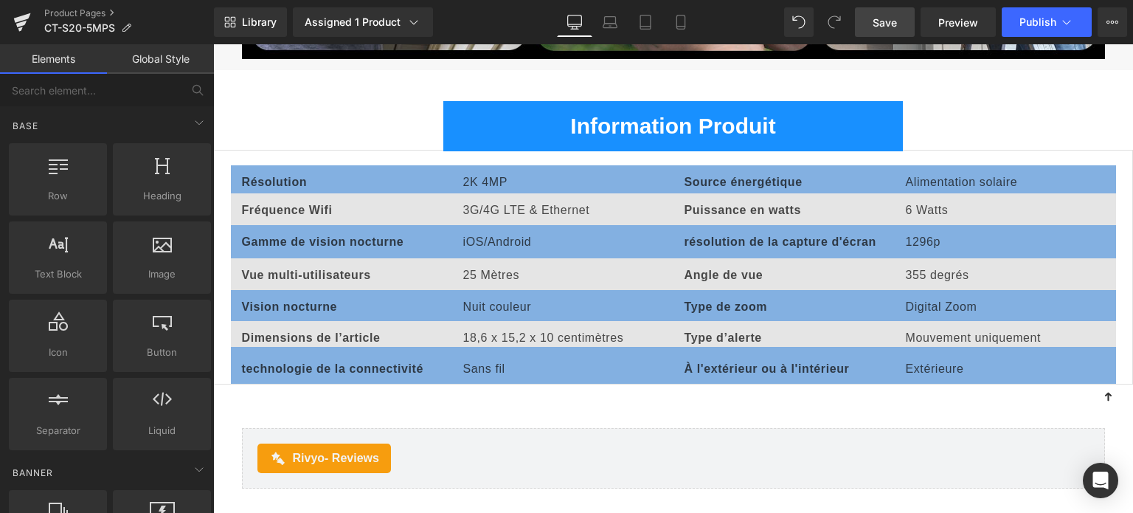
click at [895, 16] on span "Save" at bounding box center [884, 22] width 24 height 15
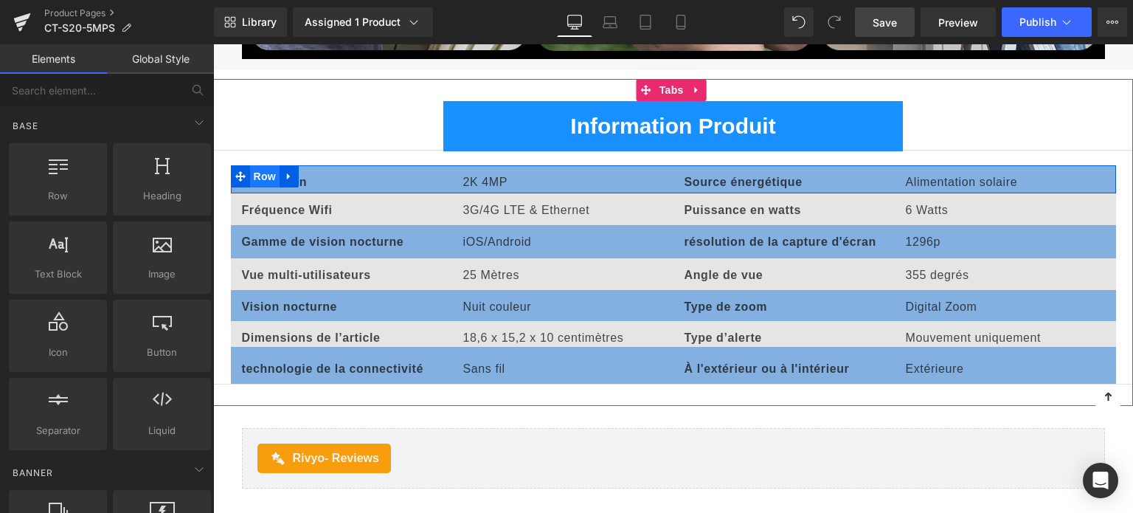
click at [275, 179] on span "Row" at bounding box center [264, 176] width 29 height 22
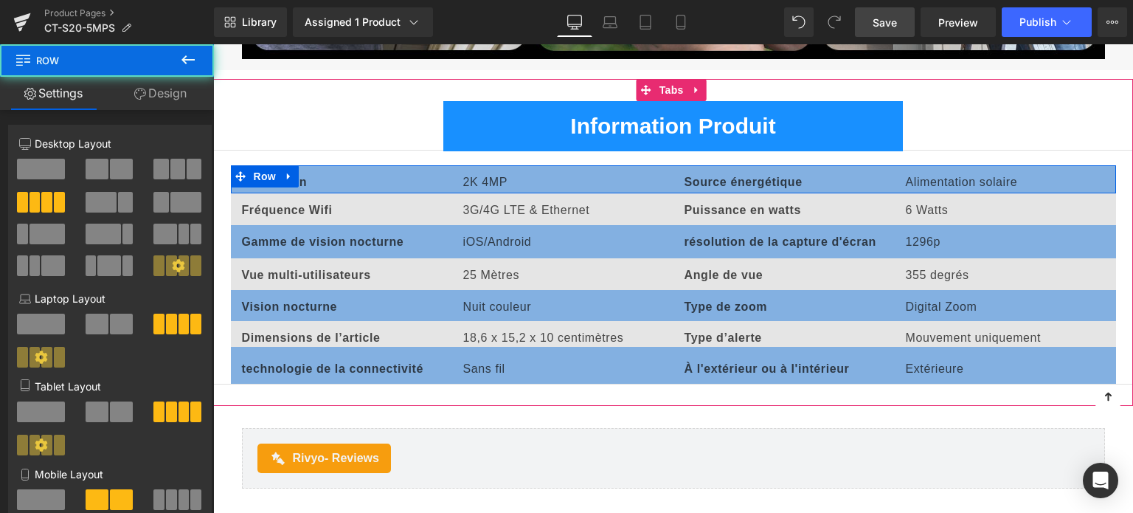
click at [326, 176] on span "Text Block" at bounding box center [333, 182] width 49 height 18
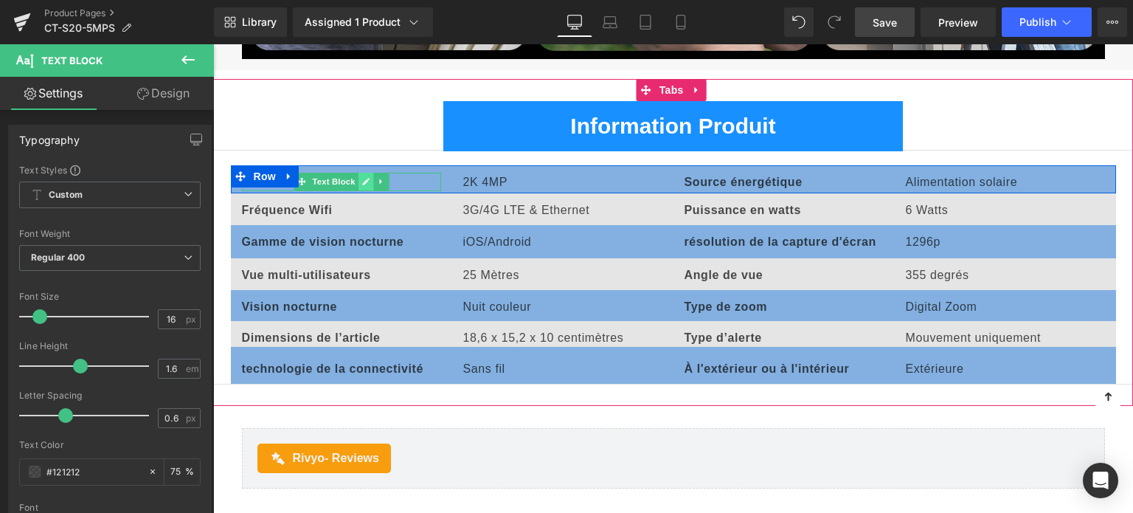
click at [364, 177] on icon at bounding box center [365, 181] width 8 height 9
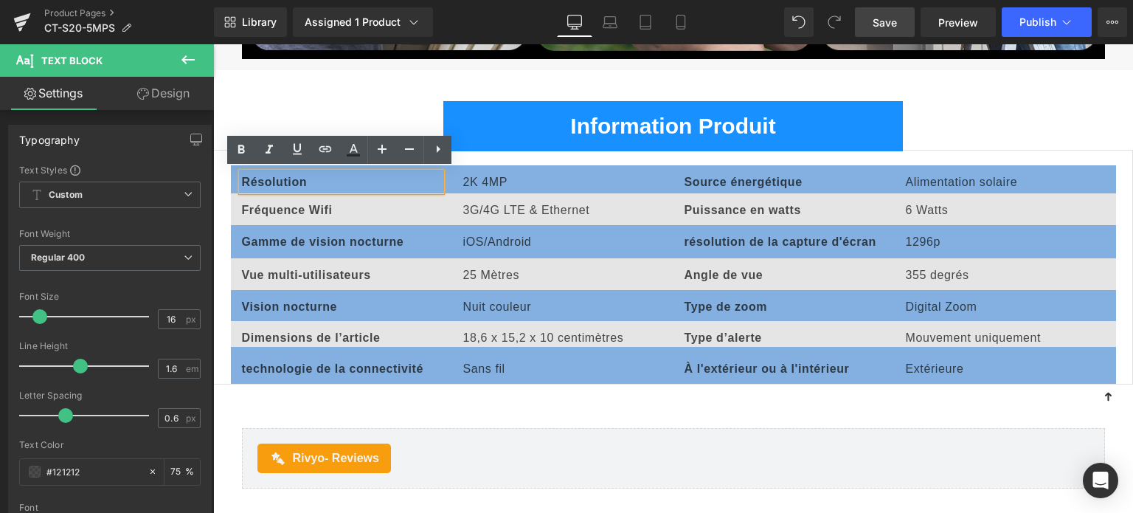
click at [288, 176] on b "Résolution" at bounding box center [275, 182] width 66 height 13
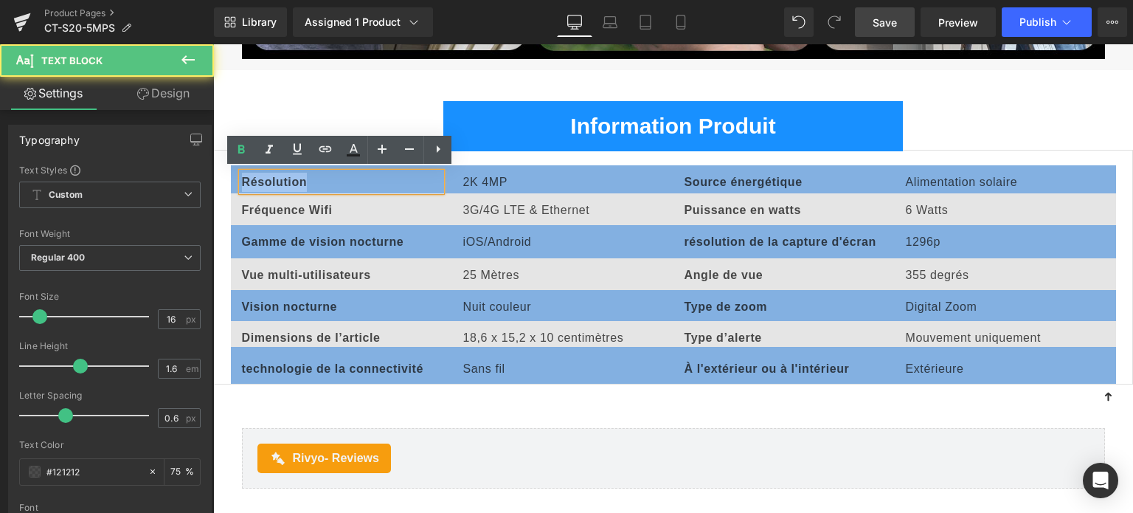
click at [288, 176] on b "Résolution" at bounding box center [275, 182] width 66 height 13
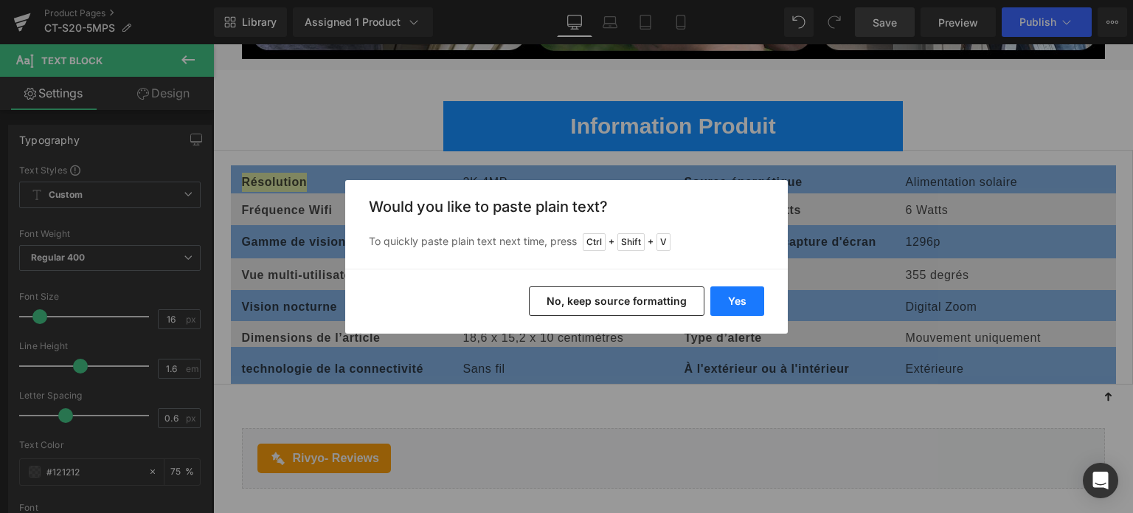
drag, startPoint x: 729, startPoint y: 303, endPoint x: 424, endPoint y: 222, distance: 315.9
click at [729, 303] on button "Yes" at bounding box center [737, 300] width 54 height 29
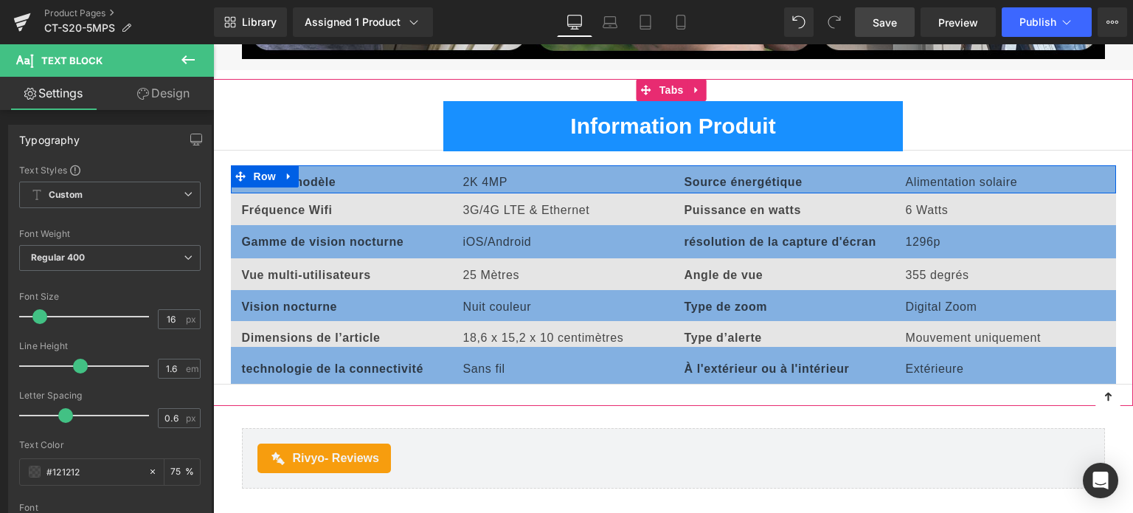
click at [471, 177] on p "2K 4MP" at bounding box center [562, 182] width 199 height 19
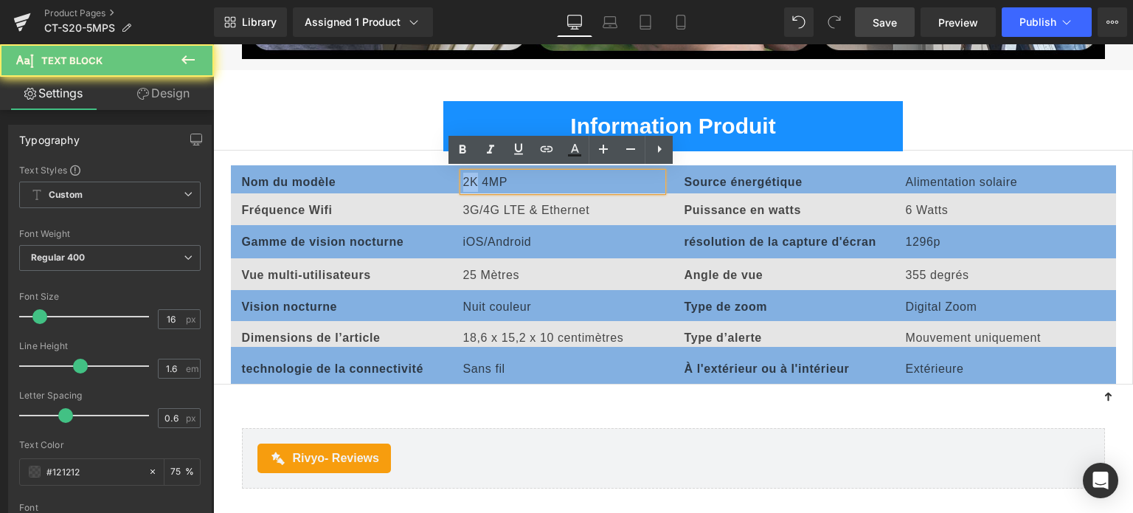
click at [471, 177] on p "2K 4MP" at bounding box center [562, 182] width 199 height 19
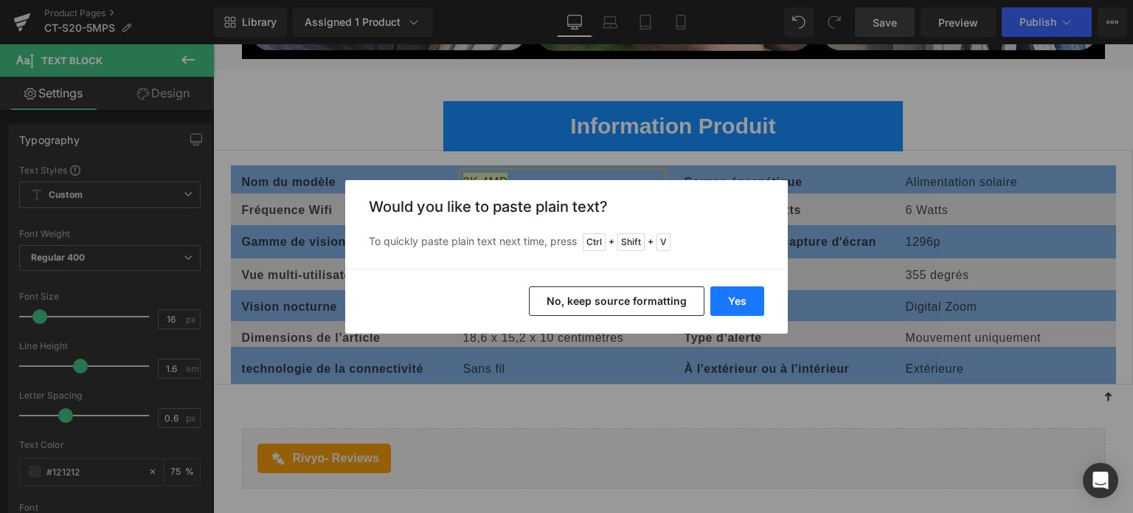
click at [740, 297] on button "Yes" at bounding box center [737, 300] width 54 height 29
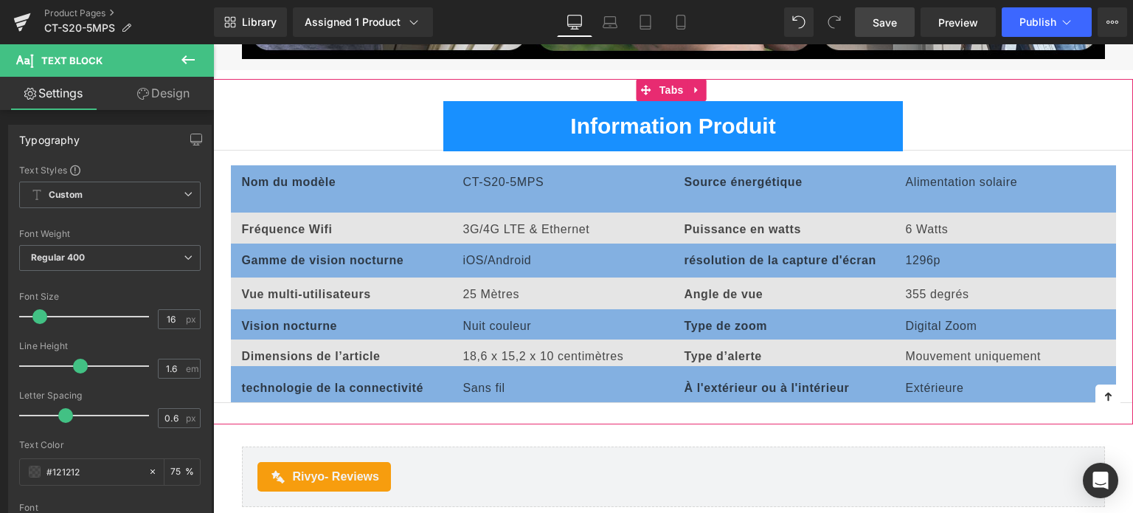
click at [504, 192] on p at bounding box center [562, 200] width 199 height 19
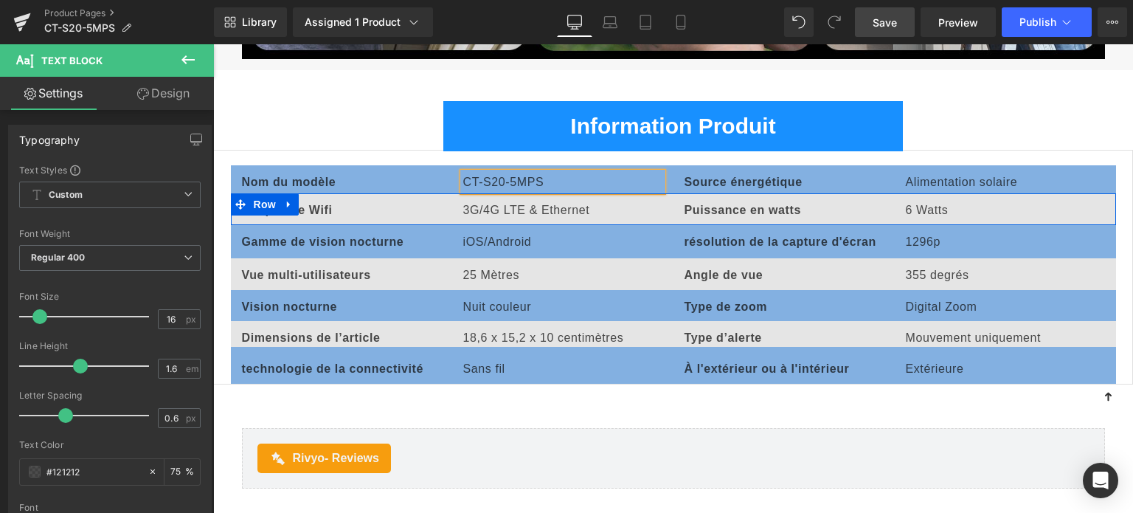
click at [277, 206] on span "Row" at bounding box center [264, 204] width 29 height 22
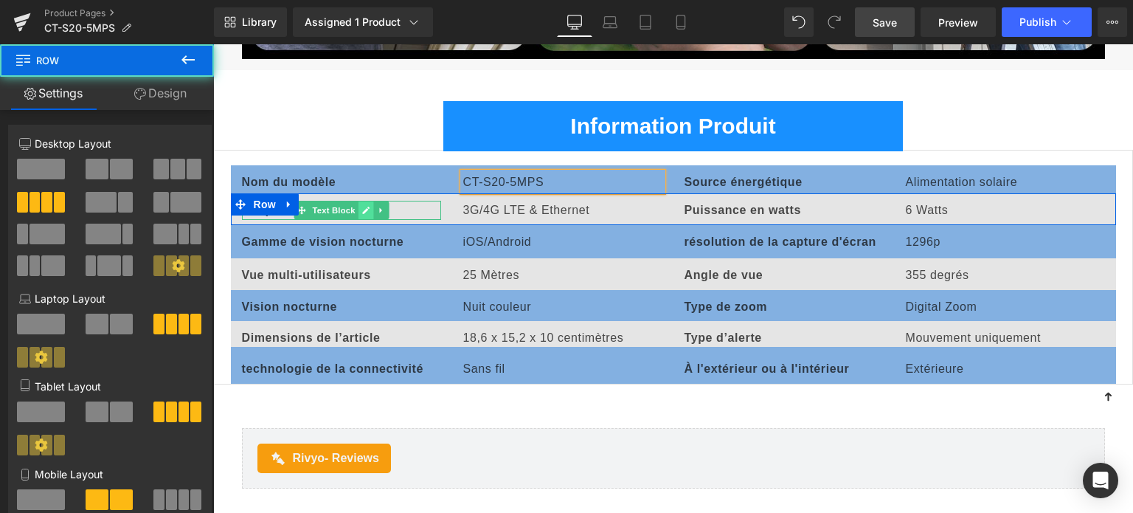
click at [369, 204] on link at bounding box center [365, 210] width 15 height 18
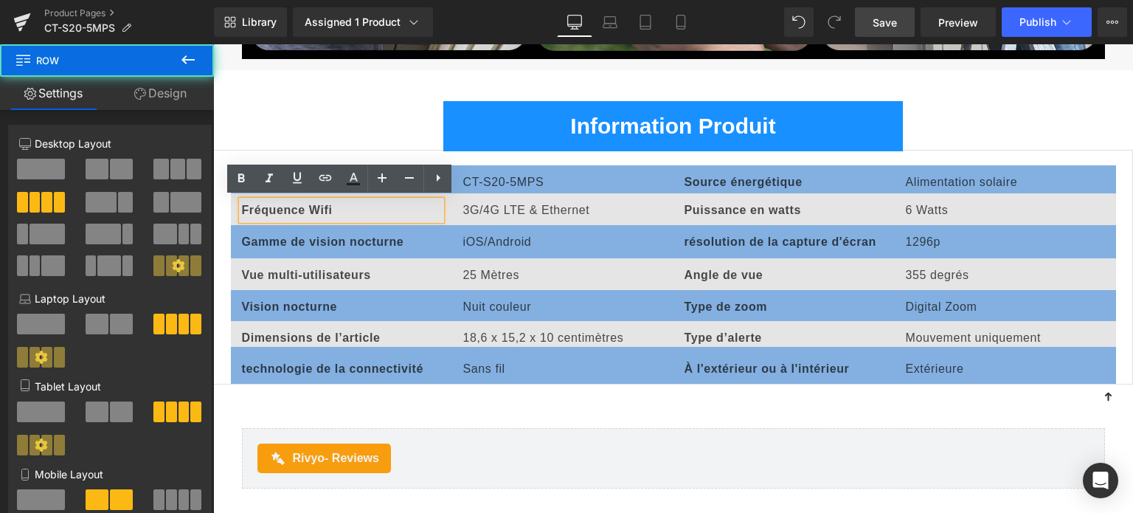
click at [329, 206] on strong "Fréquence Wifi" at bounding box center [287, 210] width 91 height 13
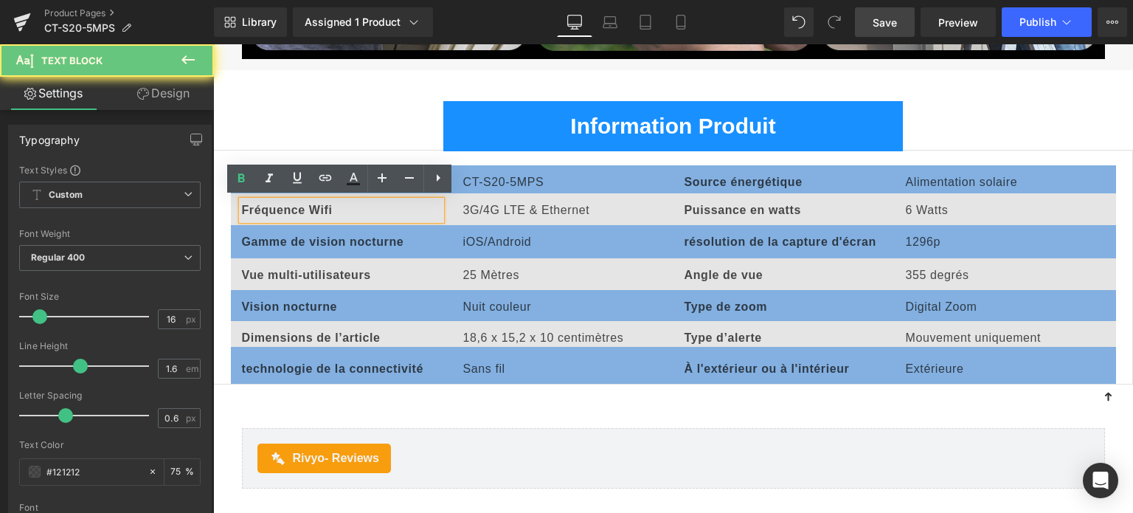
click at [302, 204] on strong "Fréquence Wifi" at bounding box center [287, 210] width 91 height 13
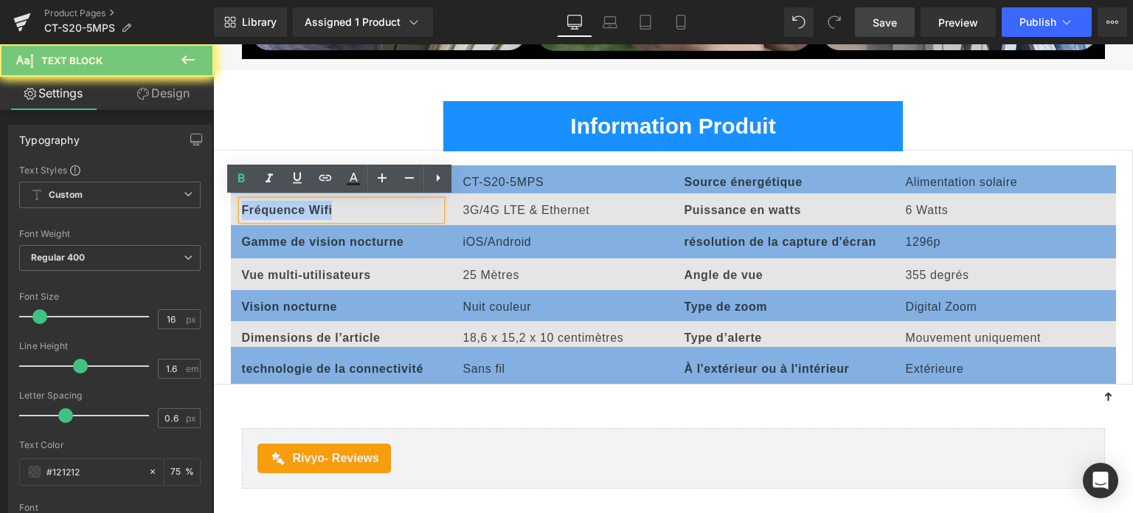
click at [302, 204] on strong "Fréquence Wifi" at bounding box center [287, 210] width 91 height 13
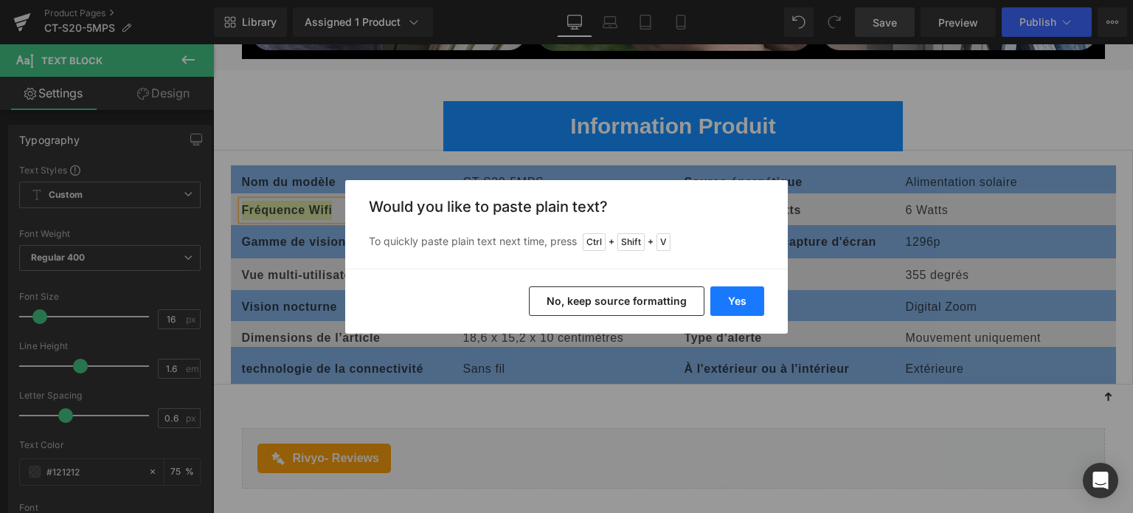
click at [735, 307] on button "Yes" at bounding box center [737, 300] width 54 height 29
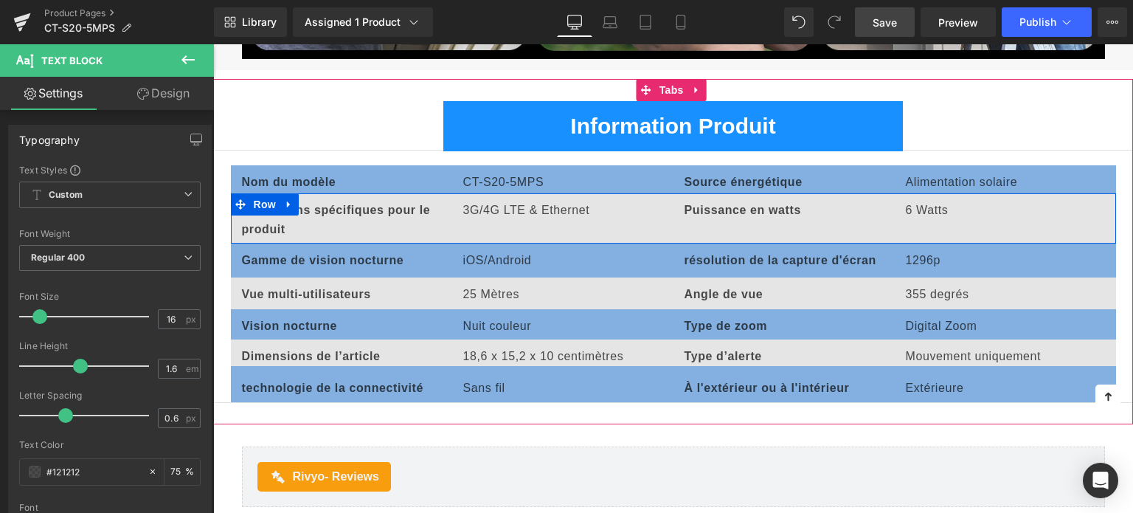
click at [489, 210] on p "3G/4G LTE & Ethernet" at bounding box center [562, 210] width 199 height 19
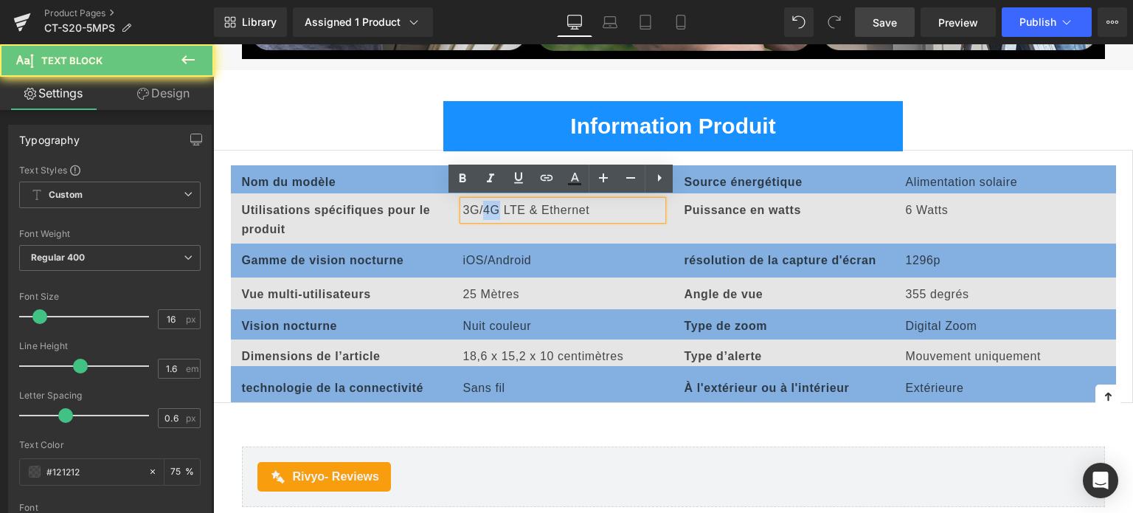
click at [488, 210] on p "3G/4G LTE & Ethernet" at bounding box center [562, 210] width 199 height 19
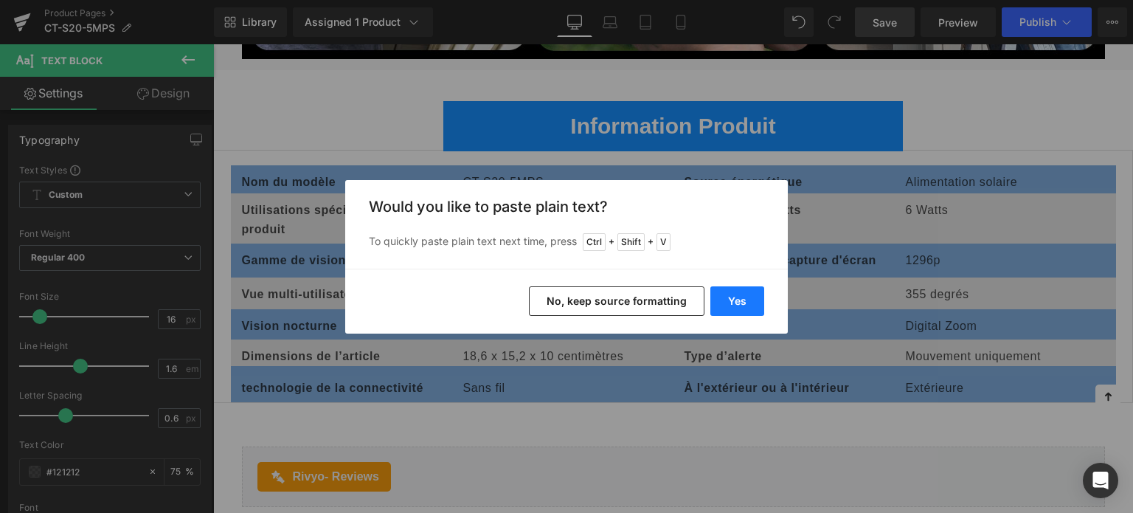
click at [726, 308] on button "Yes" at bounding box center [737, 300] width 54 height 29
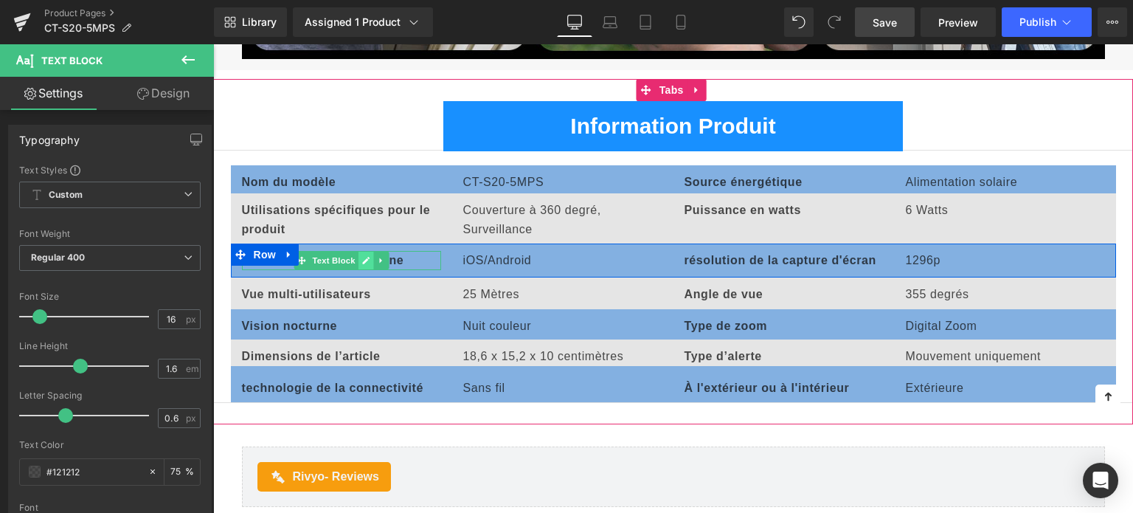
click at [369, 259] on link at bounding box center [365, 260] width 15 height 18
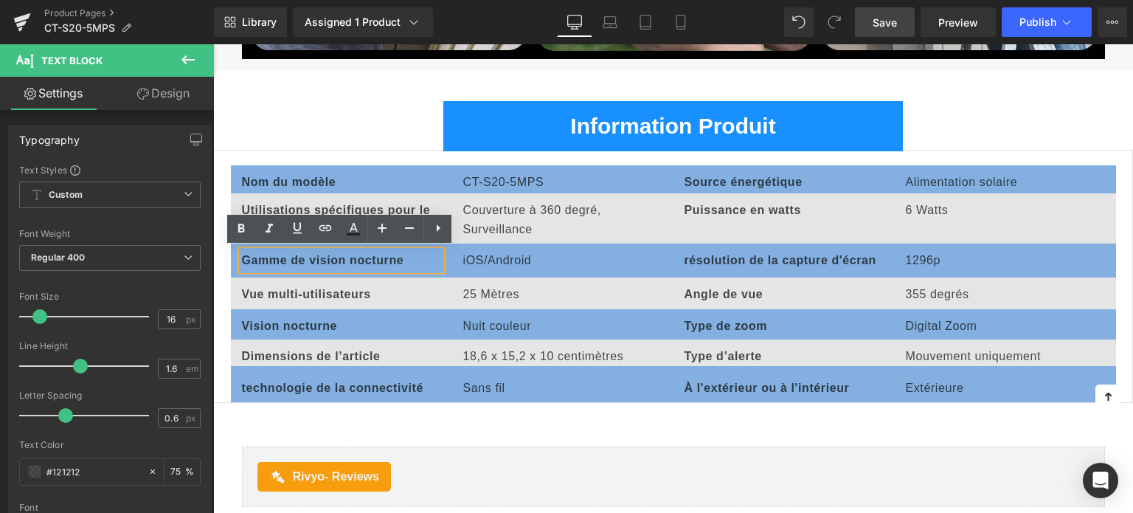
click at [330, 259] on b "Gamme de vision nocturne" at bounding box center [323, 260] width 162 height 13
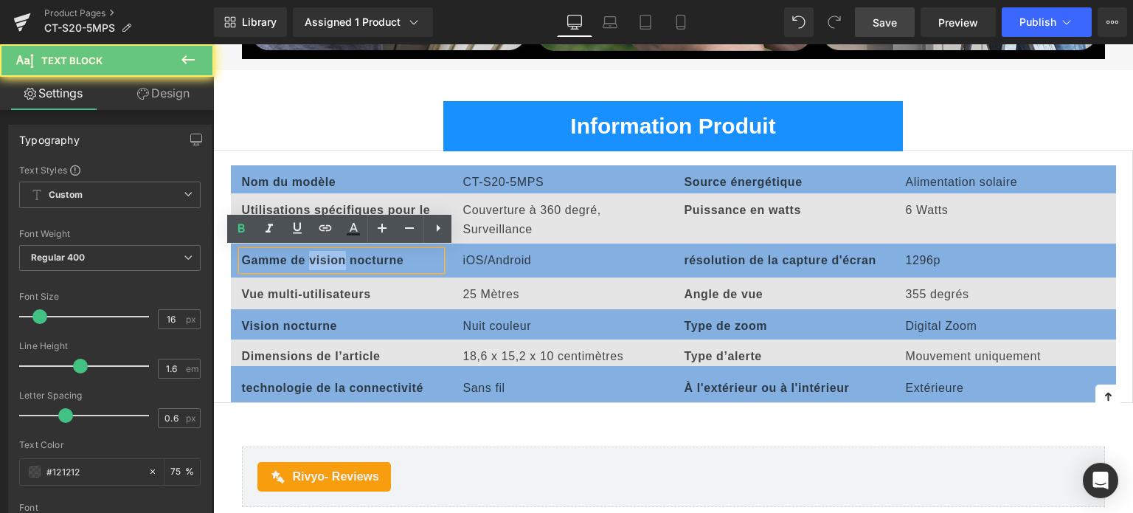
click at [330, 259] on b "Gamme de vision nocturne" at bounding box center [323, 260] width 162 height 13
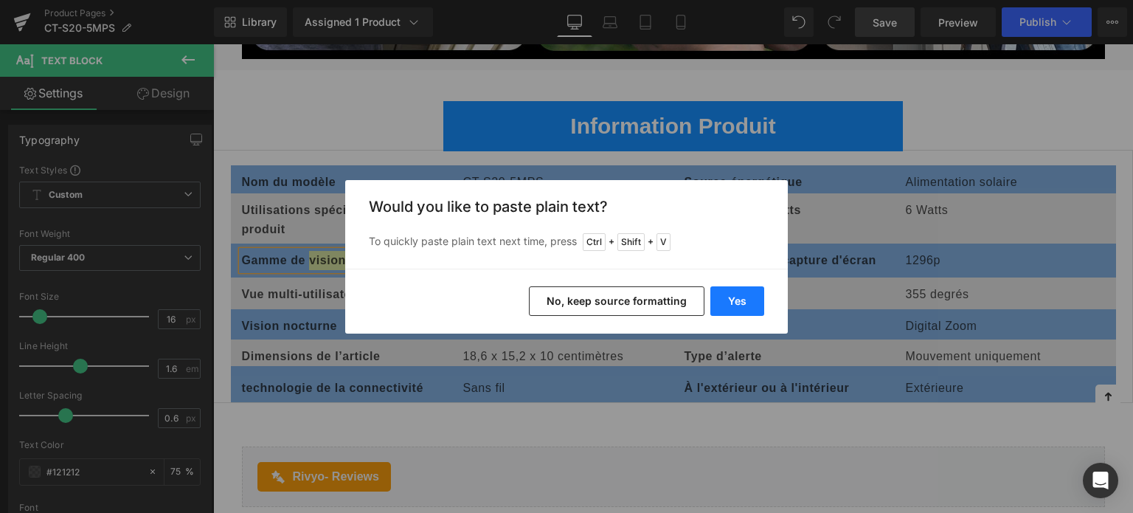
click at [718, 303] on button "Yes" at bounding box center [737, 300] width 54 height 29
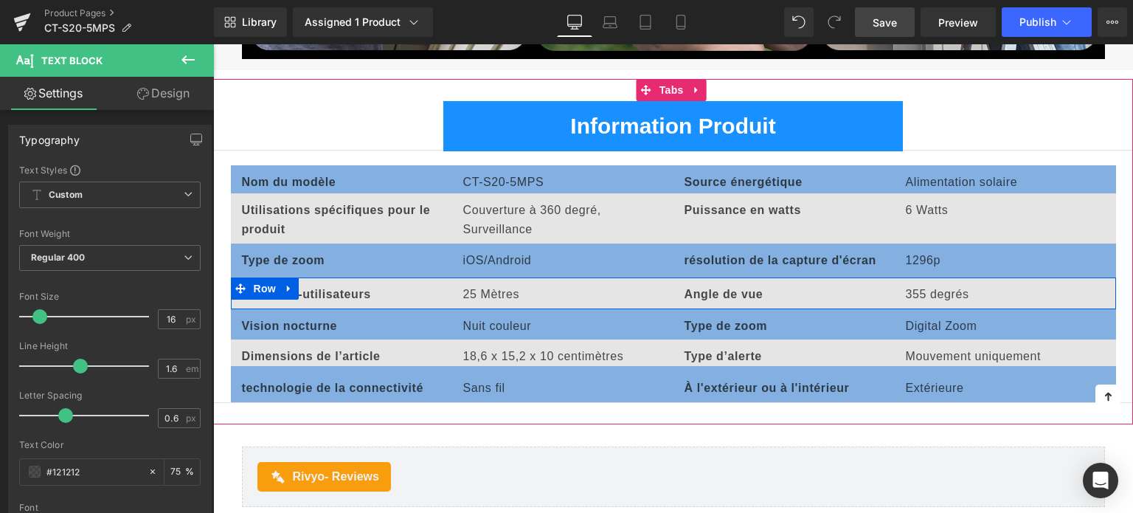
click at [476, 287] on p "25 Mètres" at bounding box center [562, 294] width 199 height 19
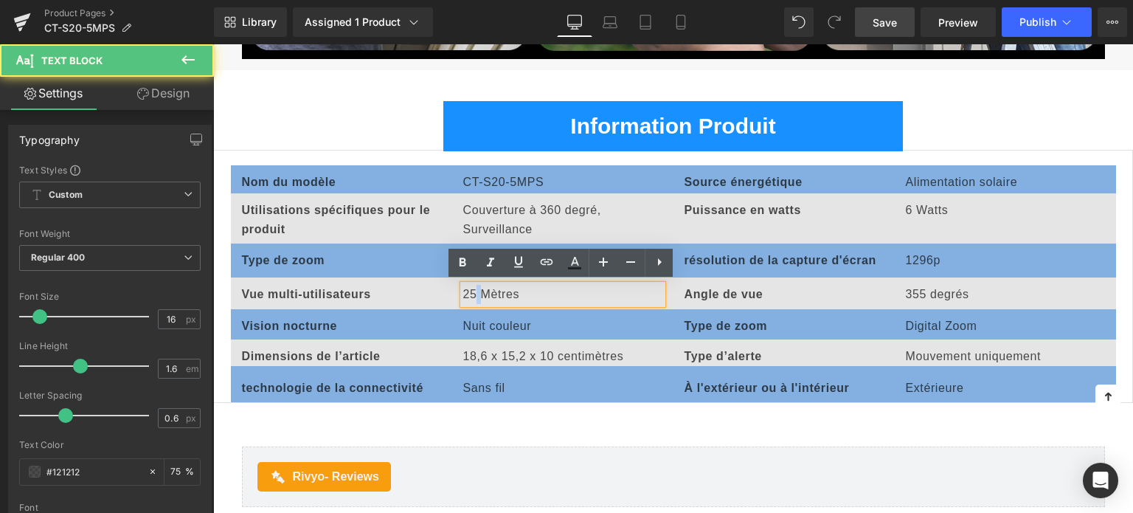
click at [476, 287] on p "25 Mètres" at bounding box center [562, 294] width 199 height 19
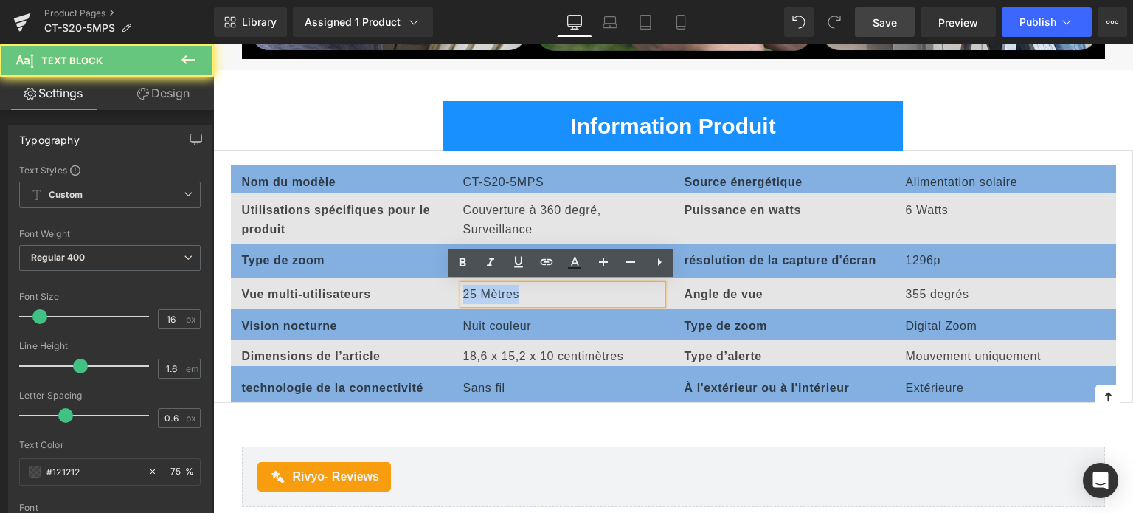
click at [476, 287] on p "25 Mètres" at bounding box center [562, 294] width 199 height 19
click at [428, 262] on p "Type de zoom" at bounding box center [341, 260] width 199 height 19
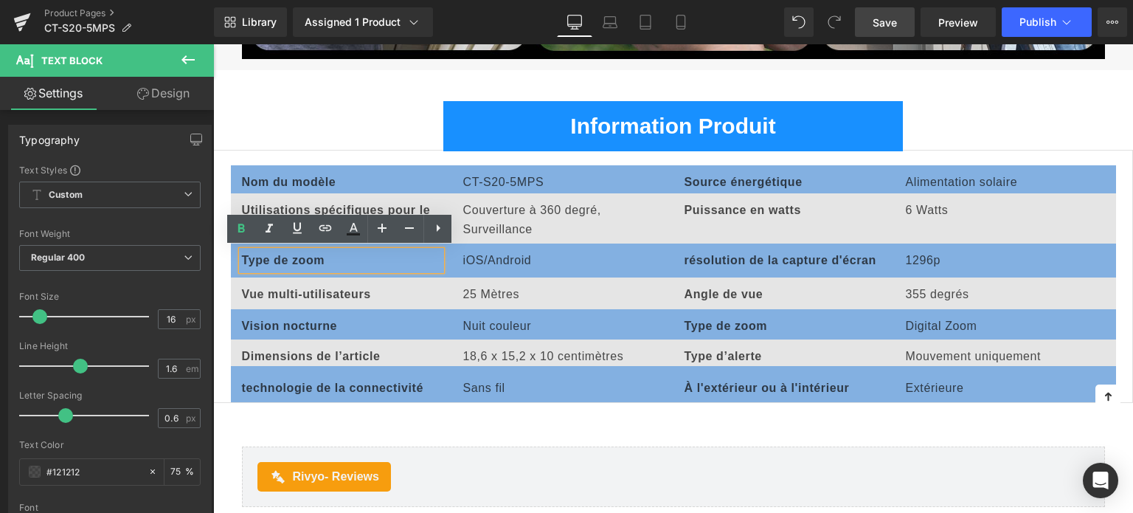
click at [496, 260] on span "iOS/Android" at bounding box center [497, 260] width 69 height 13
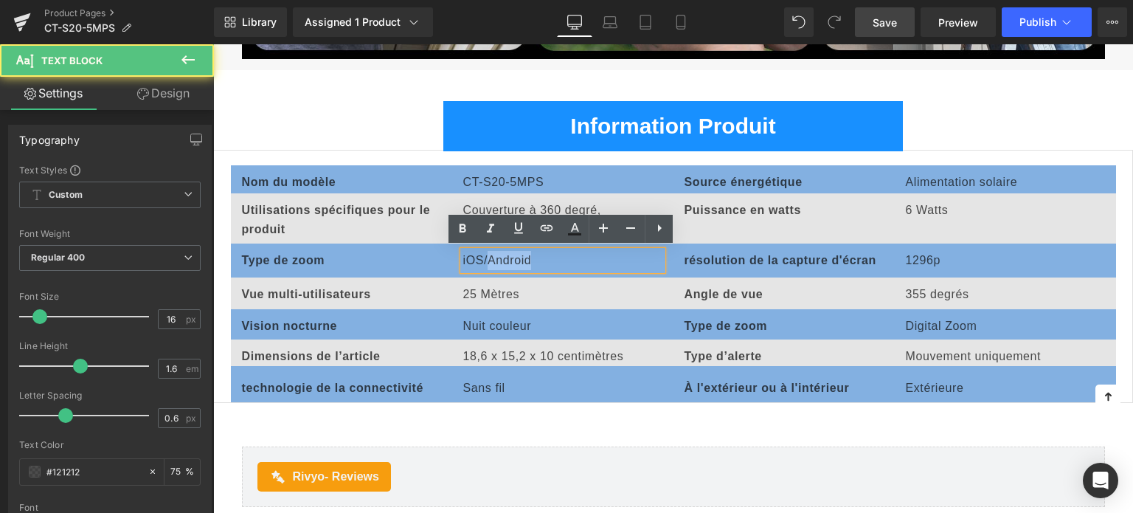
click at [496, 260] on span "iOS/Android" at bounding box center [497, 260] width 69 height 13
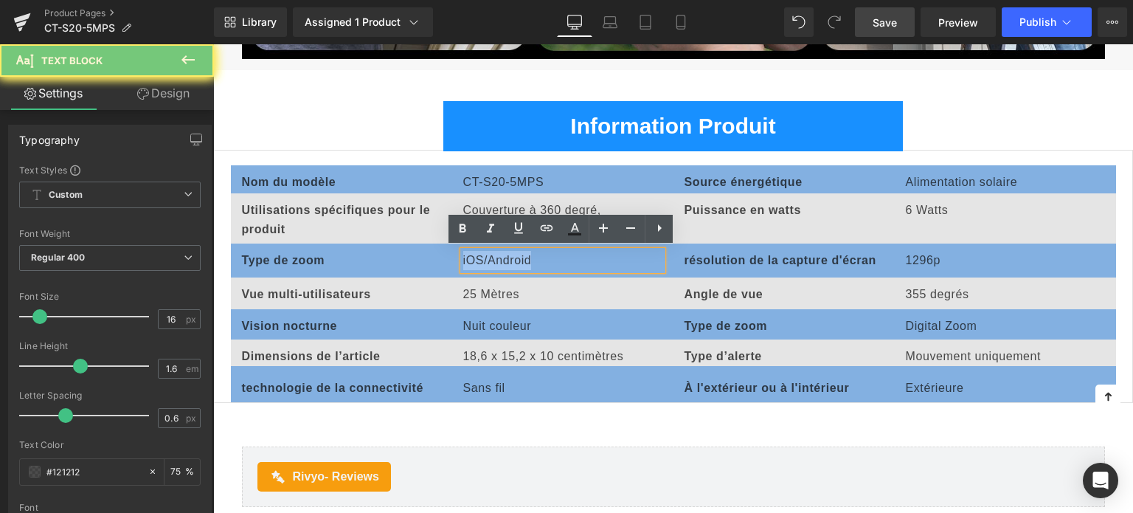
click at [496, 260] on span "iOS/Android" at bounding box center [497, 260] width 69 height 13
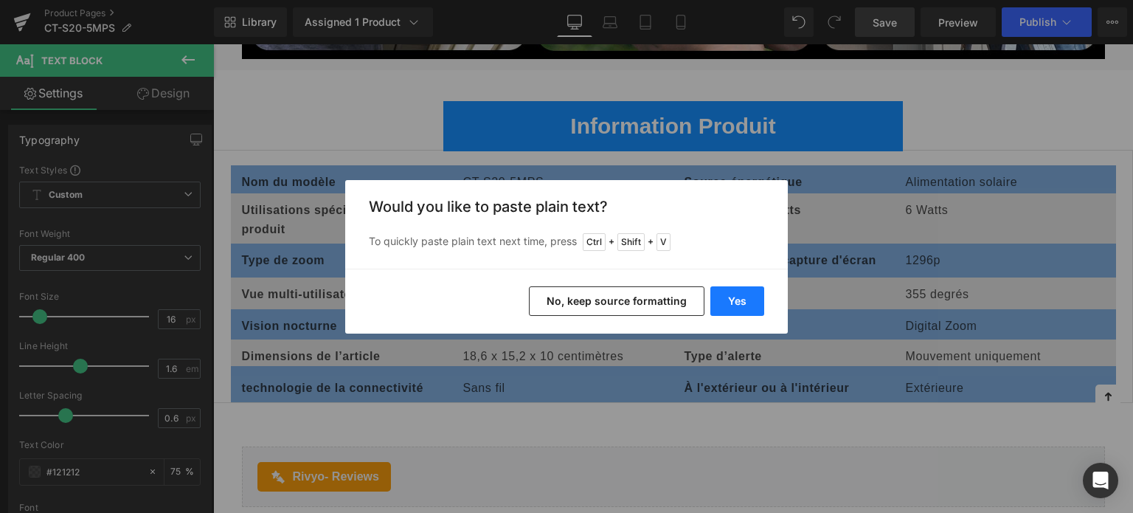
click at [733, 299] on button "Yes" at bounding box center [737, 300] width 54 height 29
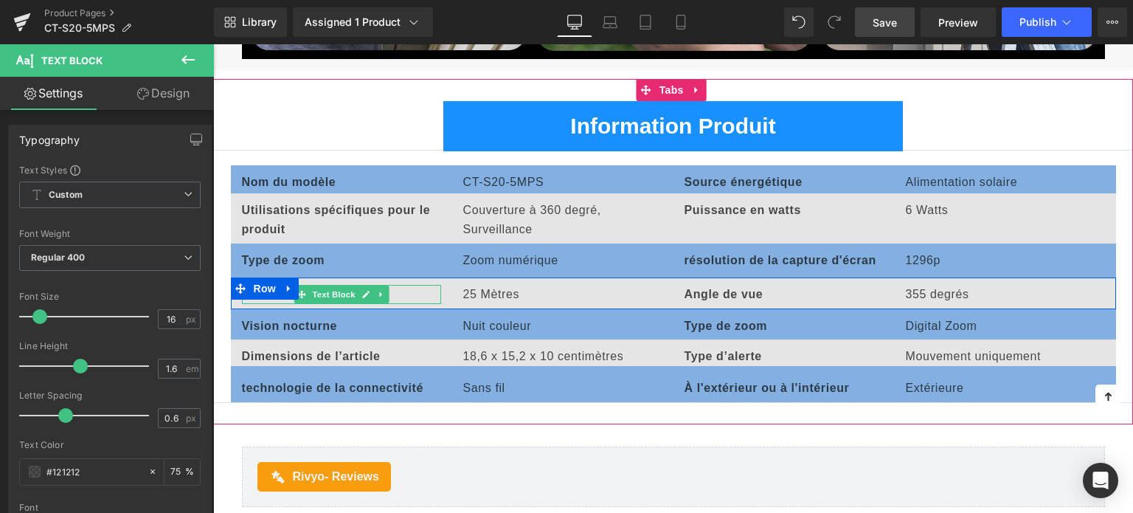
click at [428, 287] on p "Vue multi-utilisateurs" at bounding box center [341, 294] width 199 height 19
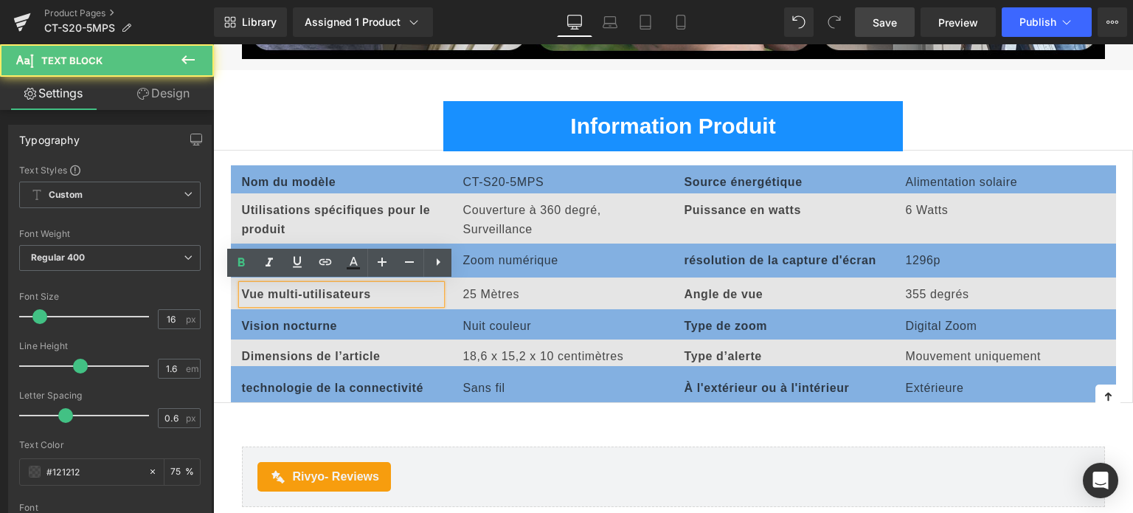
drag, startPoint x: 414, startPoint y: 288, endPoint x: 347, endPoint y: 291, distance: 66.4
click at [414, 288] on p "Vue multi-utilisateurs" at bounding box center [341, 294] width 199 height 19
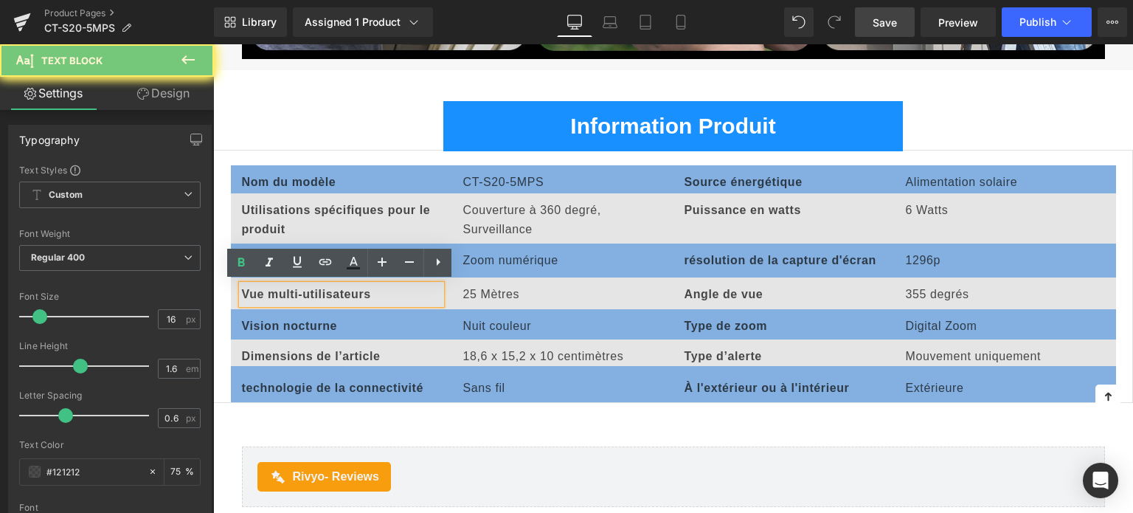
click at [337, 291] on strong "Vue multi-utilisateurs" at bounding box center [306, 294] width 129 height 13
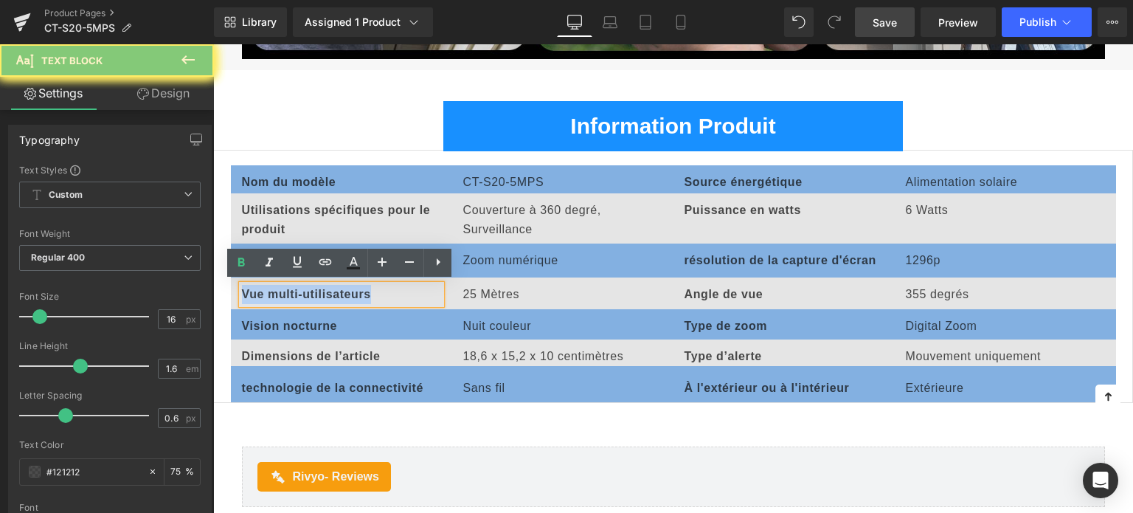
click at [337, 291] on strong "Vue multi-utilisateurs" at bounding box center [306, 294] width 129 height 13
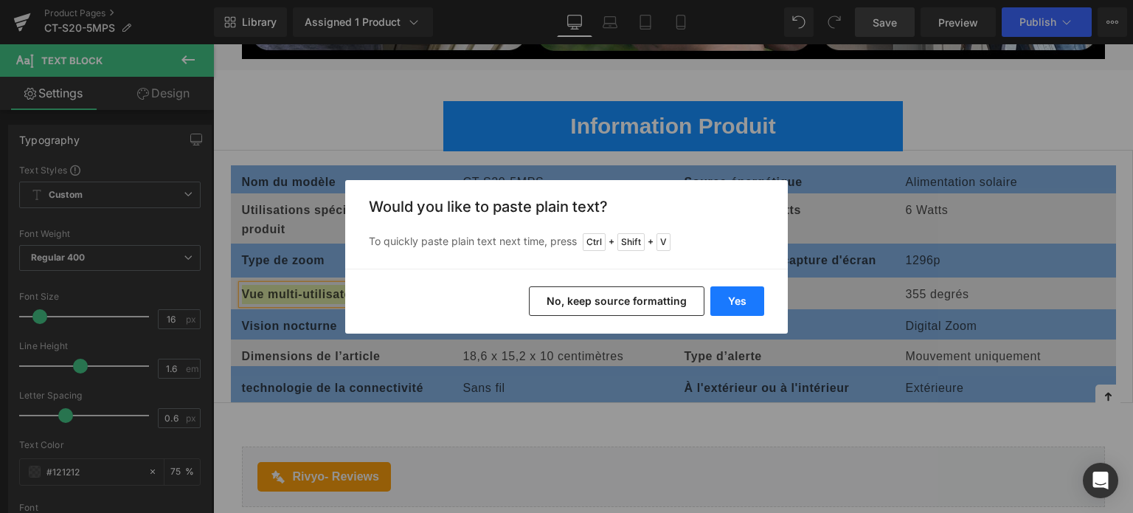
click at [726, 307] on button "Yes" at bounding box center [737, 300] width 54 height 29
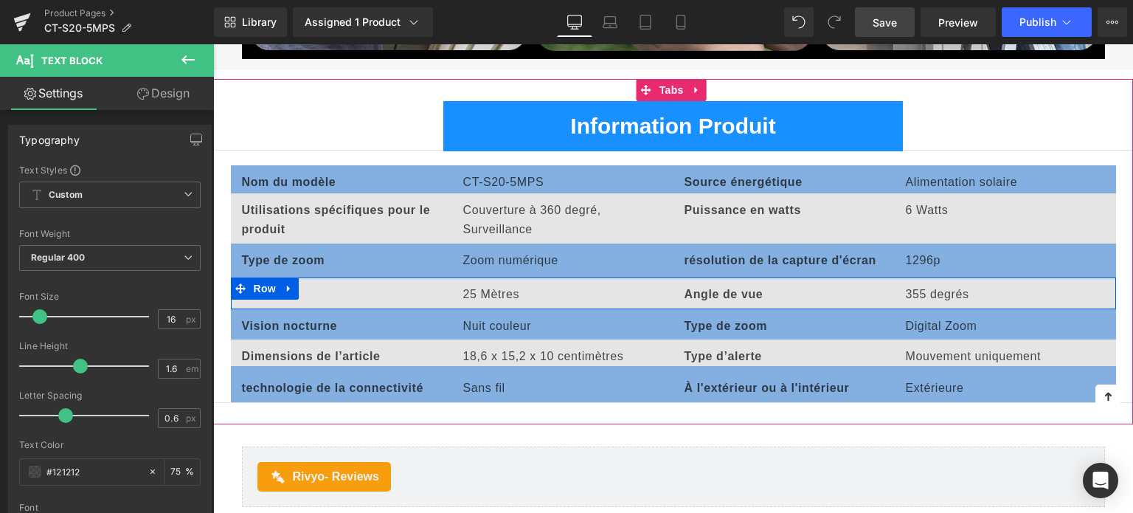
click at [336, 288] on div "Text Block 25 Mètres Text Block Angle de vue Text Block 355 degrés Text Block R…" at bounding box center [673, 293] width 885 height 32
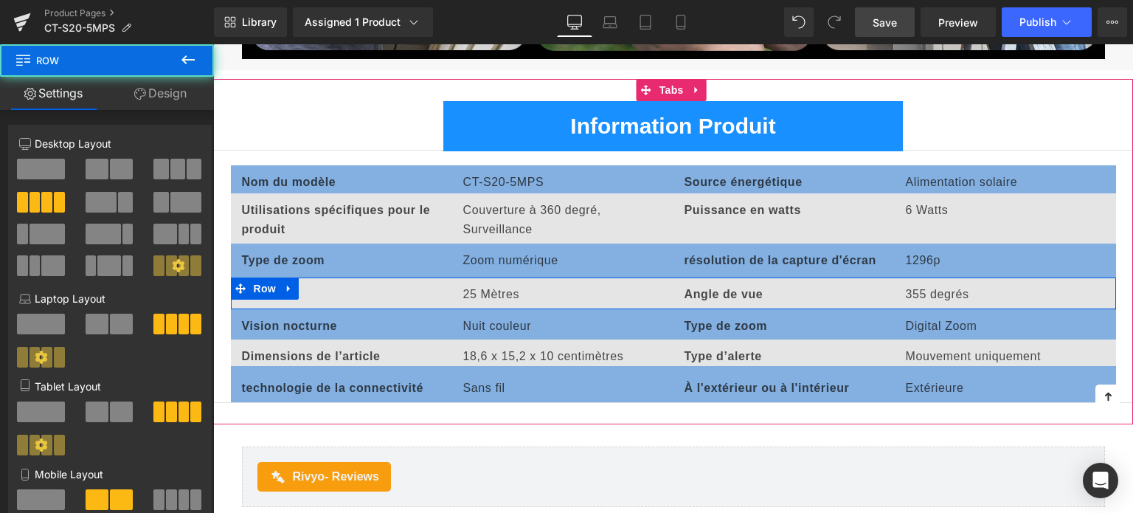
click at [304, 290] on div "Text Block 25 Mètres Text Block Angle de vue Text Block 355 degrés Text Block R…" at bounding box center [673, 293] width 885 height 32
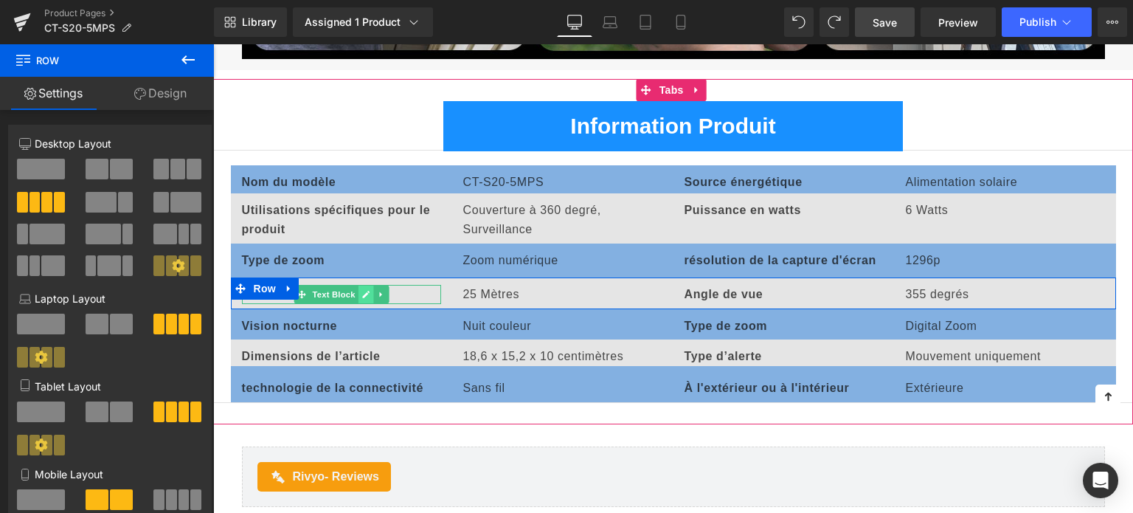
click at [363, 292] on icon at bounding box center [365, 294] width 7 height 7
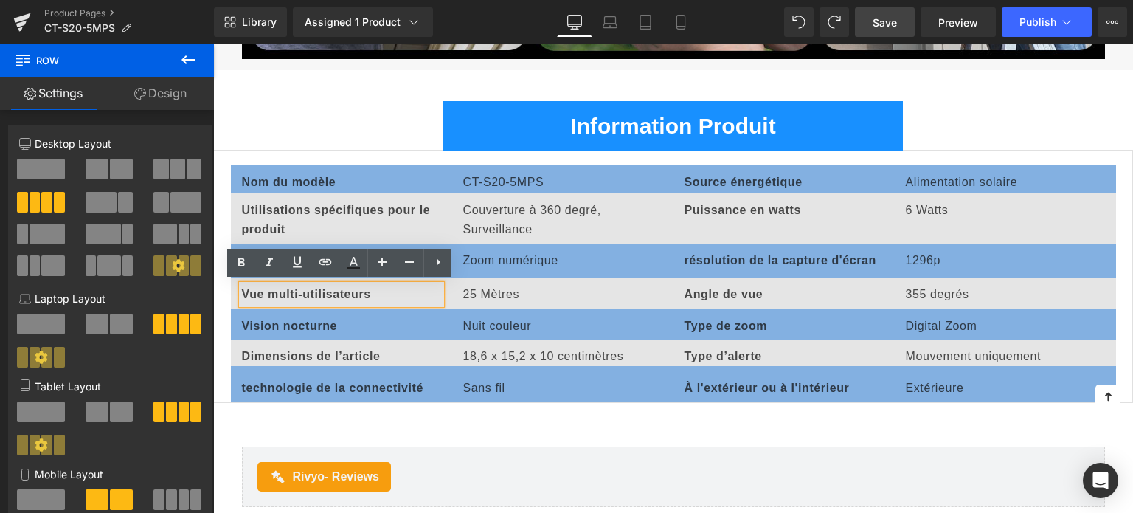
click at [322, 291] on strong "Vue multi-utilisateurs" at bounding box center [306, 294] width 129 height 13
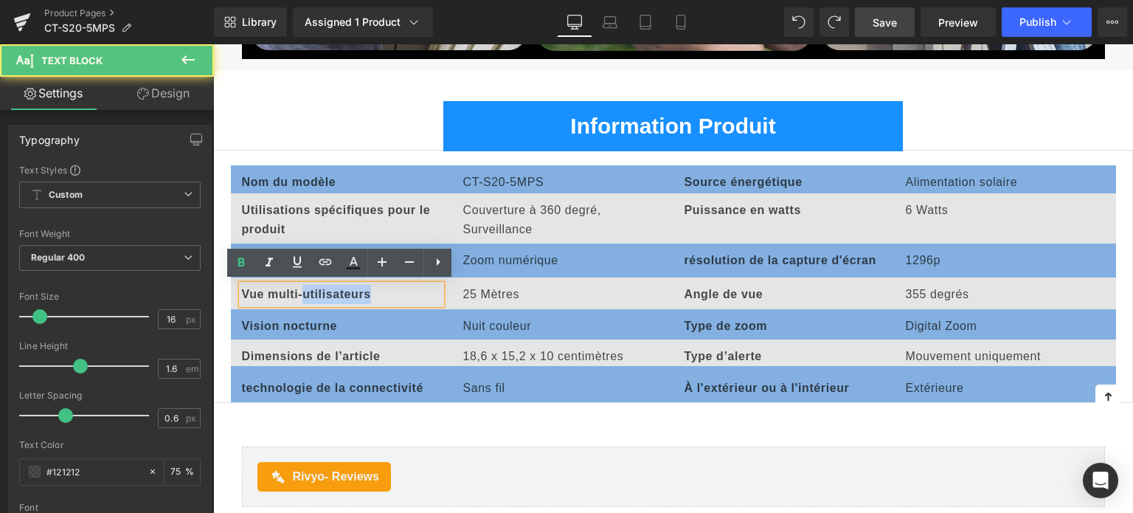
click at [322, 291] on strong "Vue multi-utilisateurs" at bounding box center [306, 294] width 129 height 13
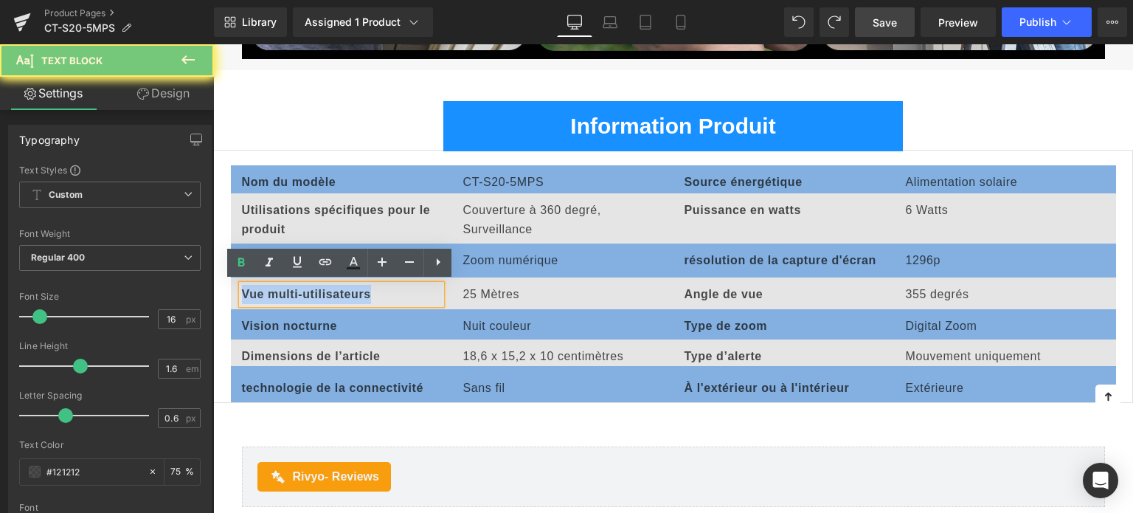
click at [322, 291] on strong "Vue multi-utilisateurs" at bounding box center [306, 294] width 129 height 13
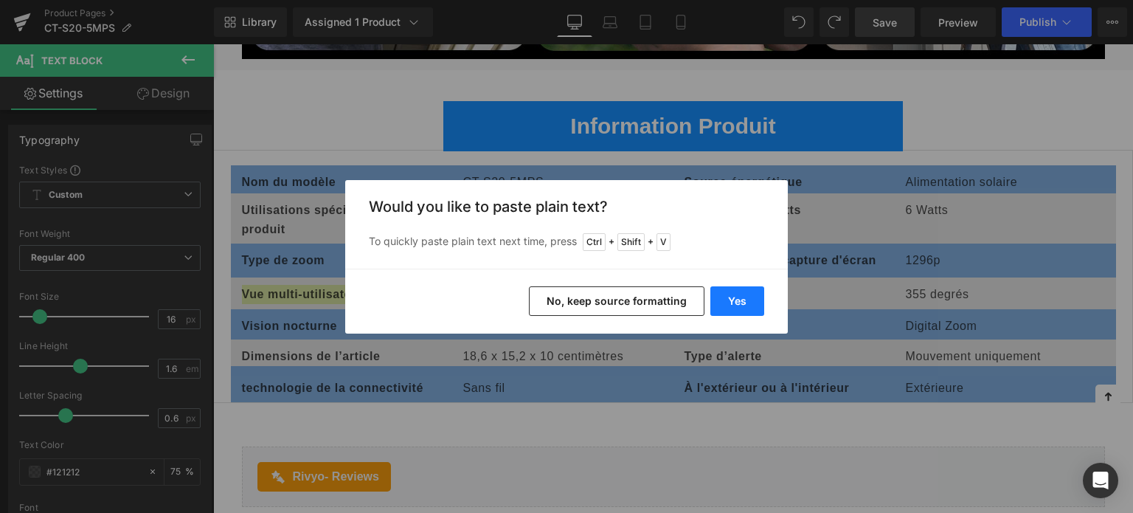
drag, startPoint x: 722, startPoint y: 300, endPoint x: 483, endPoint y: 257, distance: 242.9
click at [722, 300] on button "Yes" at bounding box center [737, 300] width 54 height 29
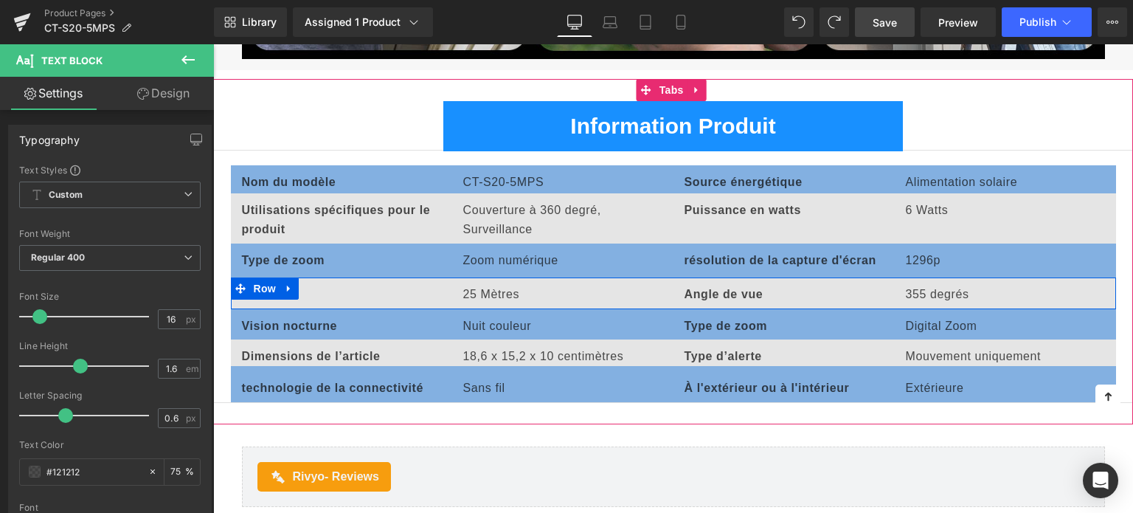
click at [339, 288] on div "Text Block 25 Mètres Text Block Angle de vue Text Block 355 degrés Text Block R…" at bounding box center [673, 293] width 885 height 32
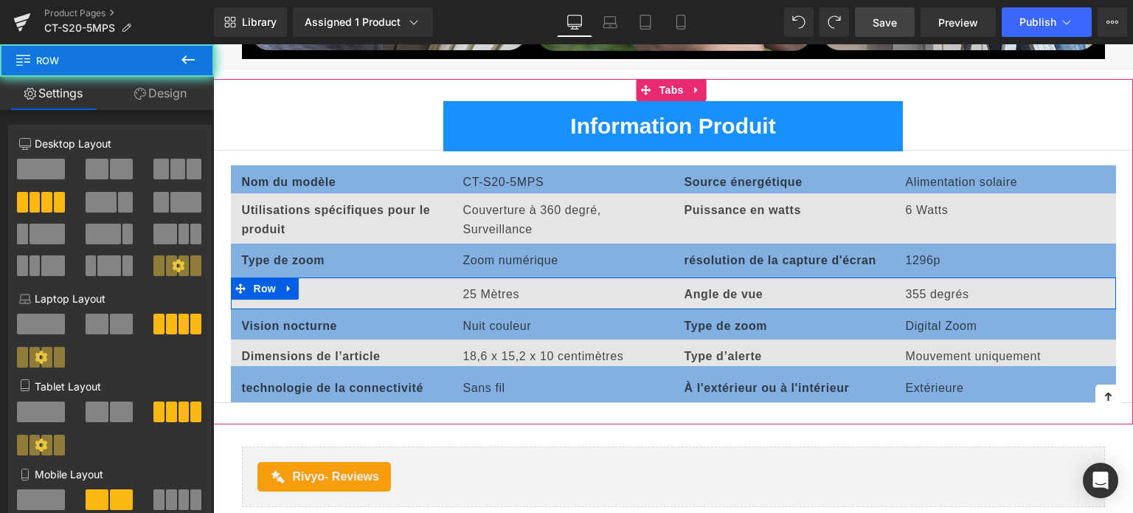
click at [320, 288] on div "Text Block 25 Mètres Text Block Angle de vue Text Block 355 degrés Text Block R…" at bounding box center [673, 293] width 885 height 32
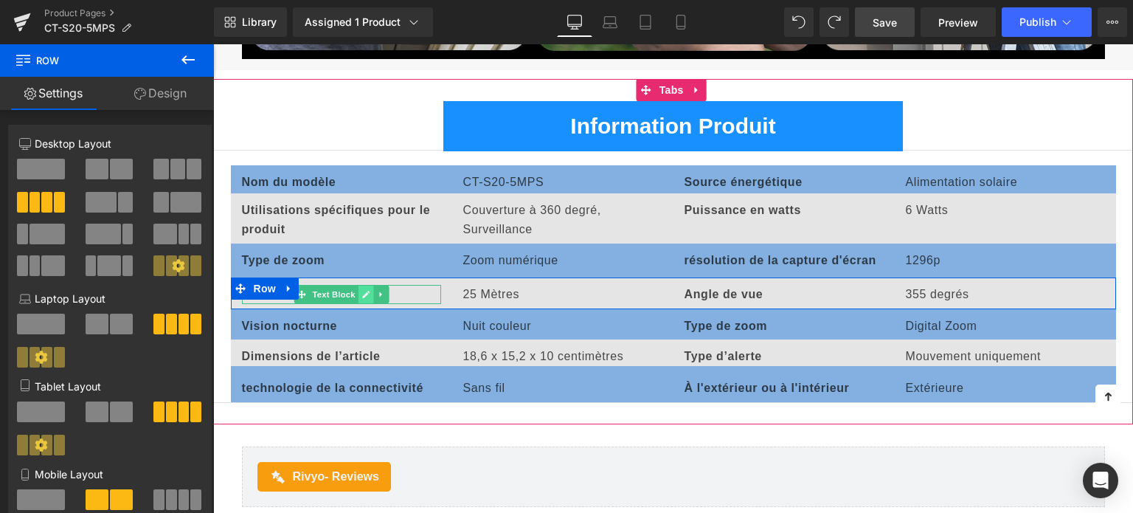
click at [362, 294] on icon at bounding box center [365, 294] width 7 height 7
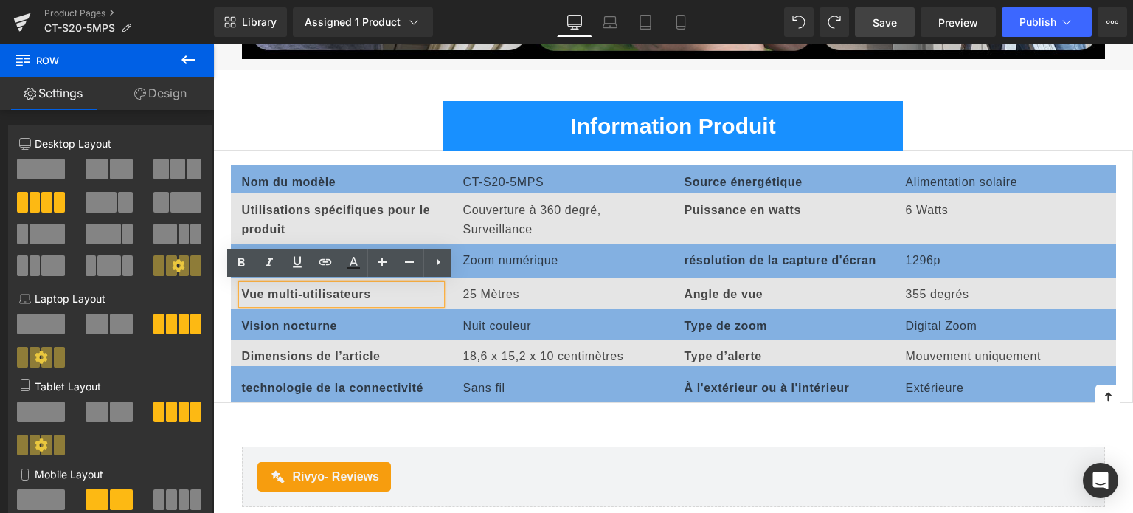
click at [339, 292] on strong "Vue multi-utilisateurs" at bounding box center [306, 294] width 129 height 13
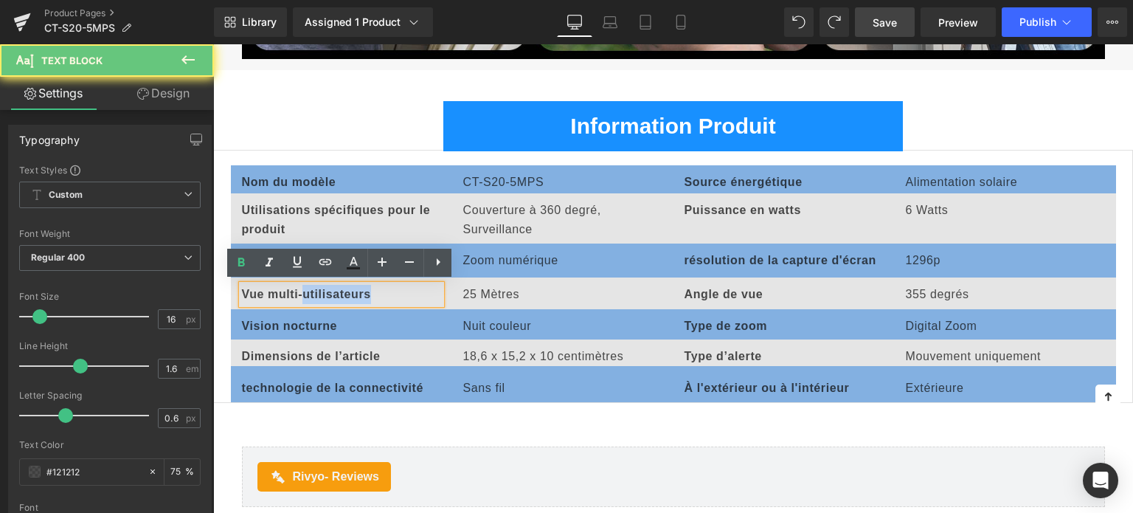
click at [339, 292] on strong "Vue multi-utilisateurs" at bounding box center [306, 294] width 129 height 13
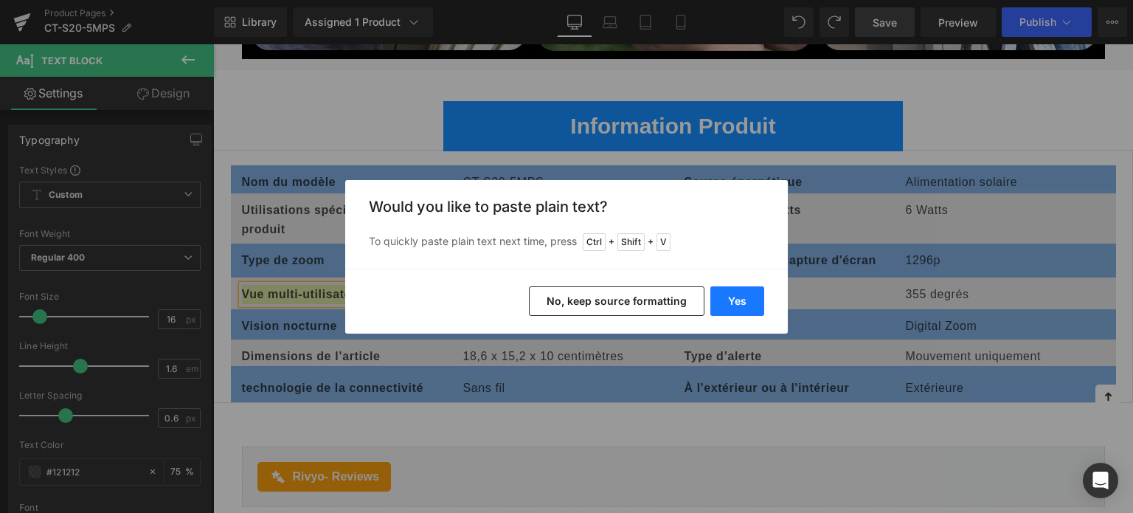
click at [730, 308] on button "Yes" at bounding box center [737, 300] width 54 height 29
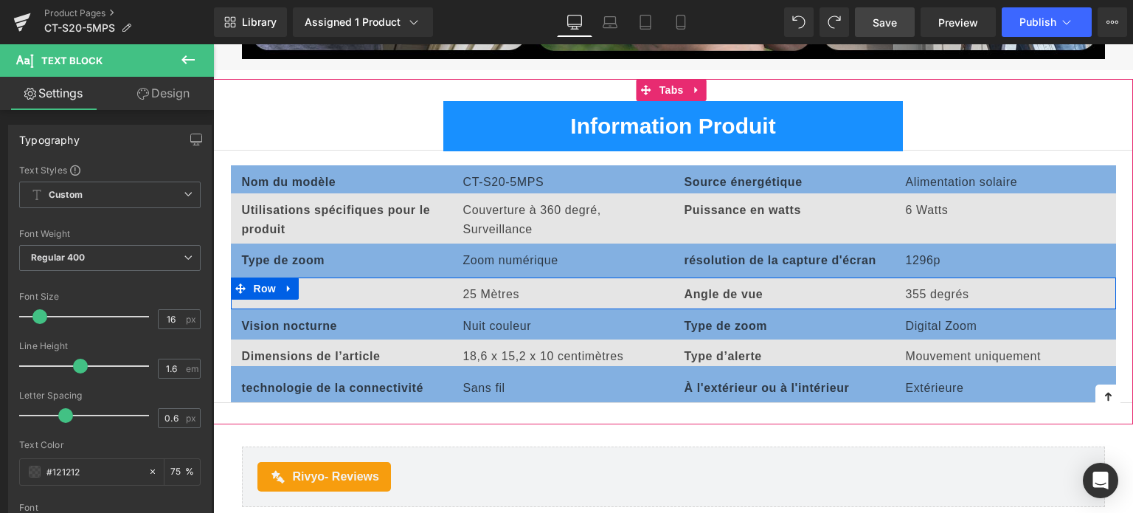
click at [366, 299] on div "Text Block 25 Mètres Text Block Angle de vue Text Block 355 degrés Text Block R…" at bounding box center [673, 293] width 885 height 32
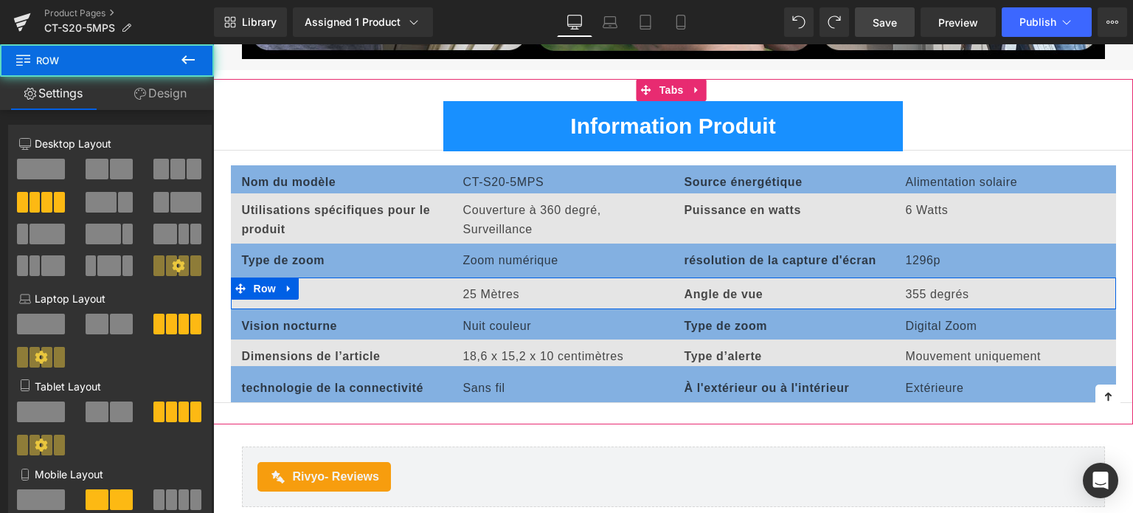
click at [375, 288] on div "Text Block 25 Mètres Text Block Angle de vue Text Block 355 degrés Text Block R…" at bounding box center [673, 293] width 885 height 32
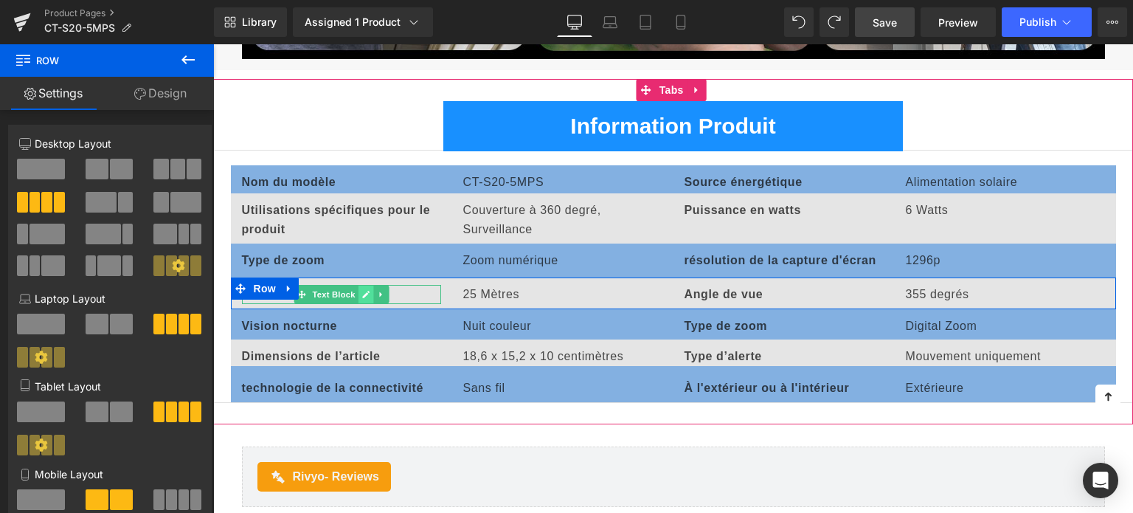
click at [361, 290] on icon at bounding box center [365, 294] width 8 height 9
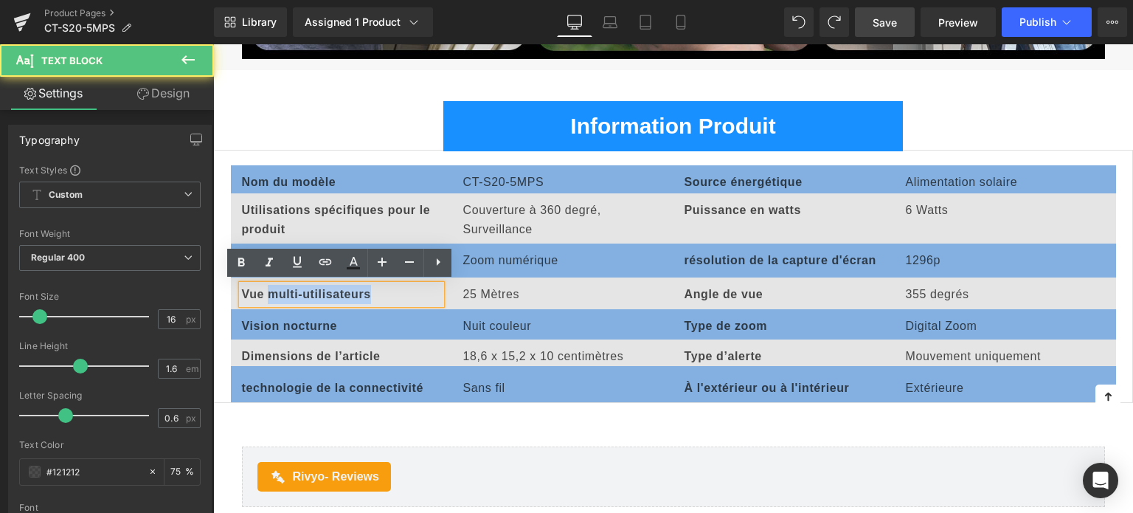
drag, startPoint x: 313, startPoint y: 288, endPoint x: 268, endPoint y: 288, distance: 45.7
click at [268, 288] on p "Vue multi-utilisateurs" at bounding box center [341, 294] width 199 height 19
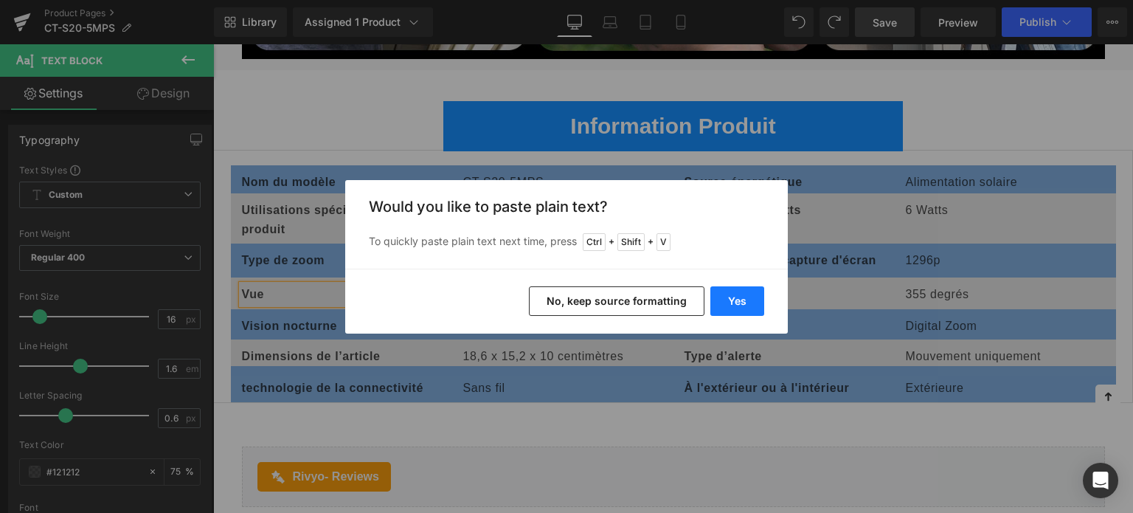
click at [740, 312] on button "Yes" at bounding box center [737, 300] width 54 height 29
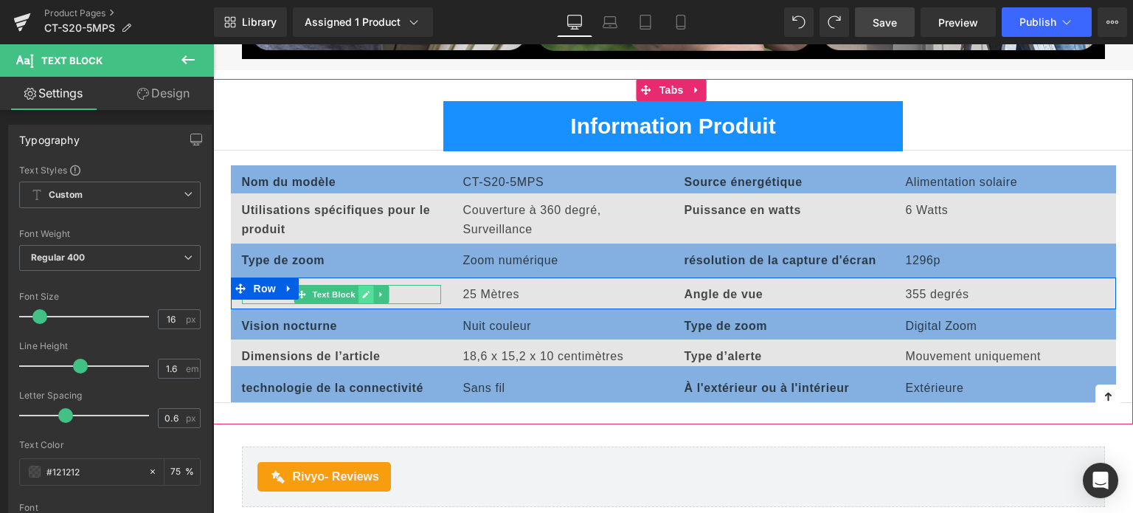
click at [358, 289] on link at bounding box center [365, 294] width 15 height 18
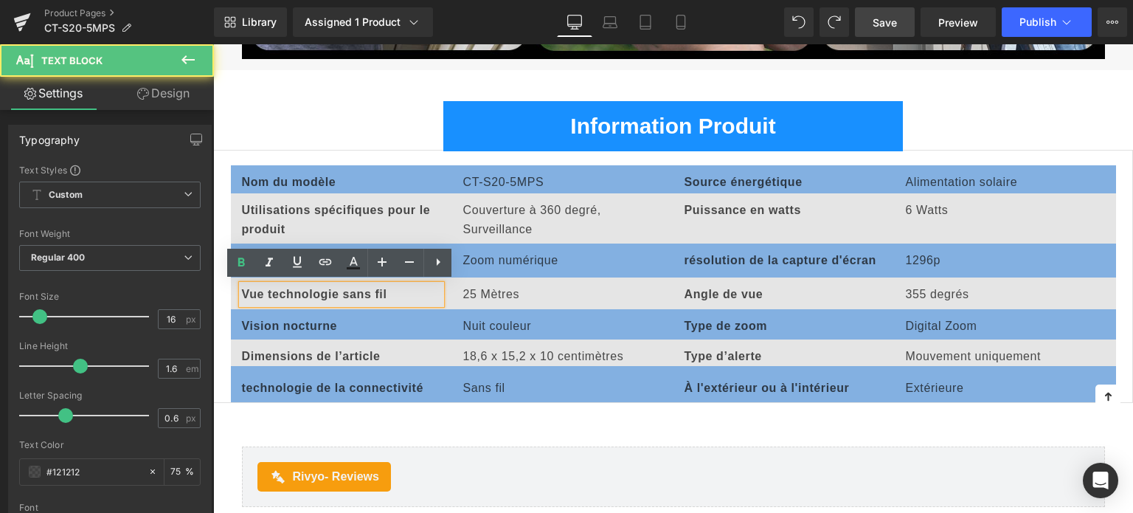
drag, startPoint x: 265, startPoint y: 291, endPoint x: 277, endPoint y: 296, distance: 12.2
click at [265, 291] on strong "Vue technologie sans fil" at bounding box center [314, 294] width 145 height 13
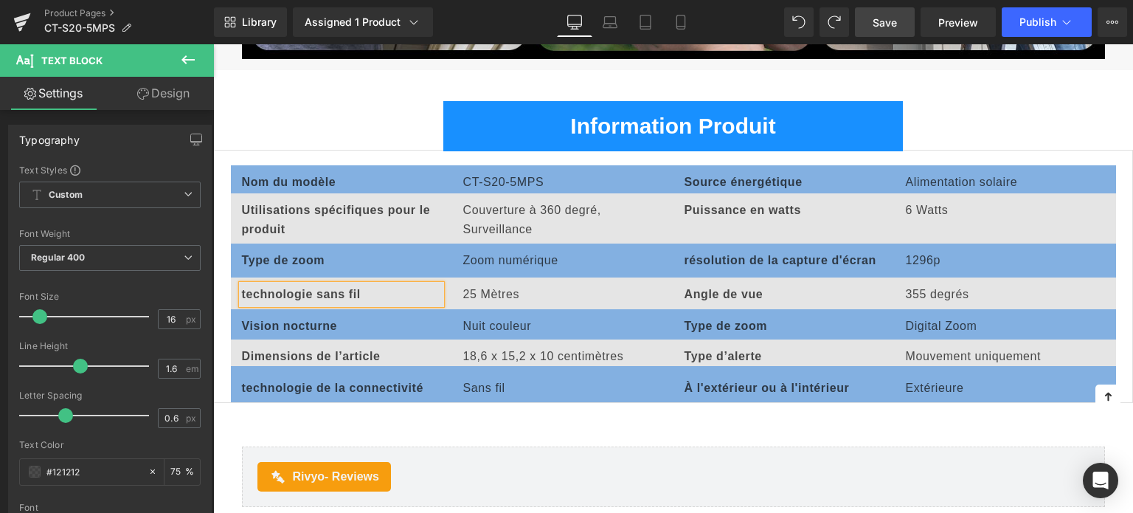
click at [245, 291] on strong "technologie sans fil" at bounding box center [301, 294] width 119 height 13
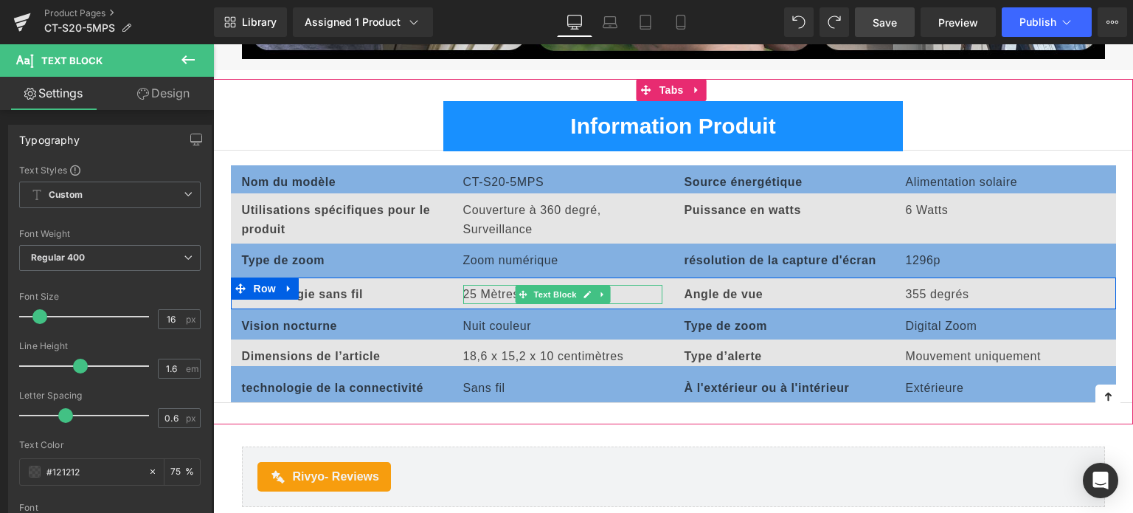
click at [475, 288] on p "25 Mètres" at bounding box center [562, 294] width 199 height 19
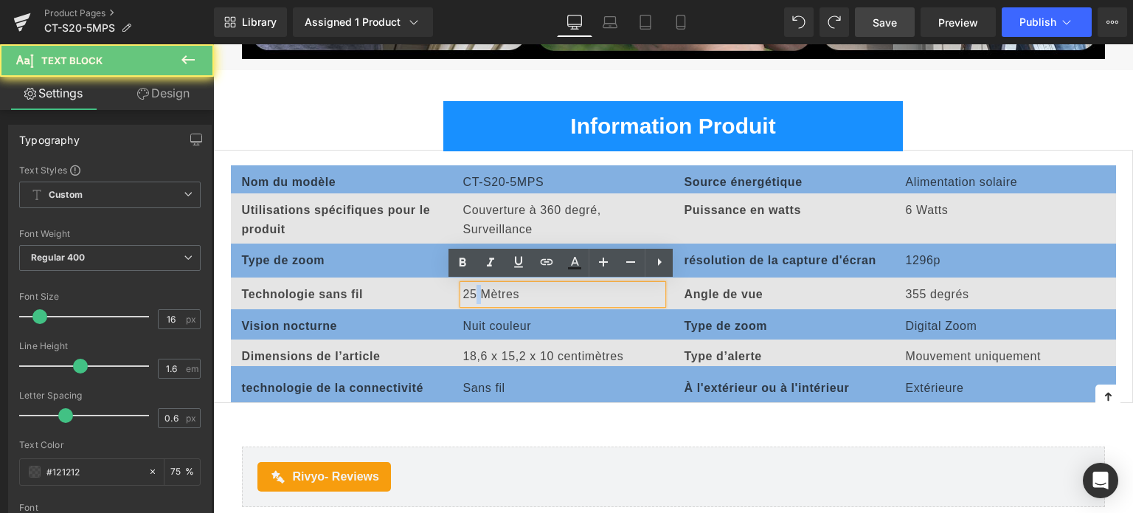
click at [475, 288] on p "25 Mètres" at bounding box center [562, 294] width 199 height 19
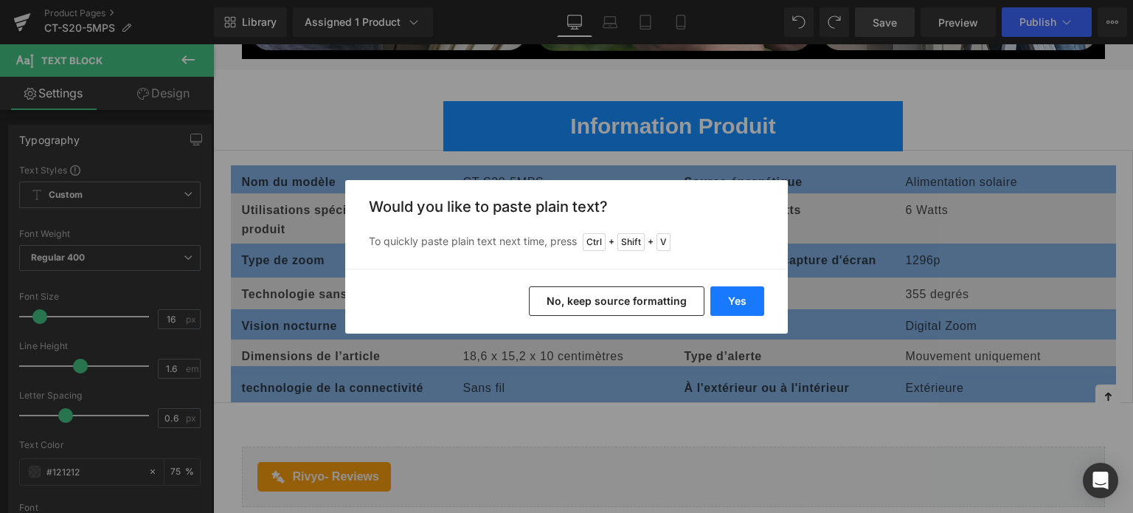
click at [759, 296] on button "Yes" at bounding box center [737, 300] width 54 height 29
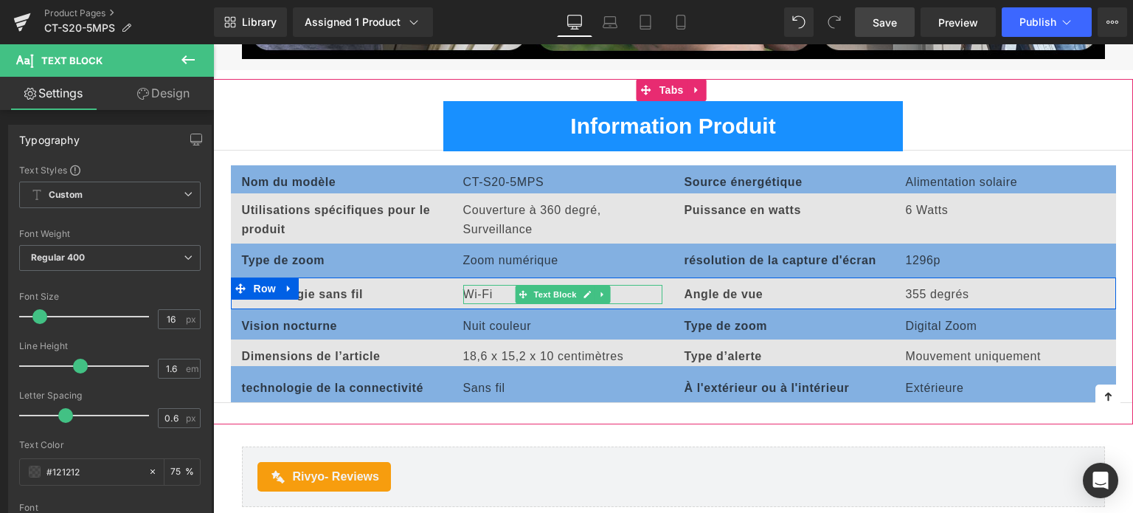
click at [490, 291] on p "Wi-Fi" at bounding box center [562, 294] width 199 height 19
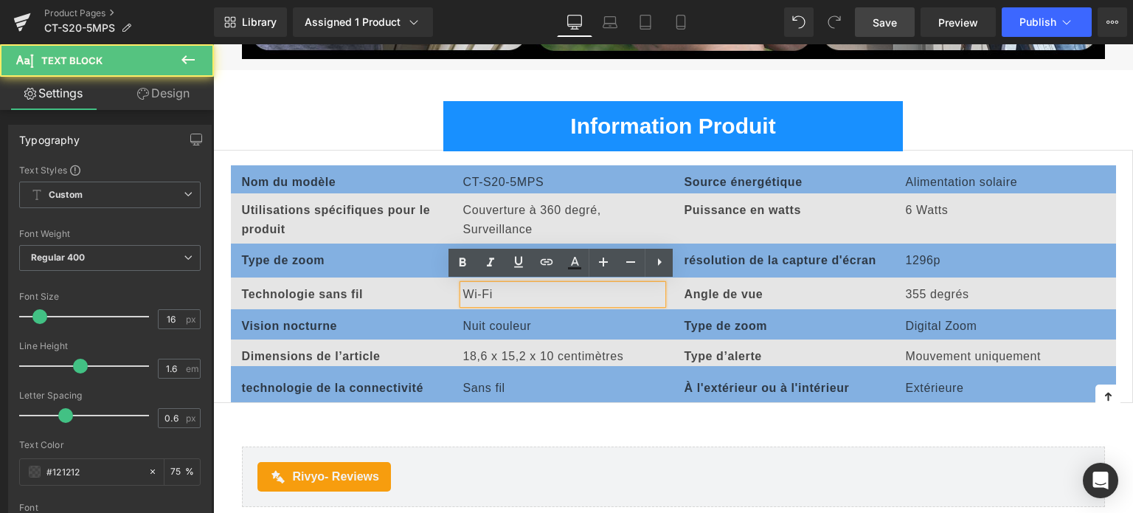
click at [463, 288] on p "Wi-Fi" at bounding box center [562, 294] width 199 height 19
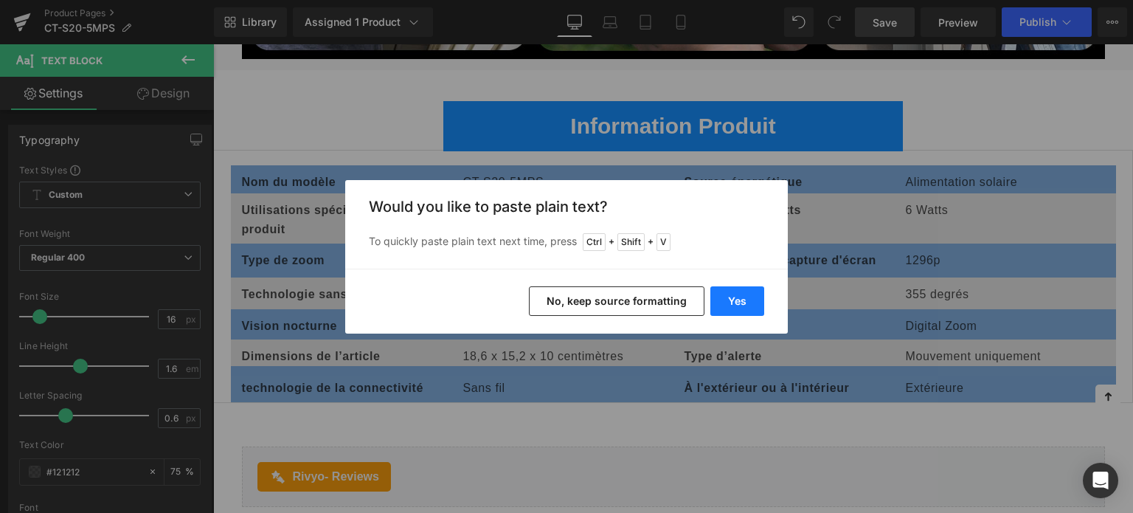
click at [721, 302] on button "Yes" at bounding box center [737, 300] width 54 height 29
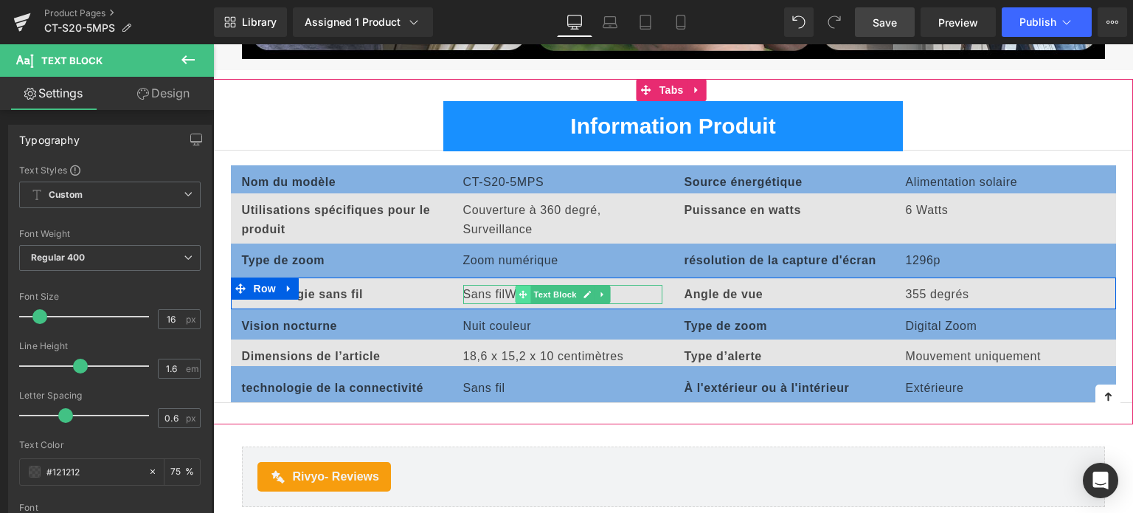
click at [515, 290] on span at bounding box center [522, 294] width 15 height 18
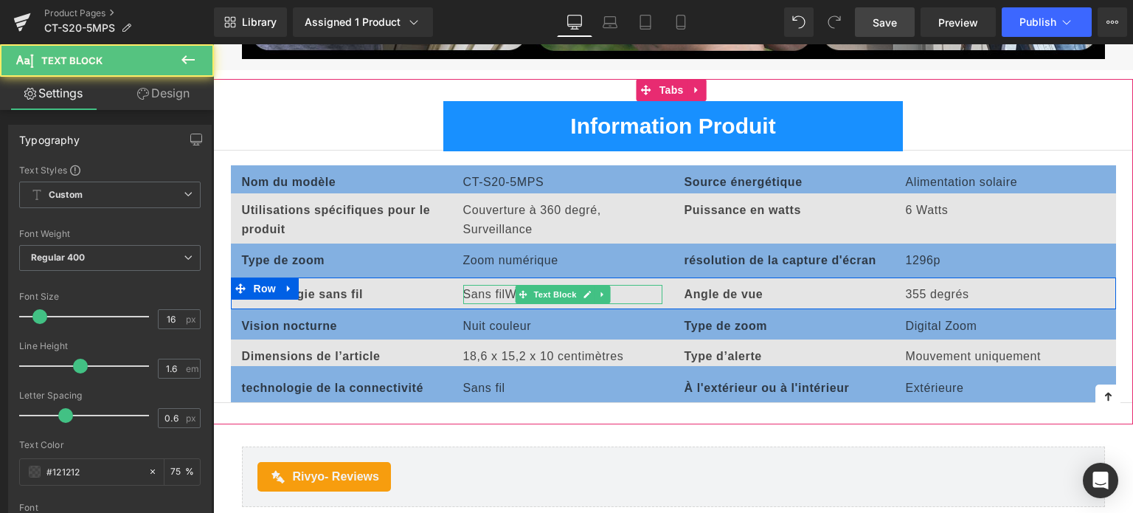
click at [501, 288] on p "Sans filWi-Fi" at bounding box center [562, 294] width 199 height 19
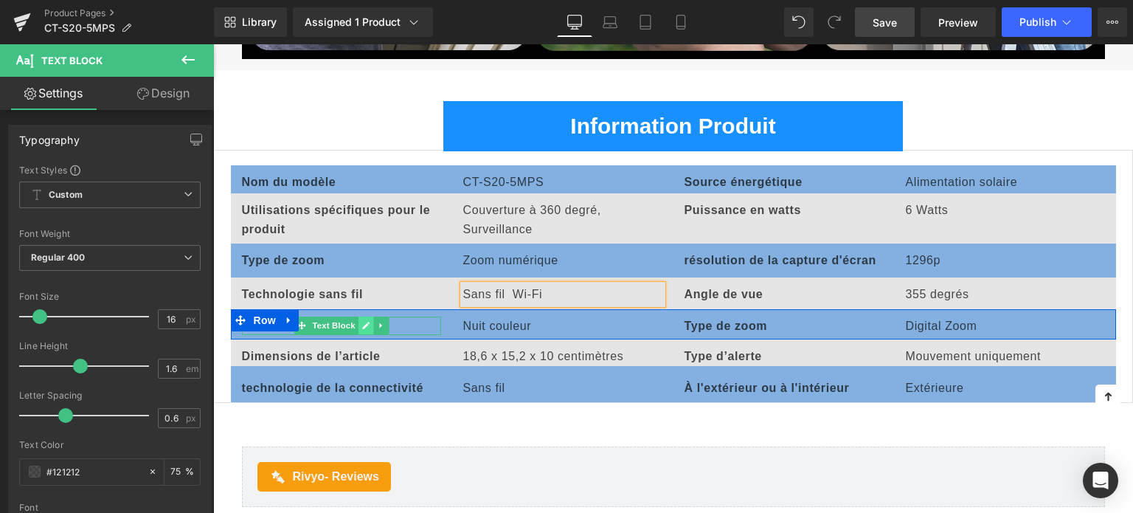
click at [358, 321] on link at bounding box center [365, 325] width 15 height 18
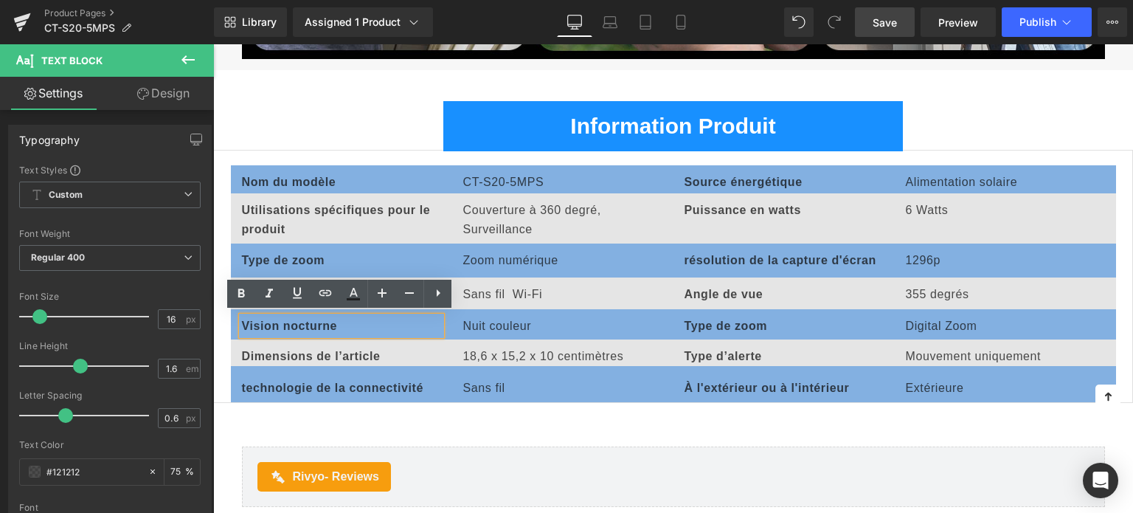
click at [303, 322] on b "Vision nocturne" at bounding box center [290, 325] width 96 height 13
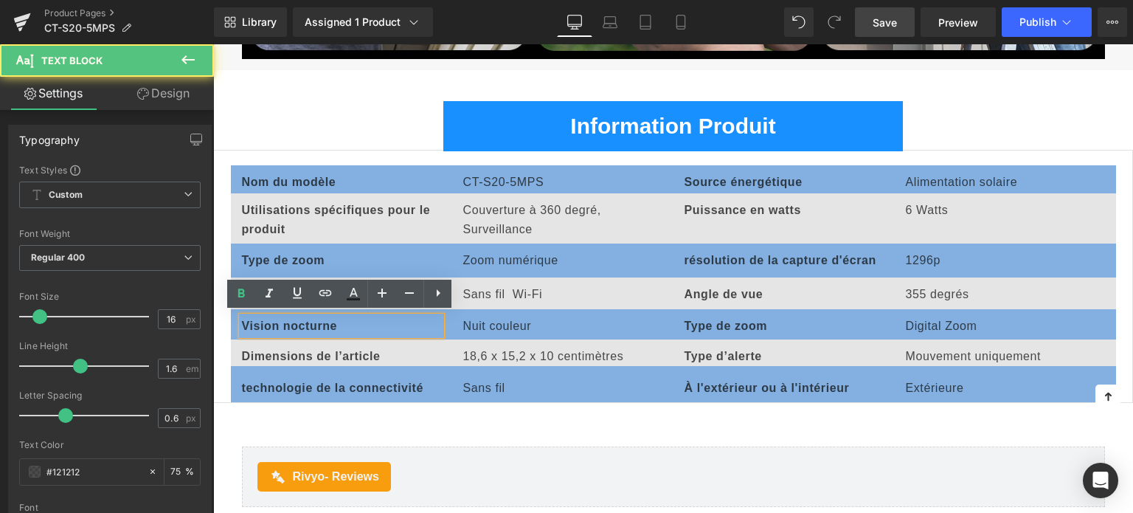
click at [303, 322] on b "Vision nocturne" at bounding box center [290, 325] width 96 height 13
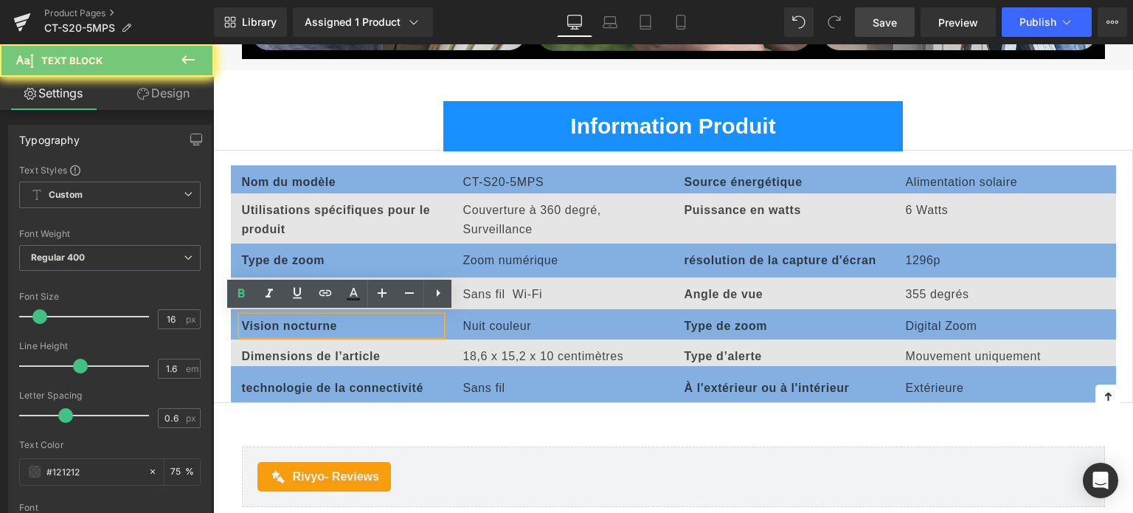
click at [303, 322] on b "Vision nocturne" at bounding box center [290, 325] width 96 height 13
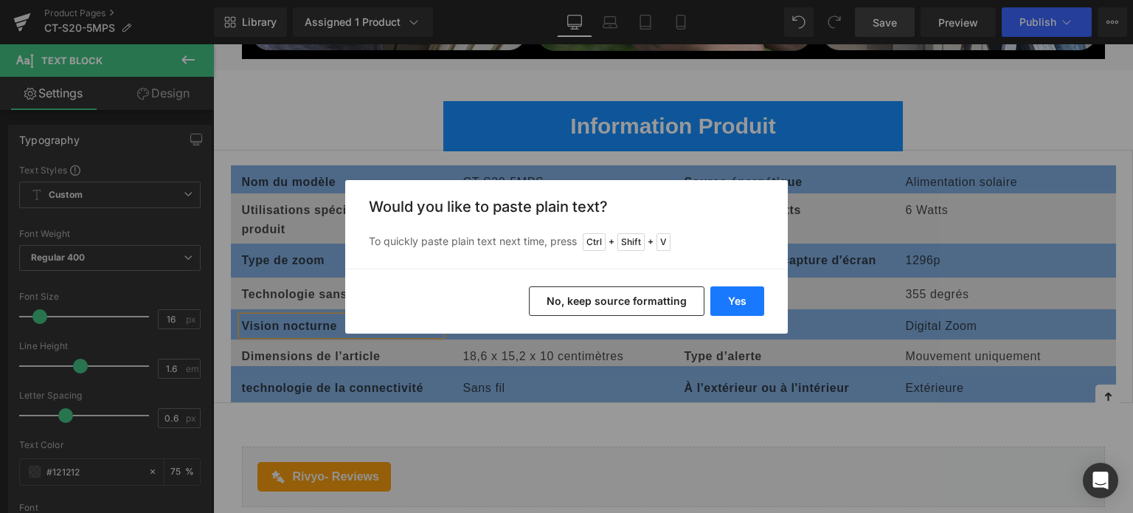
click at [760, 307] on button "Yes" at bounding box center [737, 300] width 54 height 29
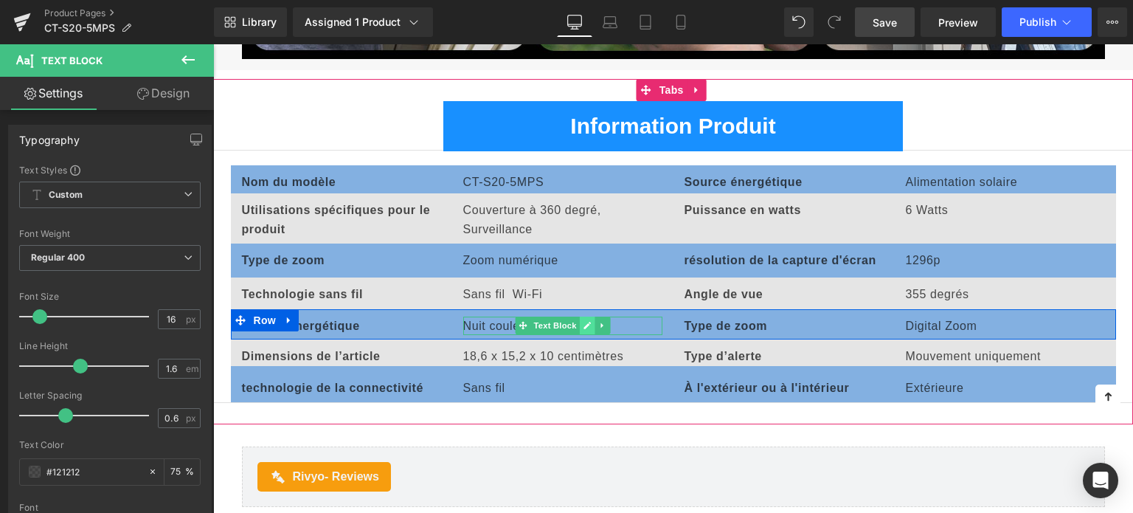
click at [579, 321] on link at bounding box center [586, 325] width 15 height 18
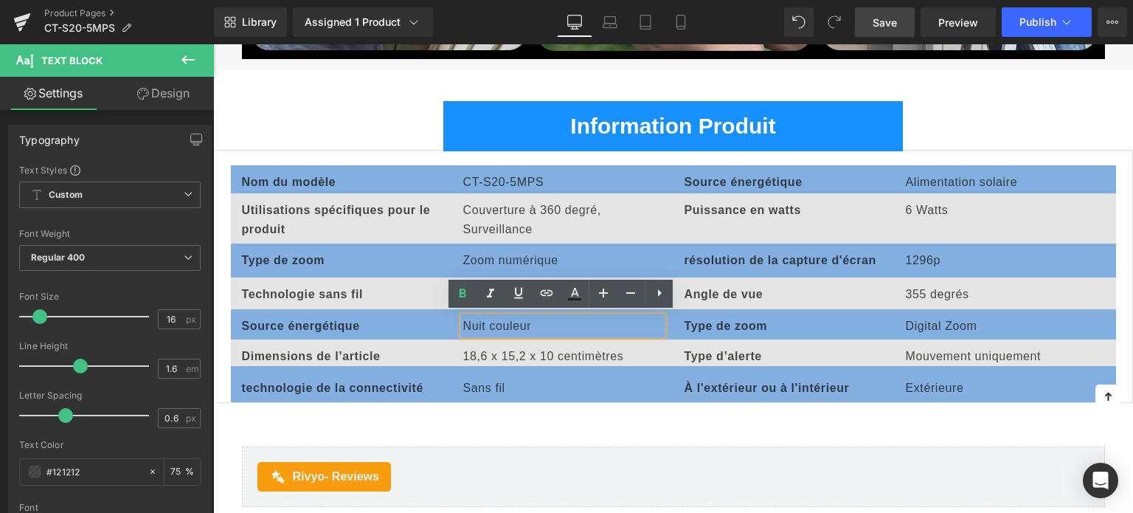
click at [490, 324] on p "Nuit couleur" at bounding box center [562, 325] width 199 height 19
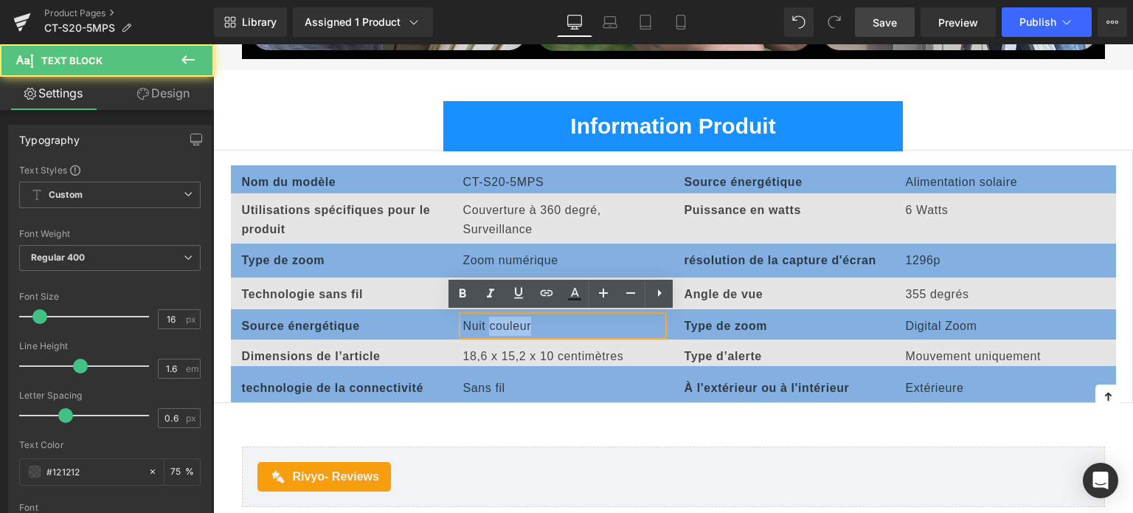
click at [490, 324] on p "Nuit couleur" at bounding box center [562, 325] width 199 height 19
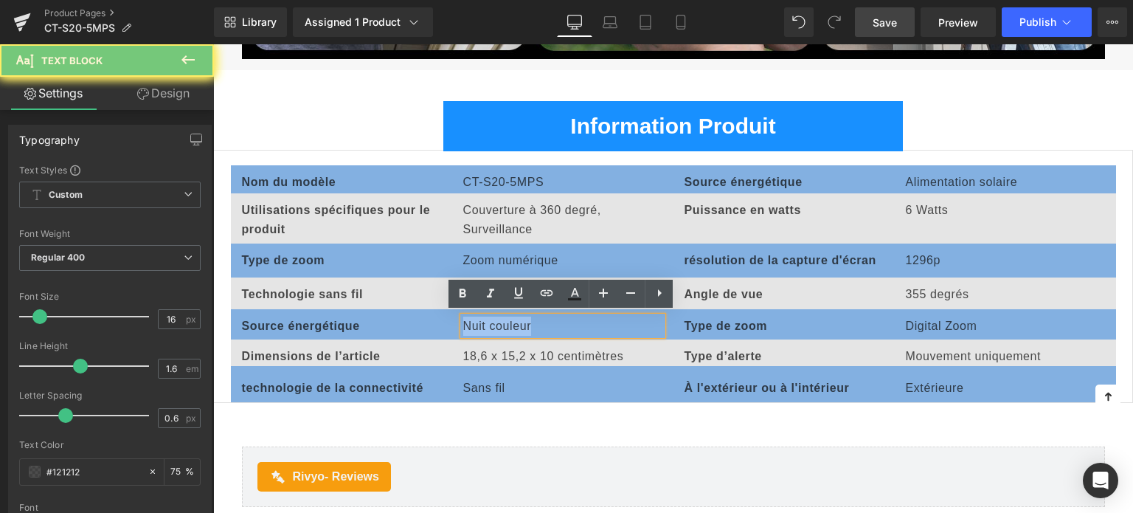
click at [490, 324] on p "Nuit couleur" at bounding box center [562, 325] width 199 height 19
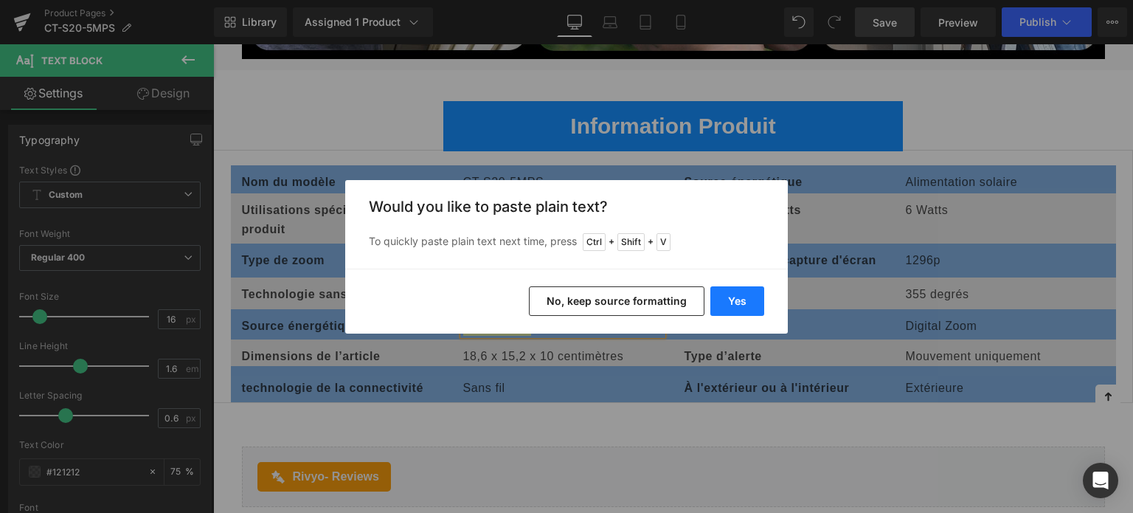
click at [732, 307] on button "Yes" at bounding box center [737, 300] width 54 height 29
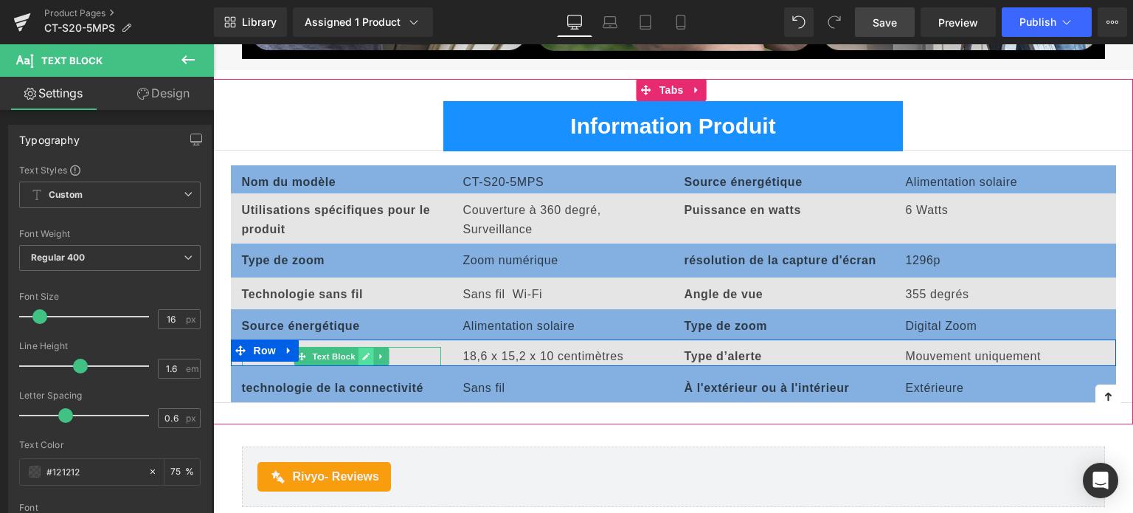
click at [358, 350] on link at bounding box center [365, 356] width 15 height 18
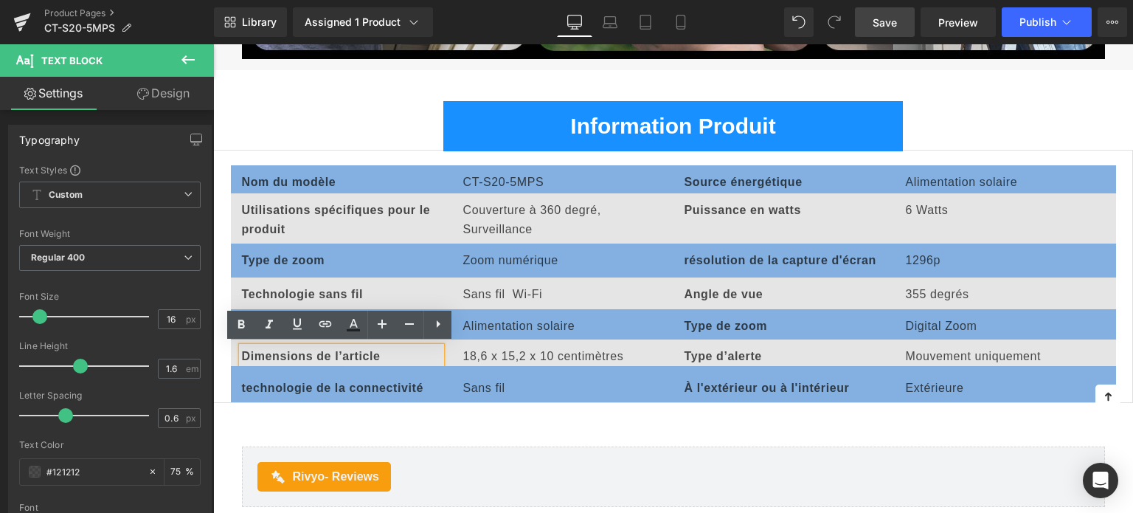
click at [330, 351] on b "Dimensions de l’article" at bounding box center [311, 356] width 139 height 13
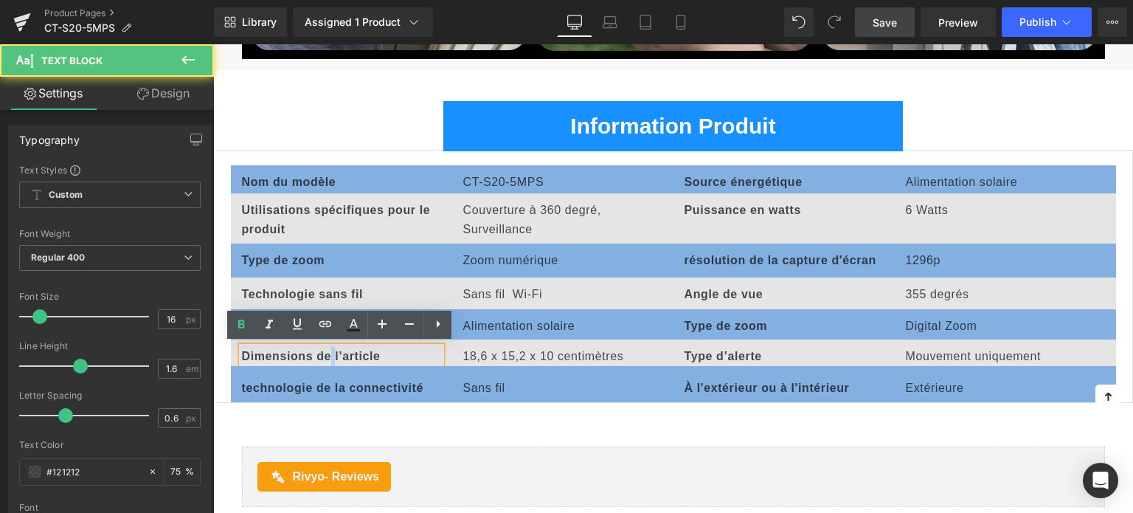
click at [330, 351] on b "Dimensions de l’article" at bounding box center [311, 356] width 139 height 13
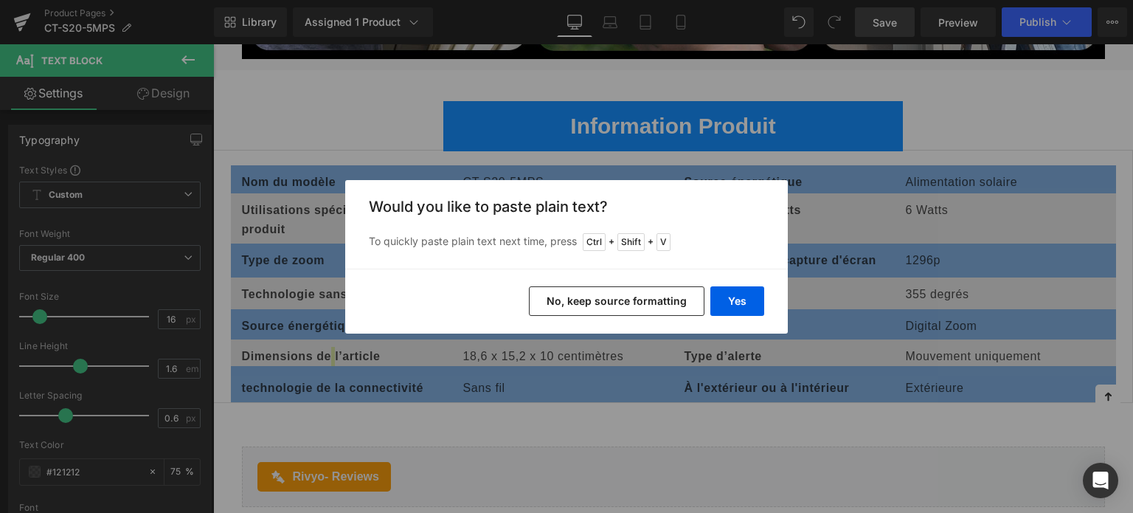
click at [700, 303] on button "No, keep source formatting" at bounding box center [617, 300] width 176 height 29
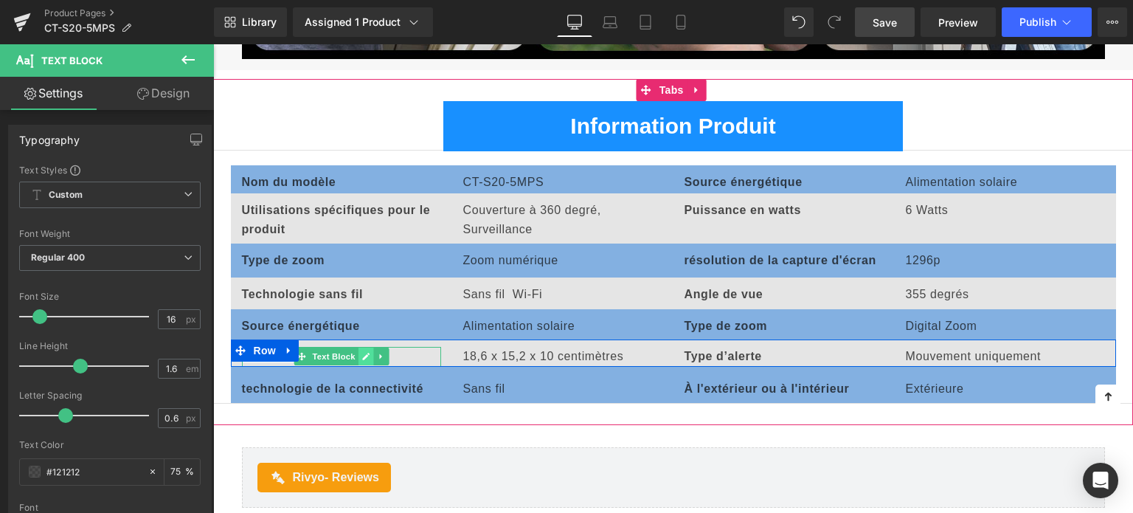
click at [362, 355] on icon at bounding box center [365, 356] width 7 height 7
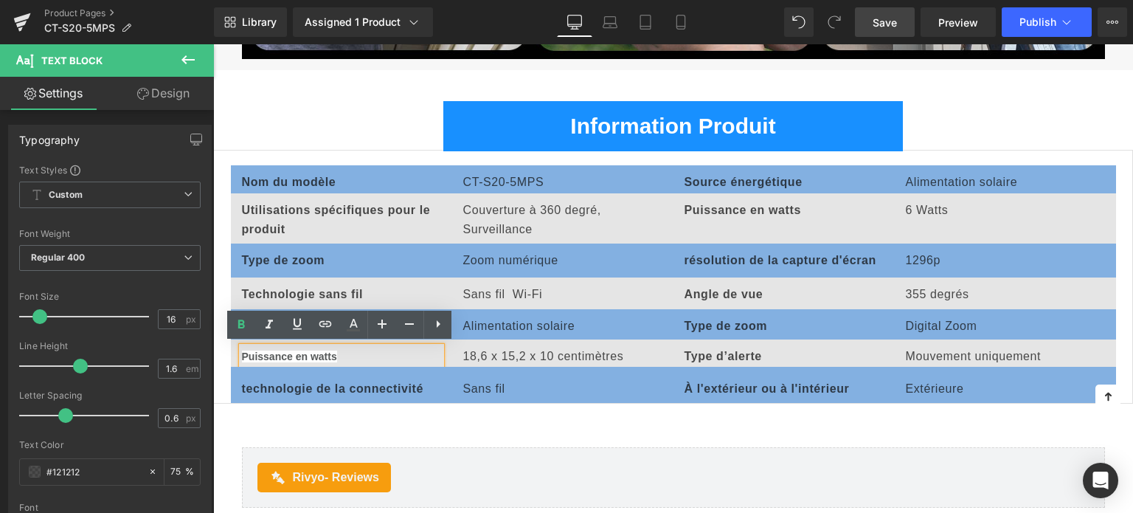
click at [330, 351] on span "Puissance en watts" at bounding box center [289, 356] width 95 height 12
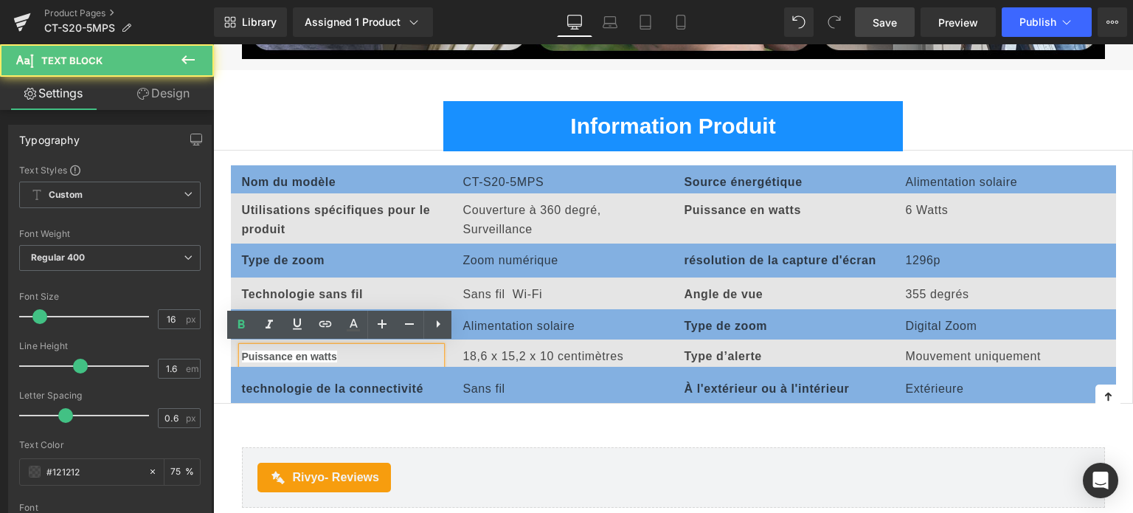
click at [330, 351] on span "Puissance en watts" at bounding box center [289, 356] width 95 height 12
click at [350, 352] on p "Puissance en watts" at bounding box center [341, 357] width 199 height 20
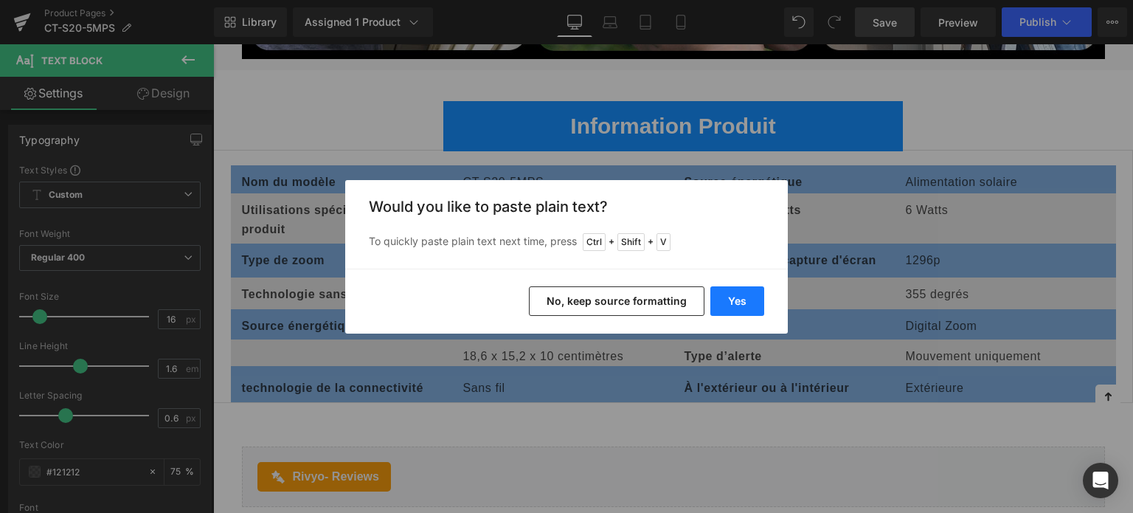
click at [743, 291] on button "Yes" at bounding box center [737, 300] width 54 height 29
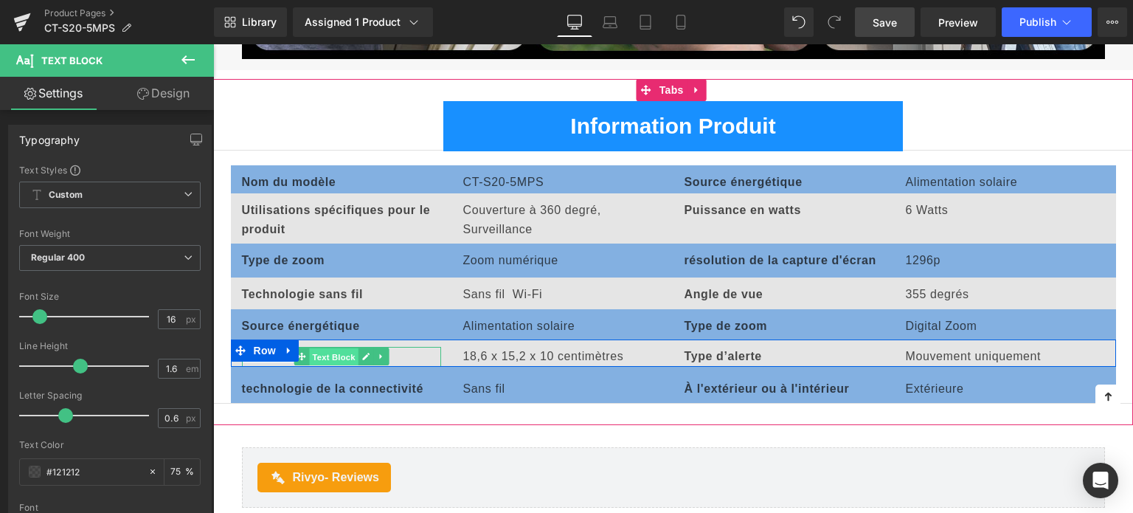
click at [349, 349] on span "Text Block" at bounding box center [333, 357] width 49 height 18
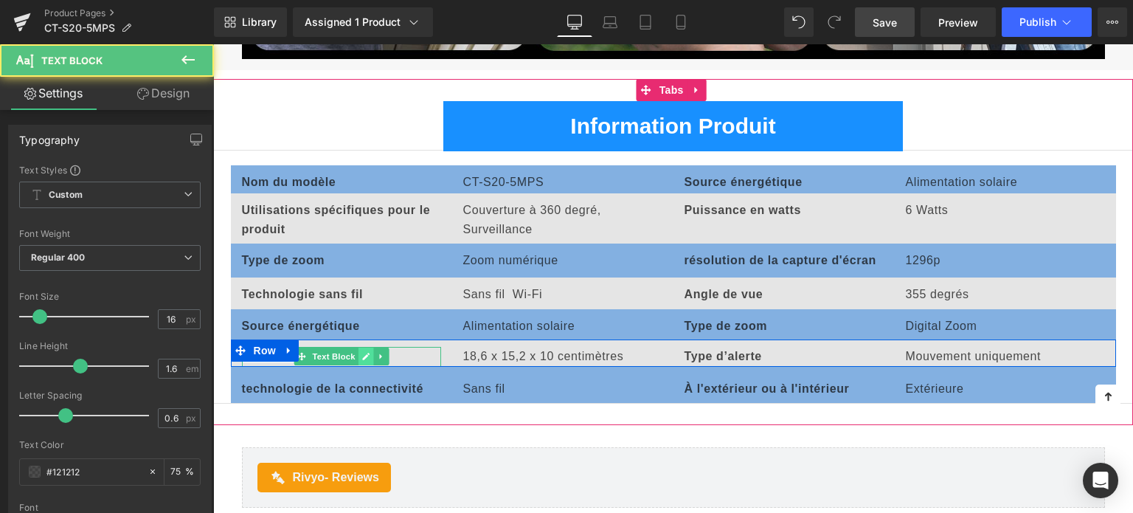
click at [367, 353] on icon at bounding box center [365, 356] width 8 height 9
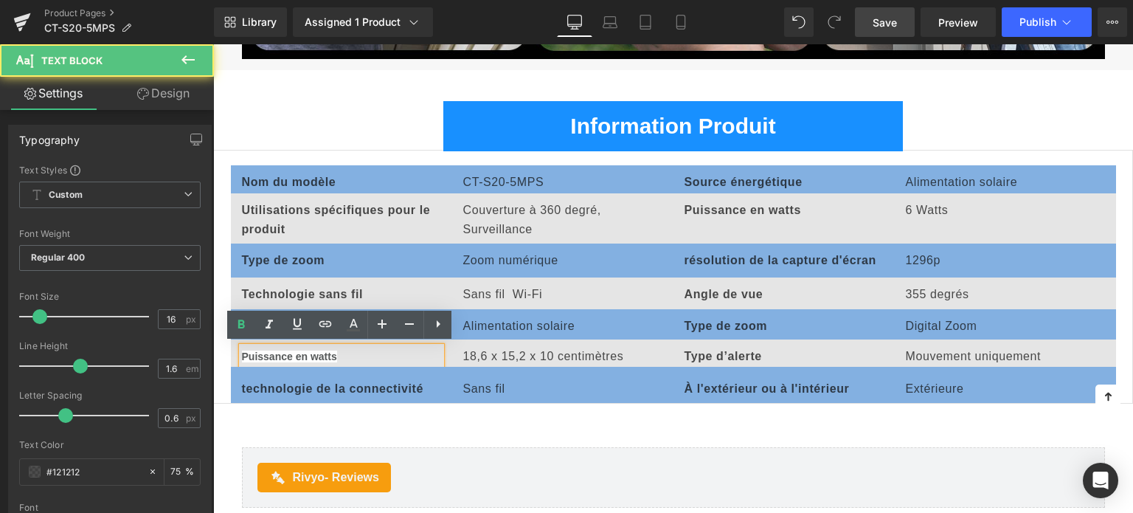
click at [346, 353] on div "Puissance en watts" at bounding box center [341, 357] width 199 height 20
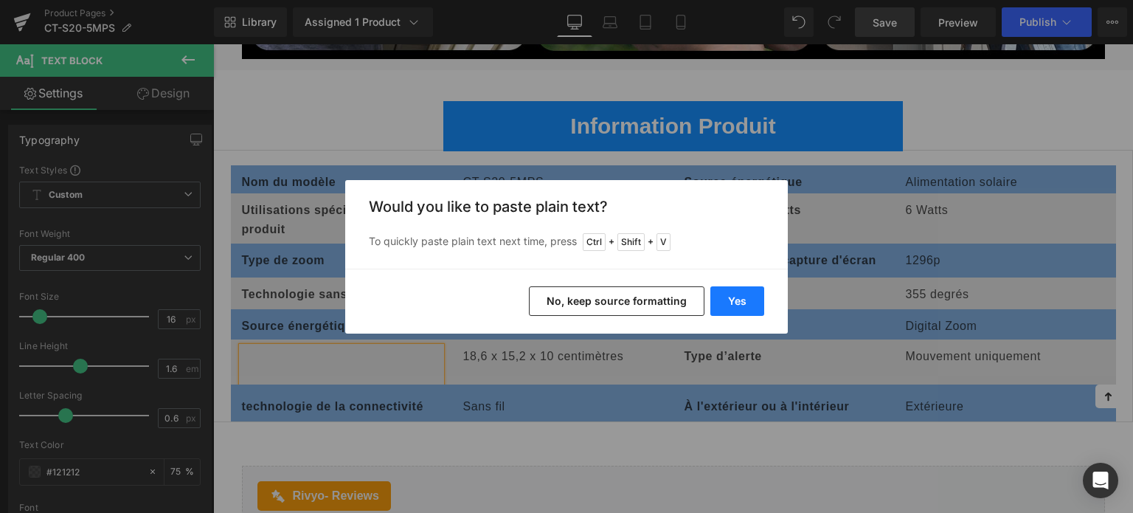
click at [725, 305] on button "Yes" at bounding box center [737, 300] width 54 height 29
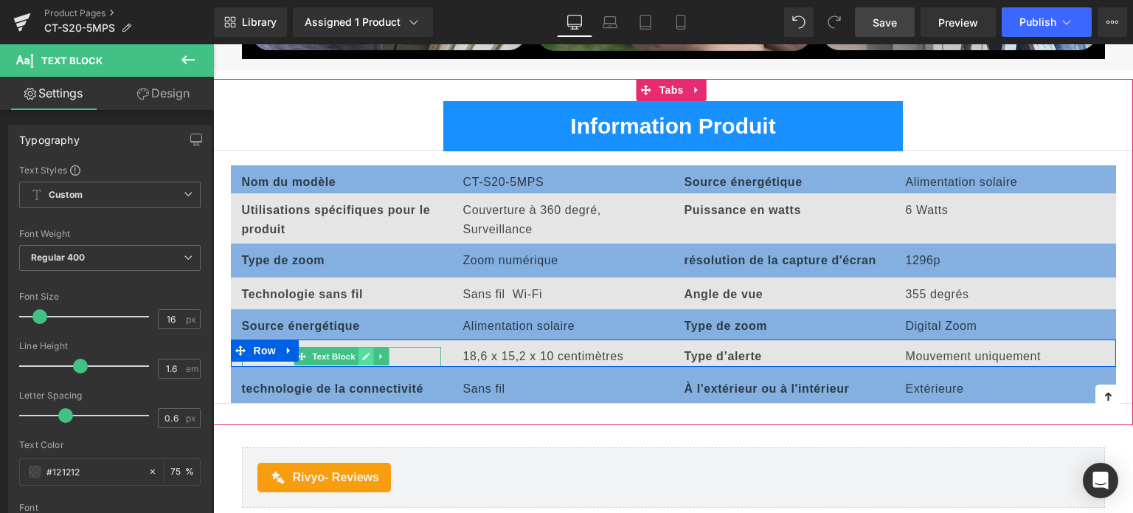
click at [361, 352] on icon at bounding box center [365, 356] width 8 height 9
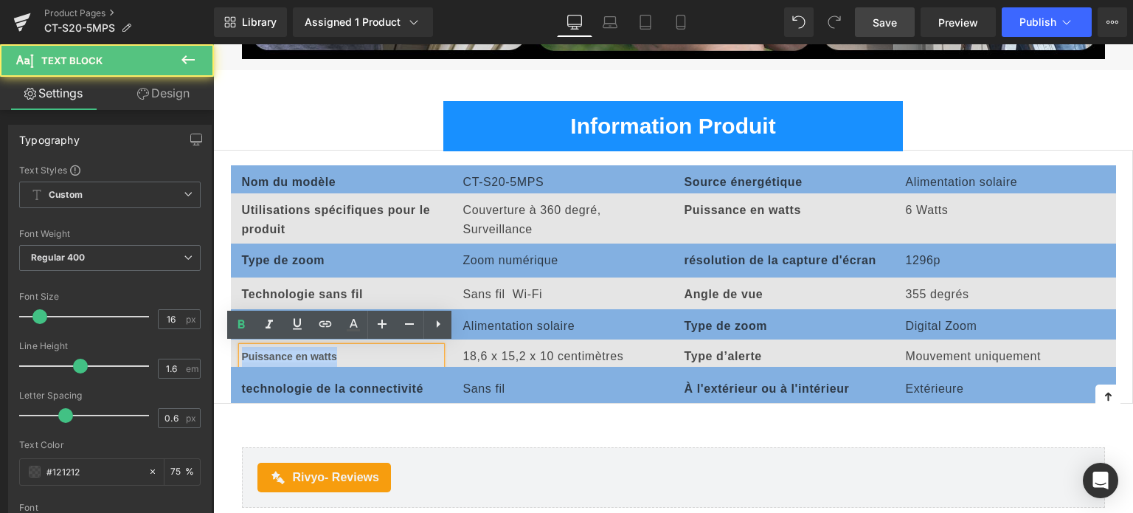
drag, startPoint x: 343, startPoint y: 350, endPoint x: 242, endPoint y: 348, distance: 101.0
click at [242, 348] on div "Puissance en watts" at bounding box center [341, 357] width 199 height 20
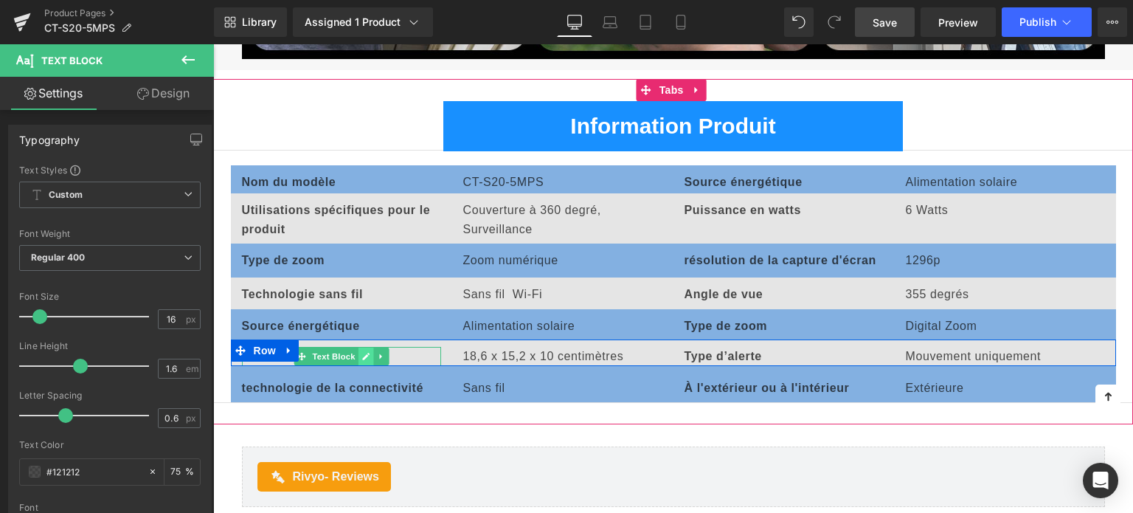
click at [361, 352] on icon at bounding box center [365, 356] width 8 height 9
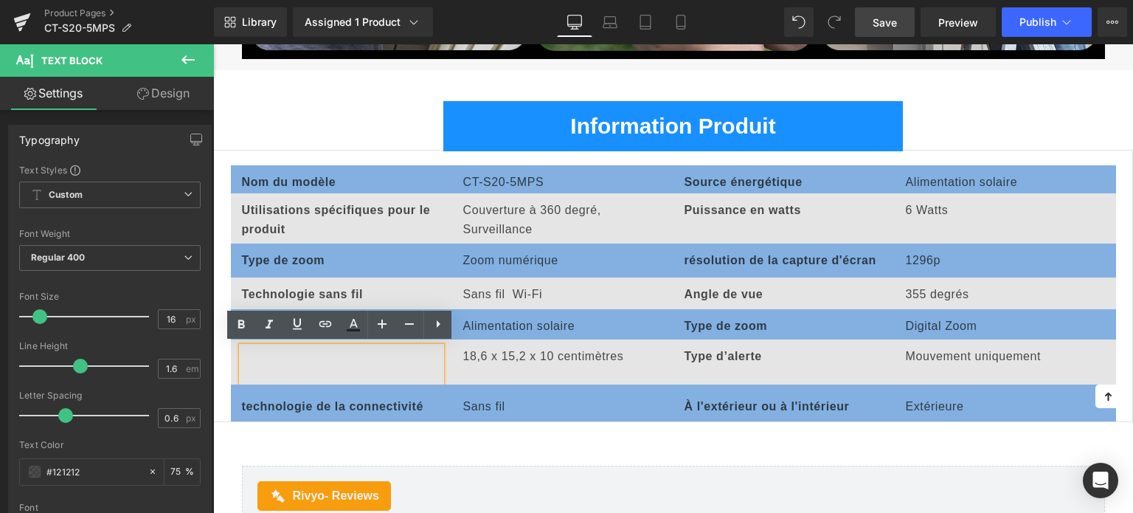
click at [296, 347] on div at bounding box center [341, 366] width 199 height 38
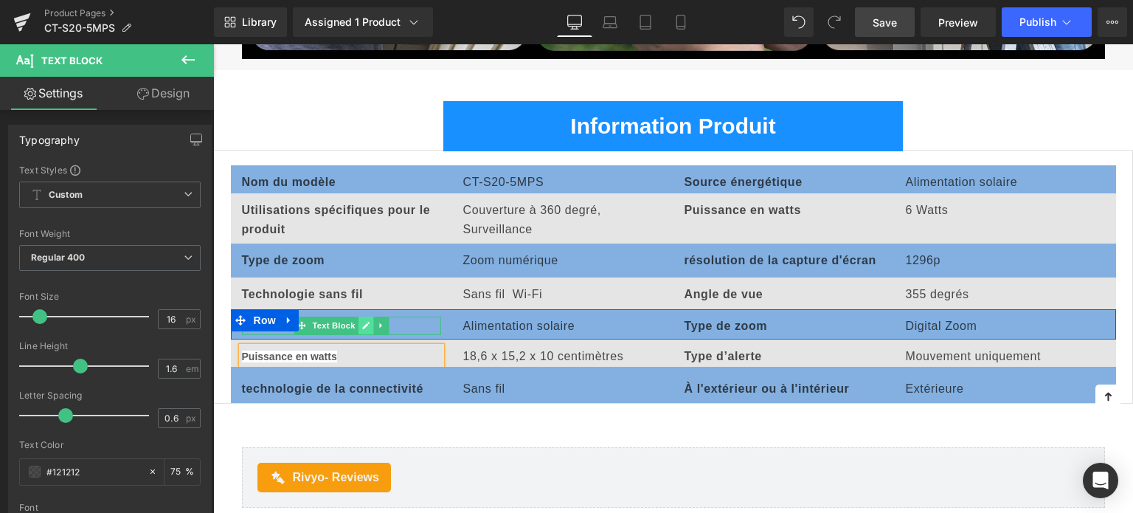
click at [363, 322] on icon at bounding box center [365, 325] width 8 height 9
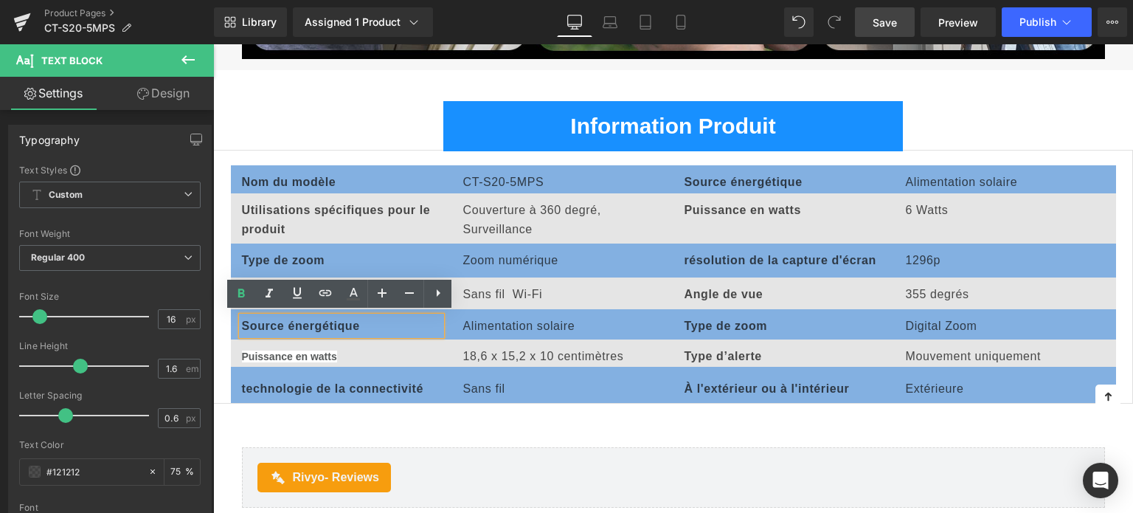
click at [299, 323] on b "Source énergétique" at bounding box center [301, 325] width 118 height 13
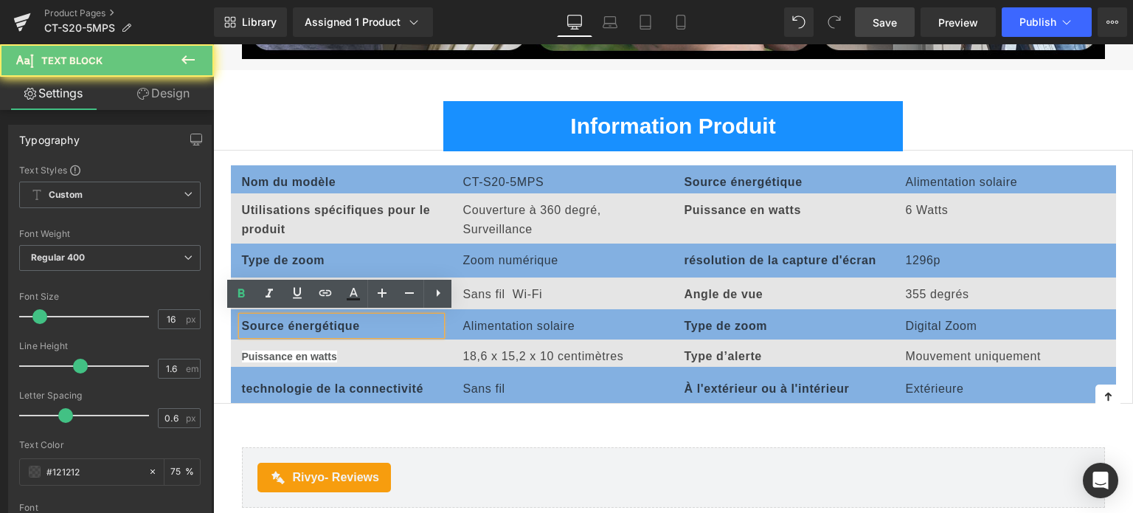
click at [303, 323] on b "Source énergétique" at bounding box center [301, 325] width 118 height 13
copy b "Source énergétique"
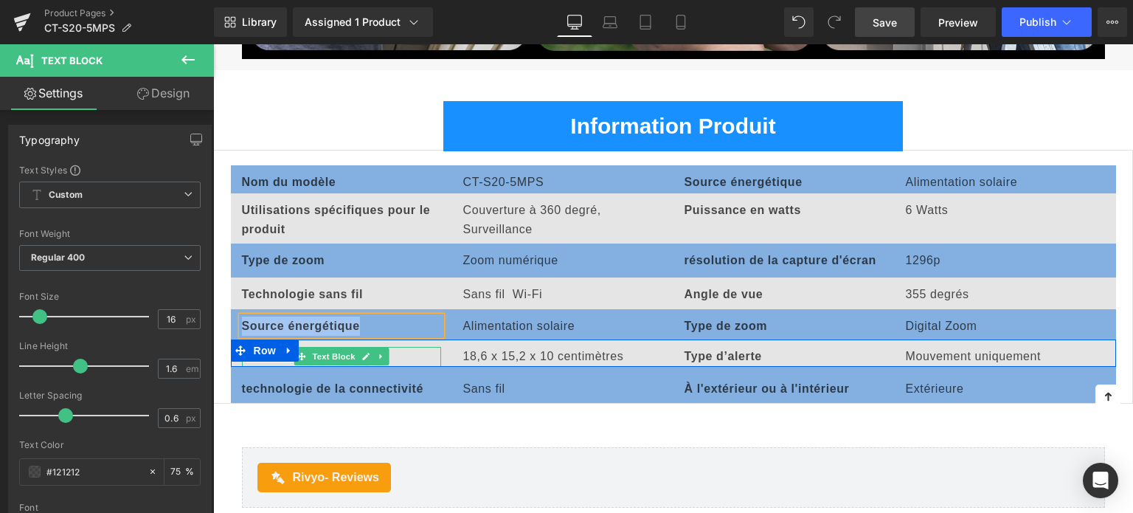
click at [302, 353] on icon at bounding box center [301, 357] width 8 height 8
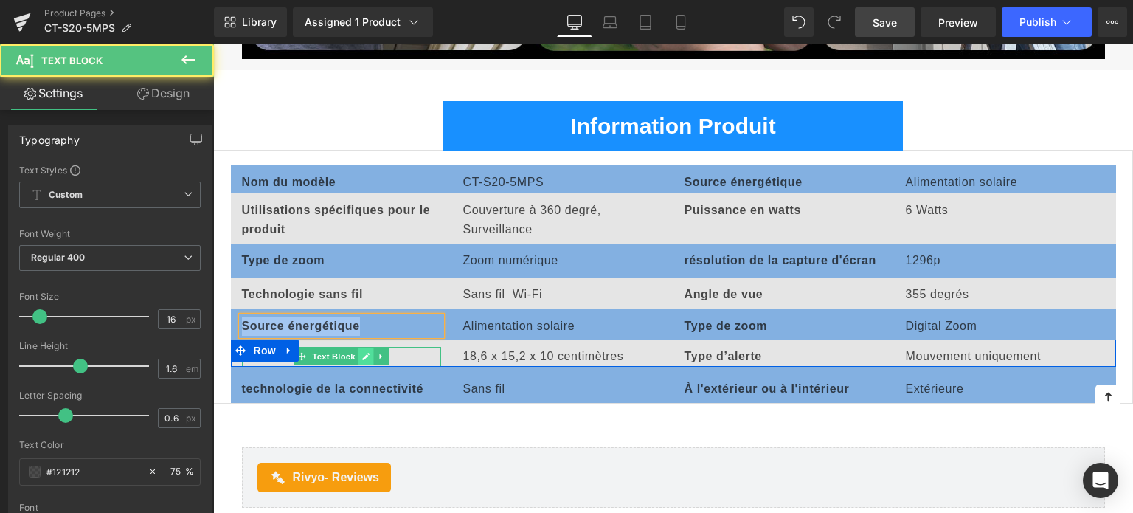
click at [361, 353] on icon at bounding box center [365, 356] width 8 height 9
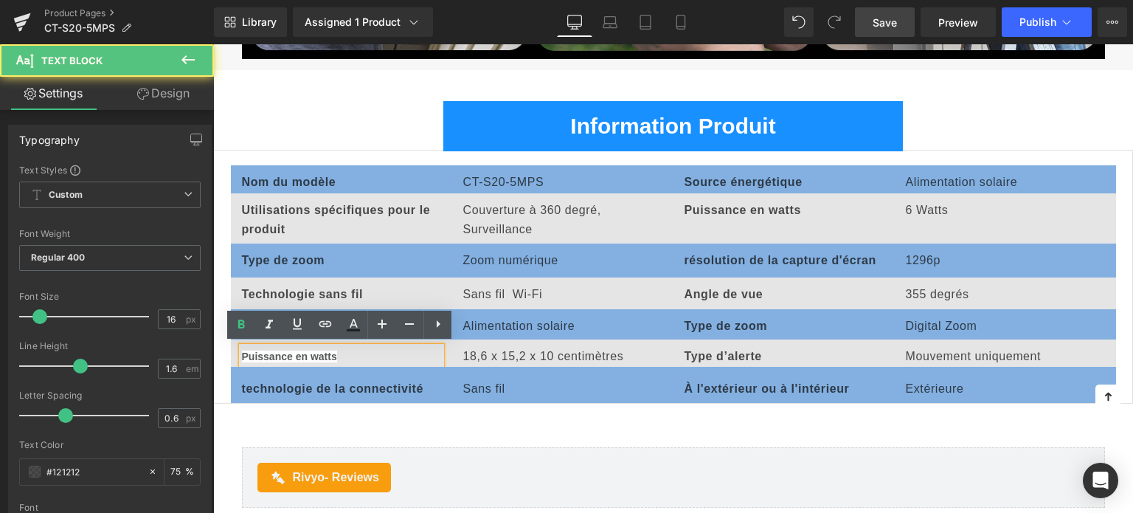
click at [324, 350] on b "Puissance en watts" at bounding box center [289, 356] width 95 height 12
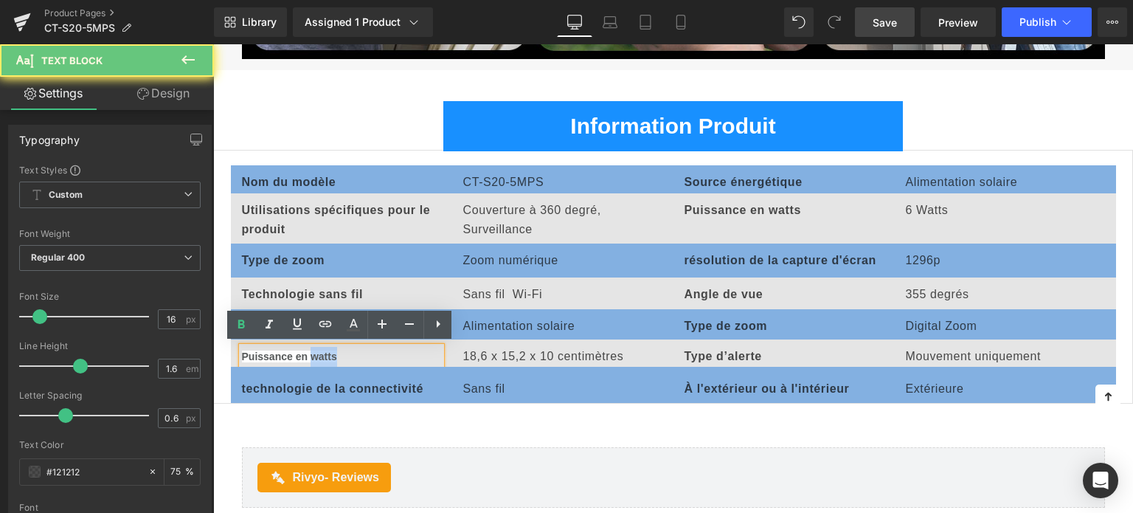
click at [324, 350] on b "Puissance en watts" at bounding box center [289, 356] width 95 height 12
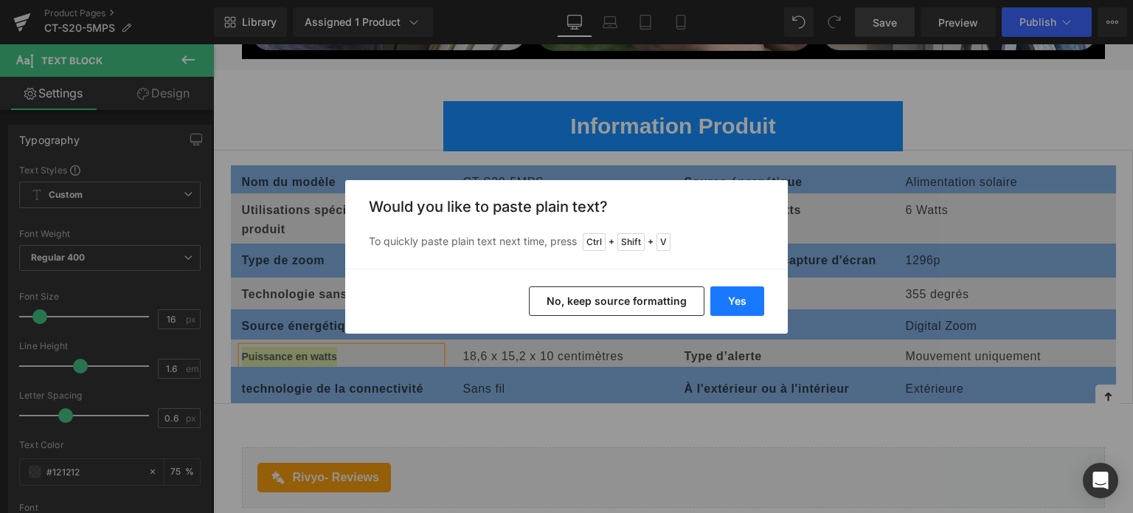
click at [735, 302] on button "Yes" at bounding box center [737, 300] width 54 height 29
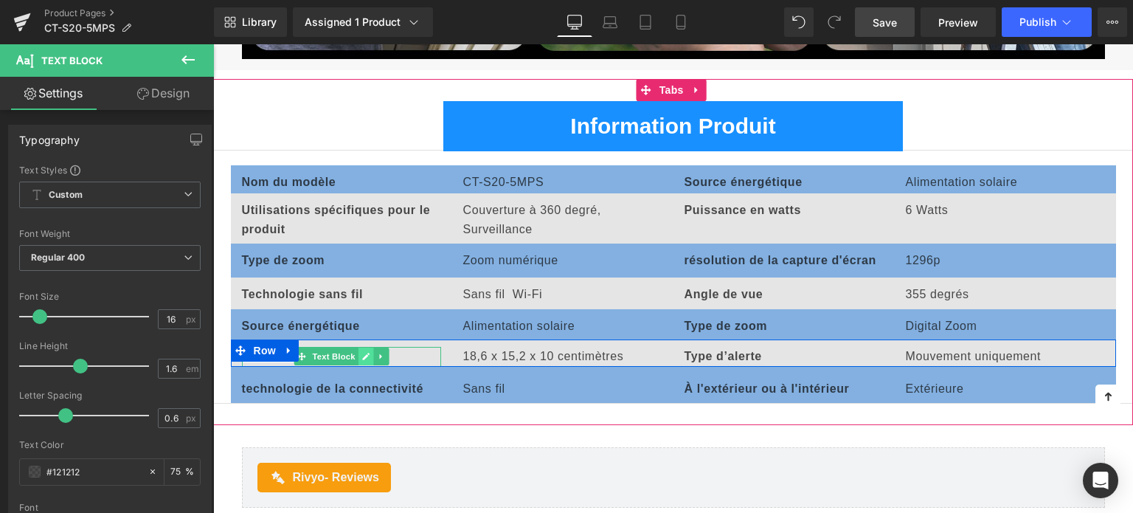
click at [362, 355] on icon at bounding box center [365, 356] width 7 height 7
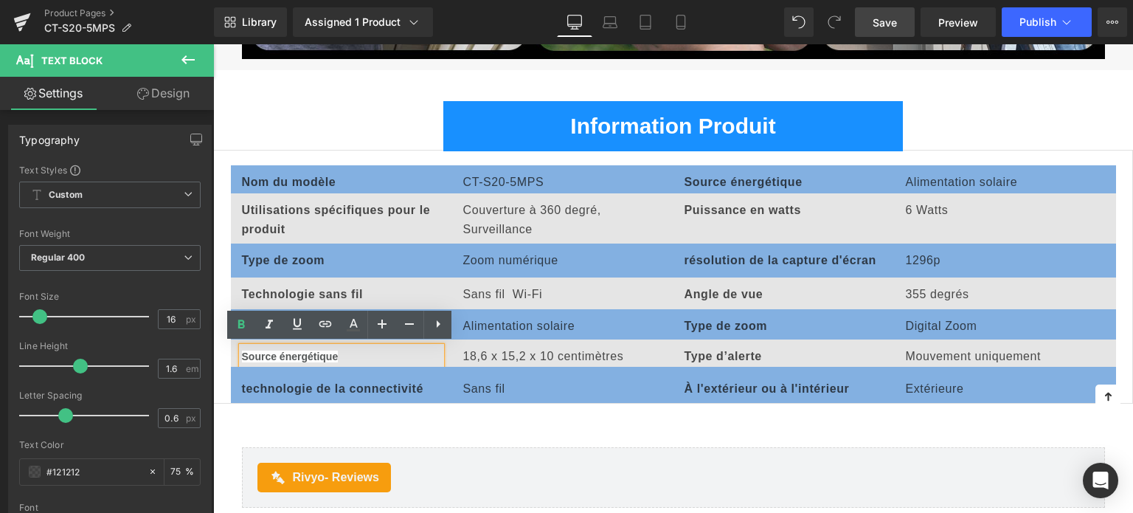
click at [366, 351] on div "Source énergétique" at bounding box center [341, 357] width 199 height 20
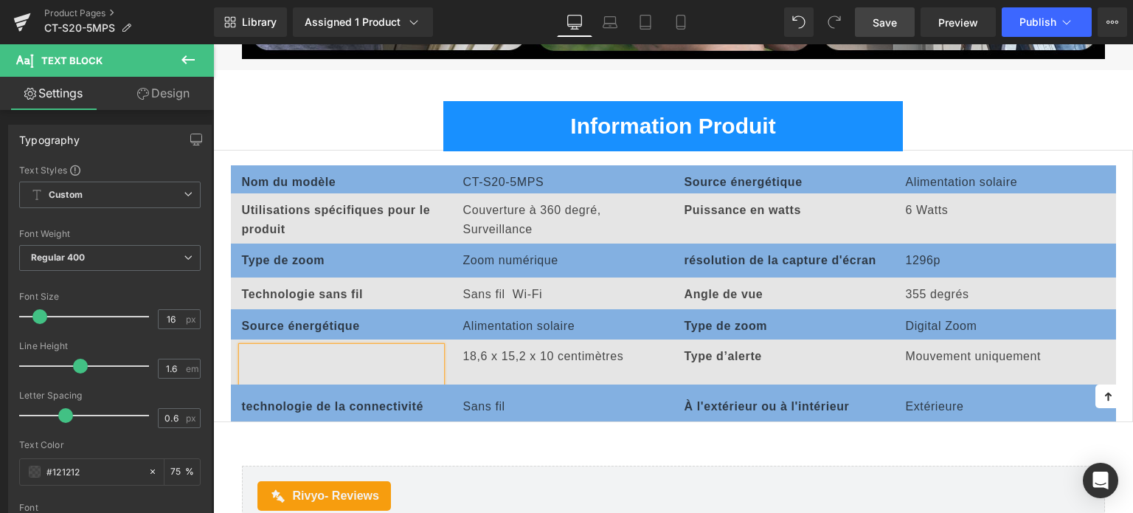
click at [529, 435] on div "Information Produit Text Block Nom du modèle Text Block CT-S20-5MPS Text Block …" at bounding box center [673, 261] width 920 height 364
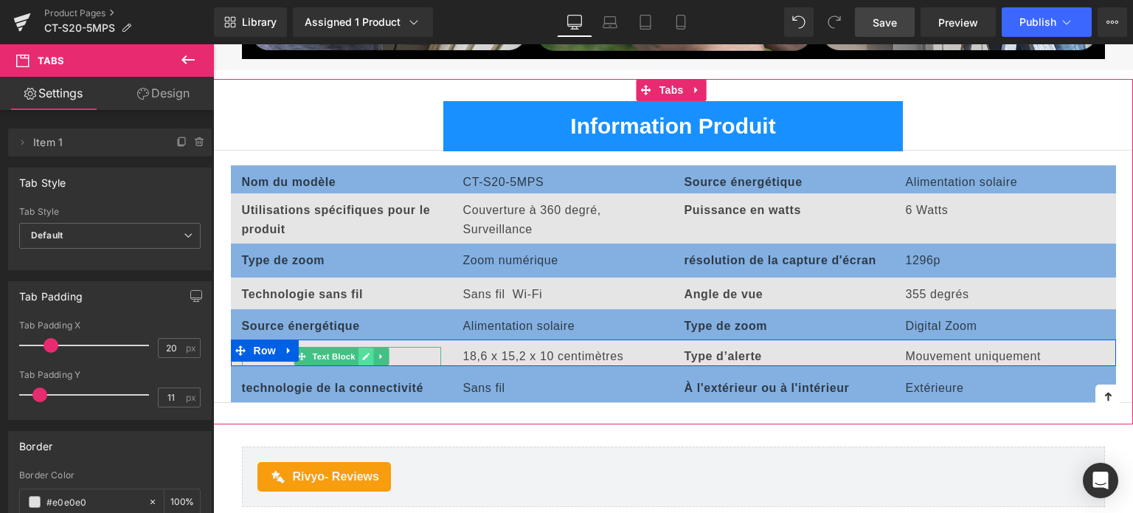
click at [366, 353] on icon at bounding box center [365, 356] width 7 height 7
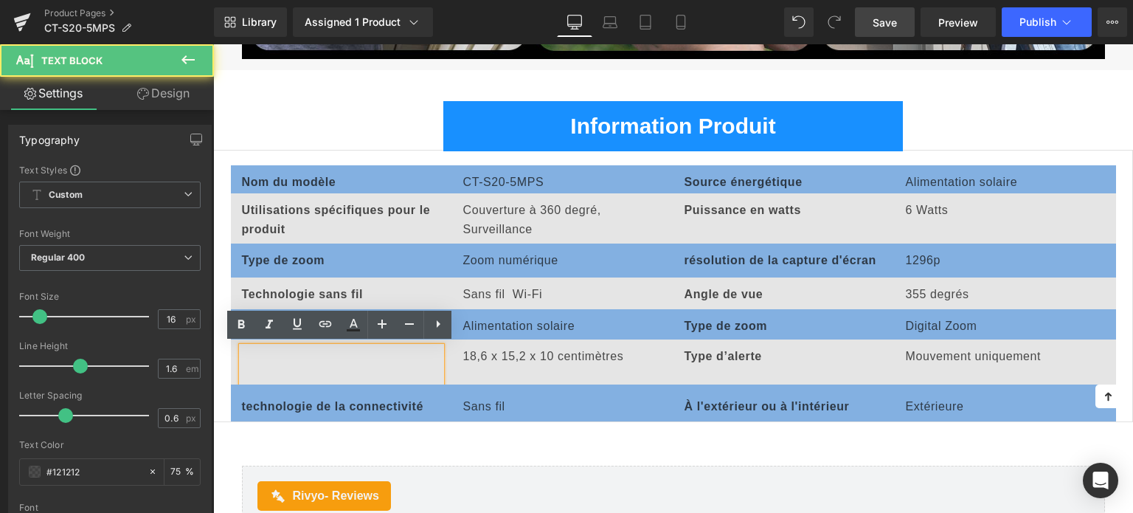
click at [334, 351] on div at bounding box center [341, 366] width 199 height 38
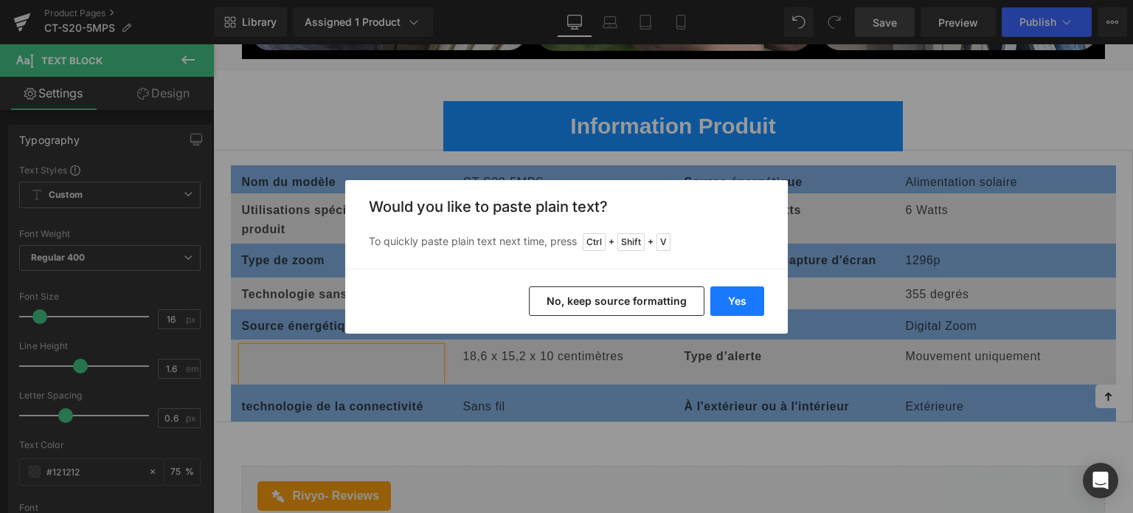
click at [750, 301] on button "Yes" at bounding box center [737, 300] width 54 height 29
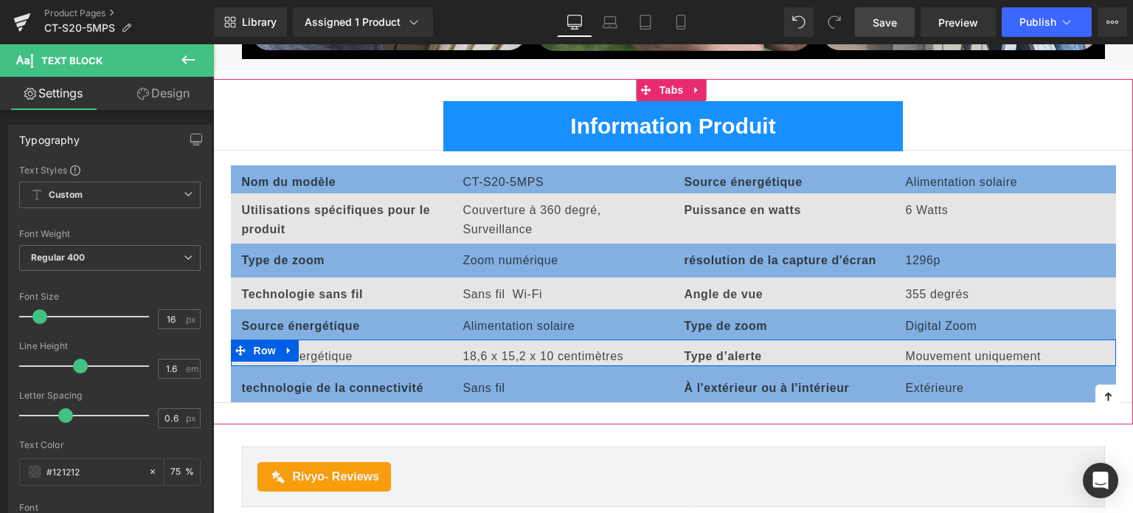
click at [351, 355] on span "Text Block" at bounding box center [333, 356] width 49 height 18
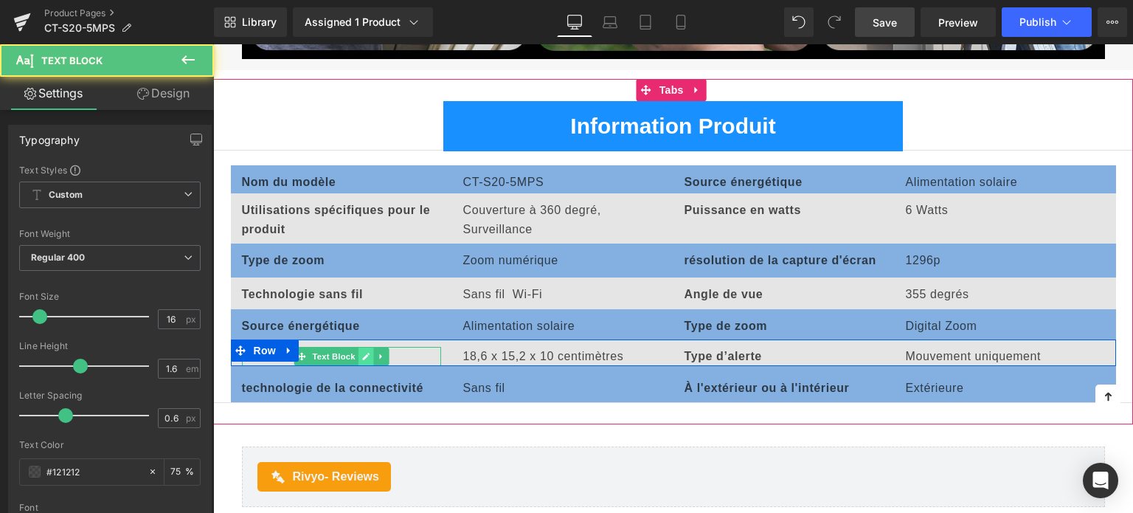
click at [362, 354] on icon at bounding box center [365, 356] width 7 height 7
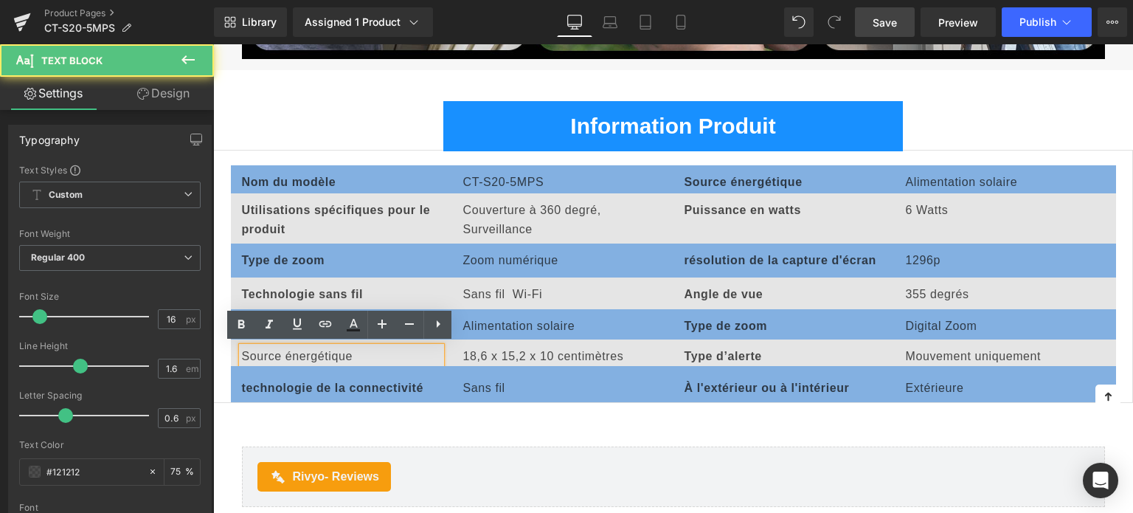
click at [322, 353] on div "Source énergétique" at bounding box center [341, 356] width 199 height 19
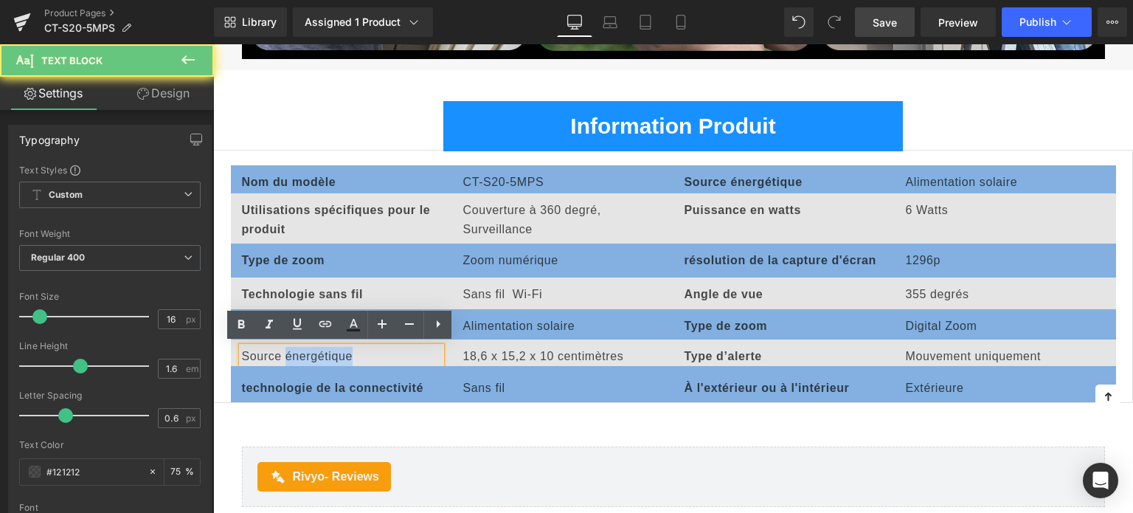
click at [322, 353] on div "Source énergétique" at bounding box center [341, 356] width 199 height 19
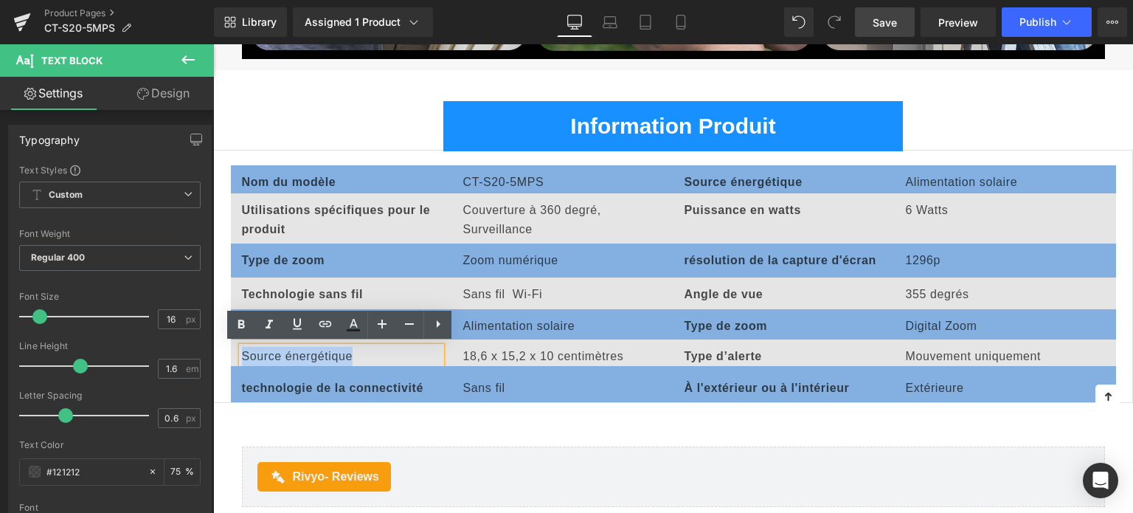
click at [322, 353] on div "Source énergétique" at bounding box center [341, 356] width 199 height 19
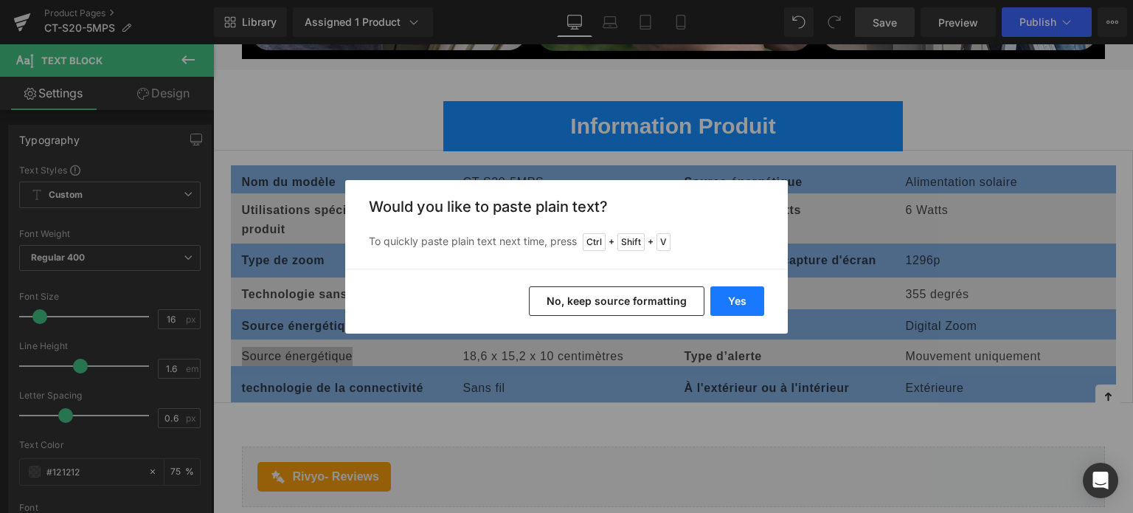
drag, startPoint x: 728, startPoint y: 305, endPoint x: 369, endPoint y: 288, distance: 359.6
click at [728, 305] on button "Yes" at bounding box center [737, 300] width 54 height 29
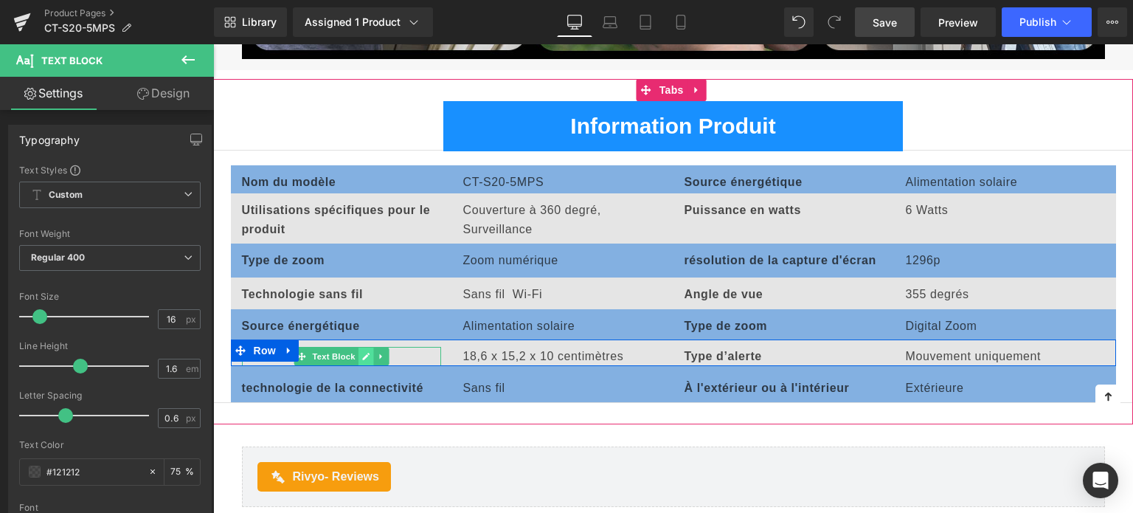
click at [364, 353] on icon at bounding box center [365, 356] width 7 height 7
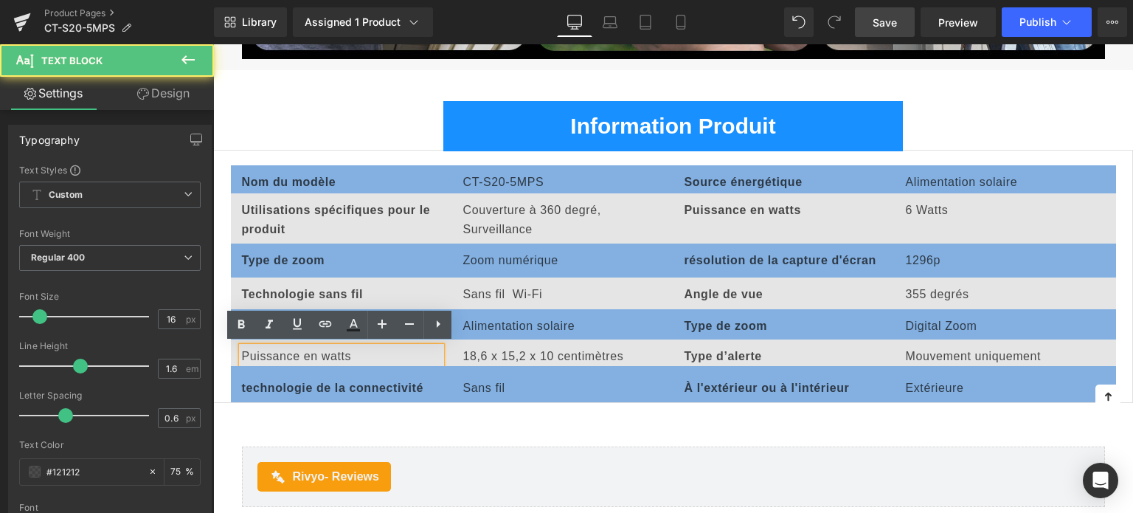
click at [311, 353] on div "Puissance en watts" at bounding box center [341, 356] width 199 height 19
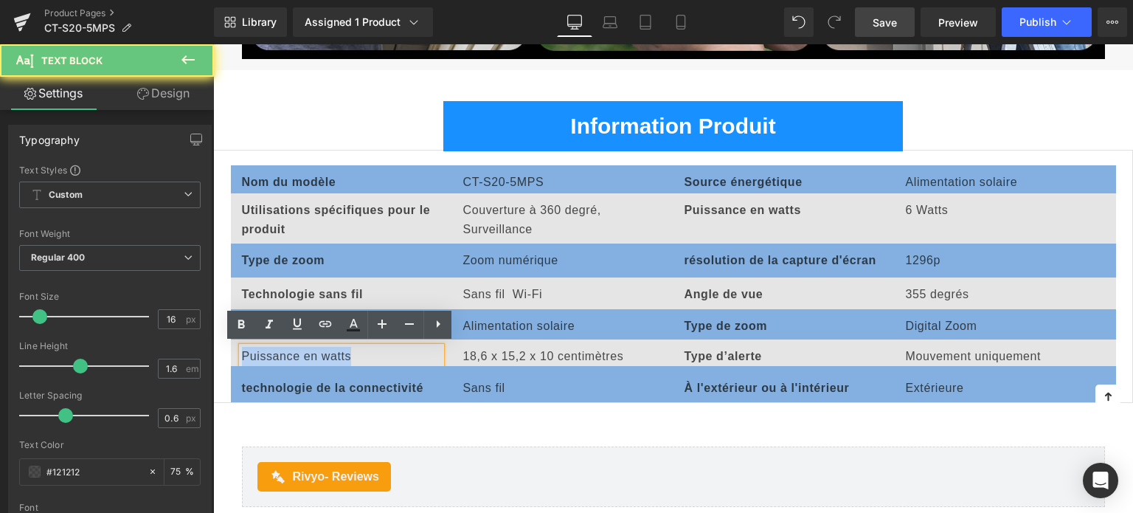
click at [311, 353] on div "Puissance en watts" at bounding box center [341, 356] width 199 height 19
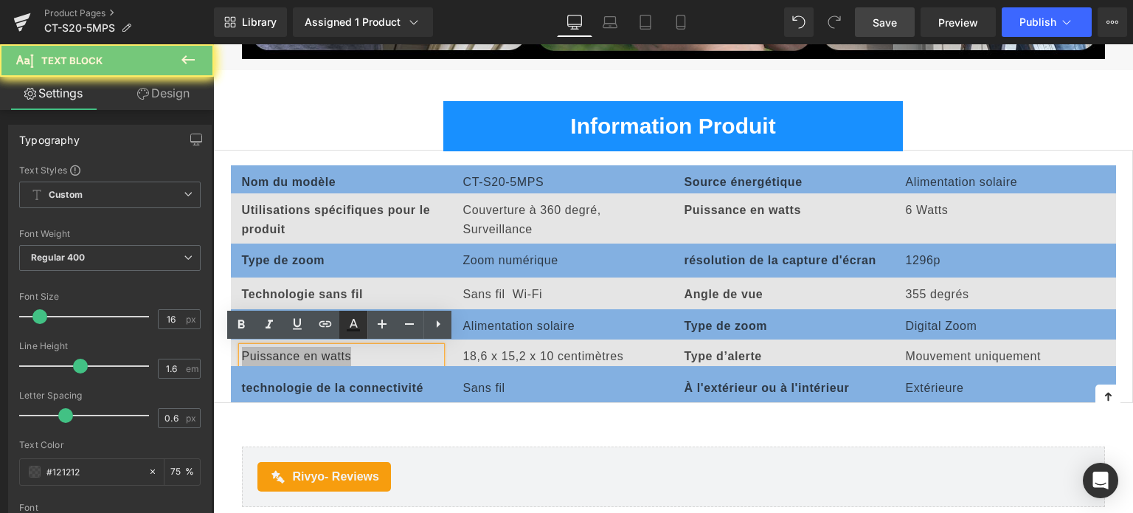
click at [362, 327] on link at bounding box center [353, 324] width 28 height 28
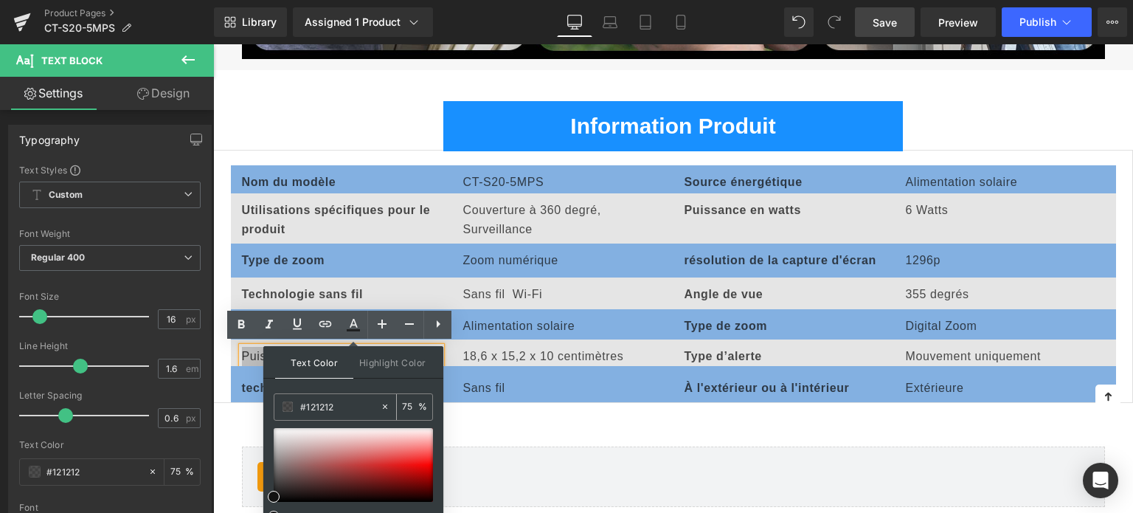
click at [348, 400] on input "#121212" at bounding box center [340, 406] width 80 height 16
type input "#111111"
click at [610, 449] on link "Rivyo: Reviews & Loyalty" at bounding box center [665, 458] width 125 height 18
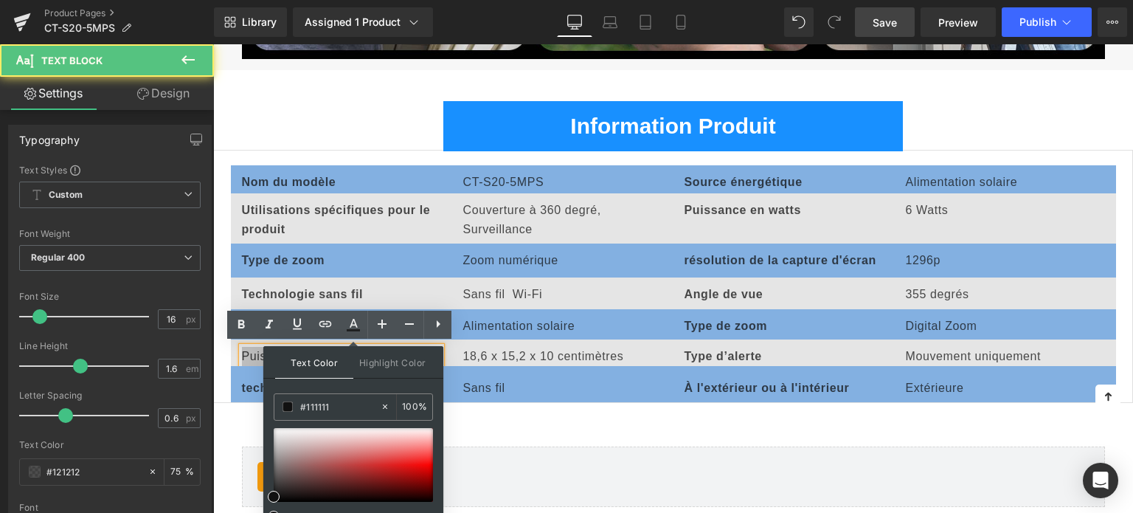
click at [213, 44] on div at bounding box center [213, 44] width 0 height 0
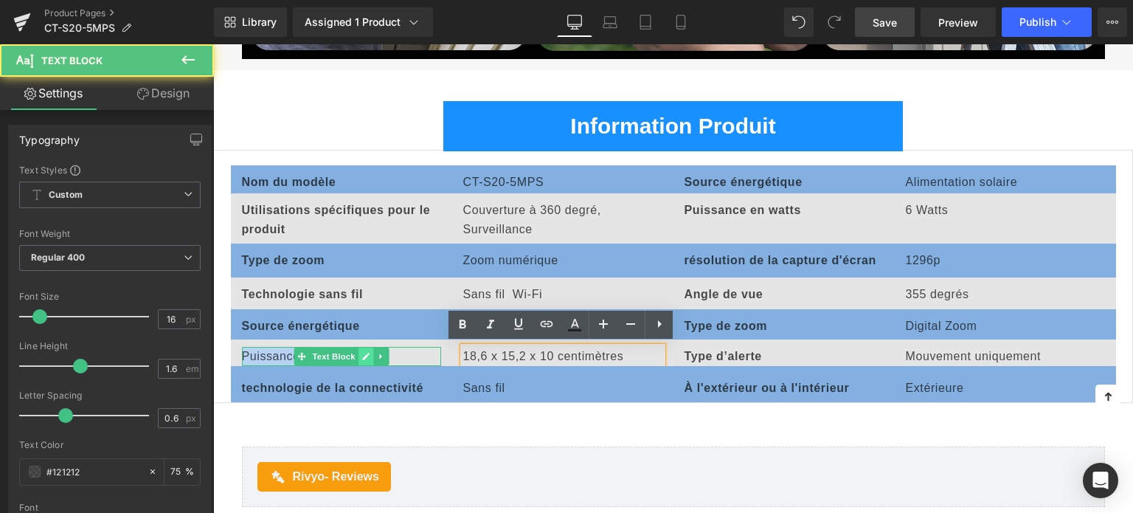
click at [367, 354] on icon at bounding box center [365, 356] width 8 height 9
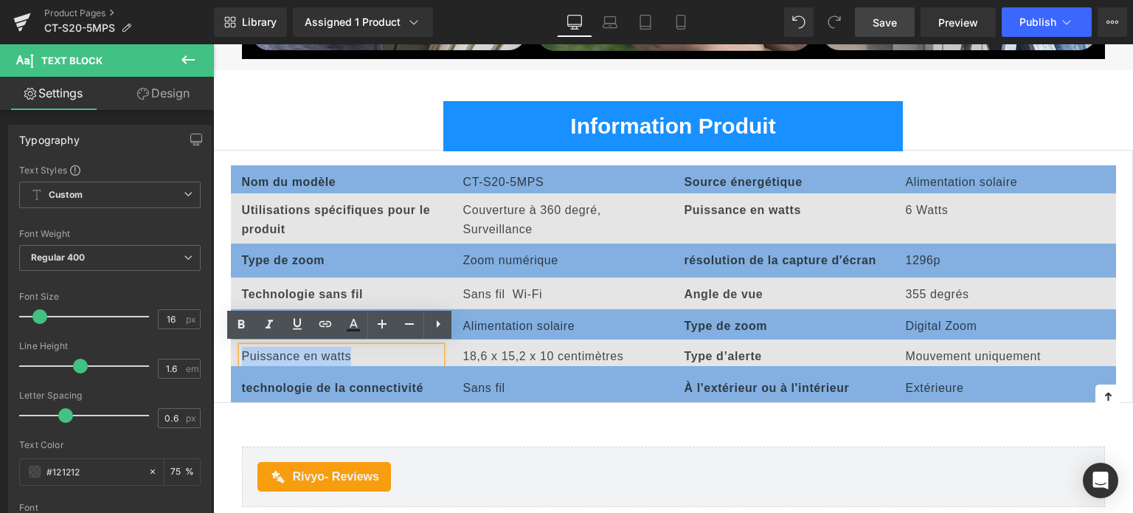
click at [401, 350] on div "Puissance en watts" at bounding box center [341, 356] width 199 height 19
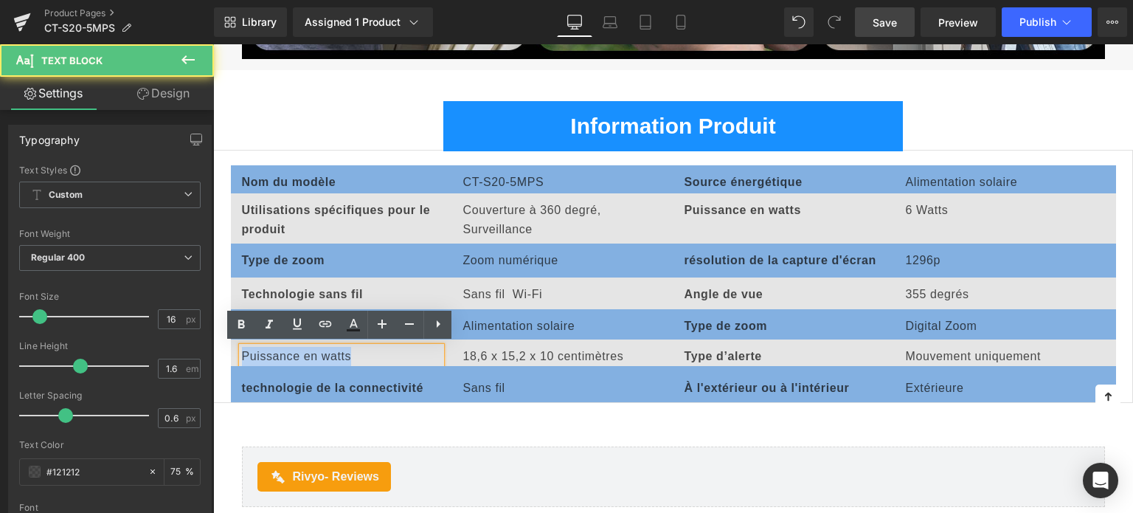
click at [414, 353] on div "Puissance en watts" at bounding box center [341, 356] width 199 height 19
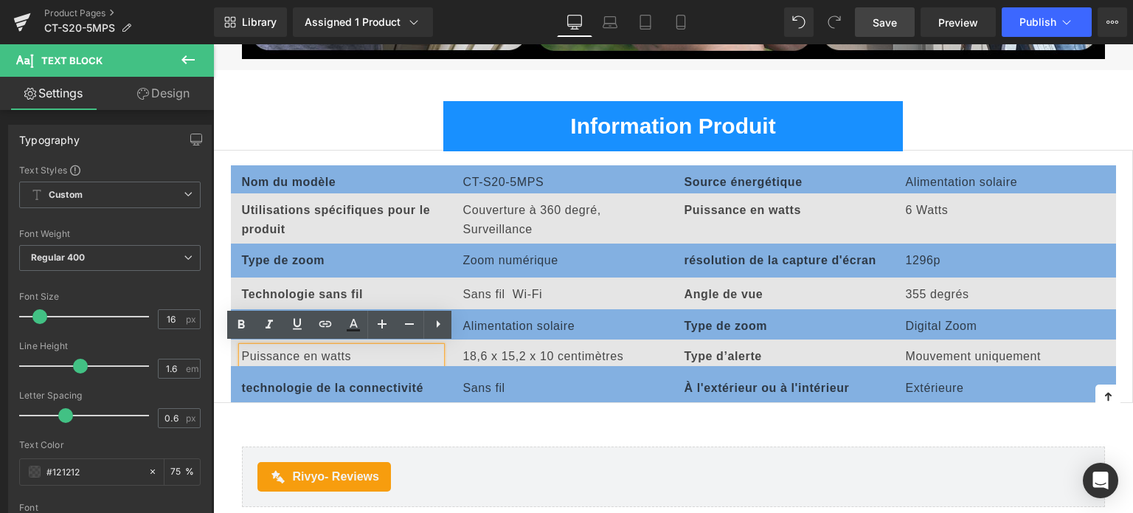
click at [534, 305] on div "Technologie sans fil Text Block Sans fil Wi-Fi Text Block Angle de vue Text Blo…" at bounding box center [673, 293] width 885 height 32
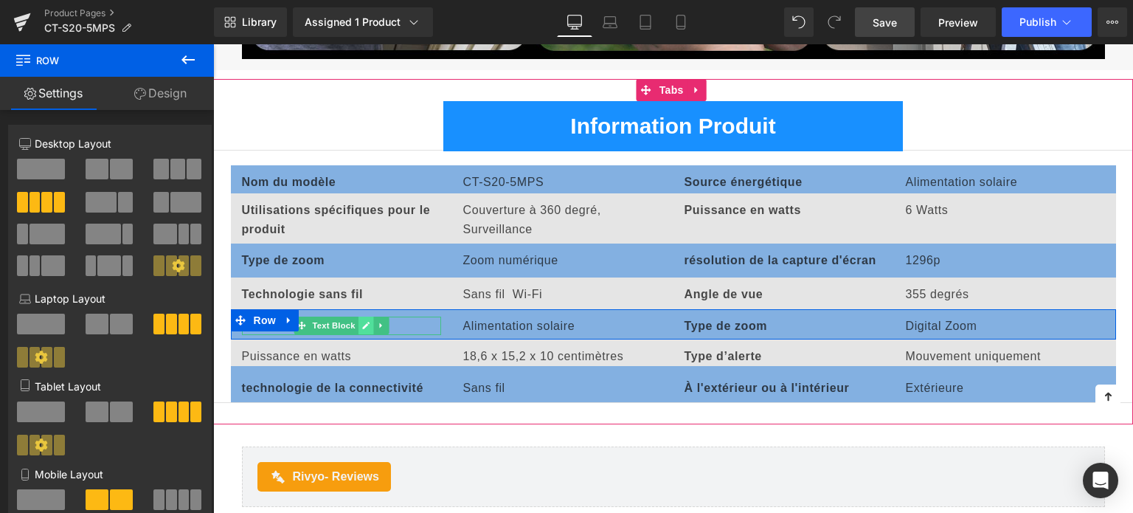
click at [366, 324] on icon at bounding box center [365, 325] width 8 height 9
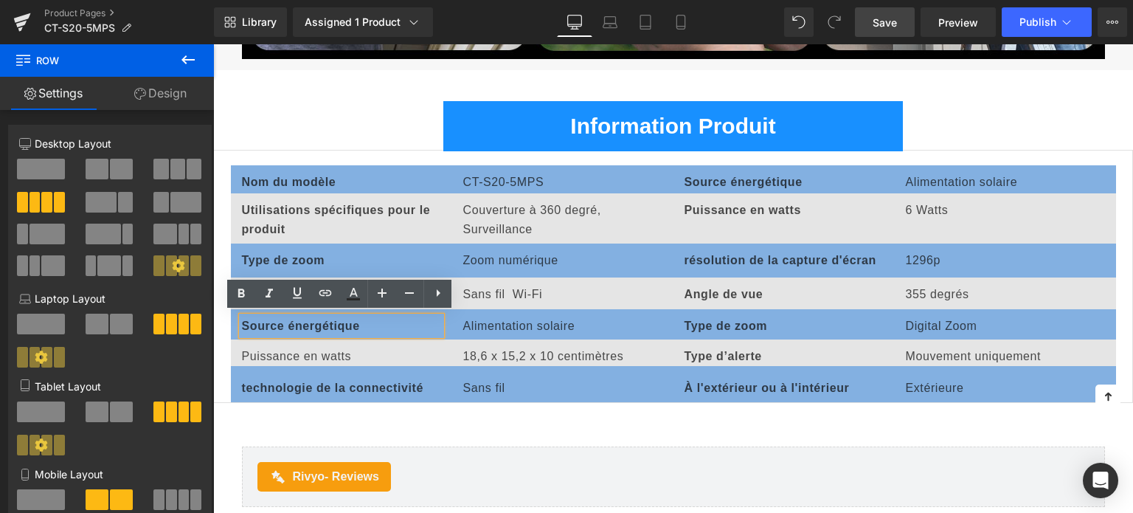
click at [330, 319] on b "Source énergétique" at bounding box center [301, 325] width 118 height 13
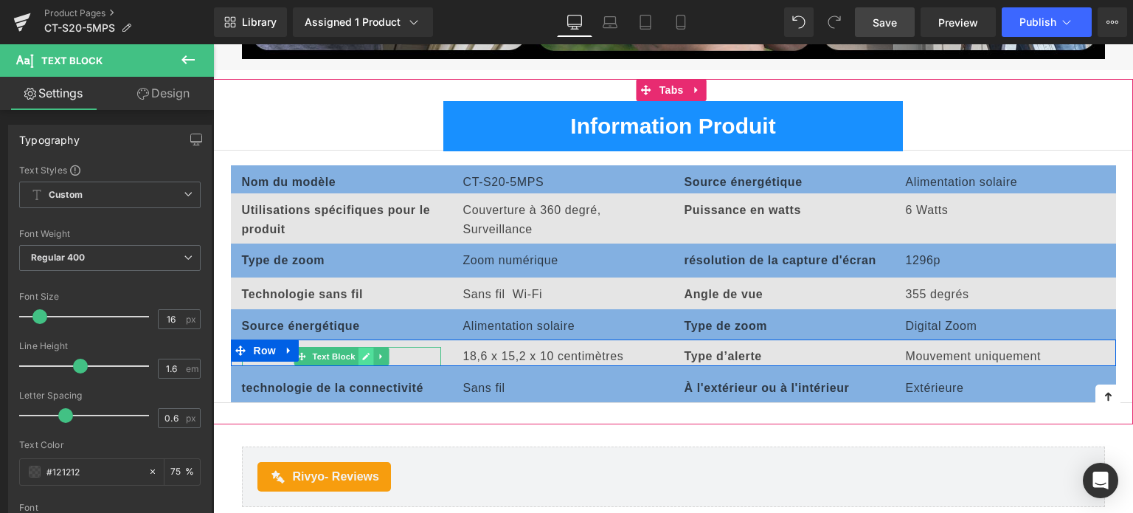
click at [361, 352] on icon at bounding box center [365, 356] width 8 height 9
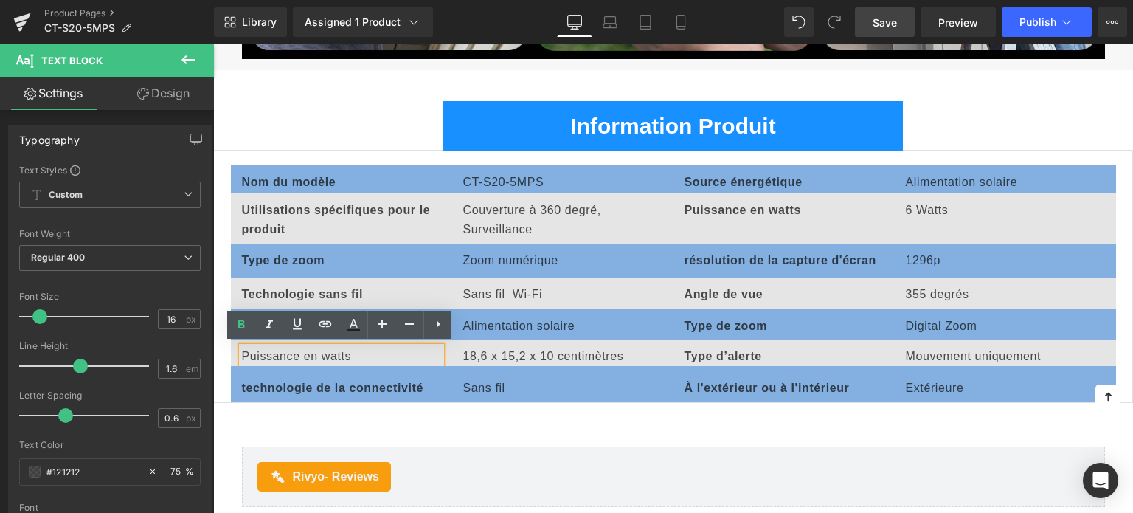
click at [322, 354] on div "Puissance en watts" at bounding box center [341, 356] width 199 height 19
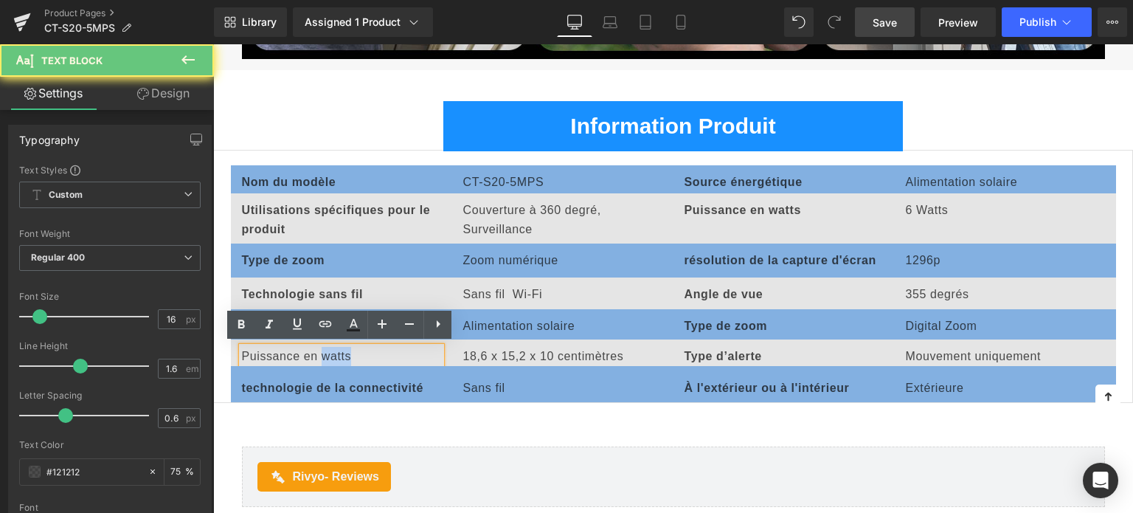
click at [322, 354] on div "Puissance en watts" at bounding box center [341, 356] width 199 height 19
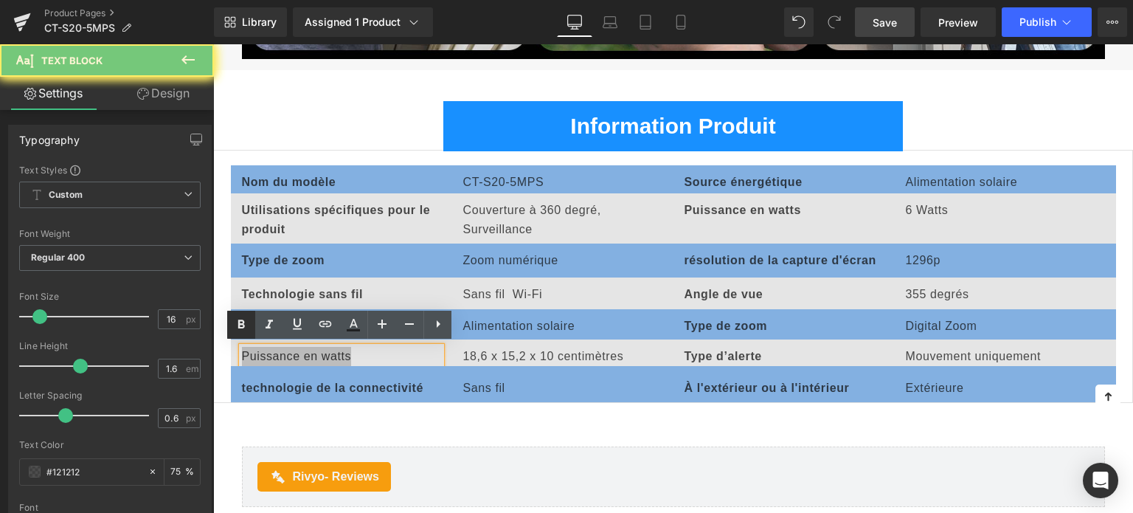
click at [231, 321] on link at bounding box center [241, 324] width 28 height 28
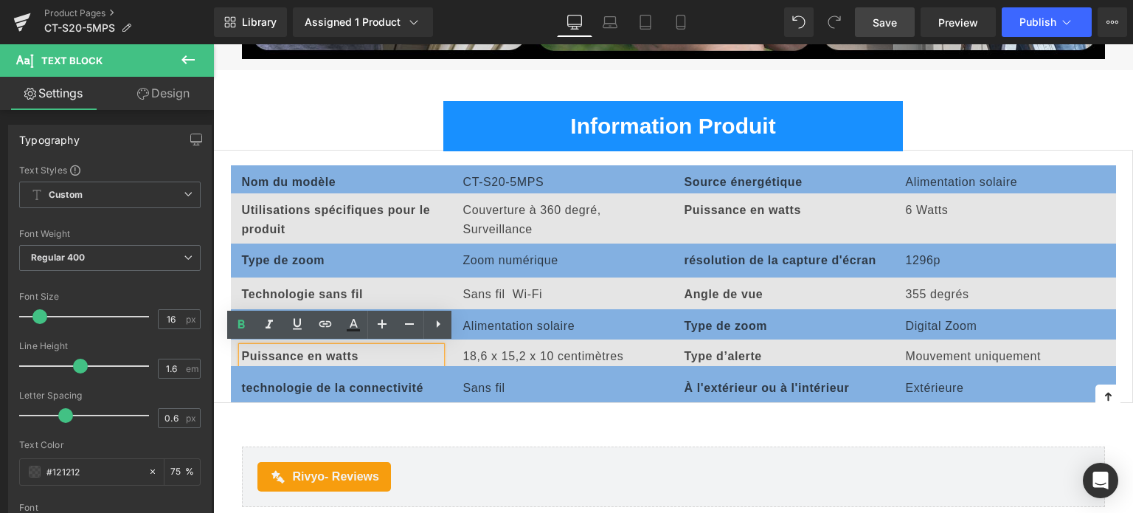
click at [333, 352] on strong "Puissance en watts" at bounding box center [300, 356] width 117 height 13
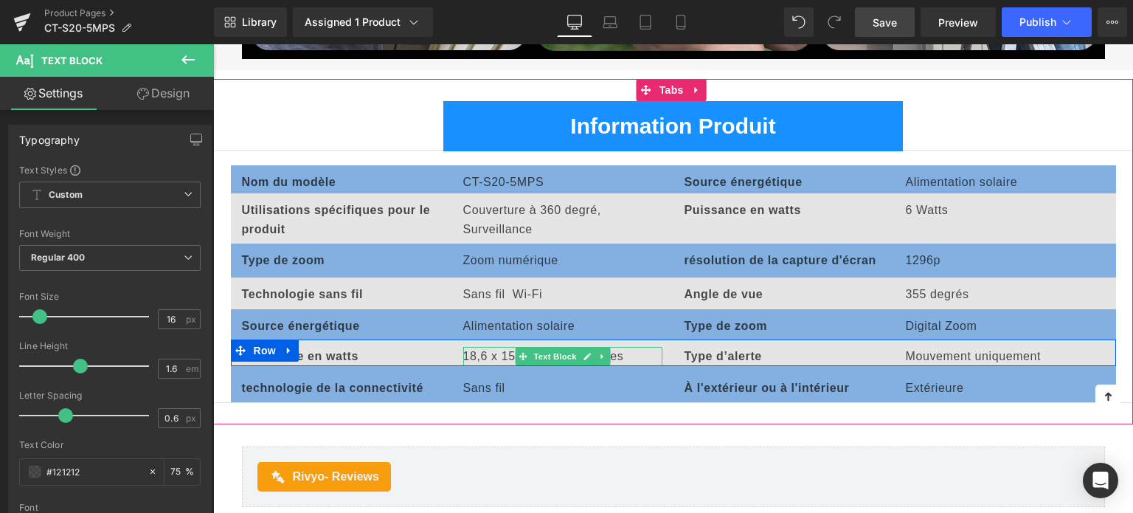
click at [507, 350] on p "18,6 x 15,2 x 10 centimètres" at bounding box center [562, 356] width 199 height 19
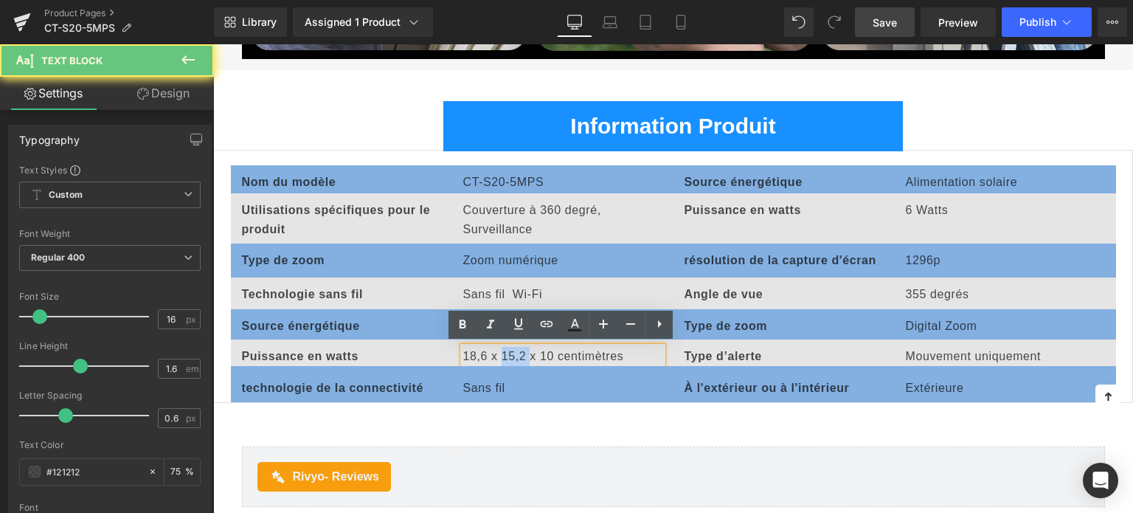
click at [507, 350] on p "18,6 x 15,2 x 10 centimètres" at bounding box center [562, 356] width 199 height 19
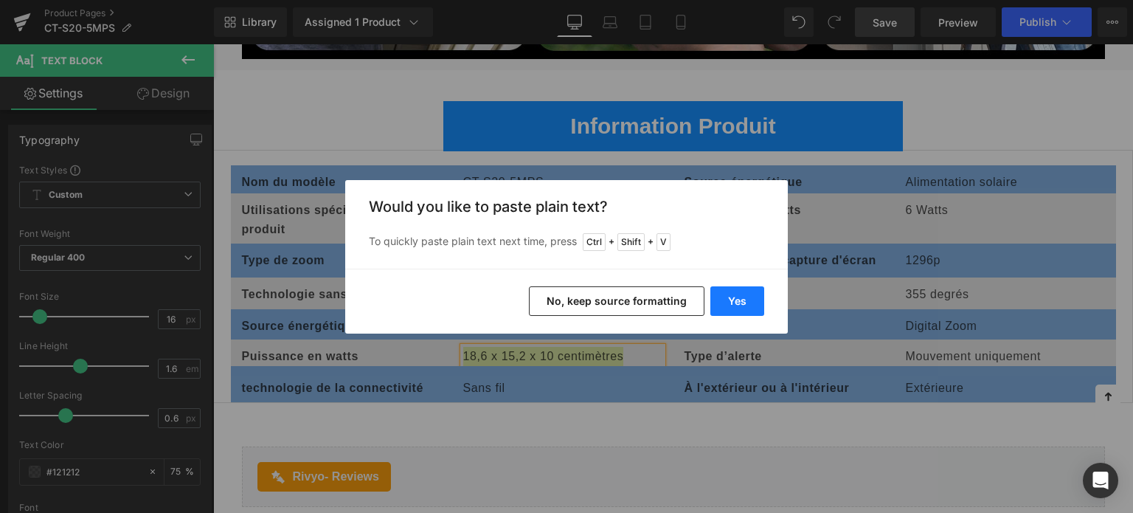
click at [736, 297] on button "Yes" at bounding box center [737, 300] width 54 height 29
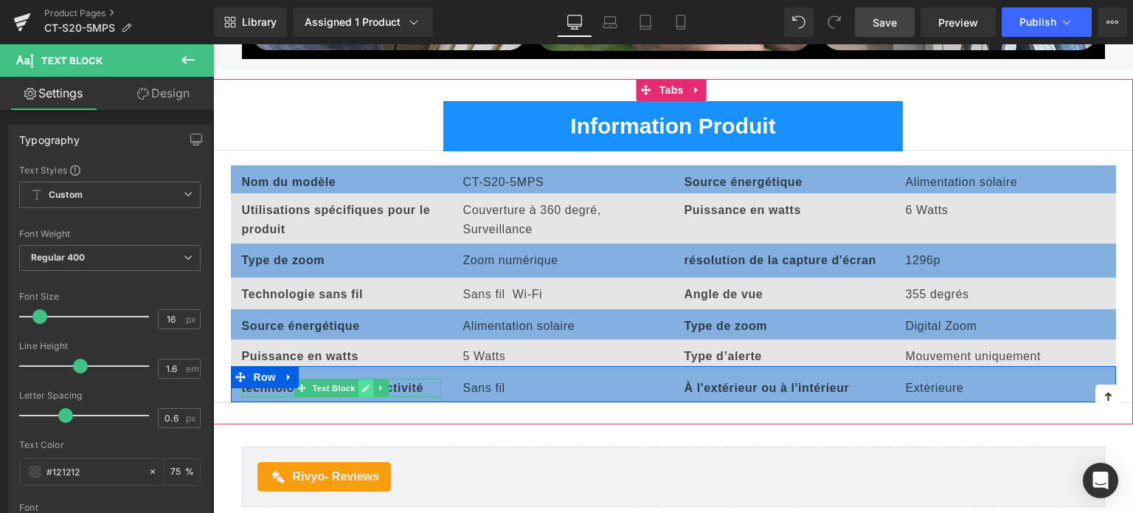
click at [367, 386] on icon at bounding box center [365, 387] width 8 height 9
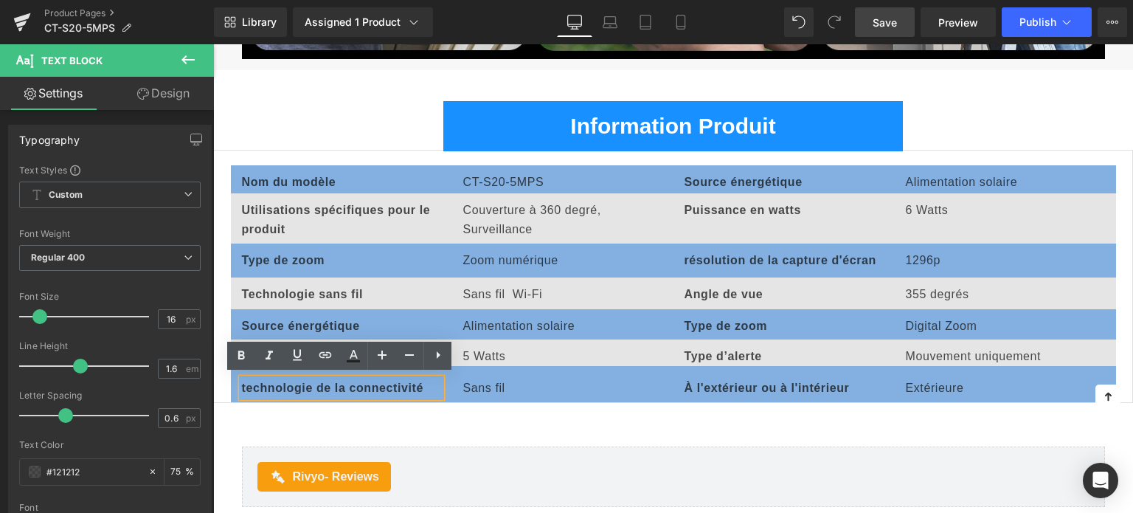
click at [333, 383] on b "technologie de la connectivité" at bounding box center [333, 387] width 182 height 13
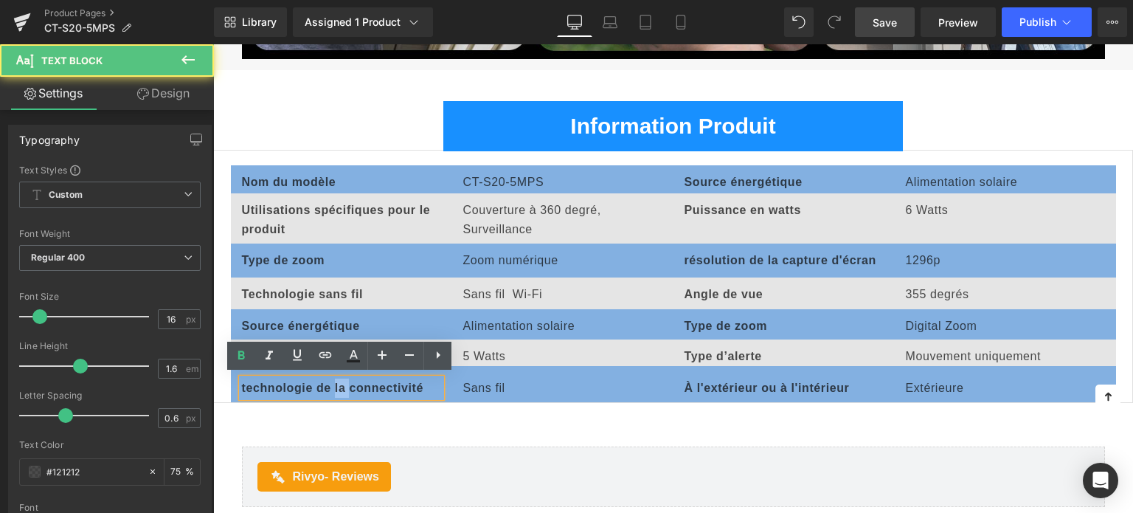
click at [333, 383] on b "technologie de la connectivité" at bounding box center [333, 387] width 182 height 13
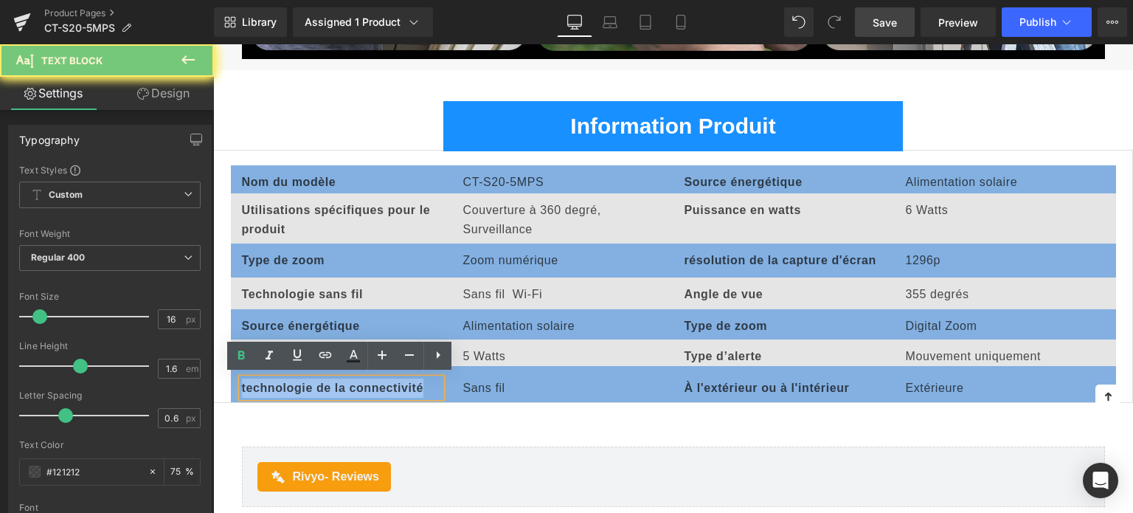
click at [333, 383] on b "technologie de la connectivité" at bounding box center [333, 387] width 182 height 13
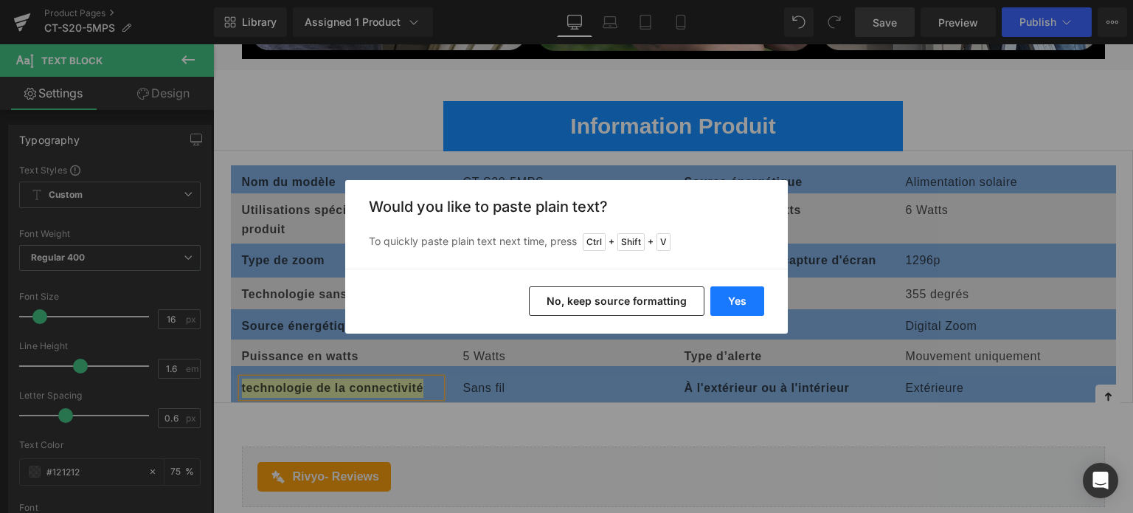
click at [732, 302] on button "Yes" at bounding box center [737, 300] width 54 height 29
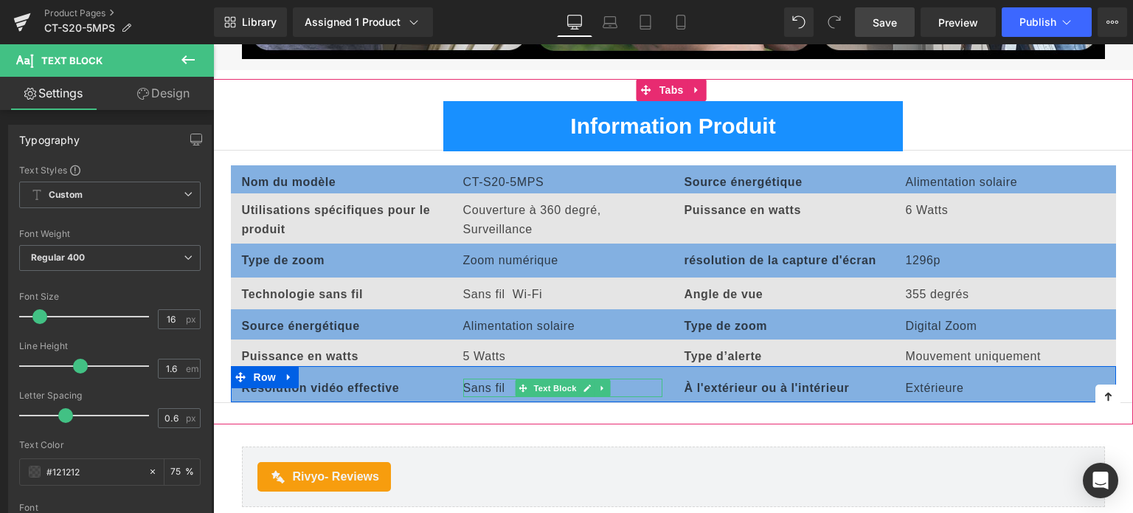
click at [472, 386] on p "Sans fil" at bounding box center [562, 387] width 199 height 19
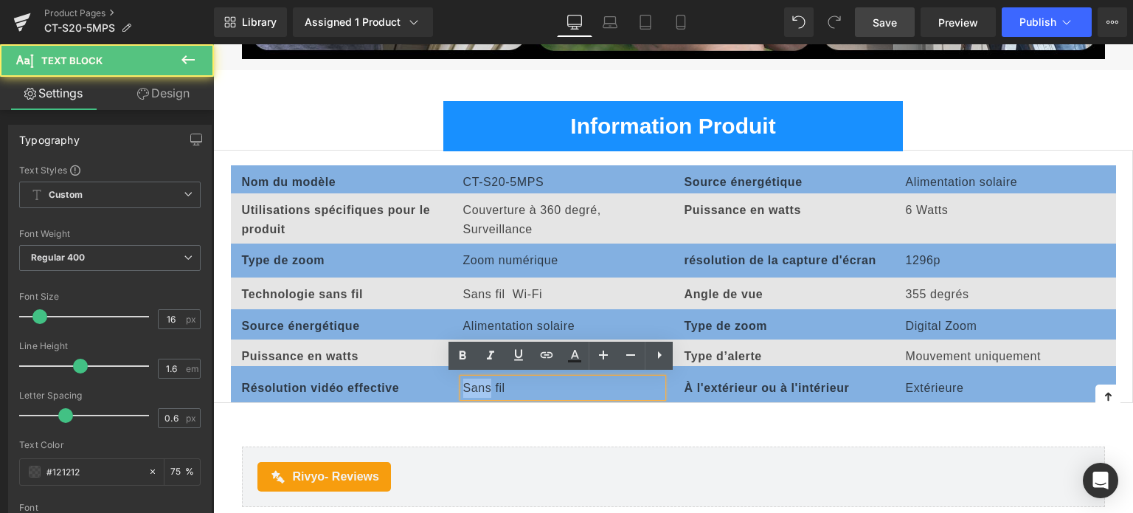
click at [472, 386] on p "Sans fil" at bounding box center [562, 387] width 199 height 19
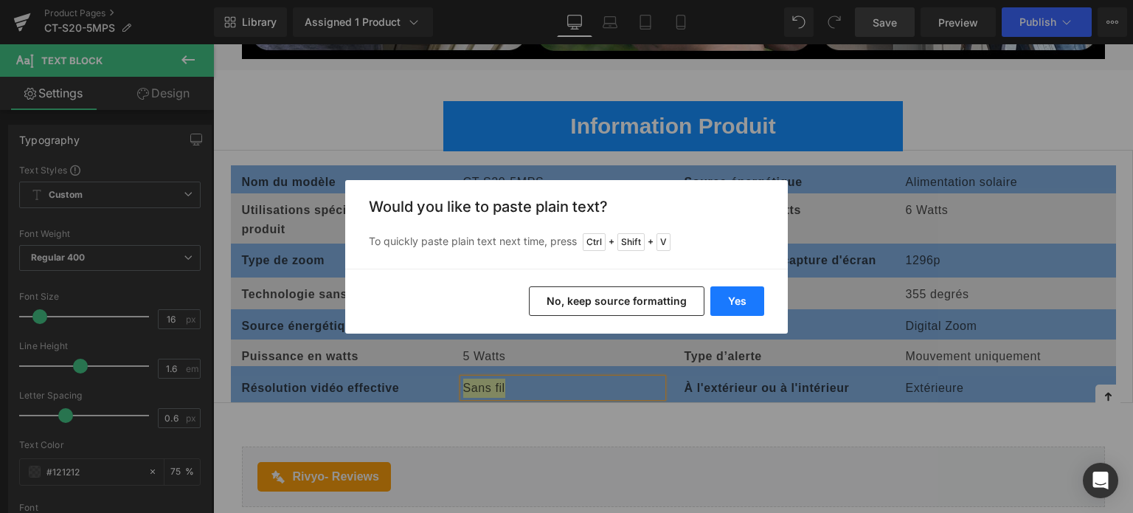
click at [738, 305] on button "Yes" at bounding box center [737, 300] width 54 height 29
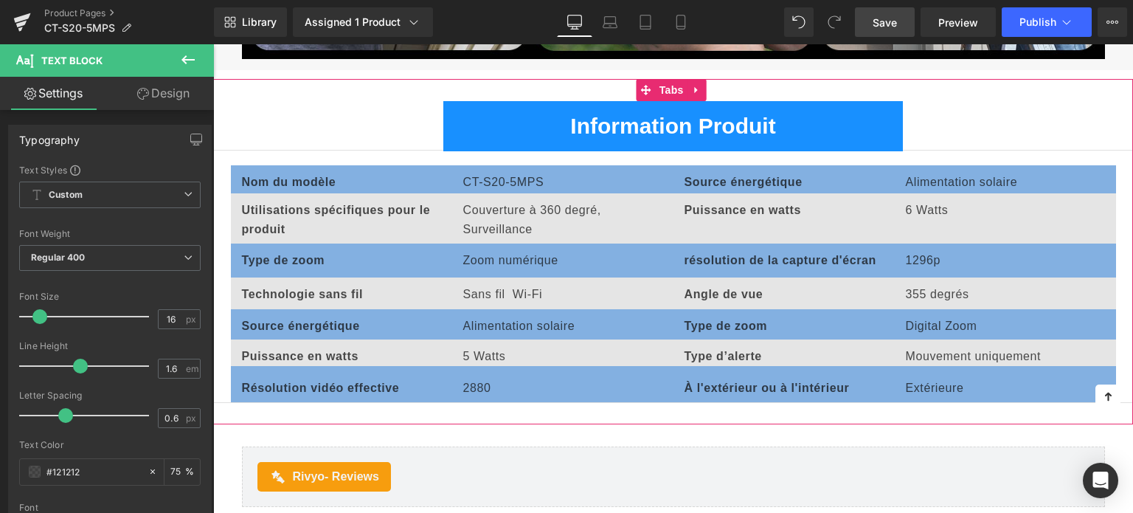
click at [213, 44] on div at bounding box center [213, 44] width 0 height 0
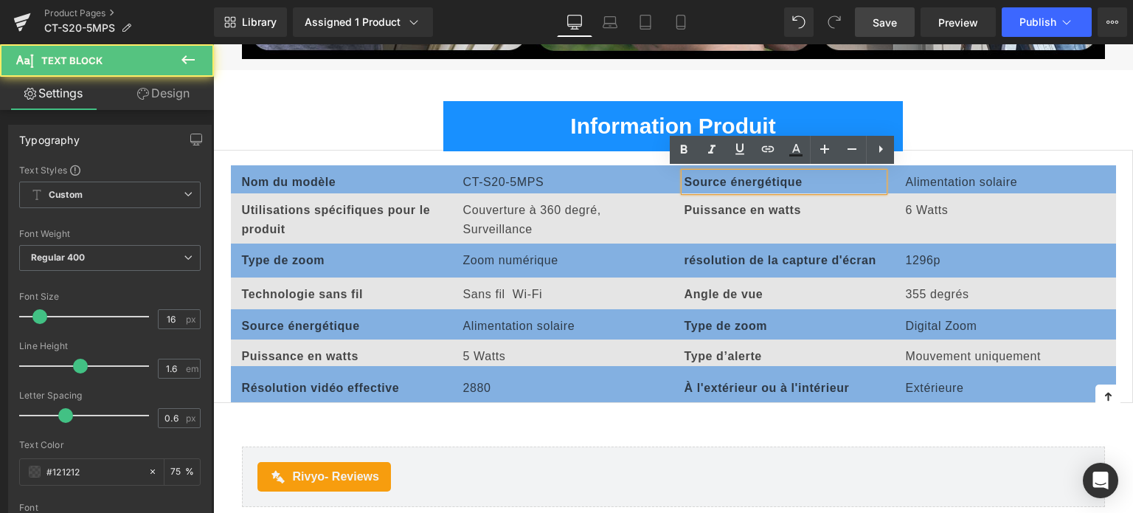
click at [782, 179] on b "Source énergétique" at bounding box center [743, 182] width 118 height 13
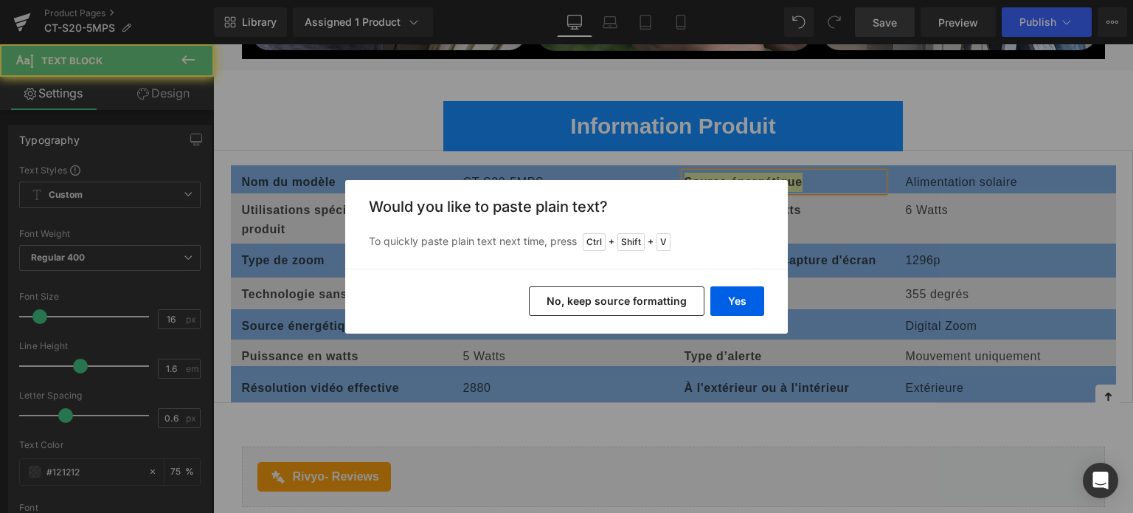
click at [735, 284] on div "Yes No, keep source formatting" at bounding box center [566, 300] width 442 height 65
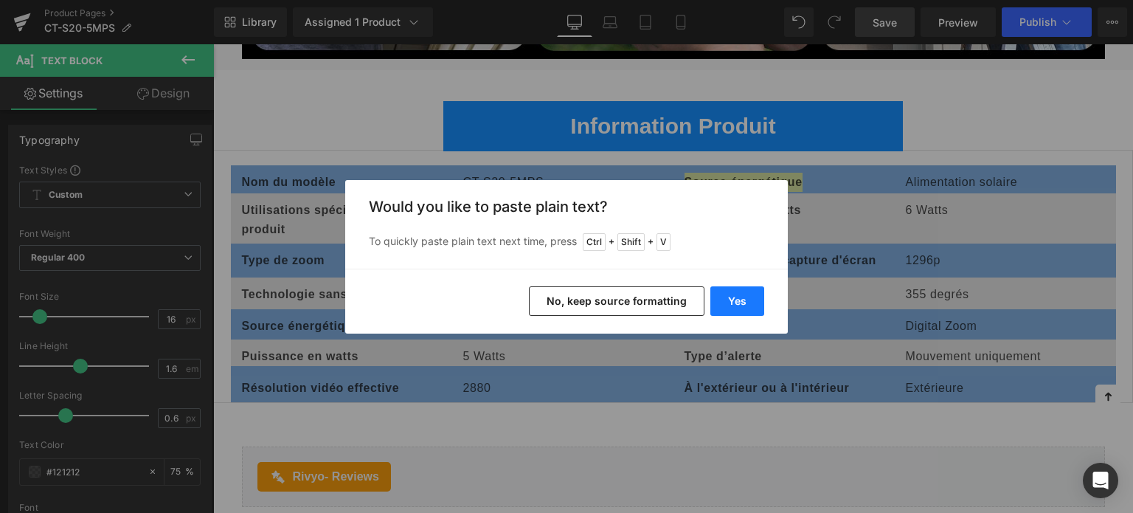
click at [734, 290] on button "Yes" at bounding box center [737, 300] width 54 height 29
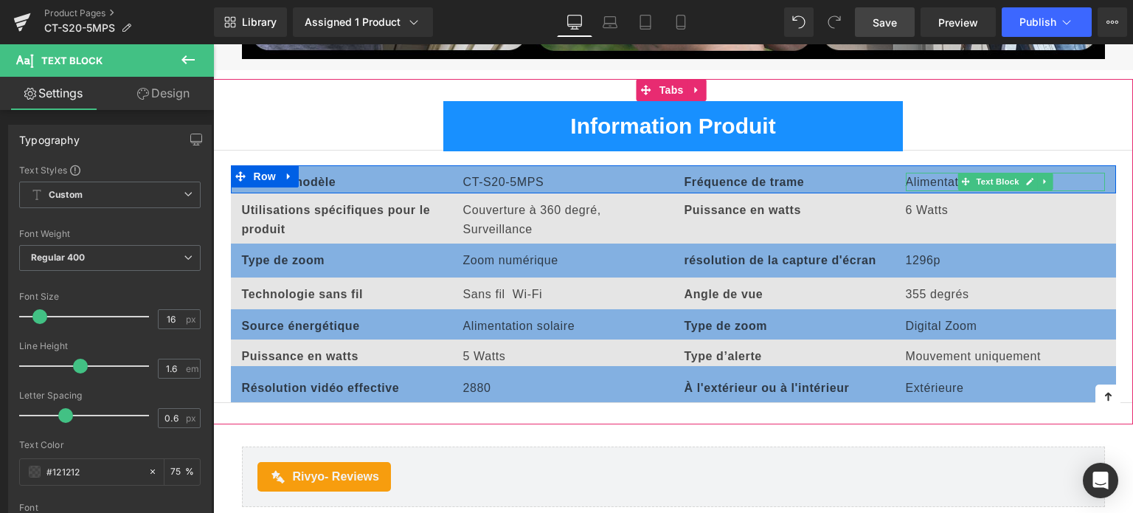
click at [911, 179] on p "Alimentation solaire" at bounding box center [1005, 182] width 199 height 19
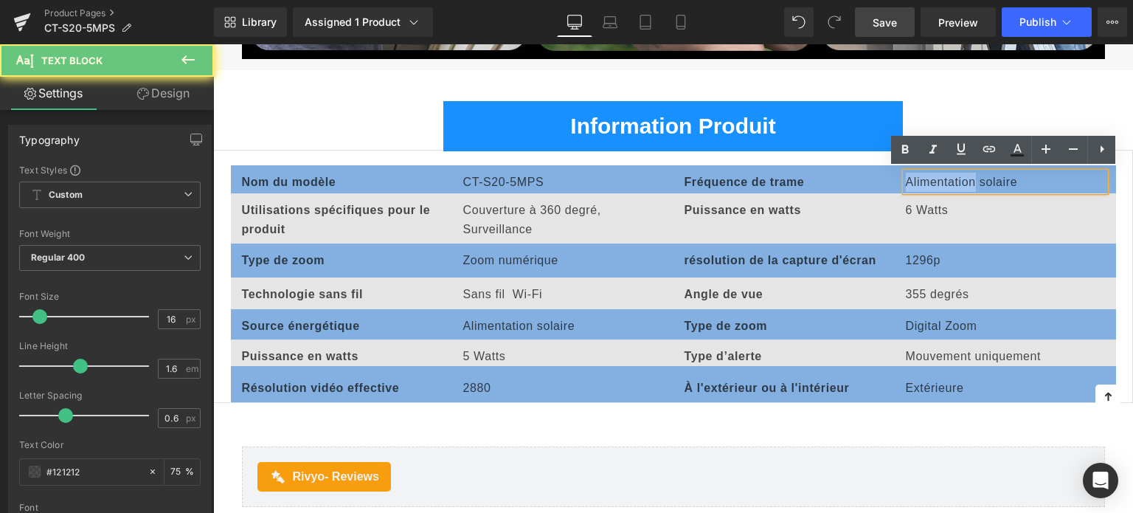
click at [911, 179] on p "Alimentation solaire" at bounding box center [1005, 182] width 199 height 19
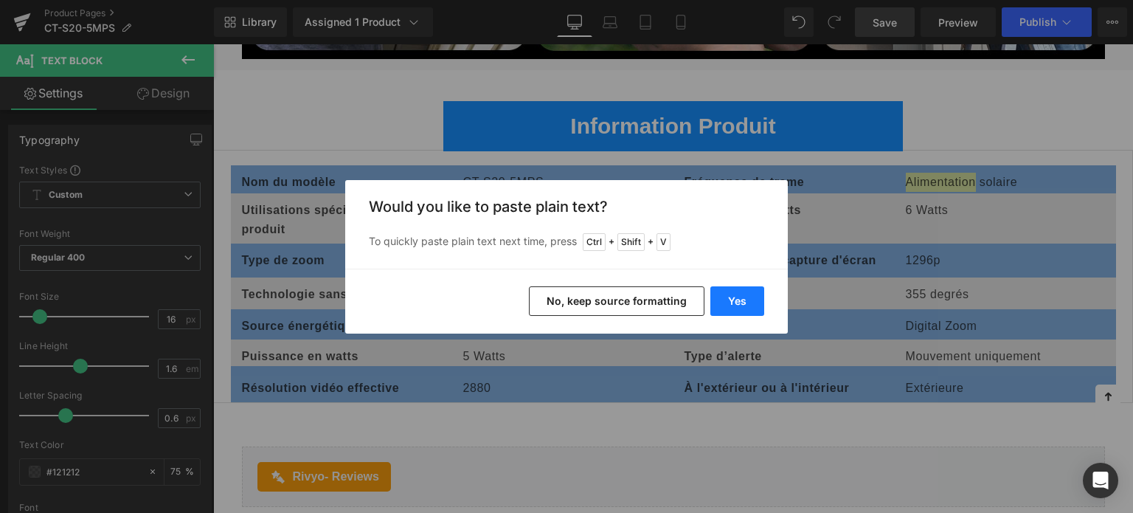
click at [758, 288] on button "Yes" at bounding box center [737, 300] width 54 height 29
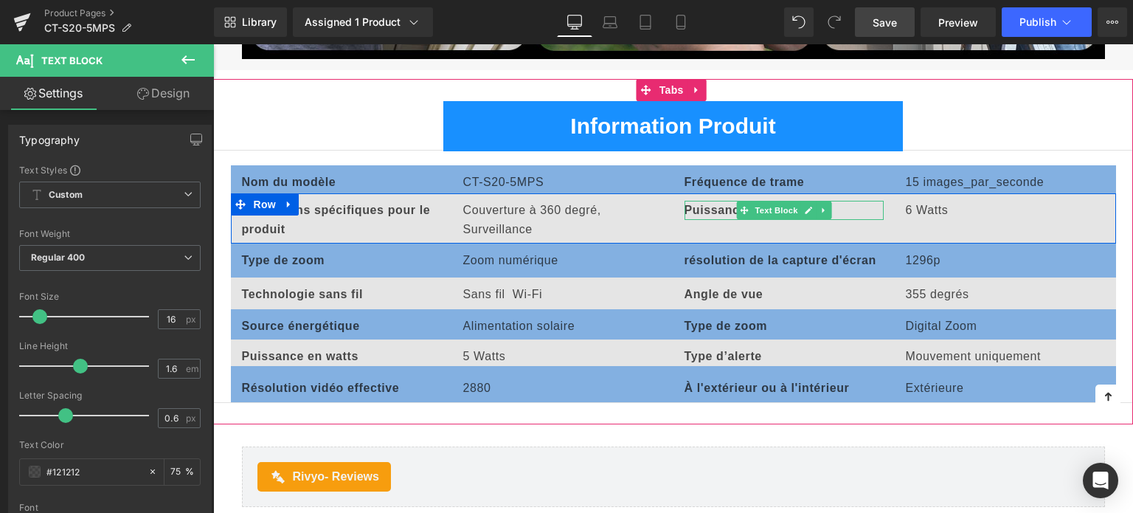
click at [708, 209] on b "Puissance en watts" at bounding box center [742, 210] width 117 height 13
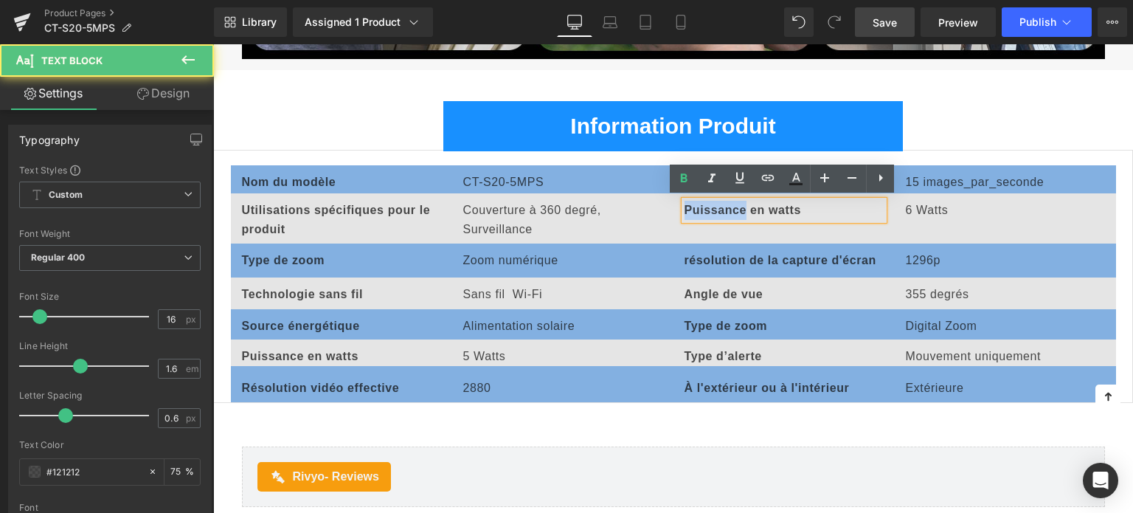
click at [708, 209] on b "Puissance en watts" at bounding box center [742, 210] width 117 height 13
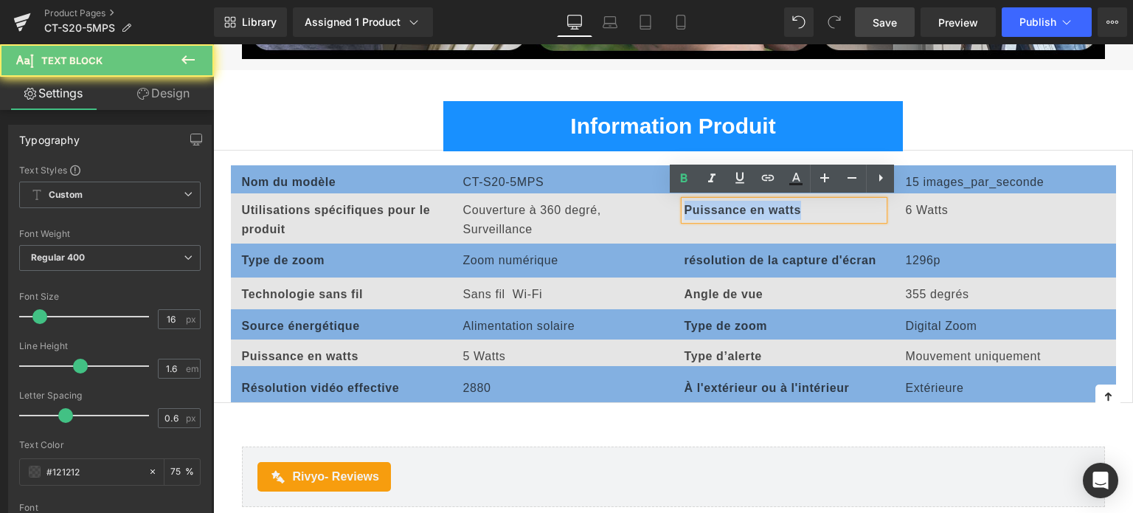
click at [708, 209] on b "Puissance en watts" at bounding box center [742, 210] width 117 height 13
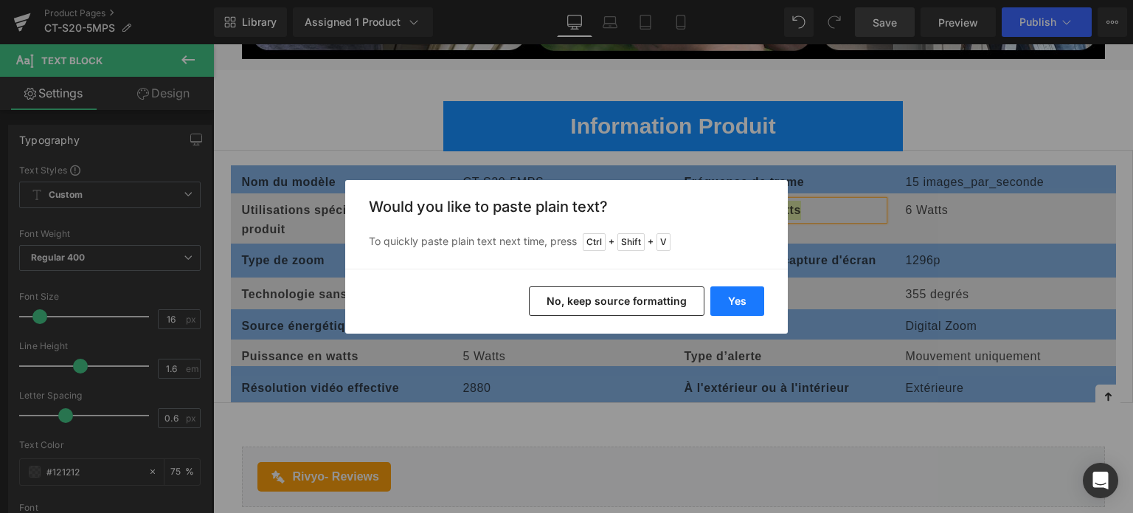
click at [724, 297] on button "Yes" at bounding box center [737, 300] width 54 height 29
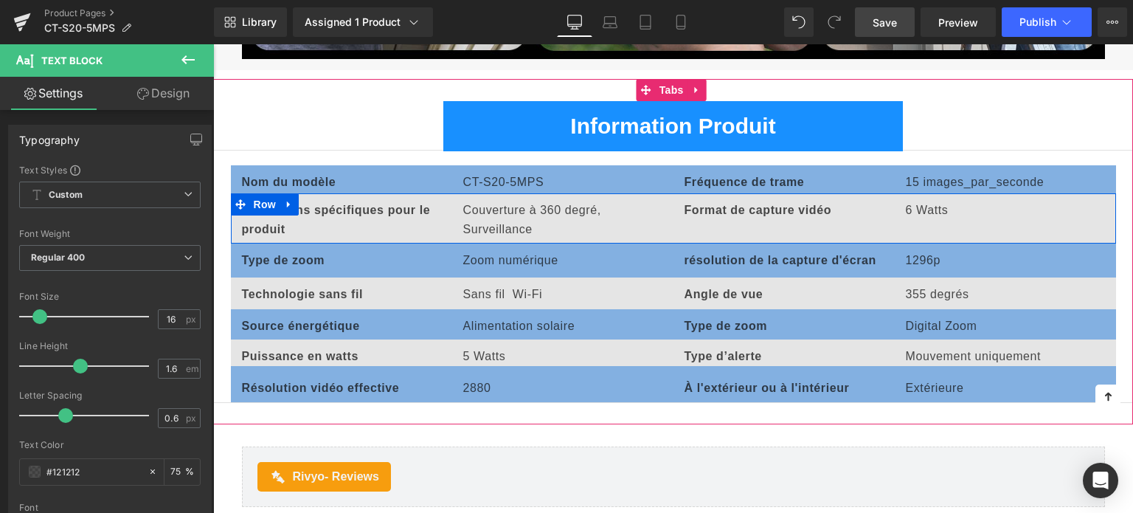
click at [938, 205] on p "6 Watts" at bounding box center [1005, 210] width 199 height 19
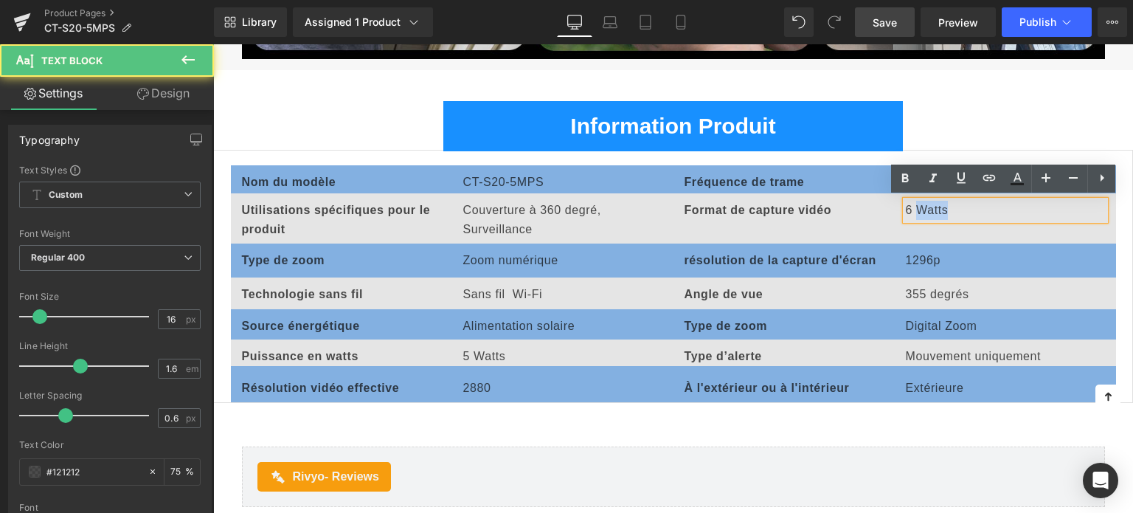
click at [938, 205] on p "6 Watts" at bounding box center [1005, 210] width 199 height 19
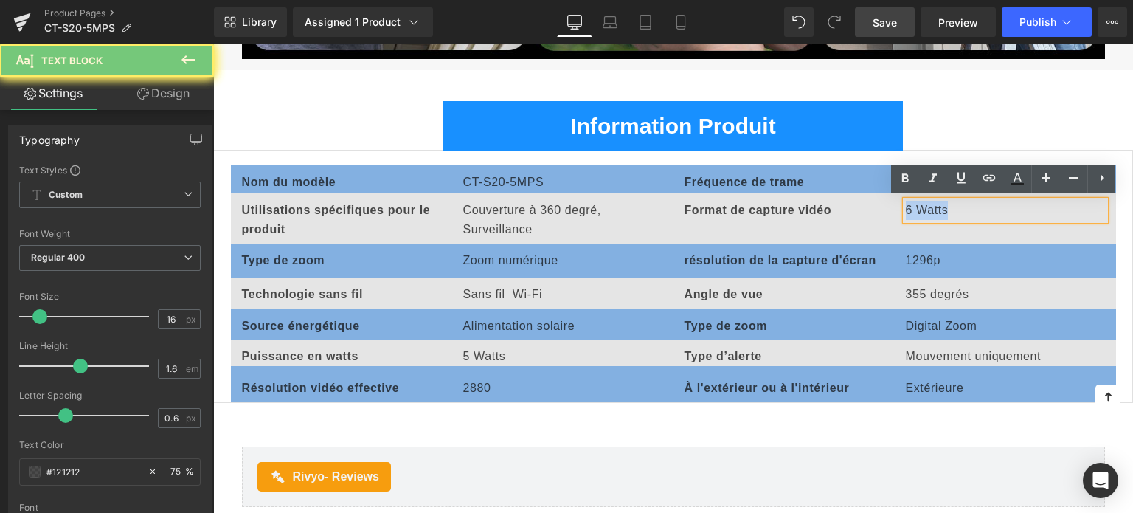
click at [938, 205] on p "6 Watts" at bounding box center [1005, 210] width 199 height 19
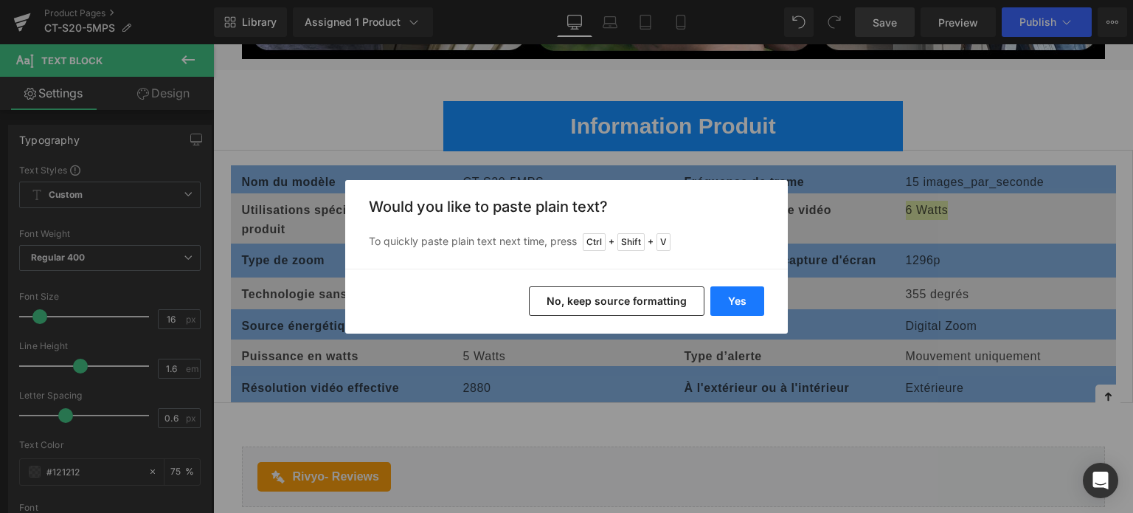
drag, startPoint x: 739, startPoint y: 300, endPoint x: 580, endPoint y: 244, distance: 168.2
click at [739, 300] on button "Yes" at bounding box center [737, 300] width 54 height 29
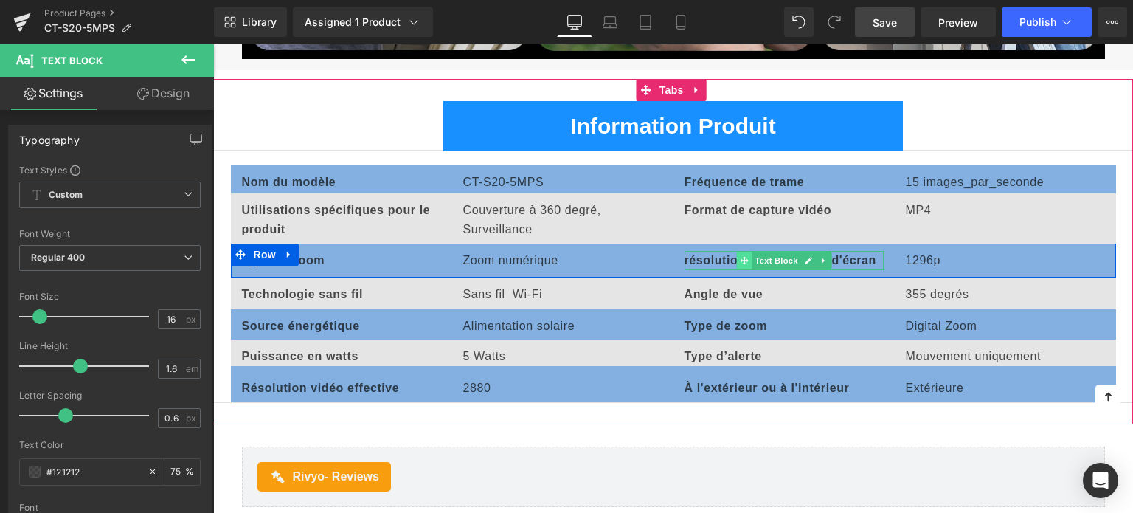
click at [748, 257] on span at bounding box center [743, 260] width 15 height 18
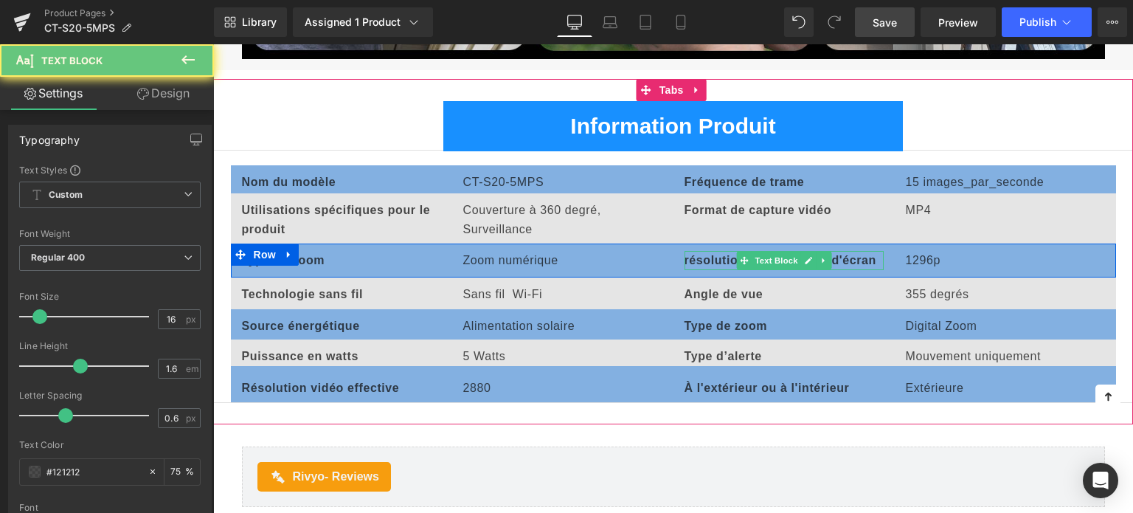
click at [712, 255] on b "résolution de la capture d'écran" at bounding box center [780, 260] width 192 height 13
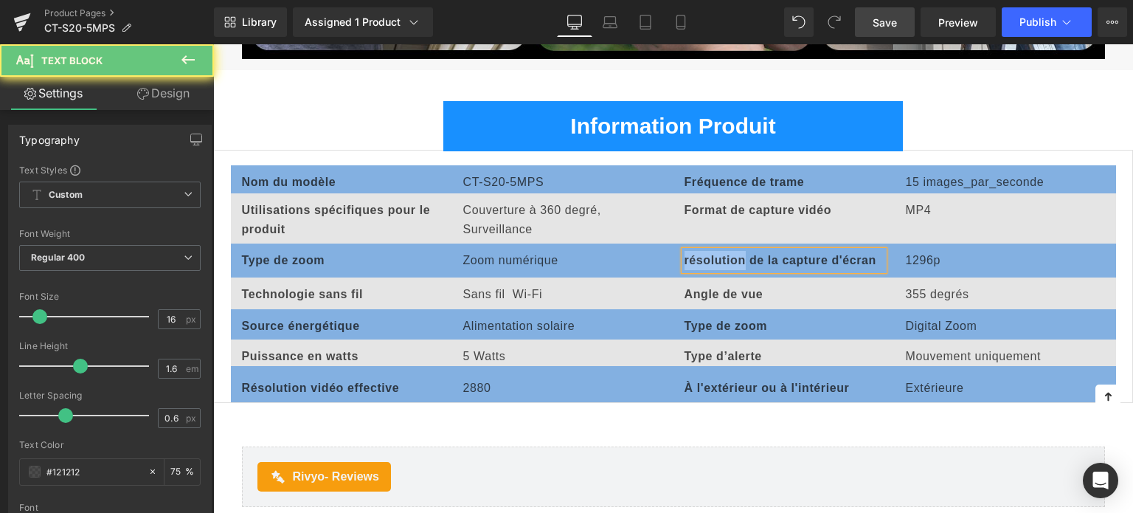
click at [712, 255] on b "résolution de la capture d'écran" at bounding box center [780, 260] width 192 height 13
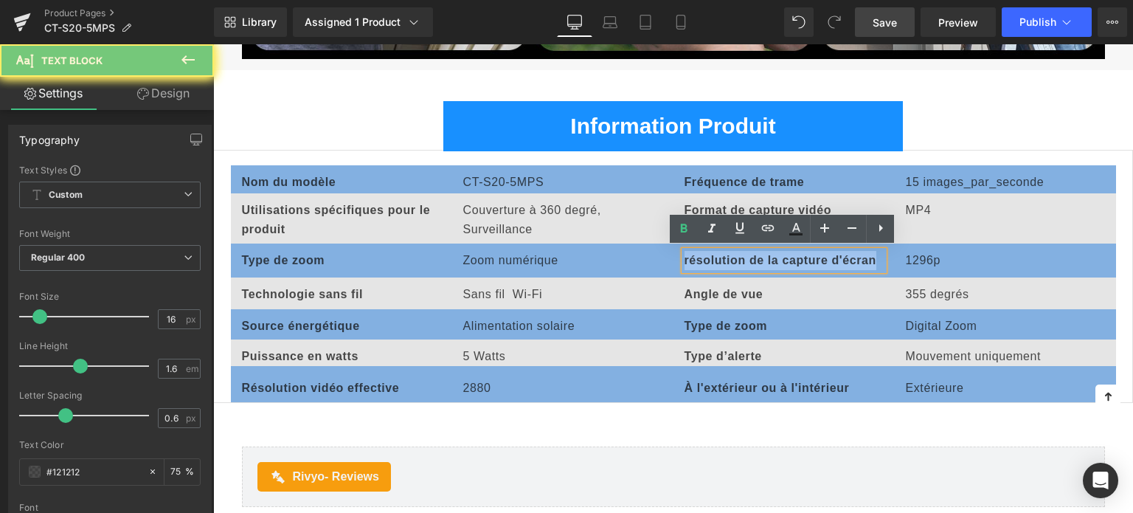
click at [712, 255] on b "résolution de la capture d'écran" at bounding box center [780, 260] width 192 height 13
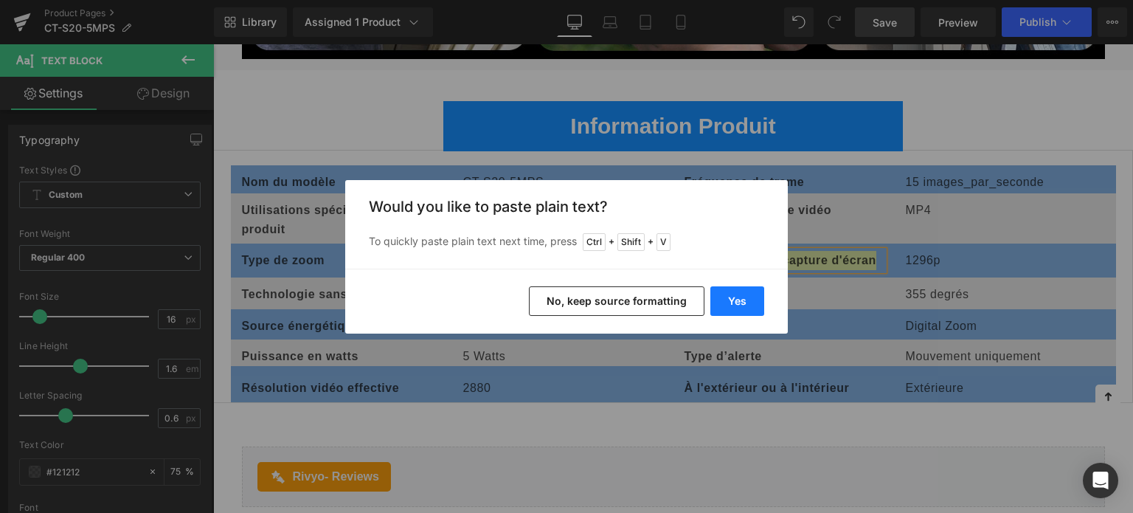
click at [746, 310] on button "Yes" at bounding box center [737, 300] width 54 height 29
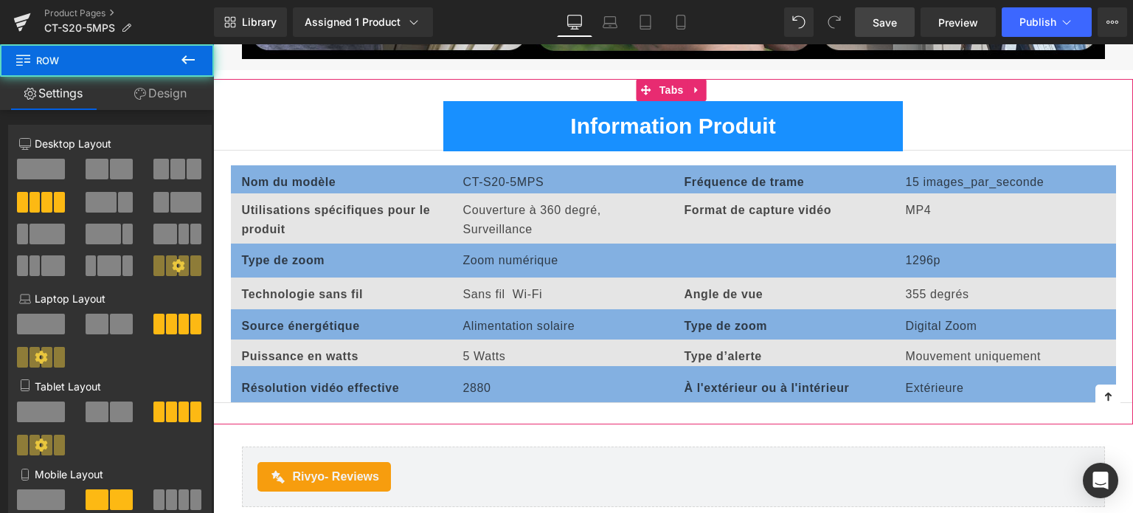
click at [737, 247] on div "Type de zoom Text Block Zoom numérique Text Block  Text Block 1296p Text Block…" at bounding box center [673, 260] width 885 height 34
click at [732, 252] on div "Type de zoom Text Block Zoom numérique Text Block  Text Block 1296p Text Block…" at bounding box center [673, 260] width 885 height 34
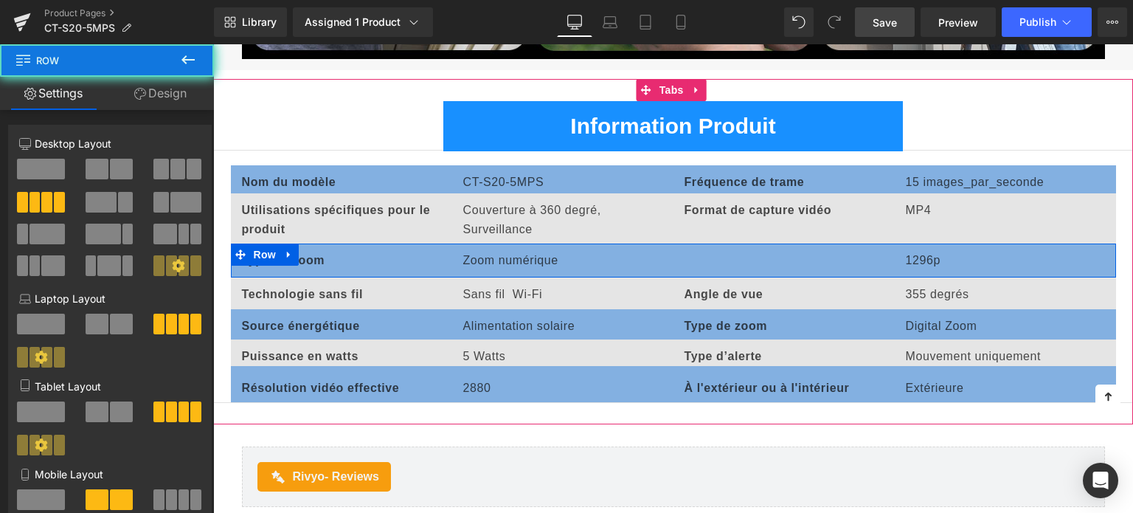
click at [732, 252] on div "Type de zoom Text Block Zoom numérique Text Block  Text Block 1296p Text Block…" at bounding box center [673, 260] width 885 height 34
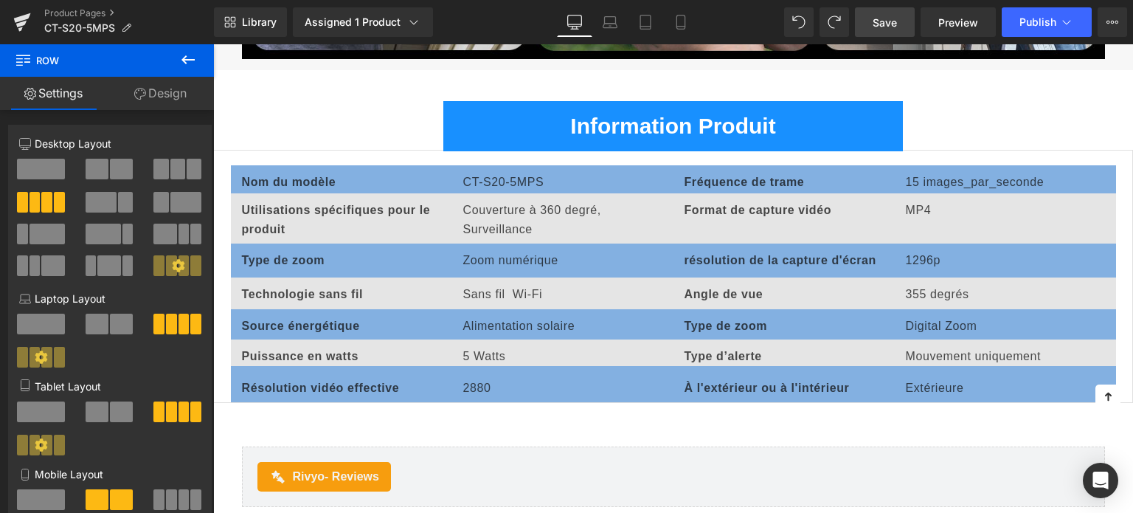
click at [778, 251] on span "Text Block" at bounding box center [776, 251] width 49 height 18
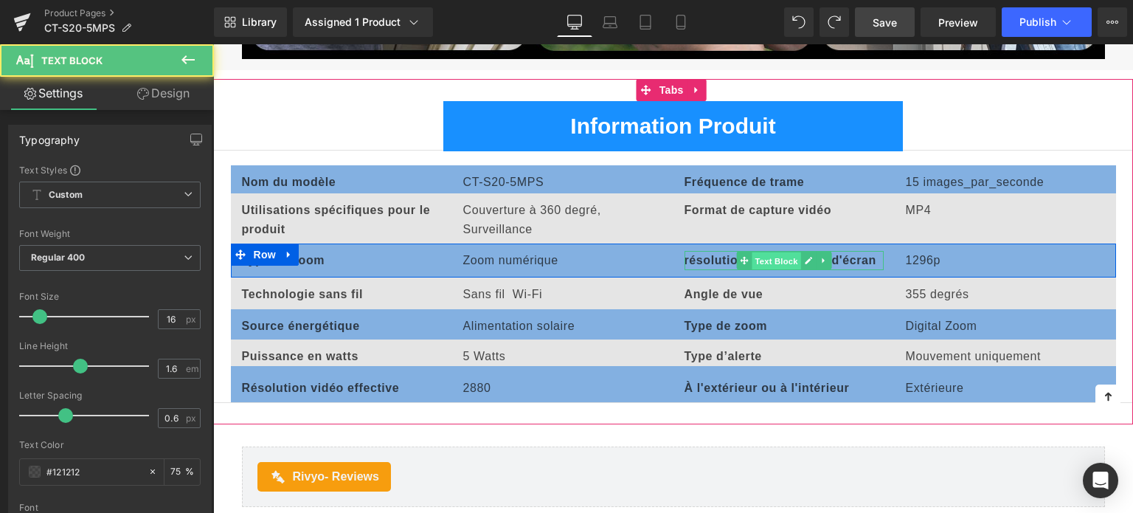
click at [774, 257] on span "Text Block" at bounding box center [776, 261] width 49 height 18
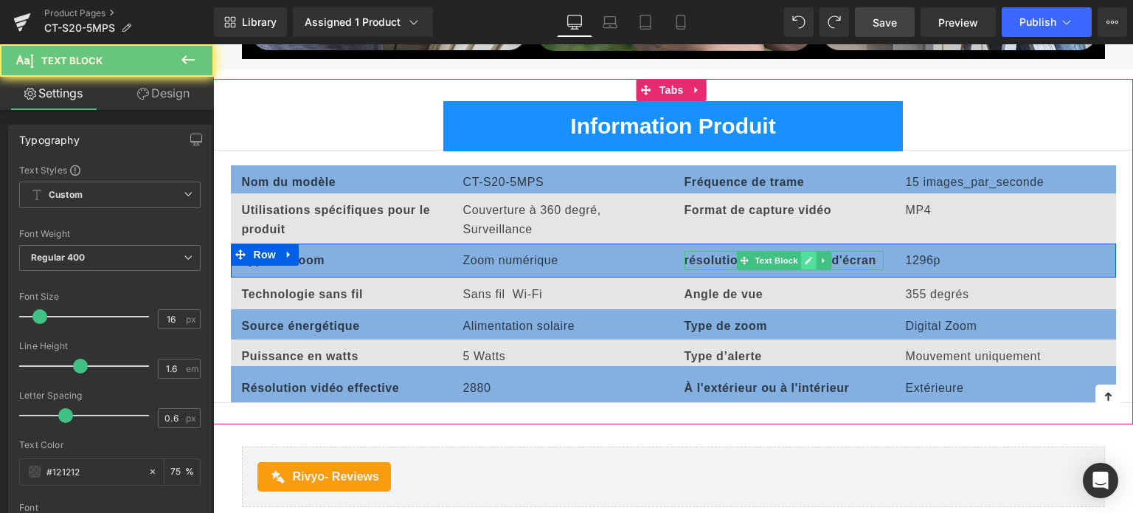
click at [808, 257] on icon at bounding box center [808, 260] width 7 height 7
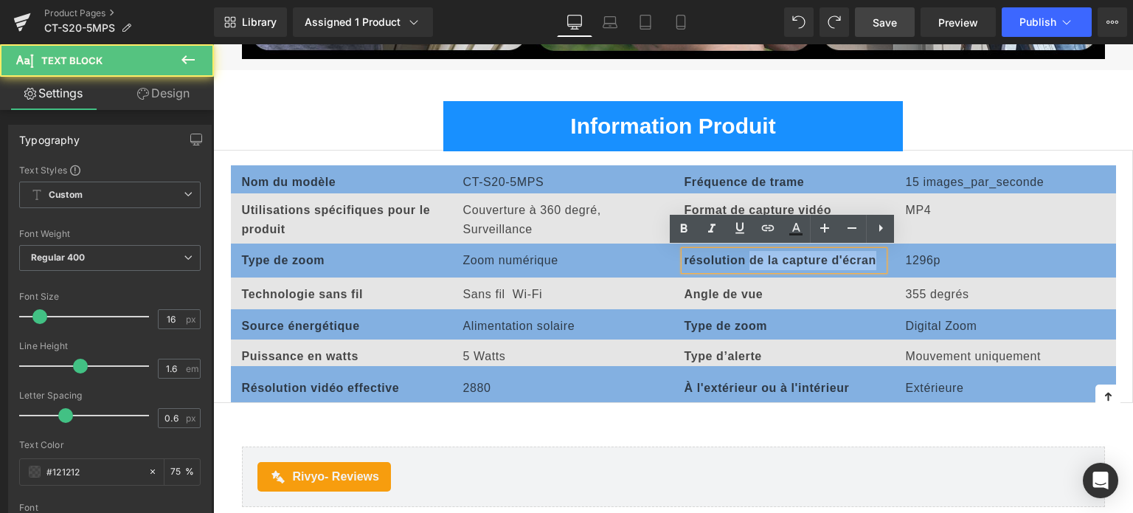
drag, startPoint x: 749, startPoint y: 256, endPoint x: 887, endPoint y: 256, distance: 138.6
click at [887, 256] on div "résolution de la capture d'écran Text Block" at bounding box center [783, 260] width 221 height 19
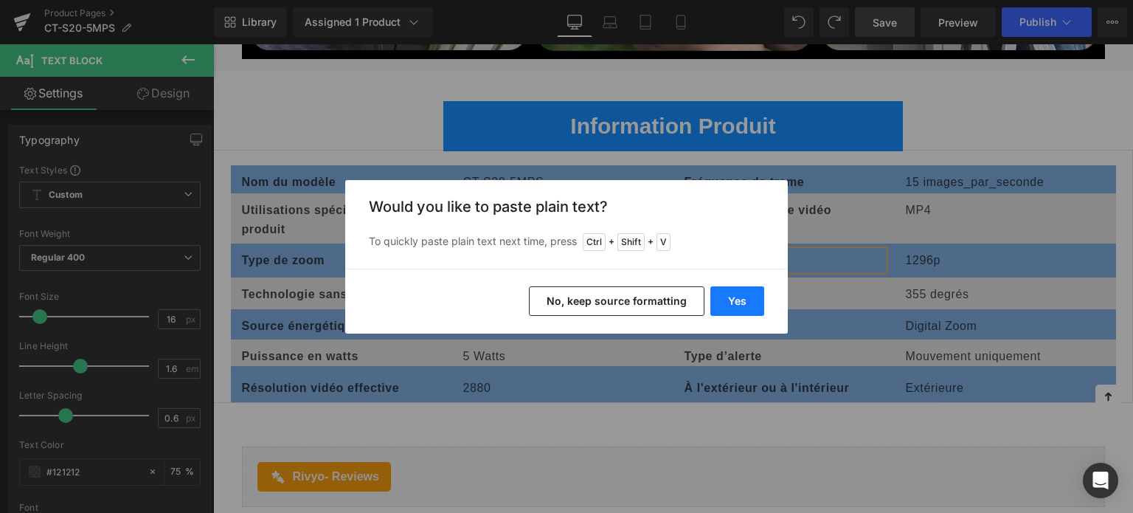
drag, startPoint x: 749, startPoint y: 295, endPoint x: 538, endPoint y: 252, distance: 215.9
click at [749, 295] on button "Yes" at bounding box center [737, 300] width 54 height 29
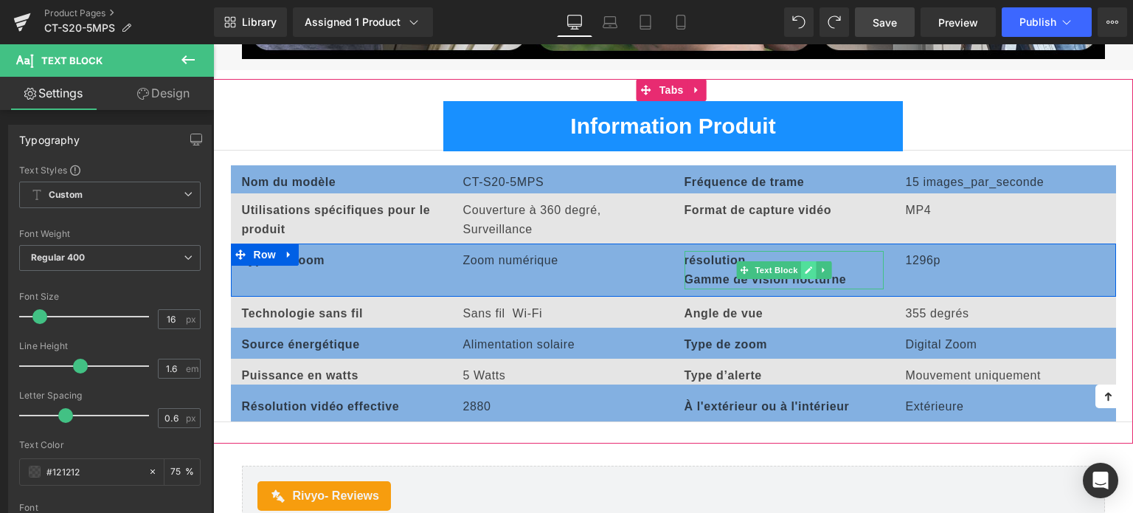
click at [804, 266] on icon at bounding box center [808, 269] width 8 height 9
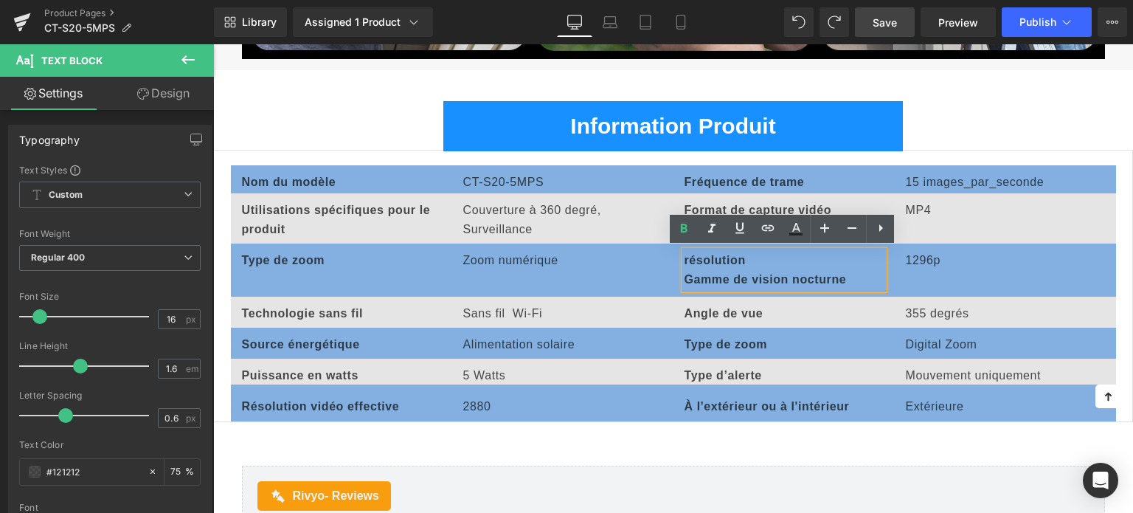
click at [687, 274] on b "Gamme de vision nocturne" at bounding box center [765, 279] width 162 height 13
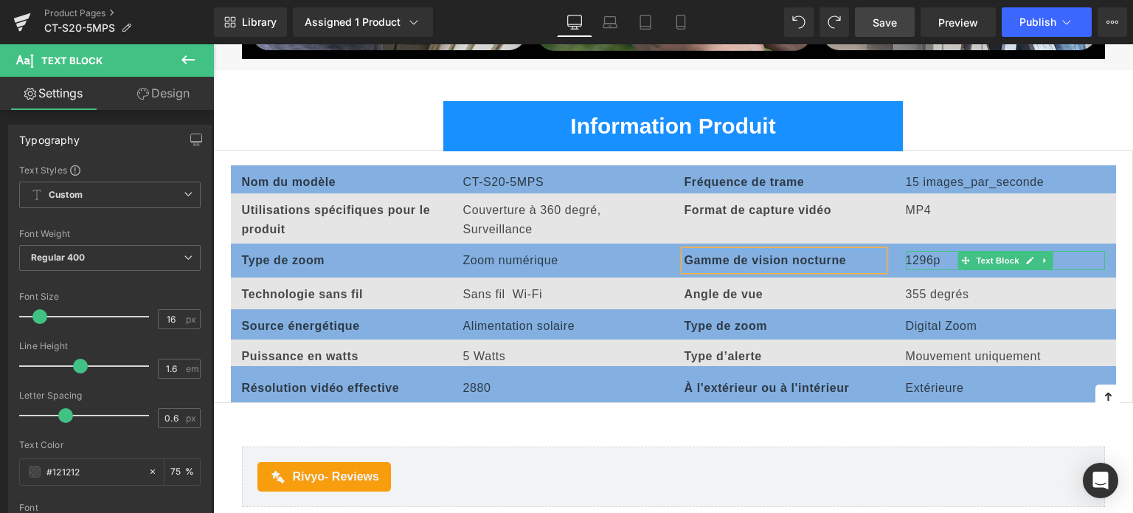
click at [914, 257] on div "1296p" at bounding box center [1005, 260] width 199 height 19
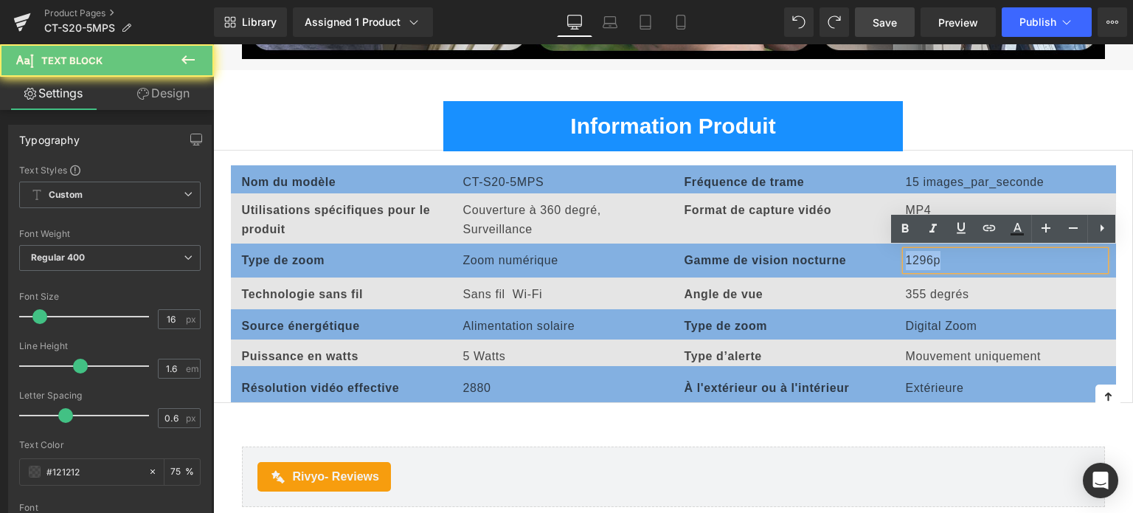
click at [914, 257] on div "1296p" at bounding box center [1005, 260] width 199 height 19
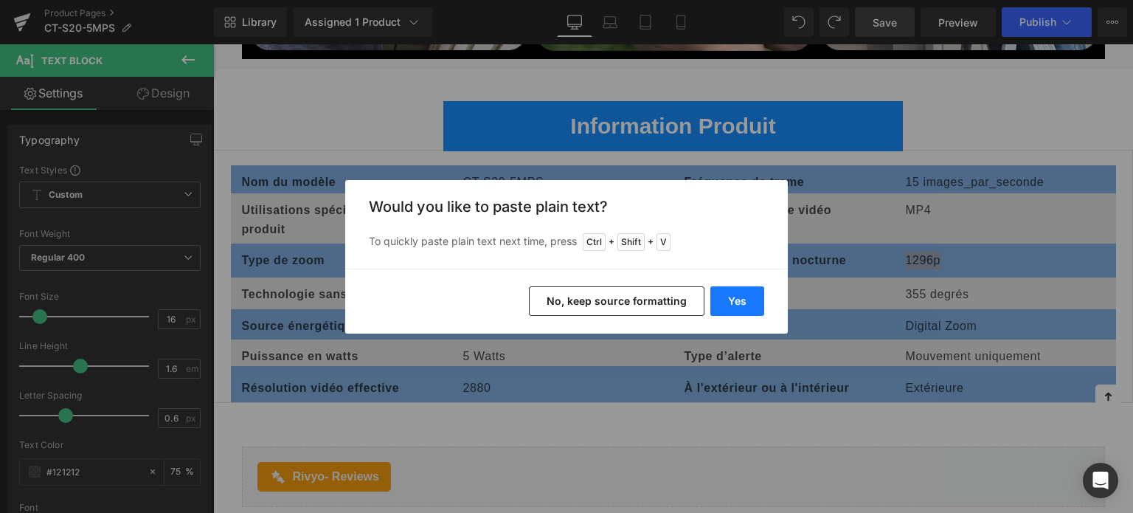
click at [737, 302] on button "Yes" at bounding box center [737, 300] width 54 height 29
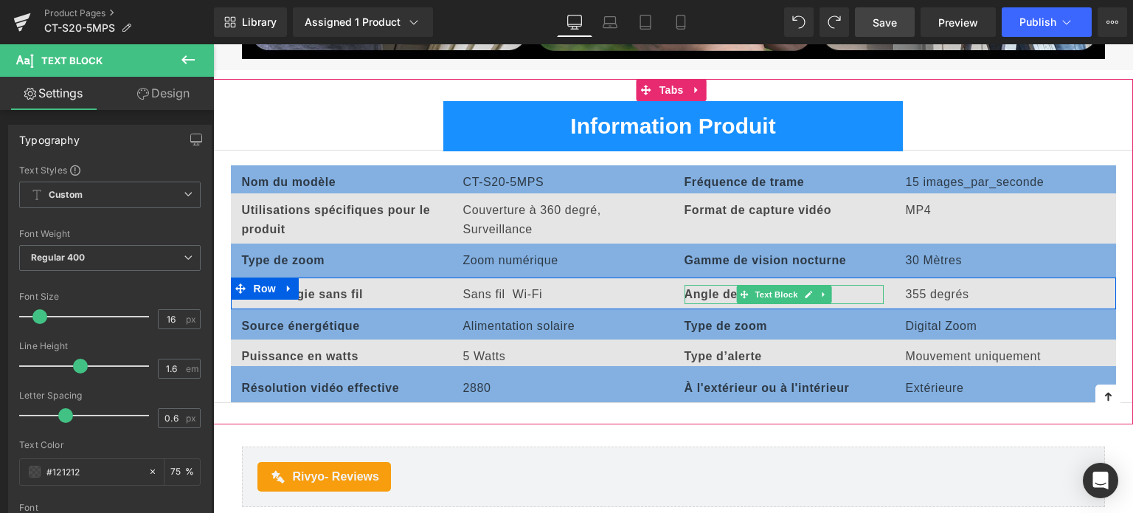
click at [712, 288] on b "Angle de vue" at bounding box center [723, 294] width 79 height 13
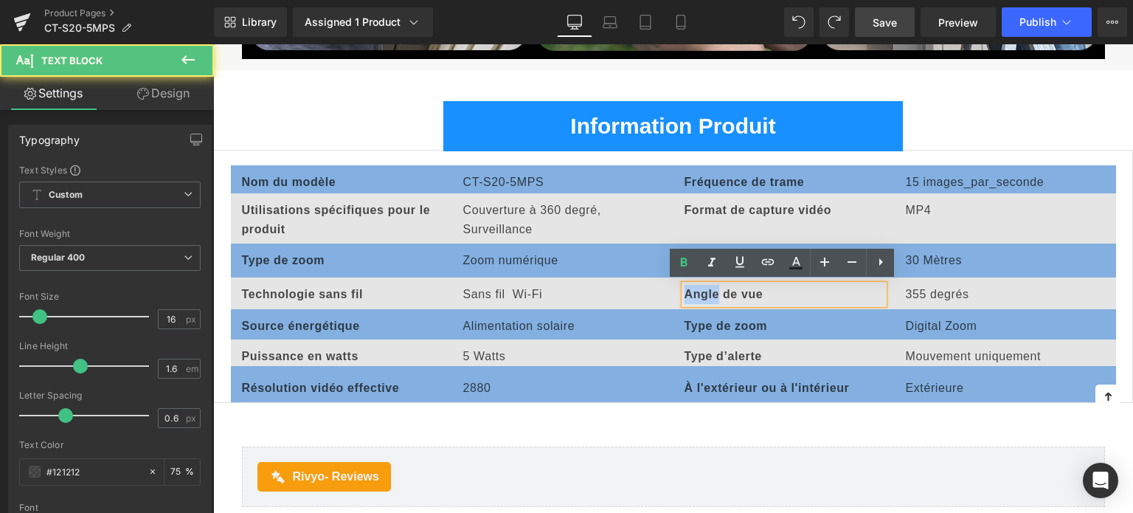
click at [712, 288] on b "Angle de vue" at bounding box center [723, 294] width 79 height 13
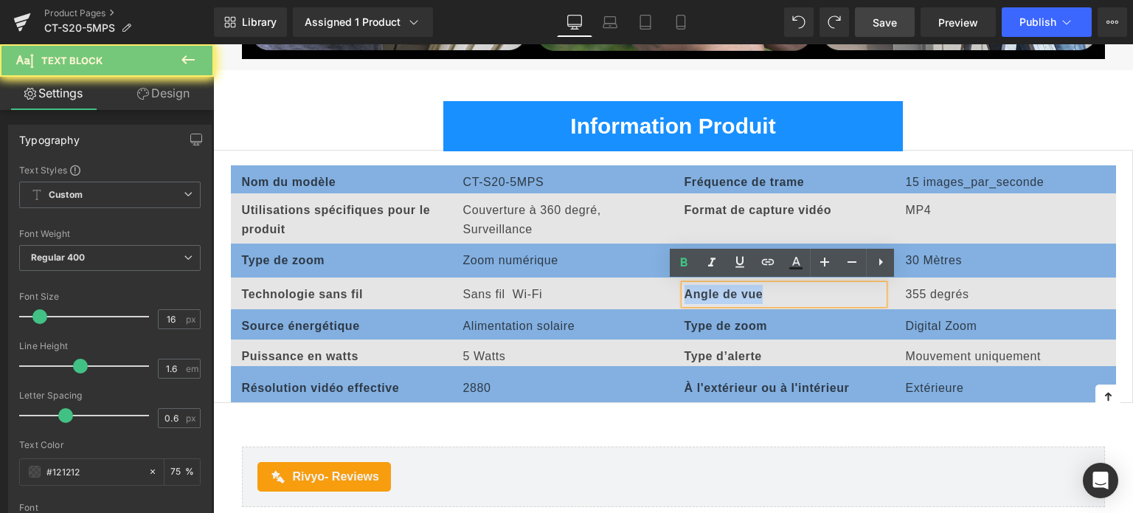
click at [712, 288] on b "Angle de vue" at bounding box center [723, 294] width 79 height 13
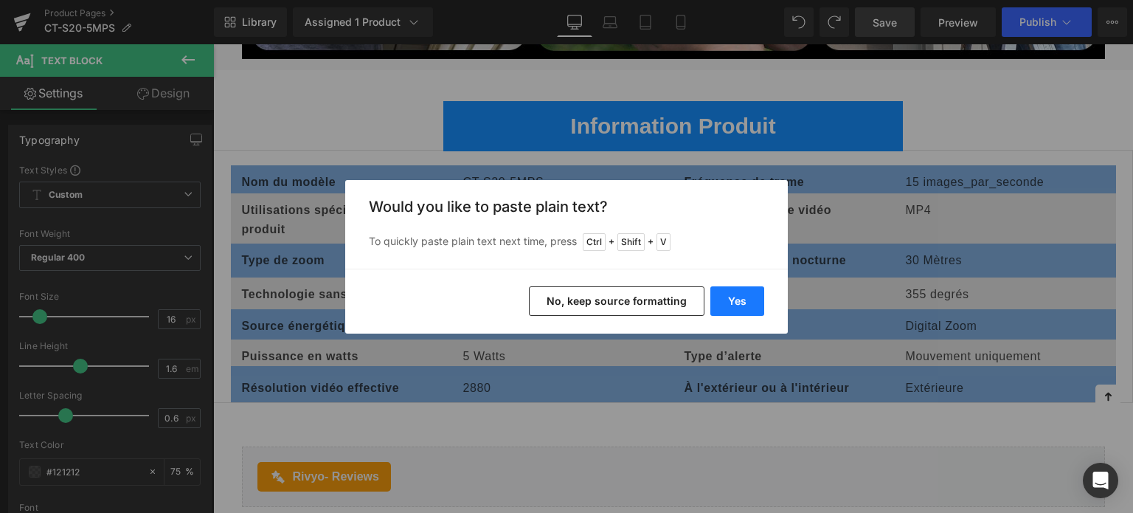
click at [752, 298] on button "Yes" at bounding box center [737, 300] width 54 height 29
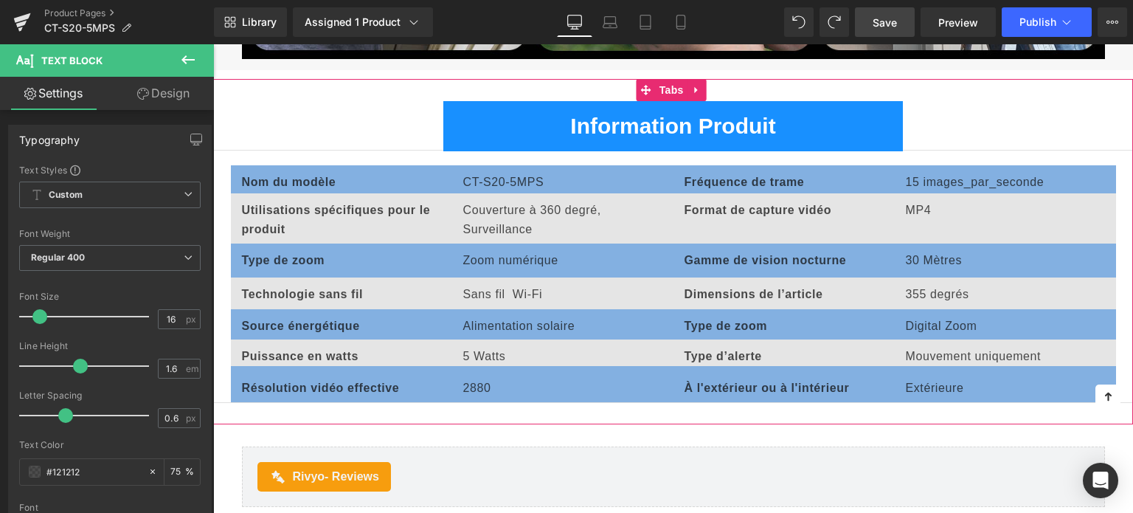
click at [923, 295] on p "355 degrés" at bounding box center [1005, 294] width 199 height 19
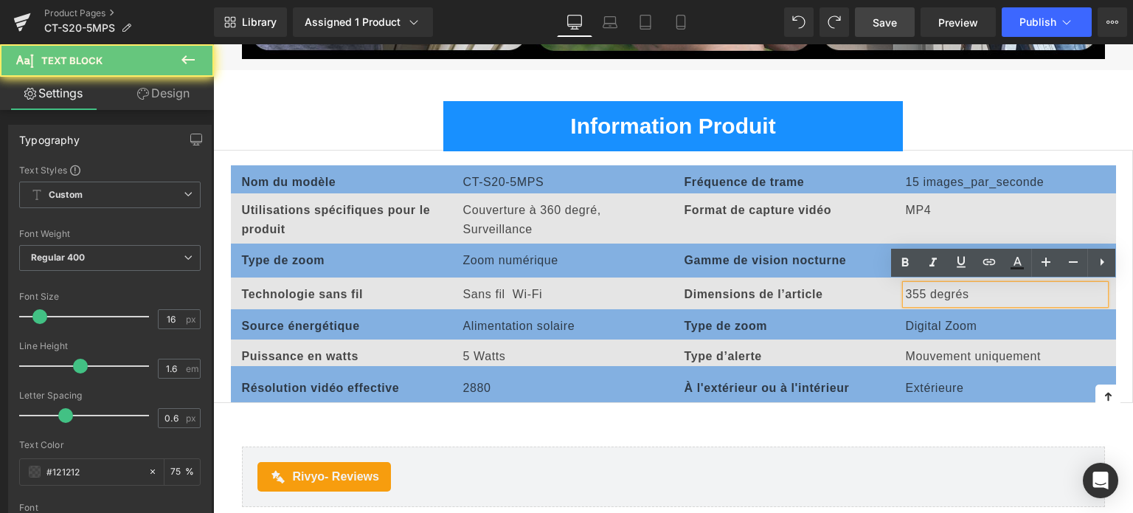
click at [918, 289] on p "355 degrés" at bounding box center [1005, 294] width 199 height 19
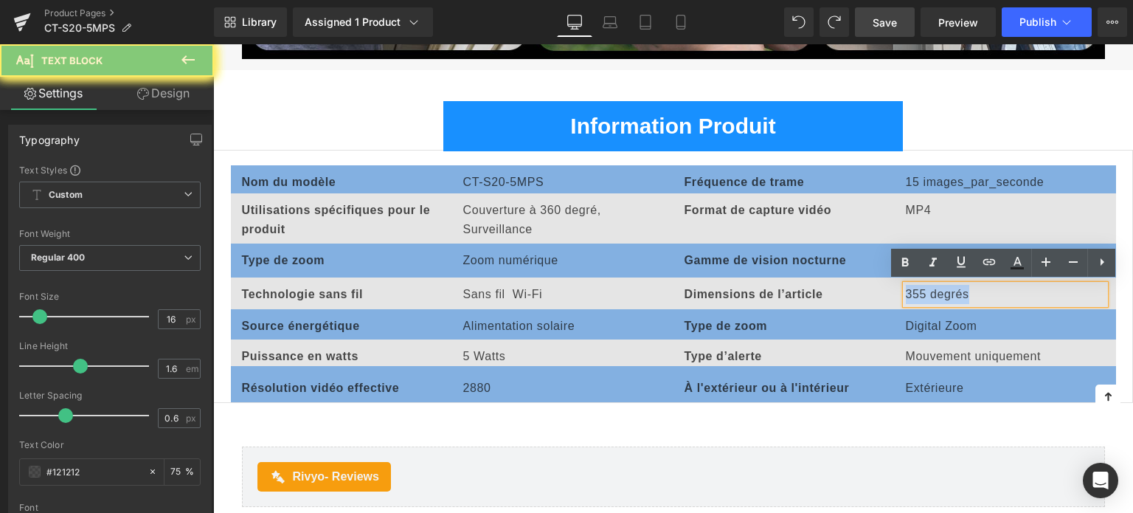
click at [918, 289] on p "355 degrés" at bounding box center [1005, 294] width 199 height 19
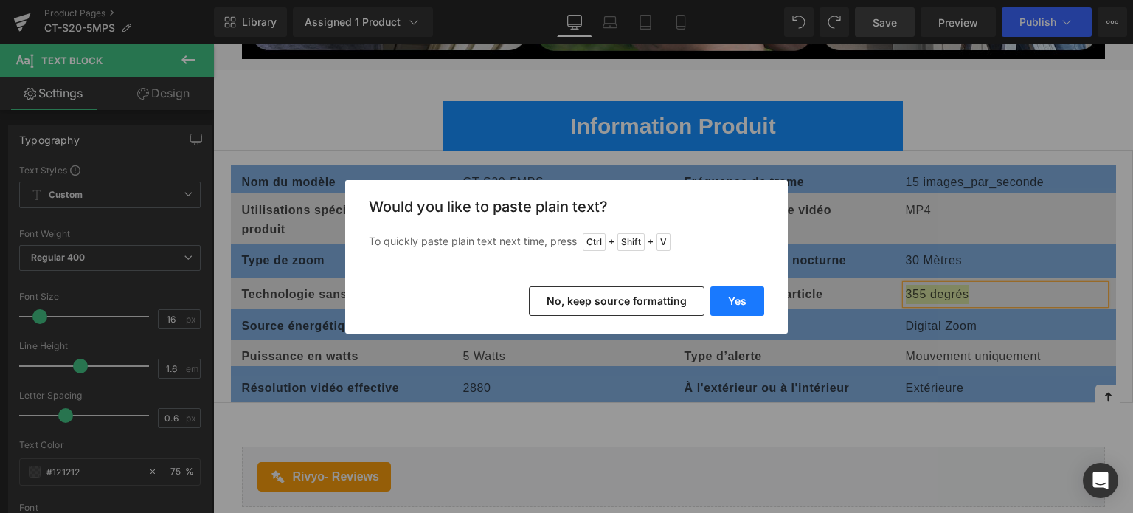
drag, startPoint x: 750, startPoint y: 299, endPoint x: 548, endPoint y: 258, distance: 206.2
click at [750, 299] on button "Yes" at bounding box center [737, 300] width 54 height 29
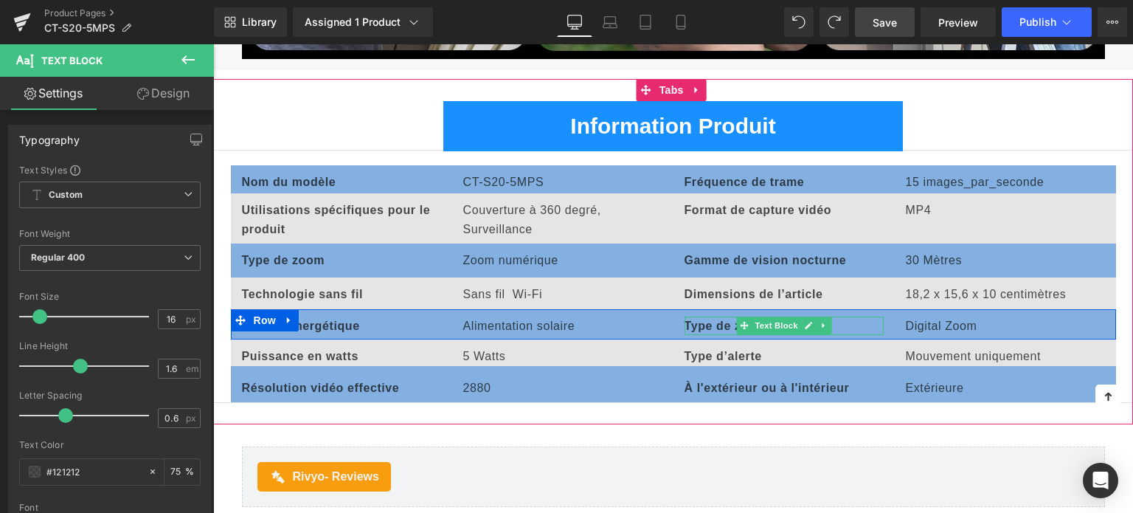
click at [709, 322] on b "Type de zoom" at bounding box center [725, 325] width 83 height 13
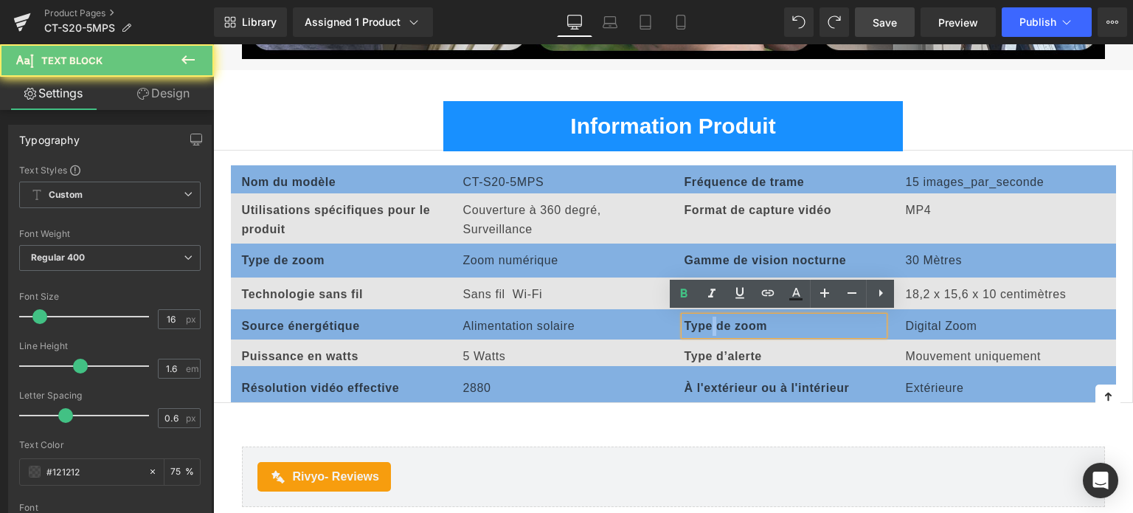
click at [709, 322] on b "Type de zoom" at bounding box center [725, 325] width 83 height 13
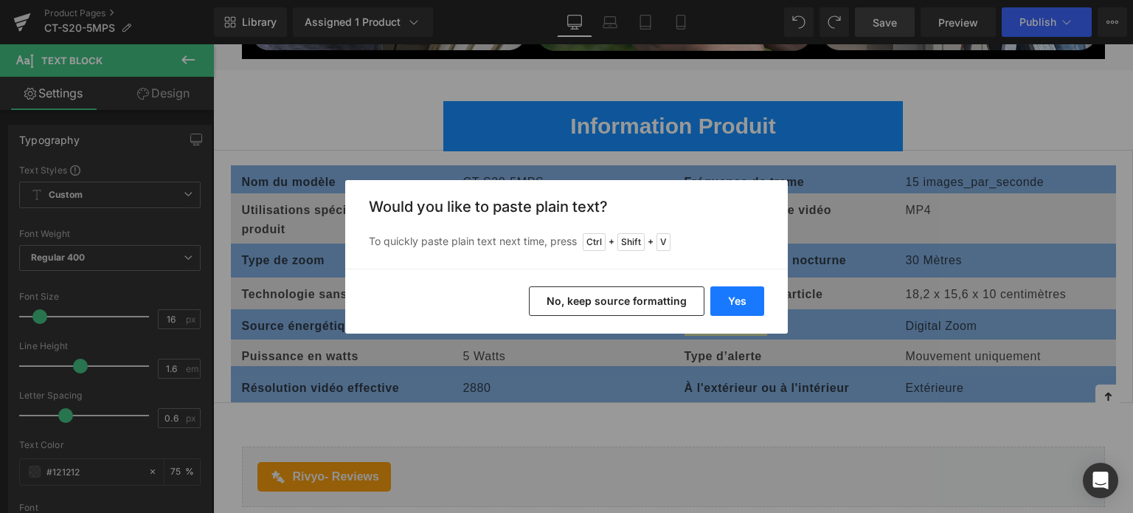
click at [732, 302] on button "Yes" at bounding box center [737, 300] width 54 height 29
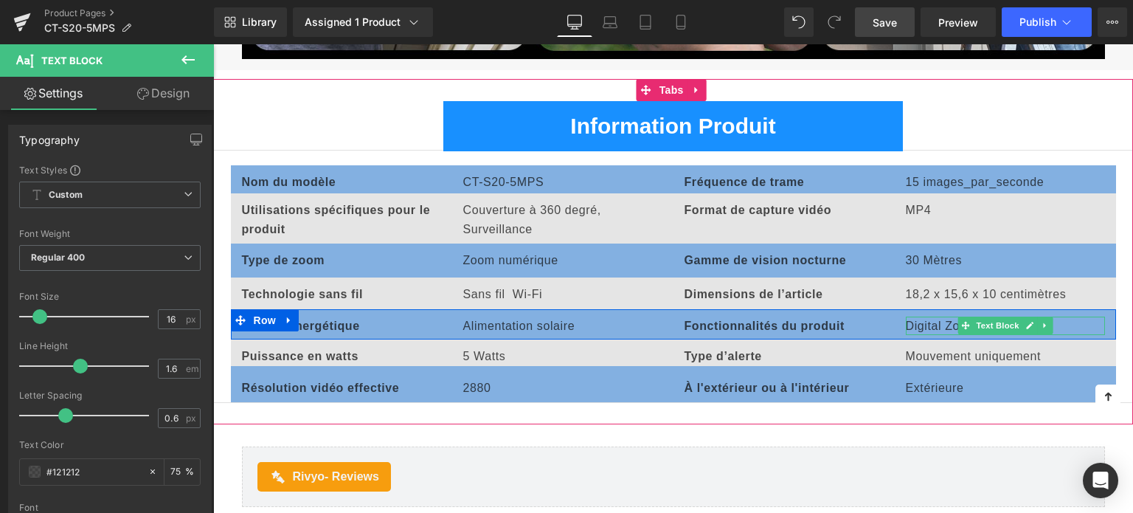
click at [917, 324] on p "Digital Zoom" at bounding box center [1005, 325] width 199 height 19
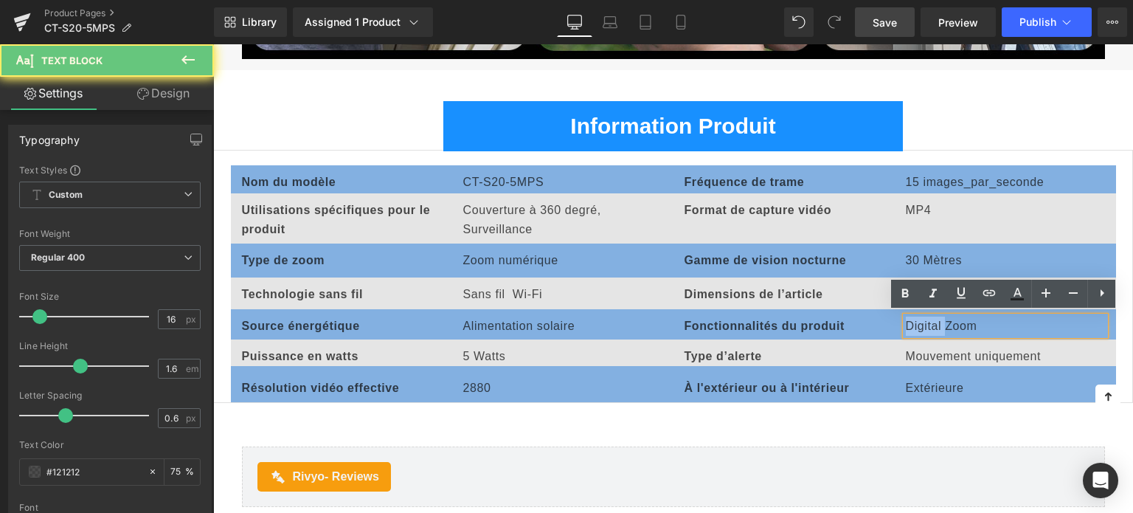
click at [917, 324] on p "Digital Zoom" at bounding box center [1005, 325] width 199 height 19
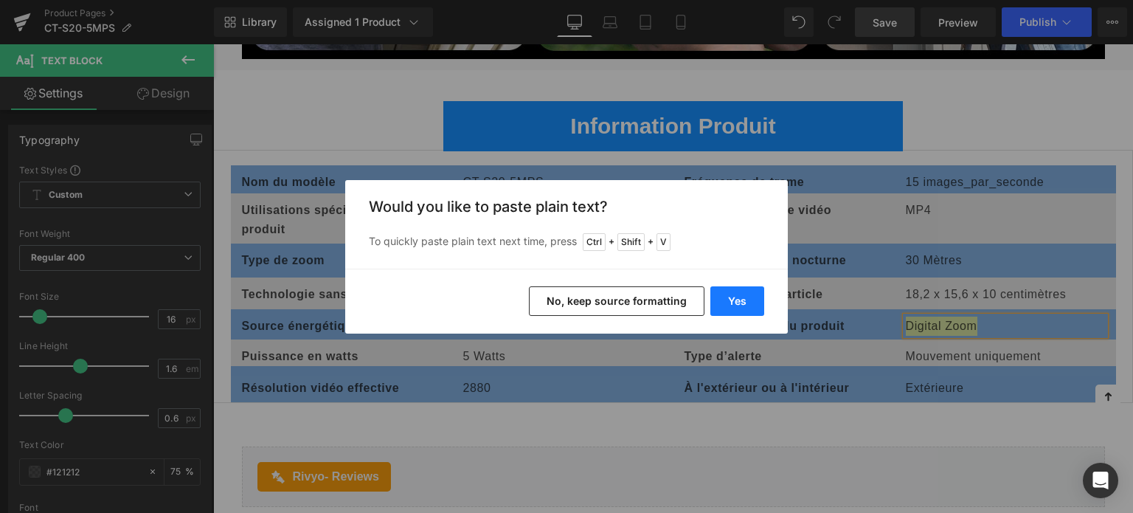
click at [746, 306] on button "Yes" at bounding box center [737, 300] width 54 height 29
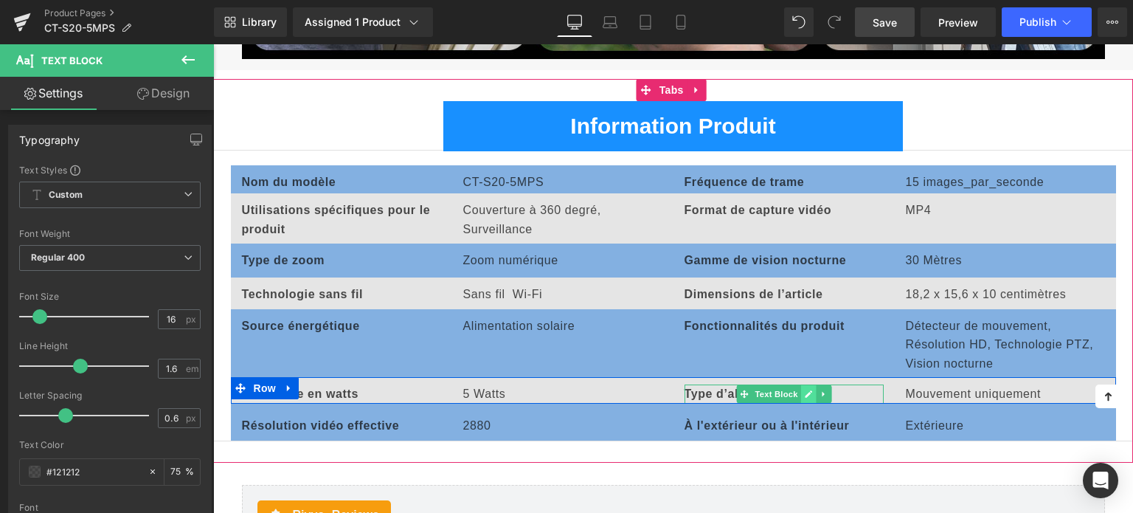
click at [806, 390] on icon at bounding box center [808, 393] width 7 height 7
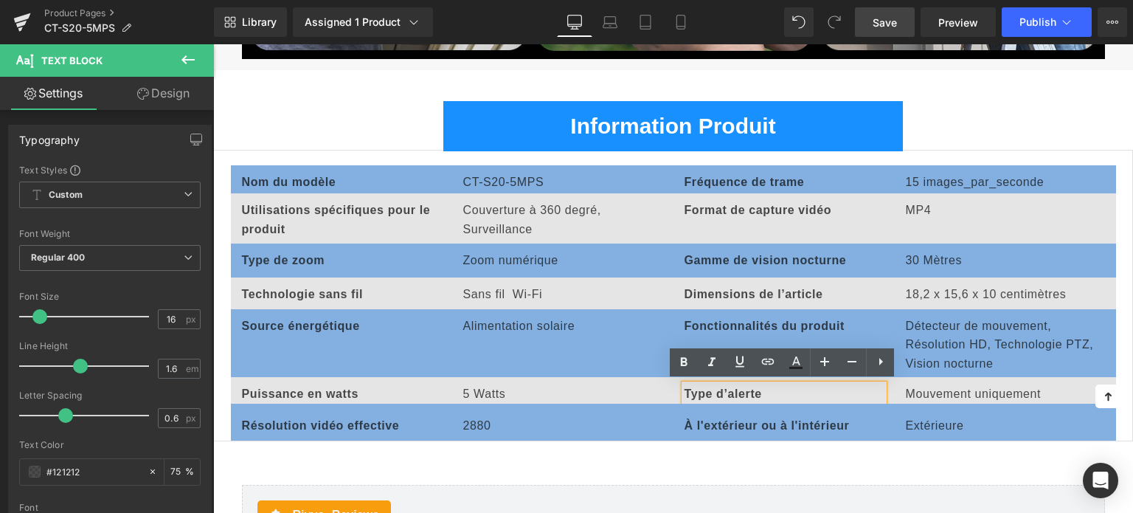
click at [716, 384] on p "Type d’alerte" at bounding box center [783, 393] width 199 height 19
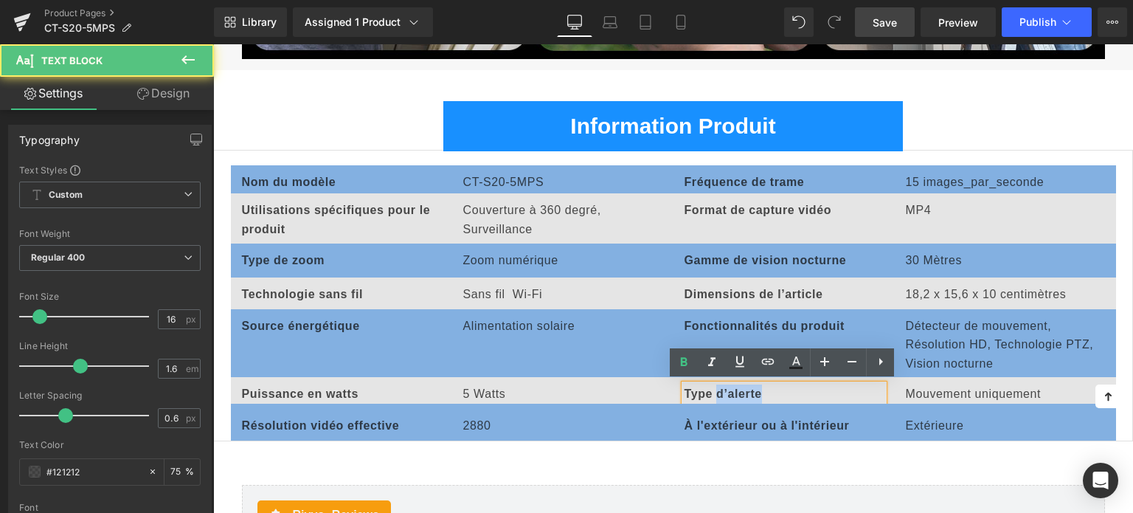
click at [716, 384] on p "Type d’alerte" at bounding box center [783, 393] width 199 height 19
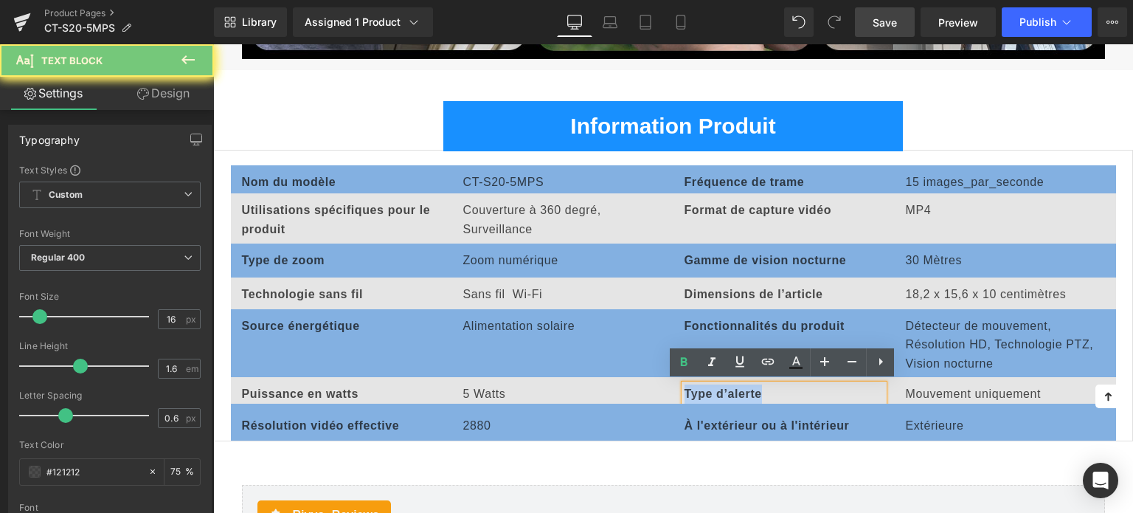
click at [716, 384] on p "Type d’alerte" at bounding box center [783, 393] width 199 height 19
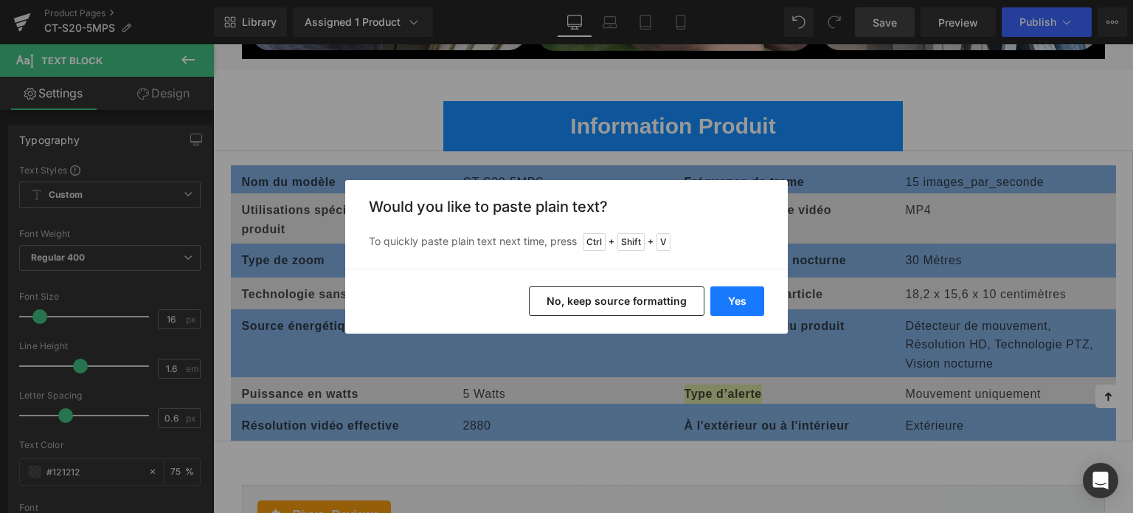
drag, startPoint x: 746, startPoint y: 308, endPoint x: 546, endPoint y: 297, distance: 200.9
click at [746, 308] on button "Yes" at bounding box center [737, 300] width 54 height 29
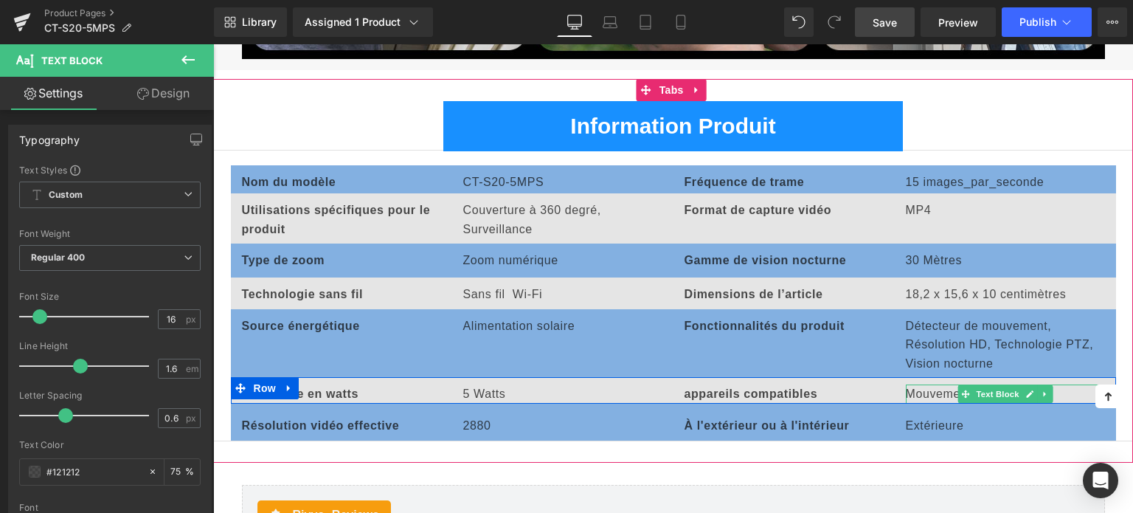
click at [923, 387] on p "Mouvement uniquement" at bounding box center [1005, 393] width 199 height 19
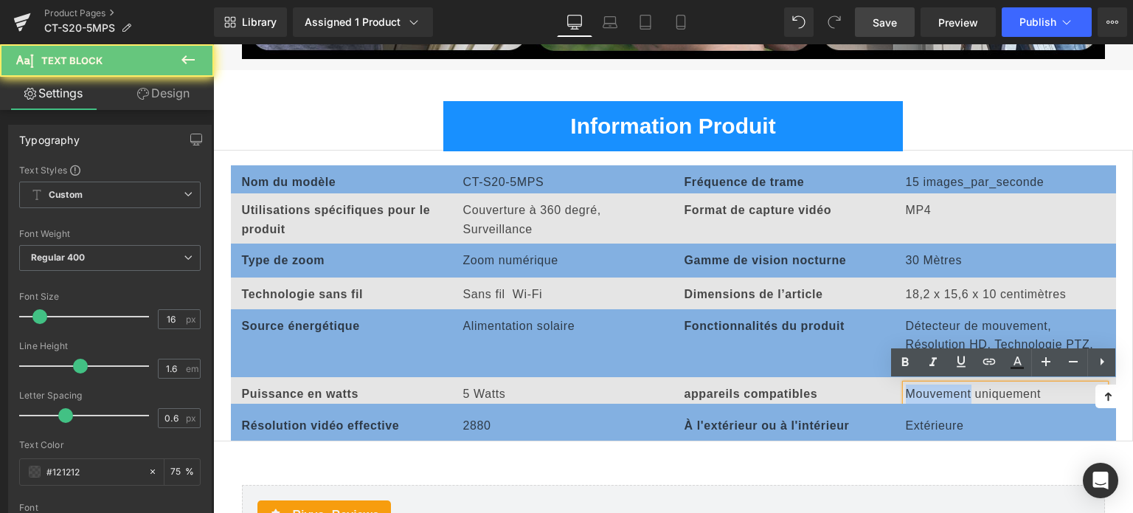
click at [923, 387] on p "Mouvement uniquement" at bounding box center [1005, 393] width 199 height 19
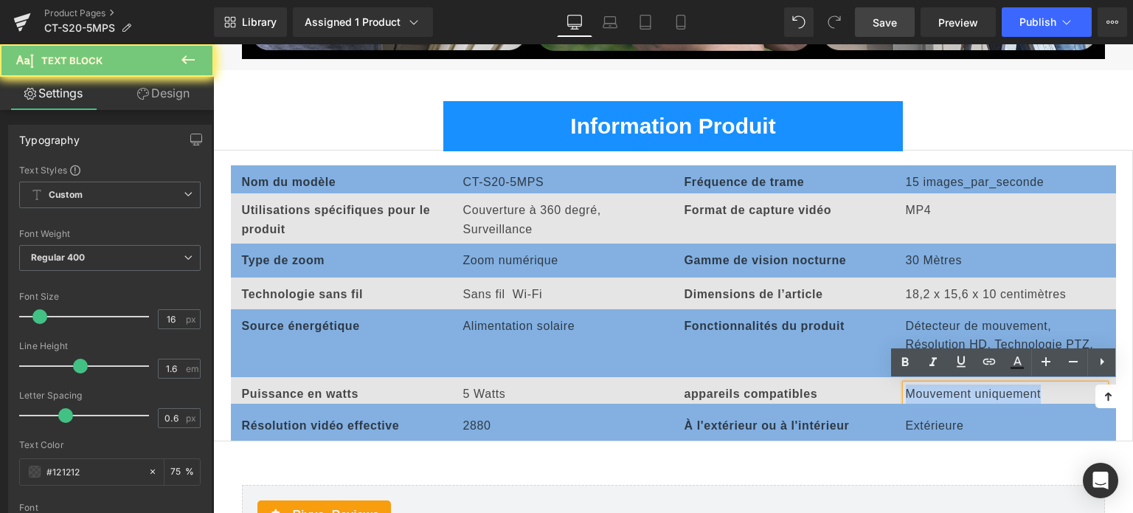
click at [923, 387] on p "Mouvement uniquement" at bounding box center [1005, 393] width 199 height 19
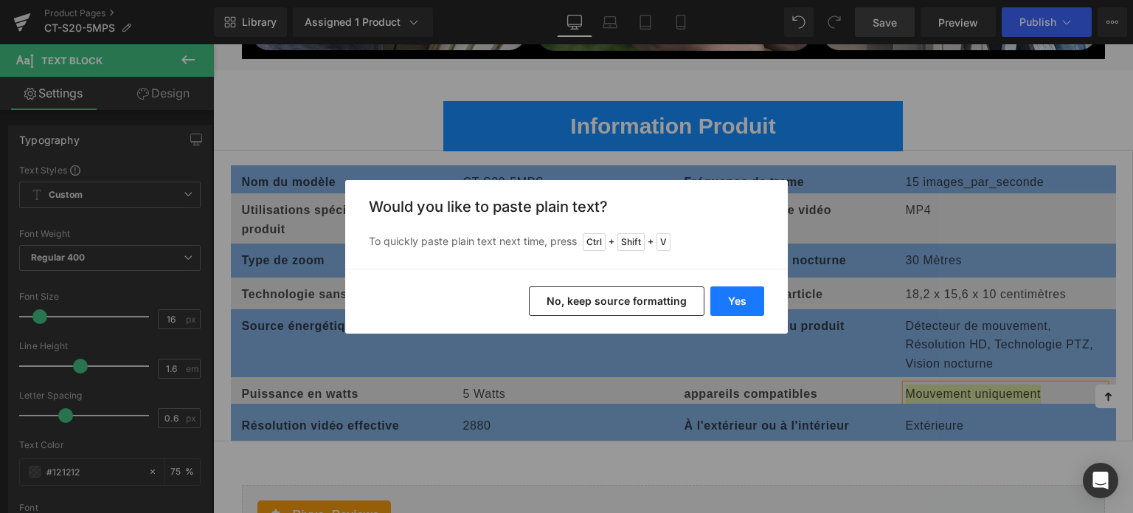
click at [742, 297] on button "Yes" at bounding box center [737, 300] width 54 height 29
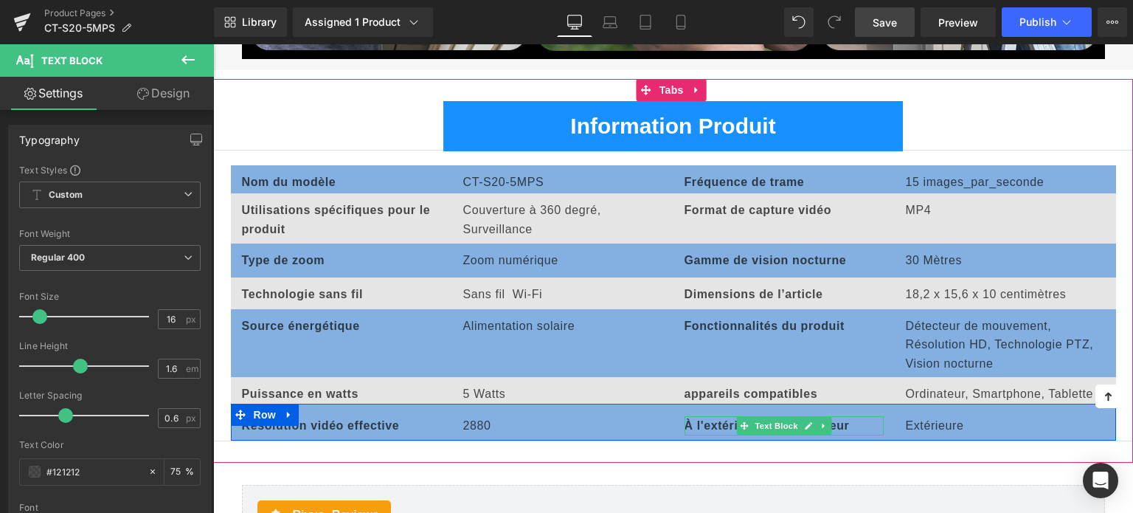
click at [721, 422] on b "À l'extérieur ou à l'intérieur" at bounding box center [766, 425] width 165 height 13
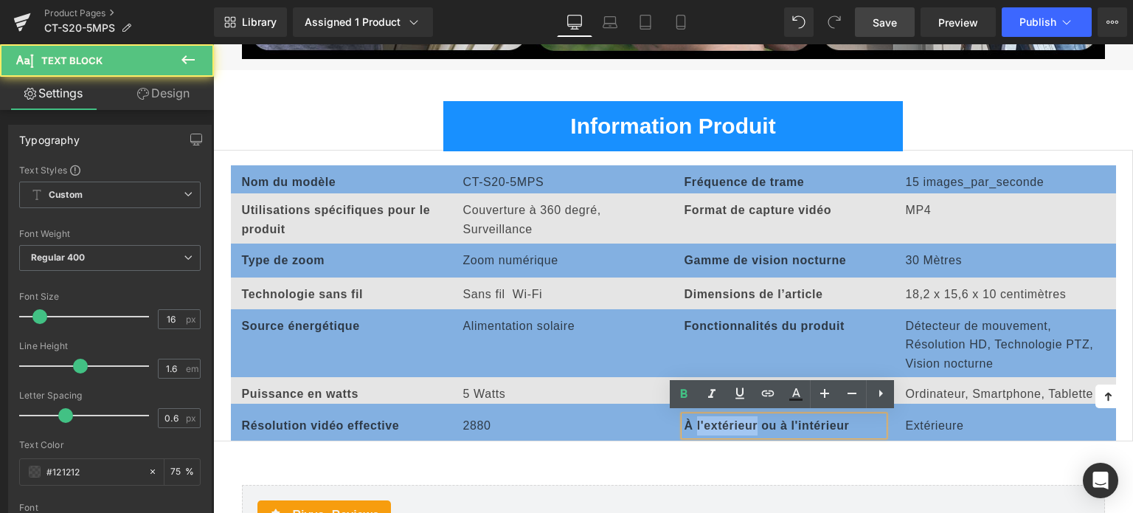
click at [721, 422] on b "À l'extérieur ou à l'intérieur" at bounding box center [766, 425] width 165 height 13
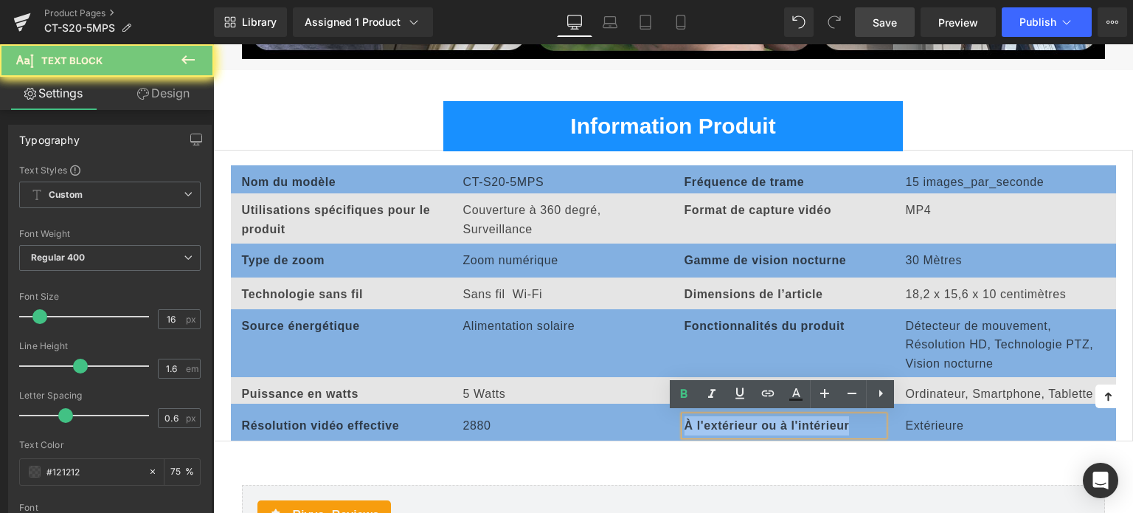
click at [721, 422] on b "À l'extérieur ou à l'intérieur" at bounding box center [766, 425] width 165 height 13
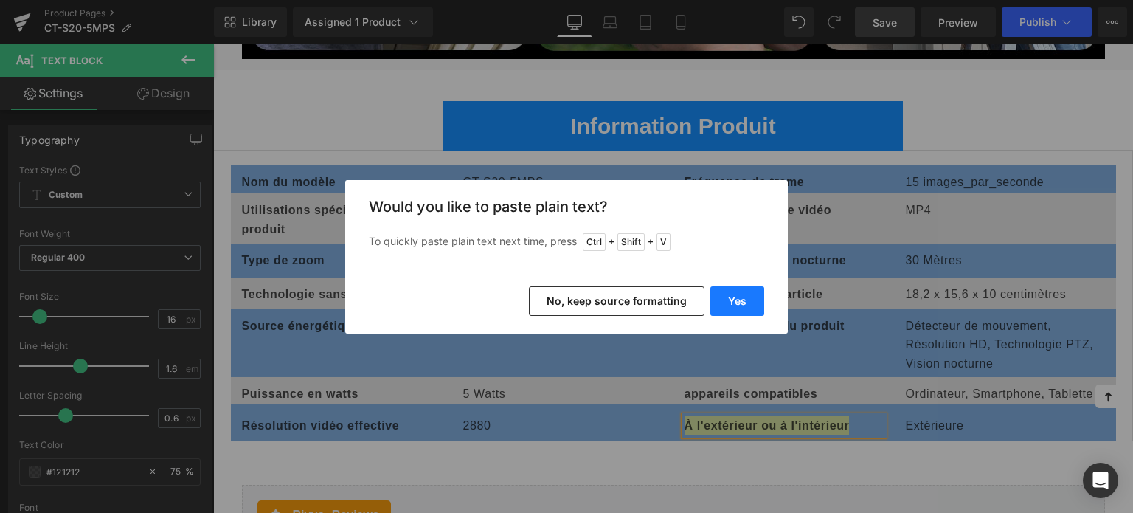
click at [740, 304] on button "Yes" at bounding box center [737, 300] width 54 height 29
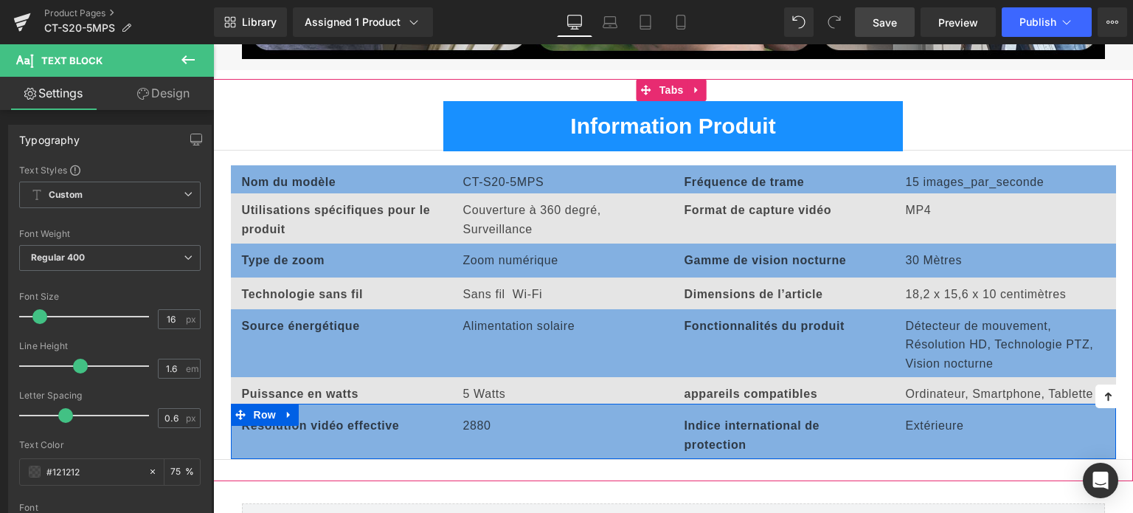
click at [918, 423] on p "Extérieure" at bounding box center [1005, 425] width 199 height 19
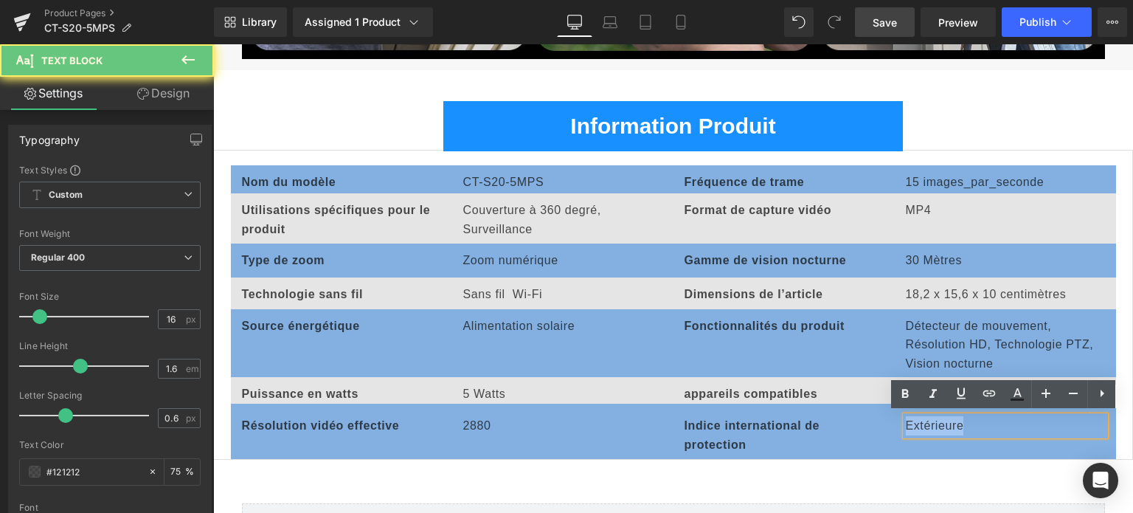
click at [918, 423] on p "Extérieure" at bounding box center [1005, 425] width 199 height 19
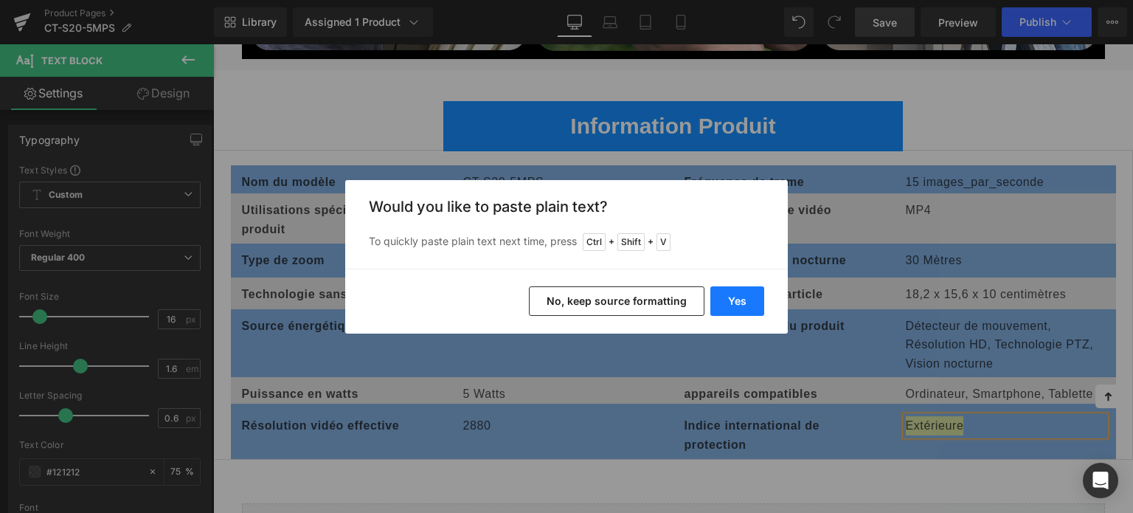
drag, startPoint x: 740, startPoint y: 294, endPoint x: 546, endPoint y: 294, distance: 194.0
click at [740, 294] on button "Yes" at bounding box center [737, 300] width 54 height 29
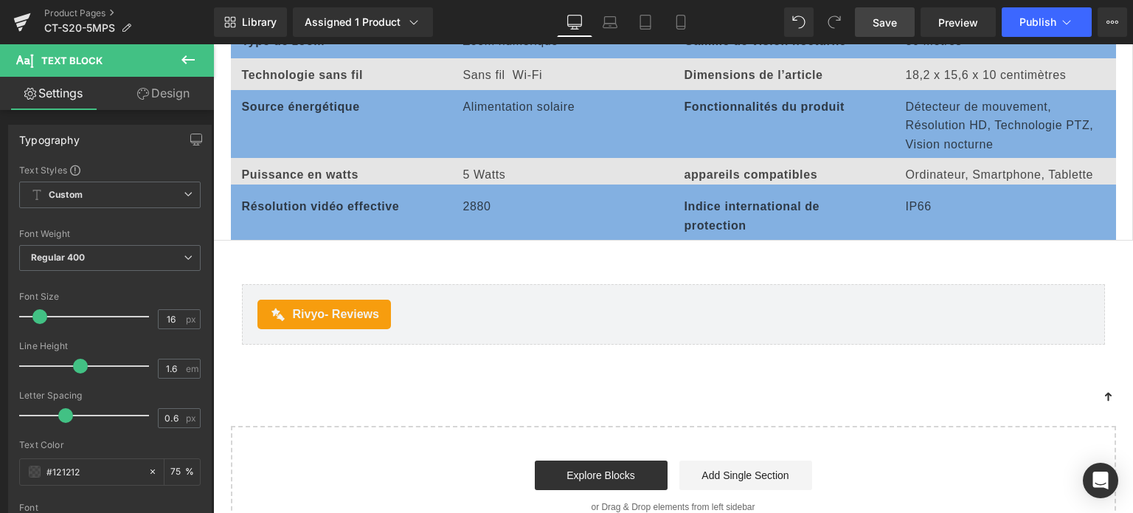
scroll to position [6622, 0]
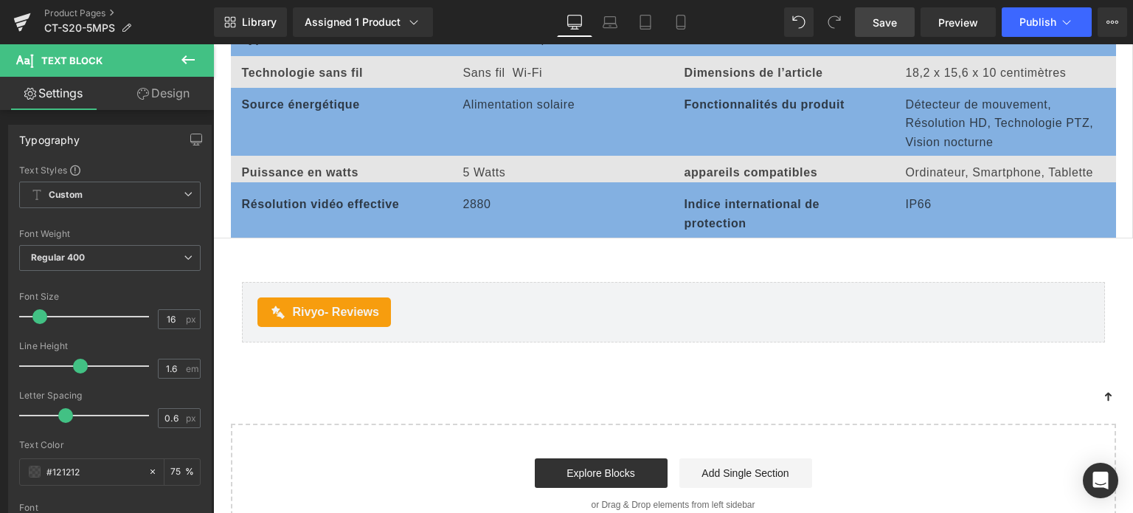
click at [886, 22] on span "Save" at bounding box center [884, 22] width 24 height 15
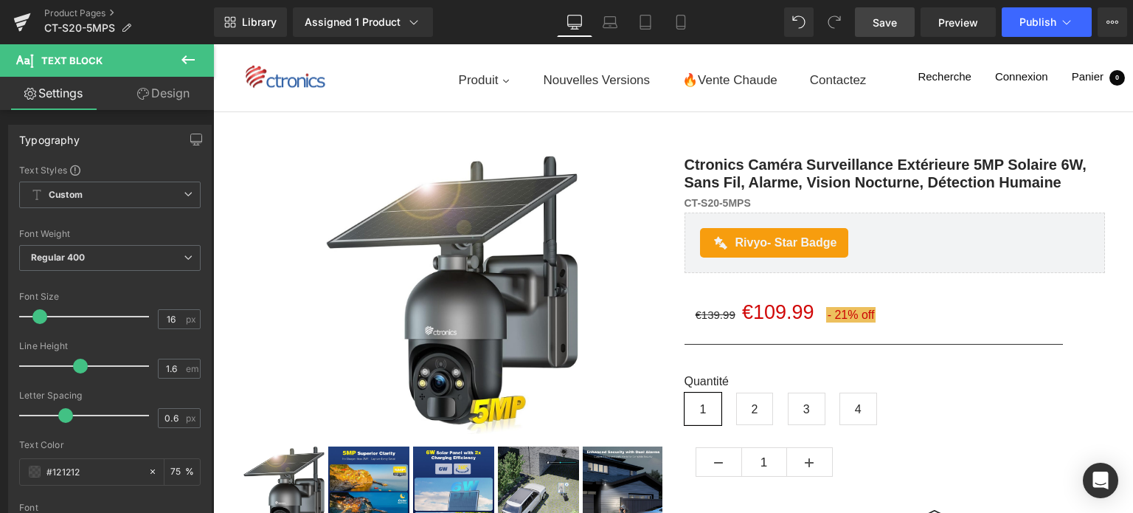
scroll to position [0, 0]
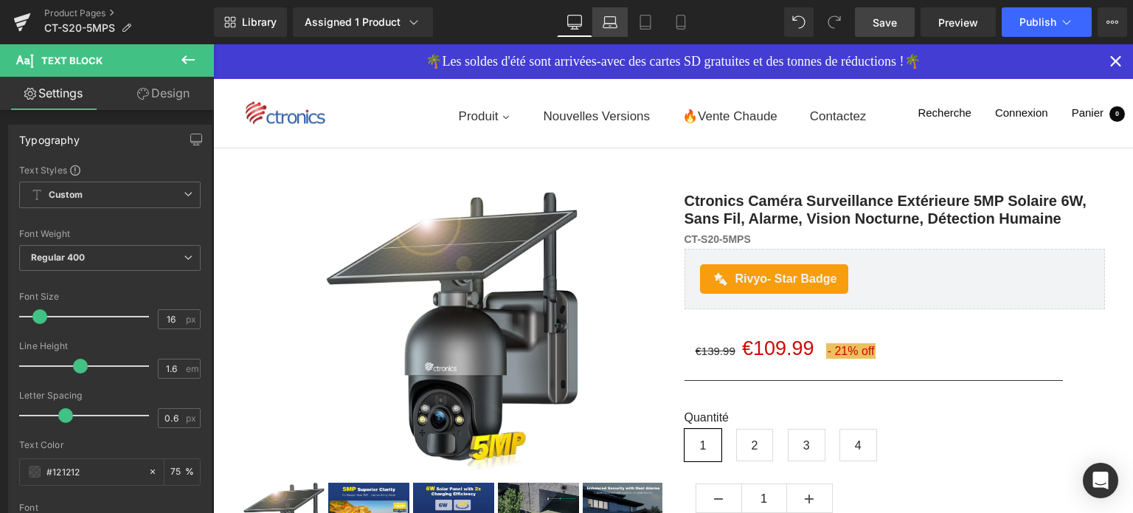
click at [611, 17] on icon at bounding box center [610, 20] width 11 height 7
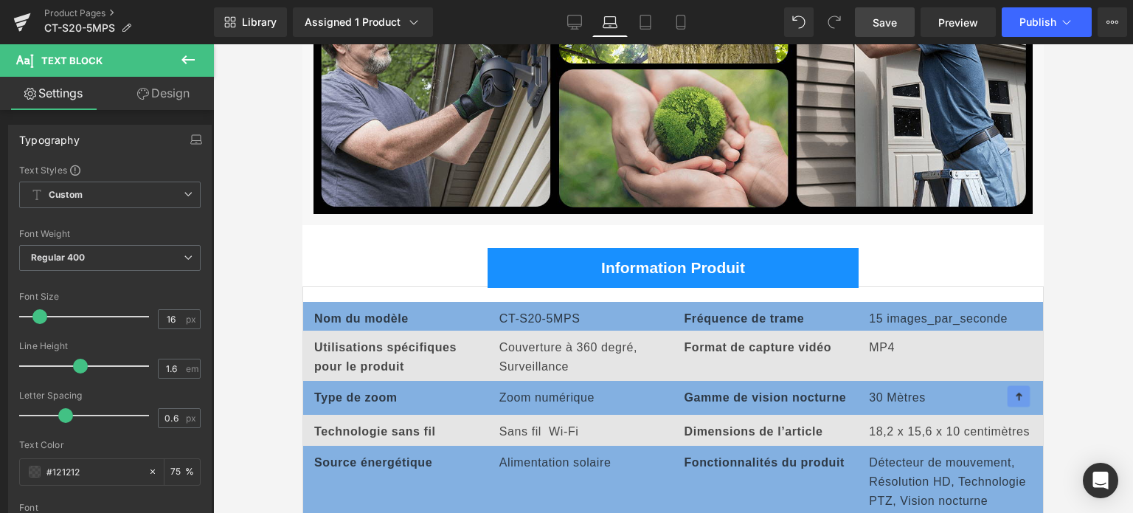
click at [1018, 387] on div at bounding box center [1018, 396] width 23 height 21
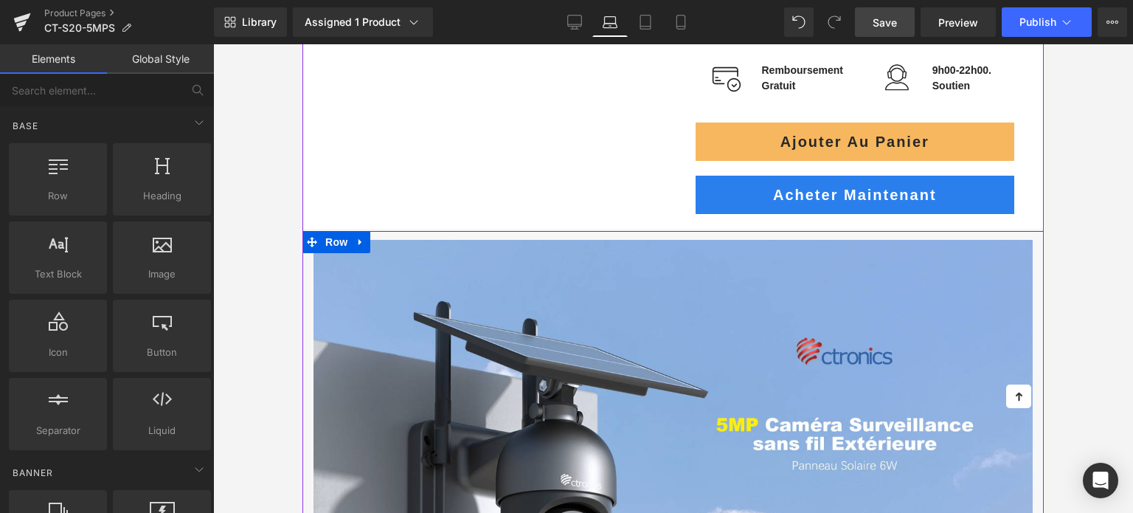
scroll to position [590, 0]
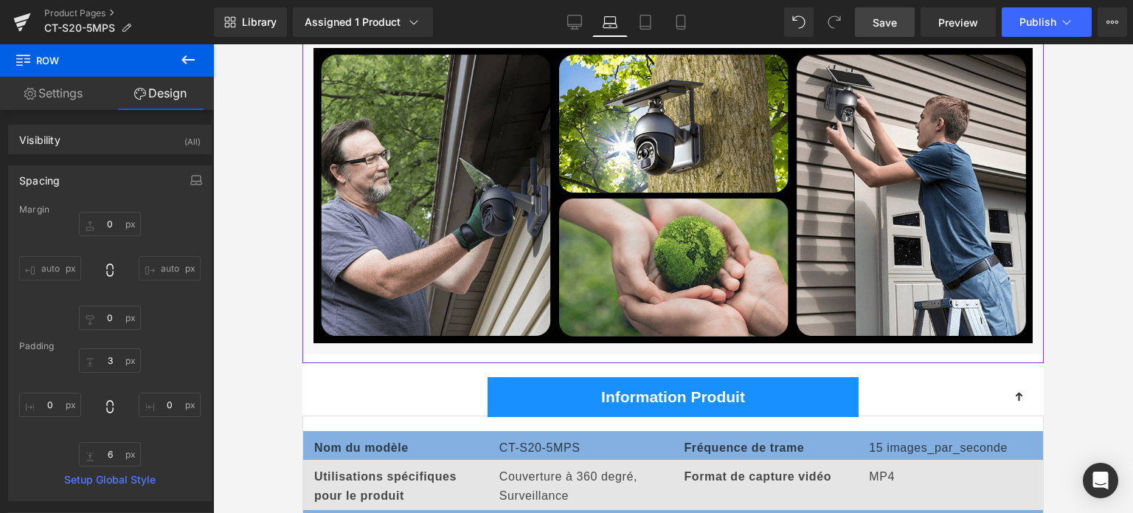
scroll to position [5679, 0]
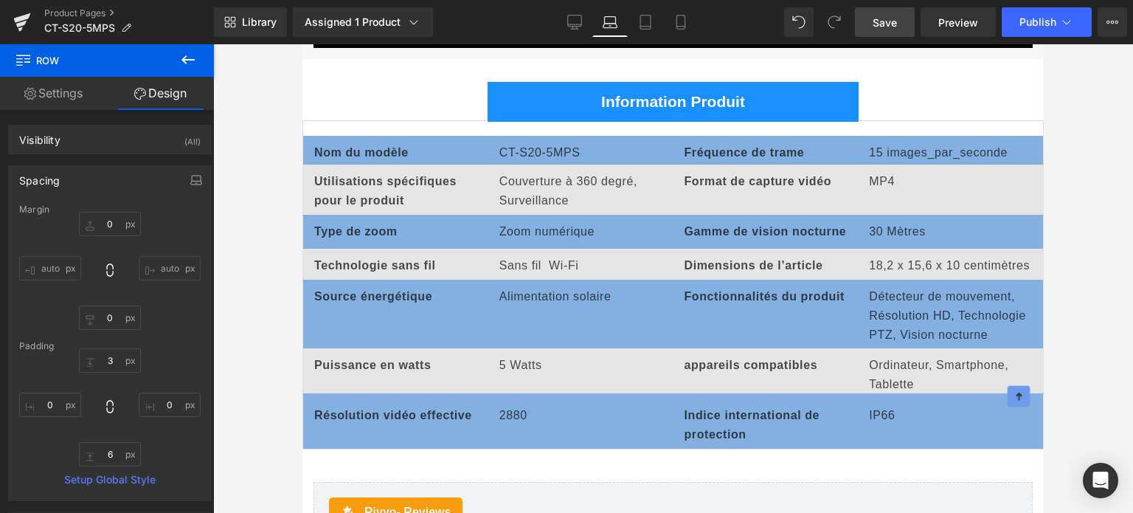
click at [1015, 398] on icon at bounding box center [1018, 395] width 11 height 11
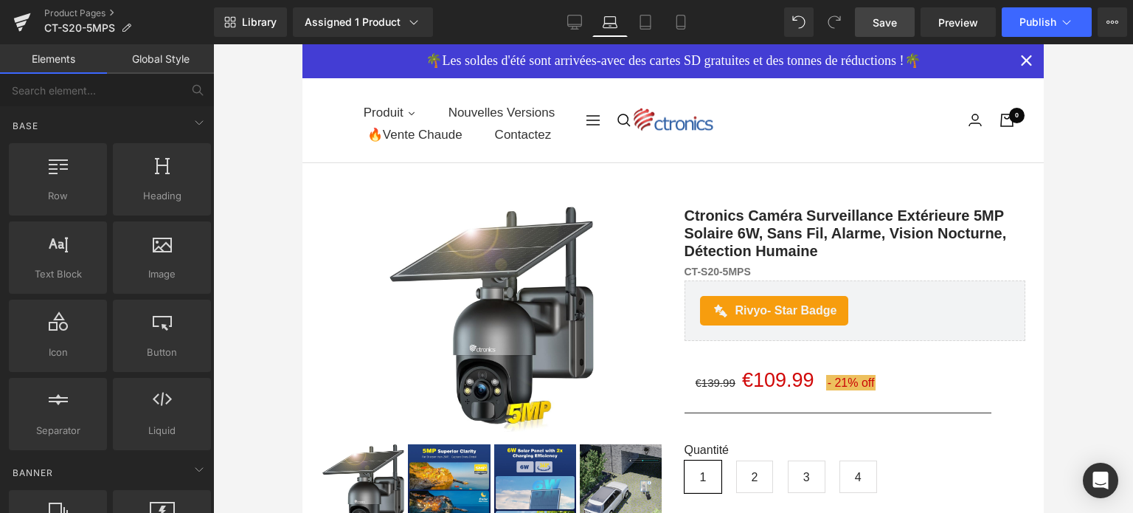
scroll to position [0, 0]
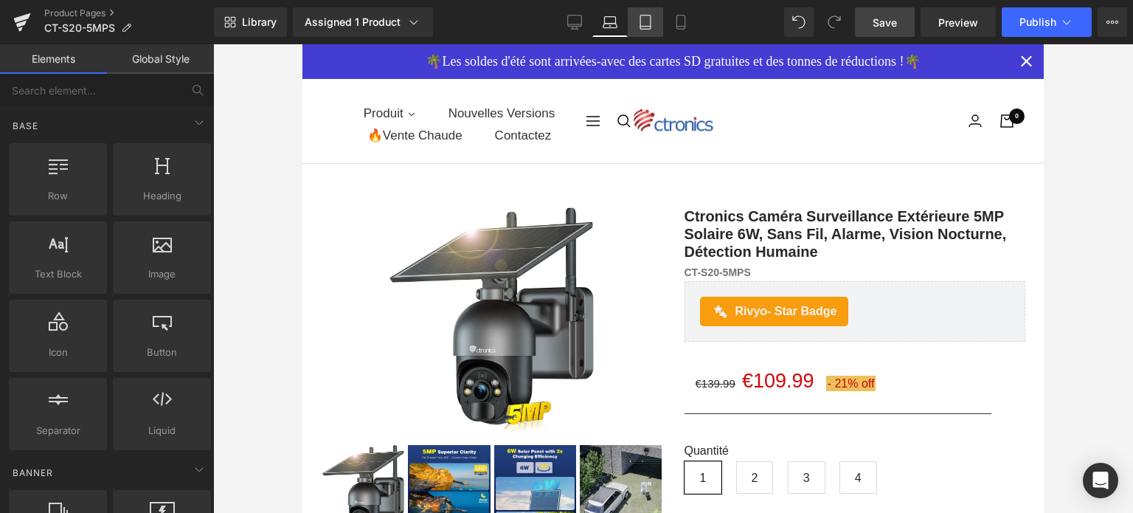
click at [644, 20] on icon at bounding box center [645, 22] width 15 height 15
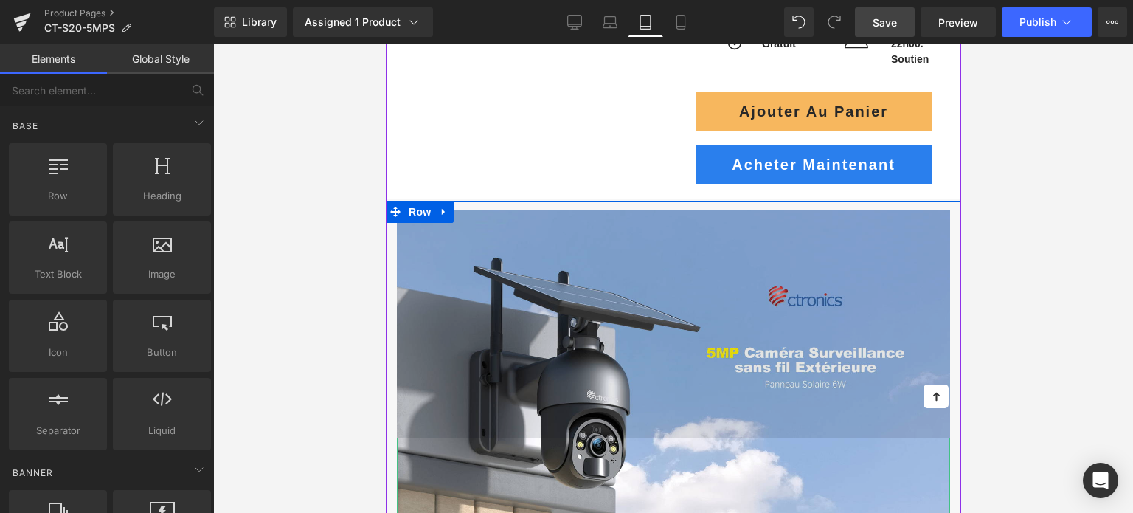
scroll to position [678, 0]
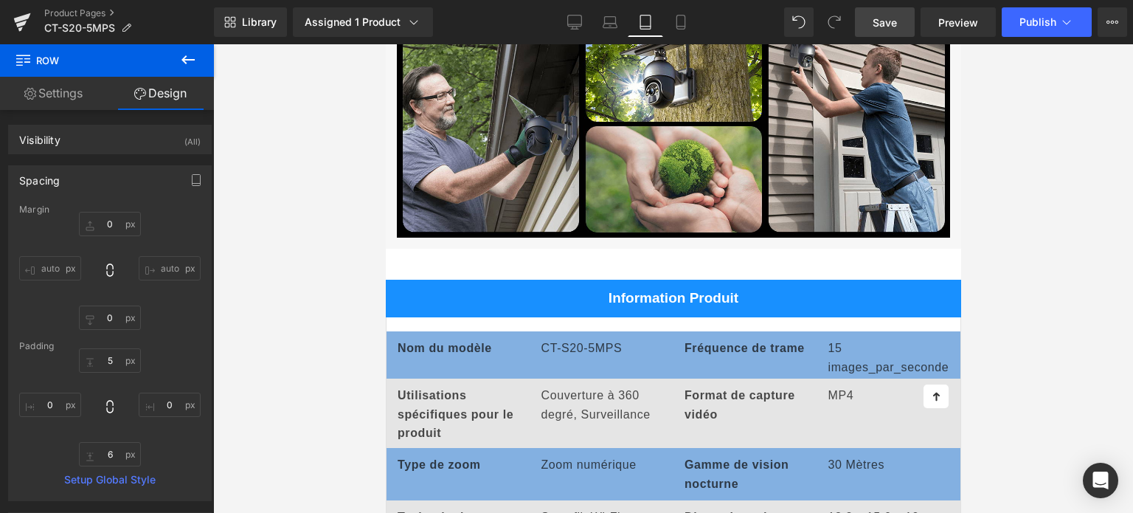
scroll to position [4661, 0]
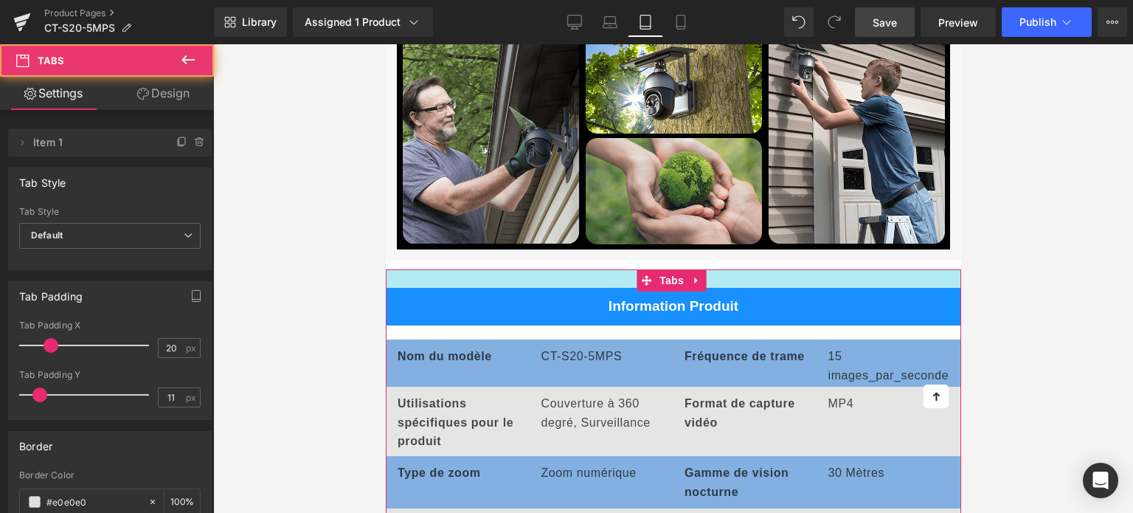
click at [625, 269] on div at bounding box center [672, 278] width 575 height 18
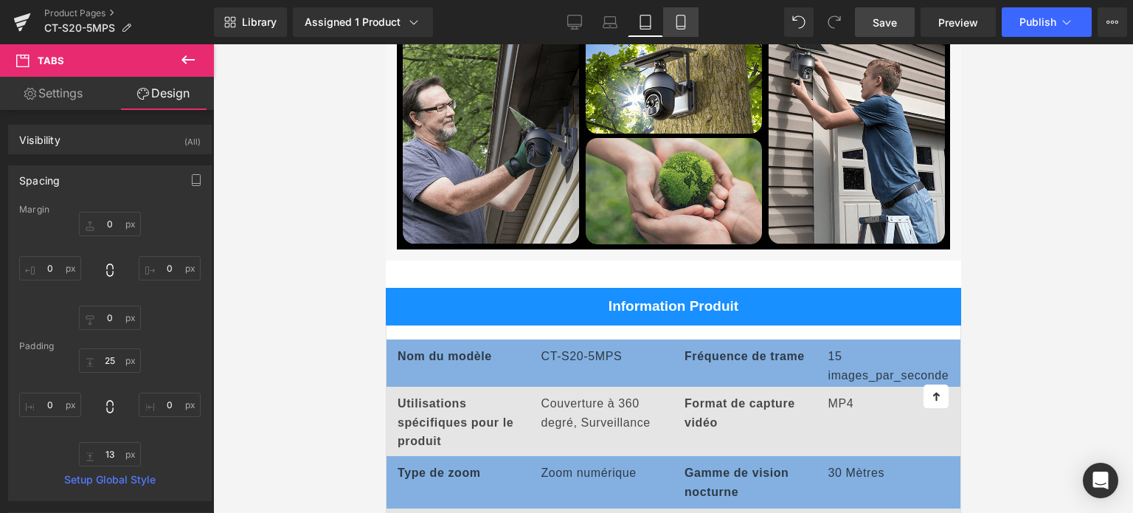
click at [676, 28] on icon at bounding box center [680, 22] width 15 height 15
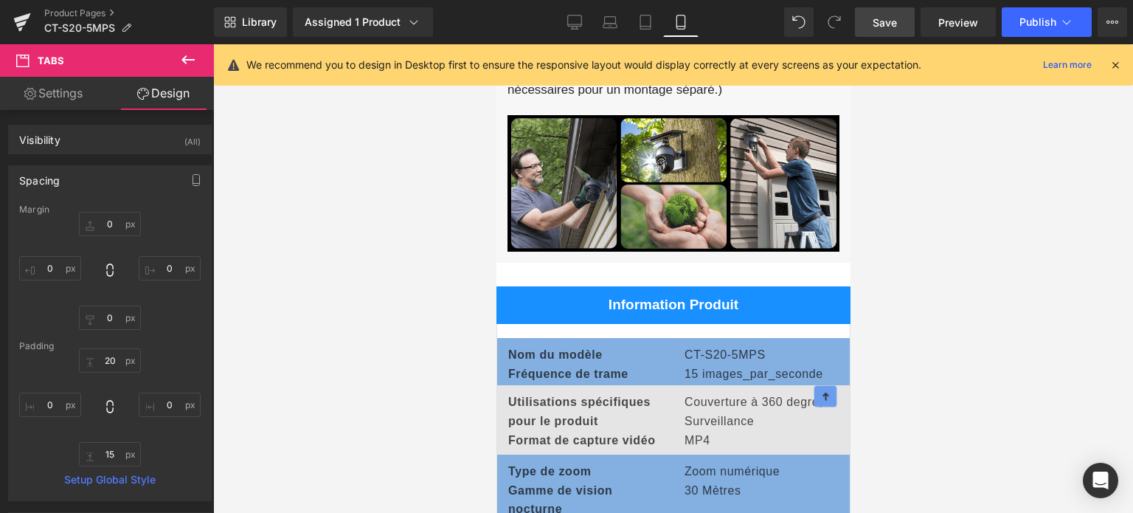
click at [822, 392] on icon at bounding box center [824, 395] width 11 height 11
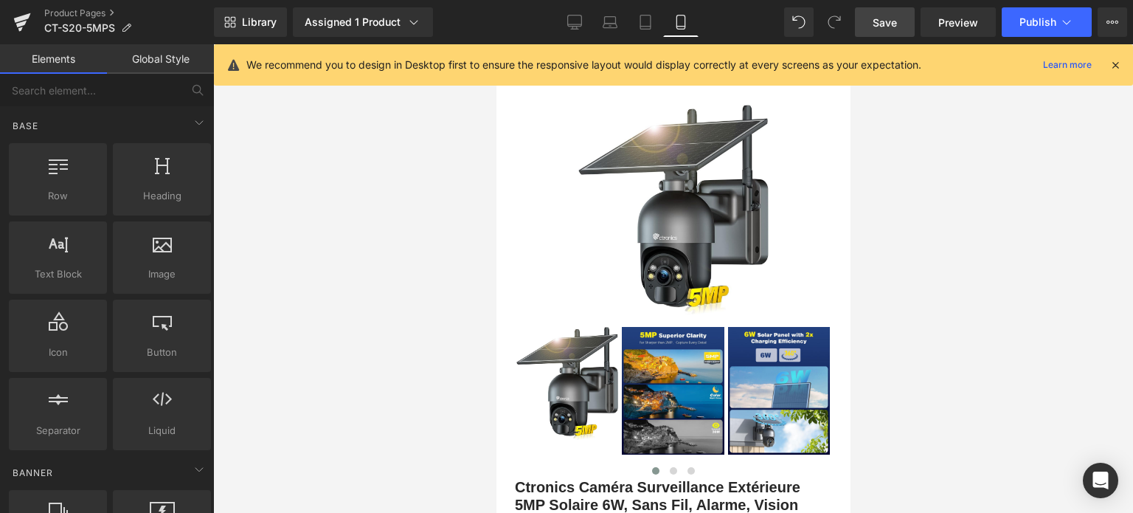
scroll to position [0, 0]
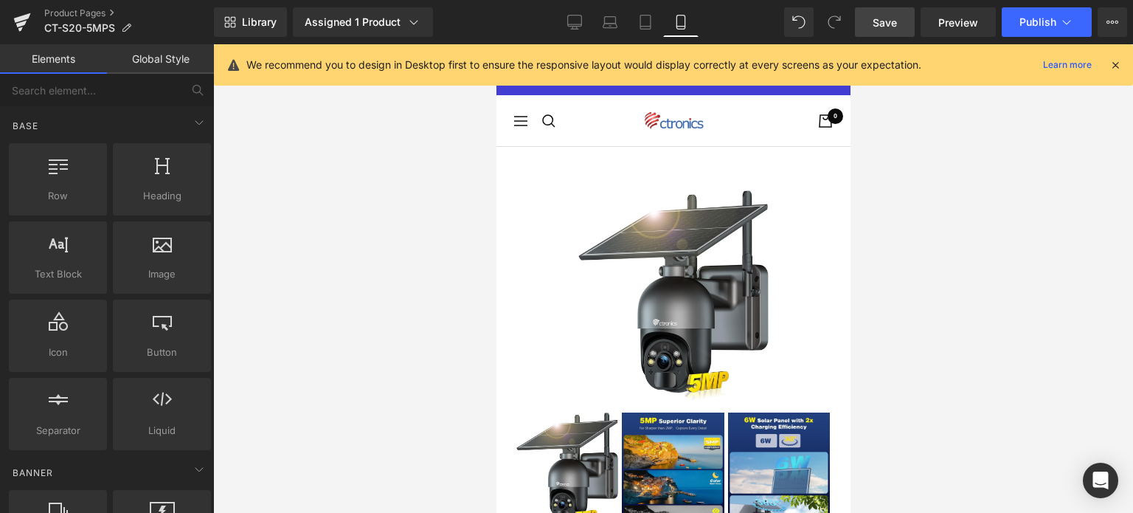
click at [1112, 64] on icon at bounding box center [1114, 64] width 13 height 13
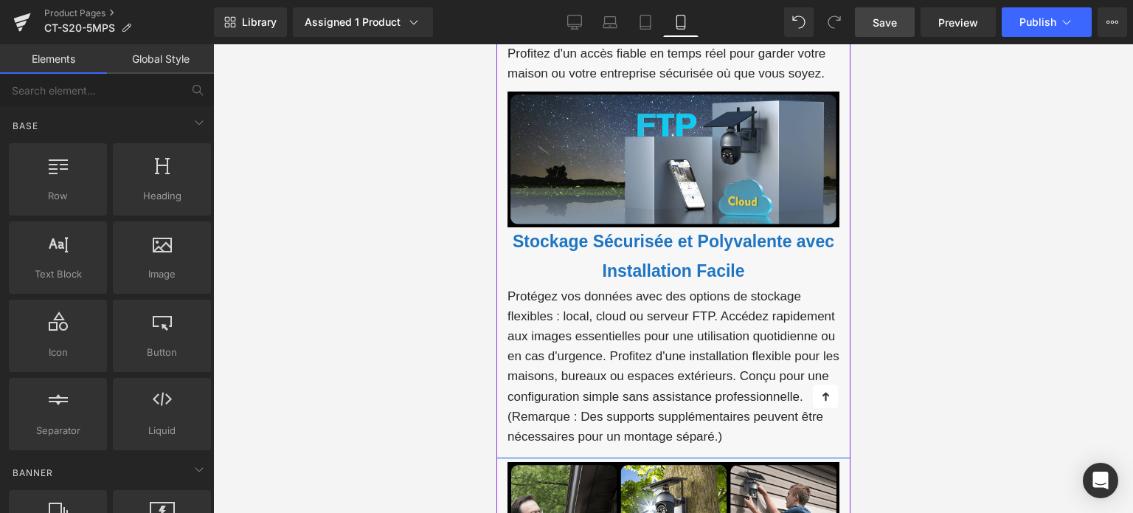
scroll to position [3761, 0]
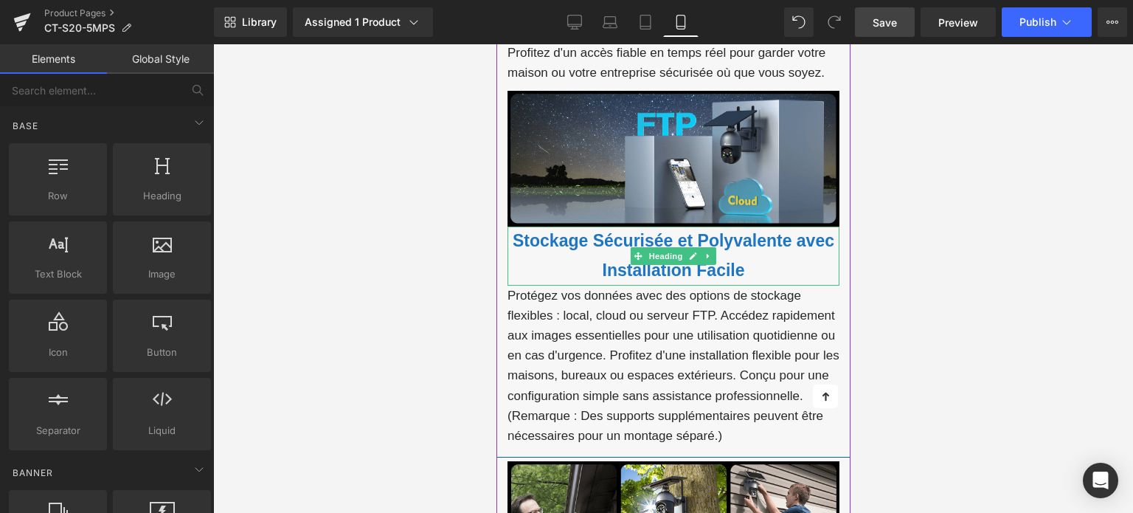
click at [582, 240] on font "Stockage Sécurisée et Polyvalente avec Installation Facile" at bounding box center [673, 255] width 322 height 49
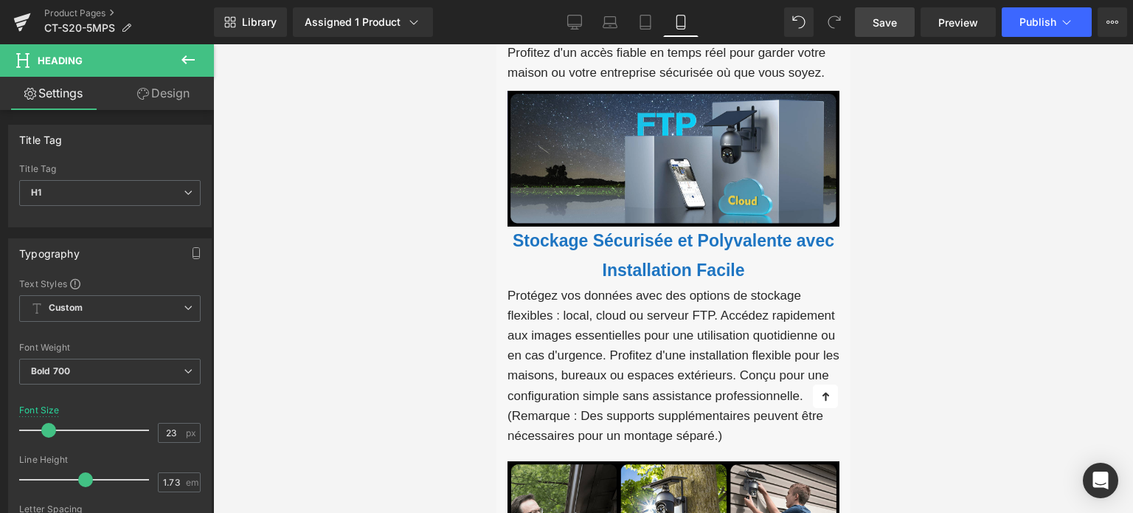
click at [190, 93] on link "Design" at bounding box center [163, 93] width 107 height 33
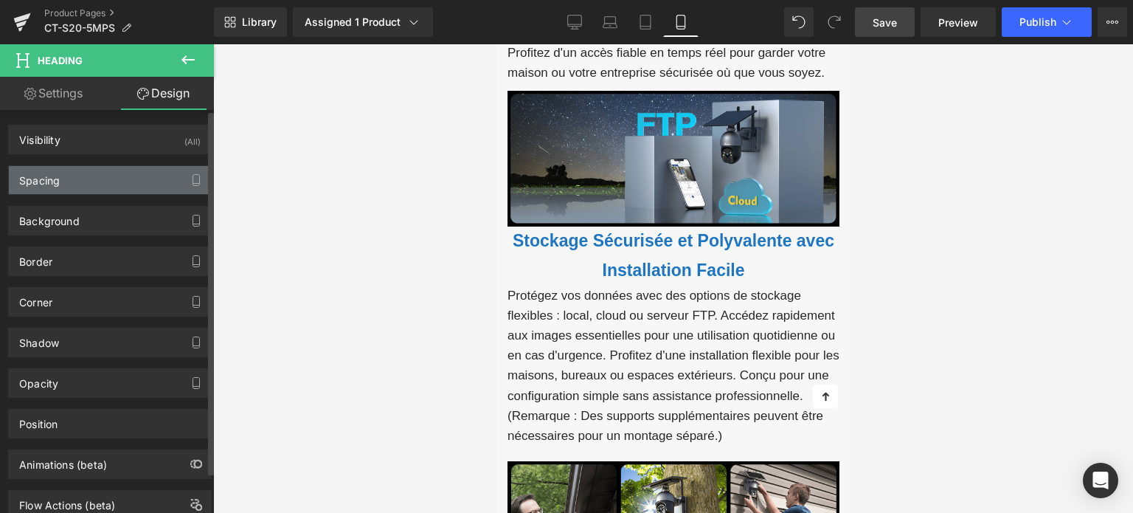
click at [142, 180] on div "Spacing" at bounding box center [110, 180] width 202 height 28
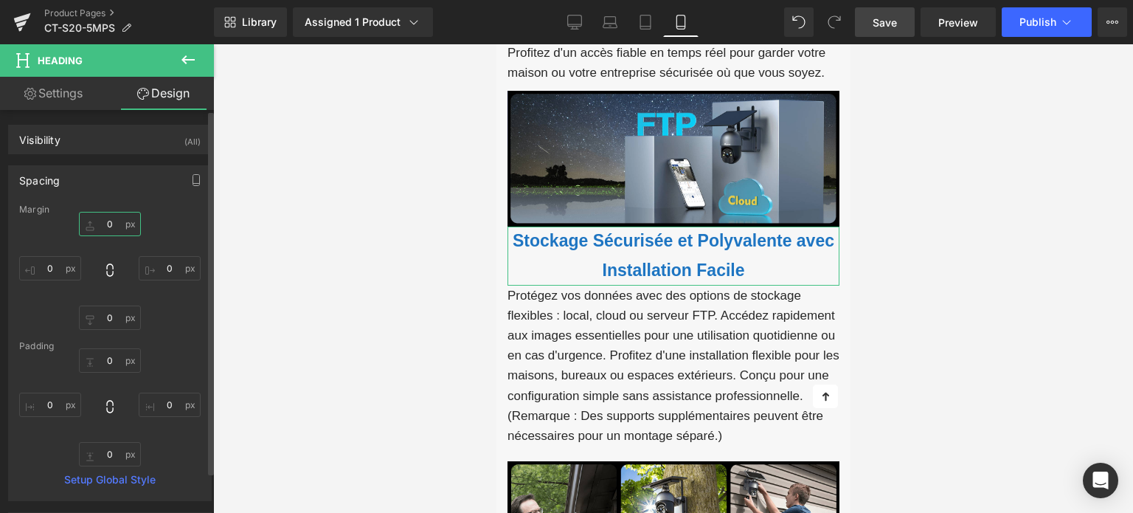
click at [106, 224] on input "0" at bounding box center [110, 224] width 62 height 24
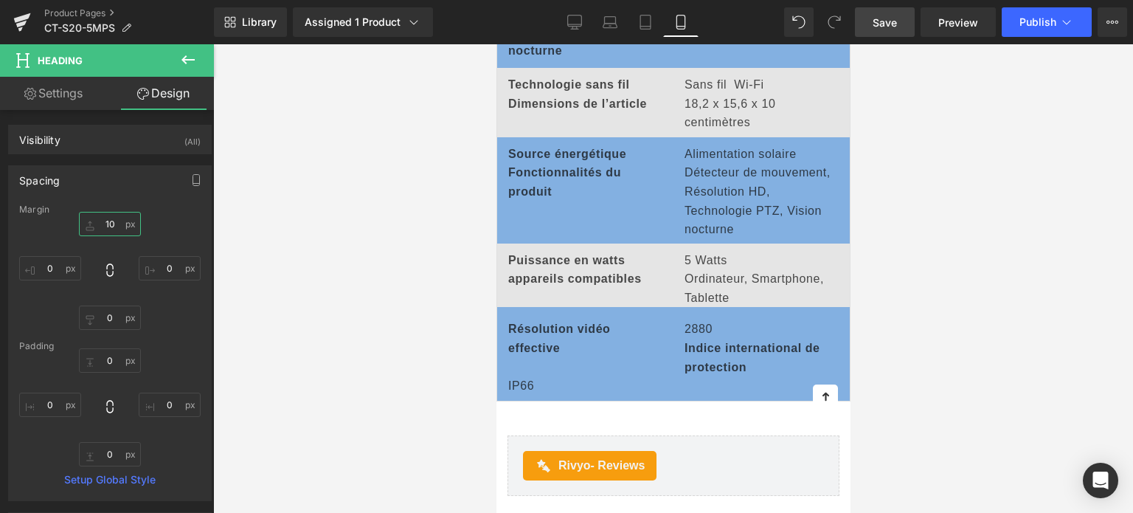
scroll to position [4646, 0]
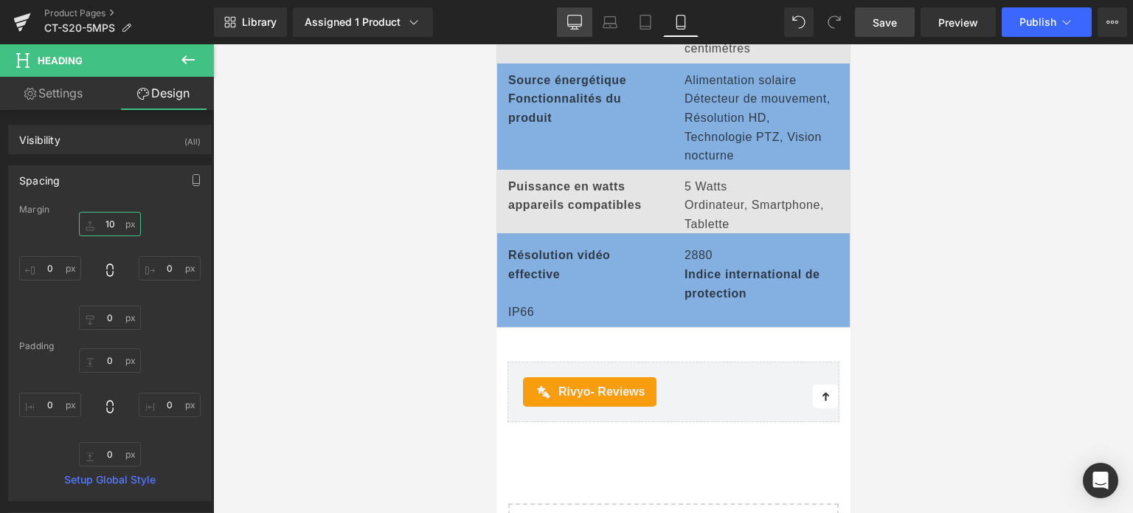
type input "10"
click at [568, 24] on icon at bounding box center [574, 22] width 15 height 15
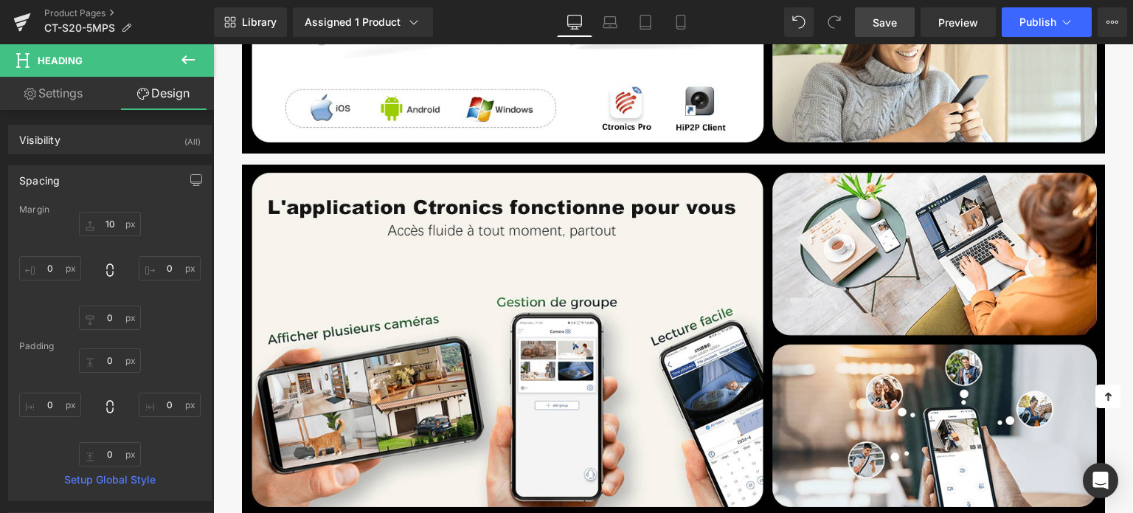
scroll to position [5786, 0]
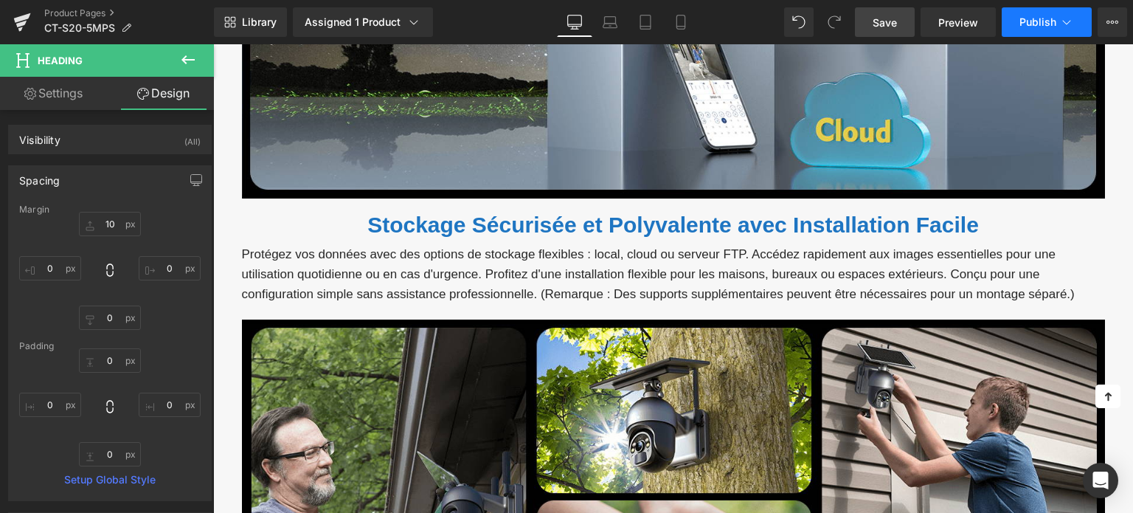
click at [1046, 16] on span "Publish" at bounding box center [1037, 22] width 37 height 12
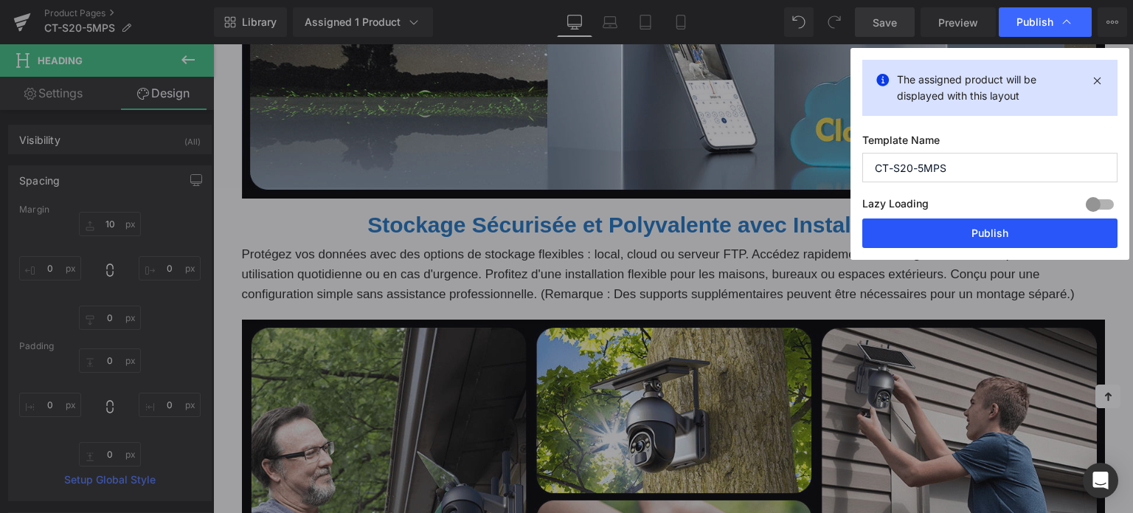
click at [985, 220] on button "Publish" at bounding box center [989, 232] width 255 height 29
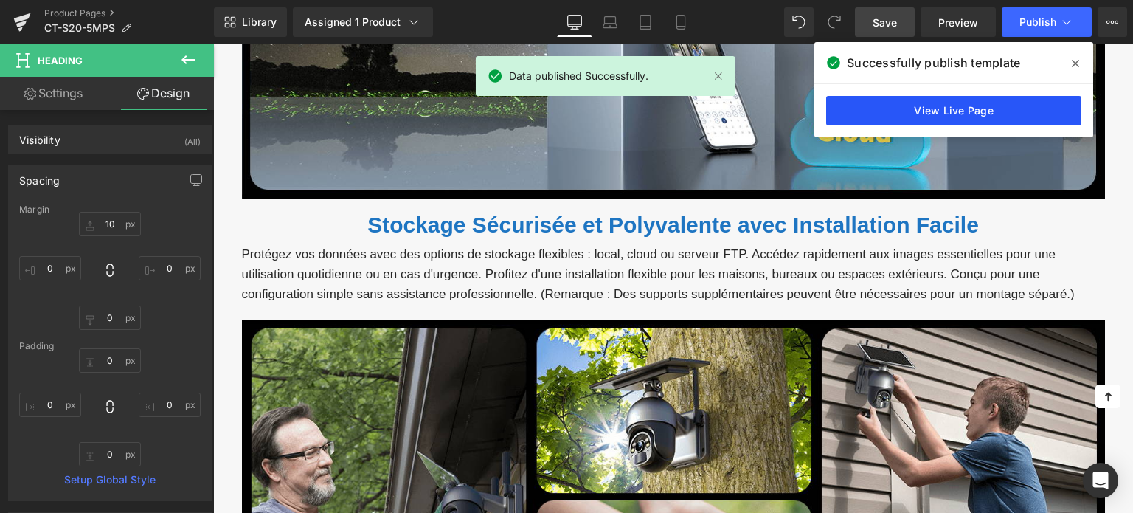
click at [909, 115] on link "View Live Page" at bounding box center [953, 110] width 255 height 29
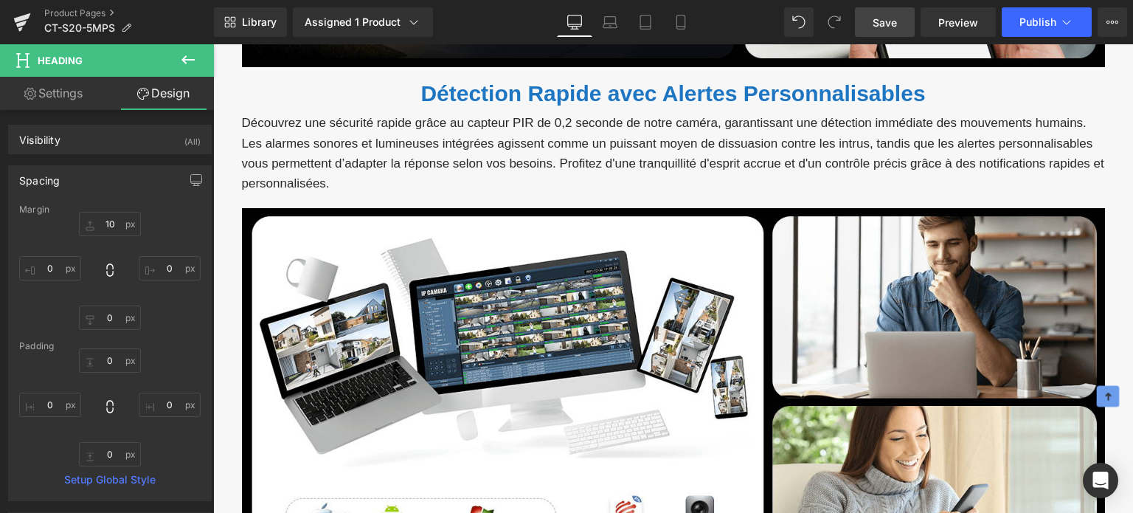
click at [1097, 395] on div at bounding box center [1108, 396] width 23 height 21
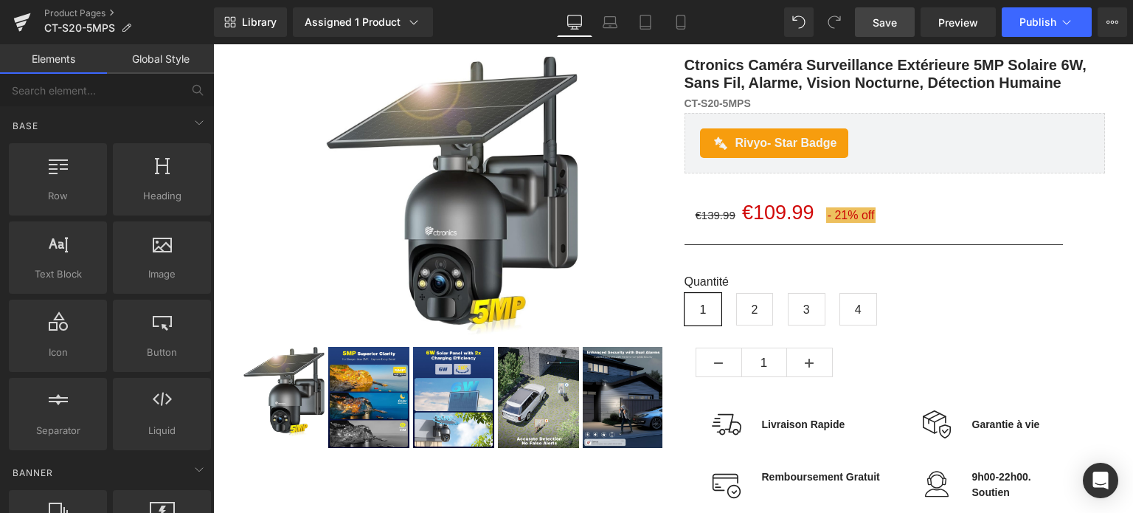
scroll to position [0, 0]
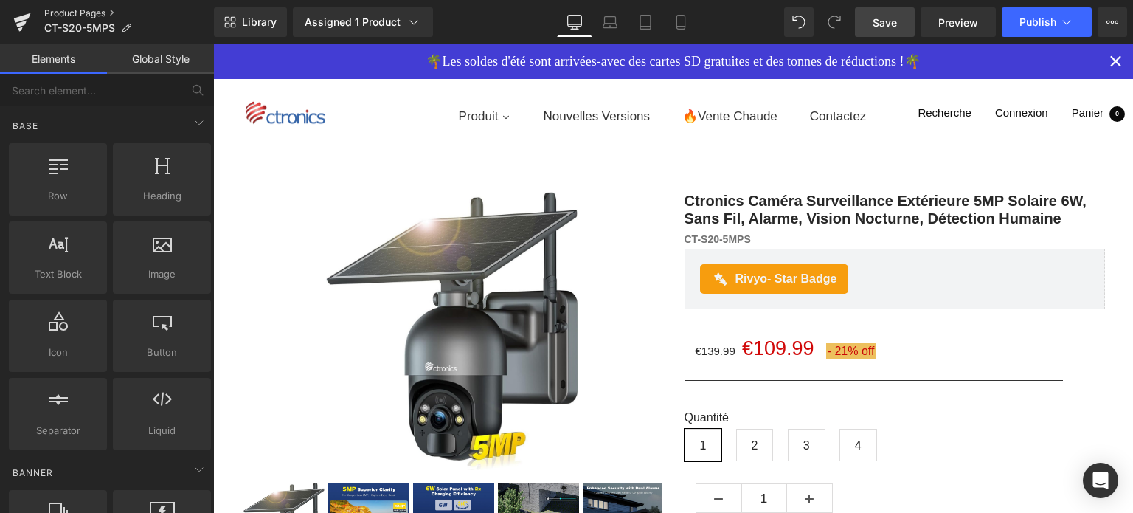
click at [91, 18] on link "Product Pages" at bounding box center [129, 13] width 170 height 12
